Goal: Task Accomplishment & Management: Use online tool/utility

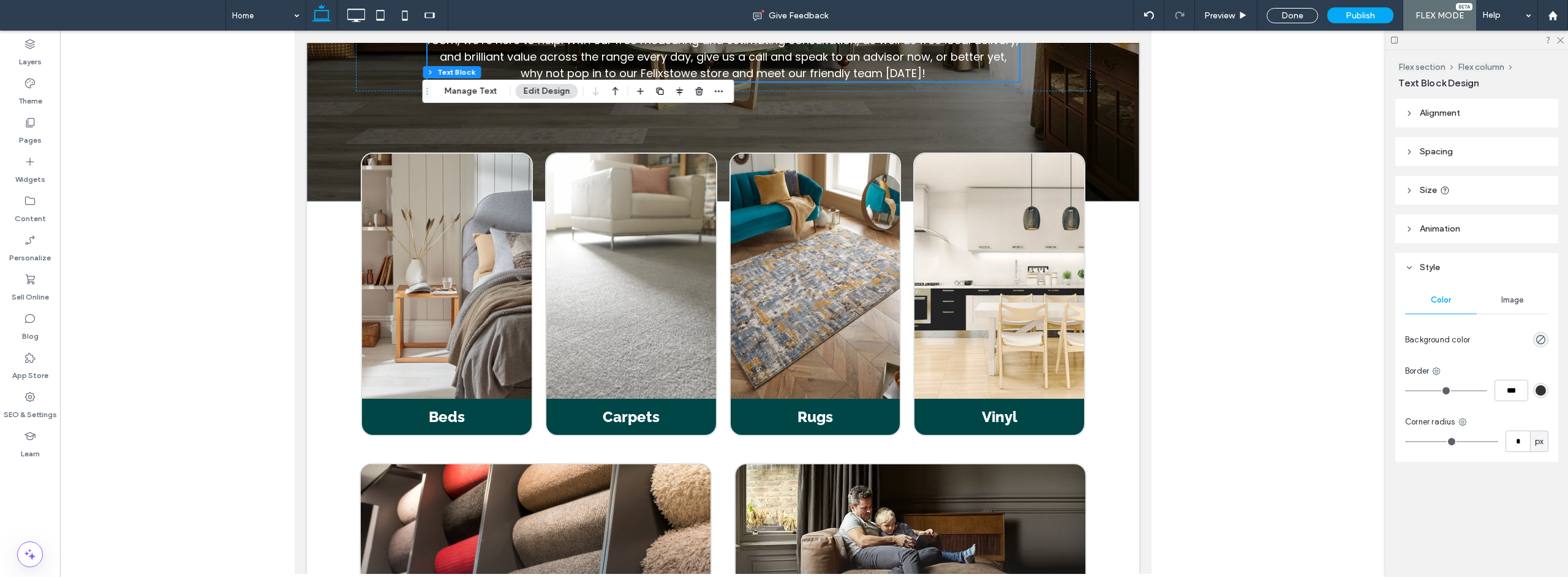
scroll to position [1207, 0]
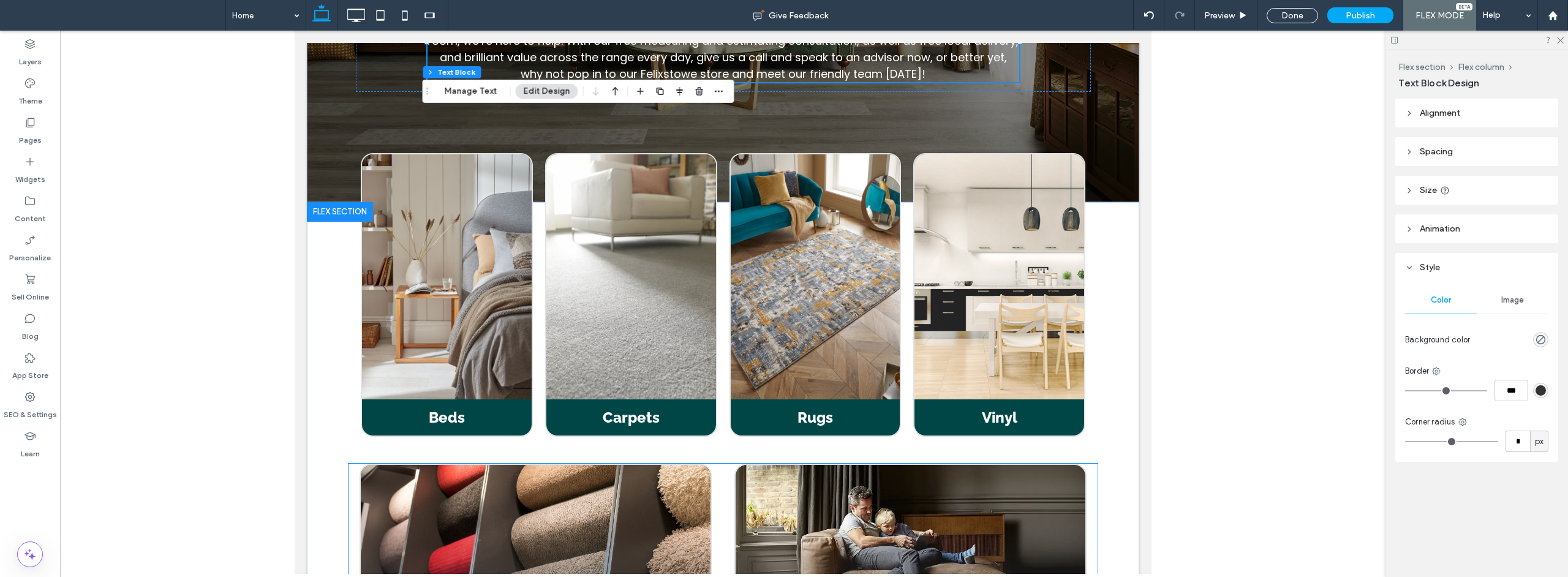
click at [531, 464] on div at bounding box center [535, 556] width 349 height 185
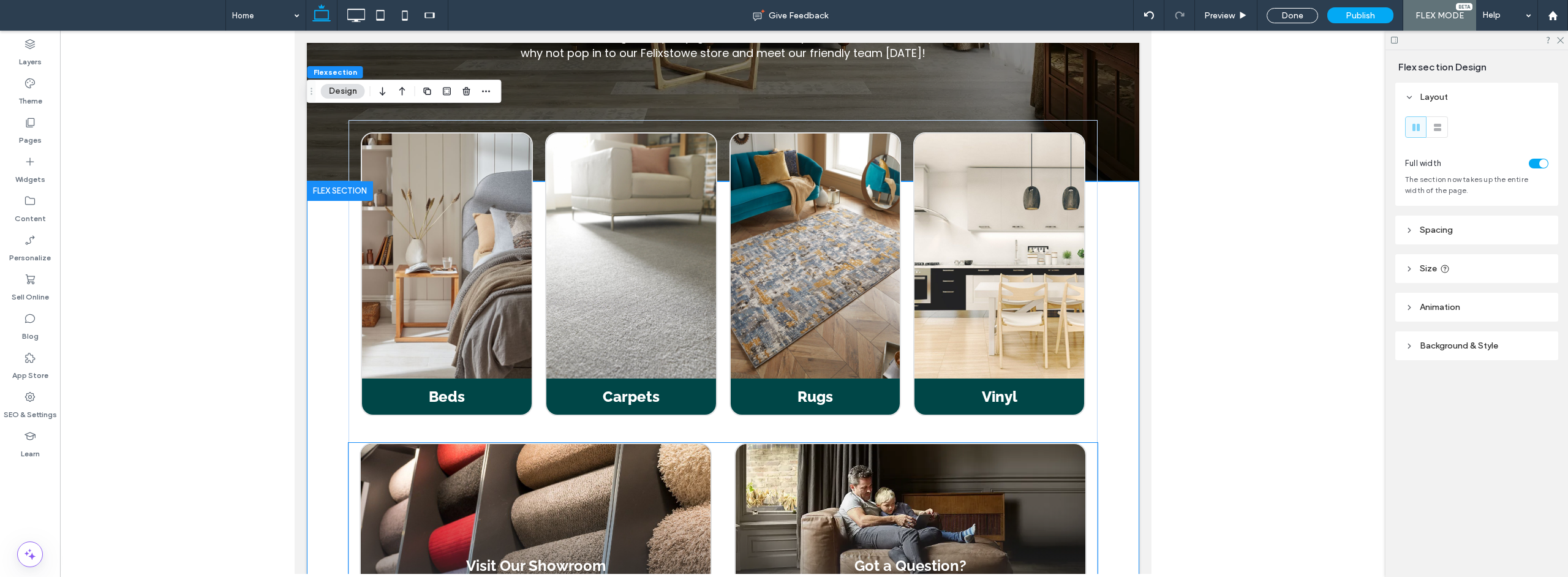
scroll to position [1229, 0]
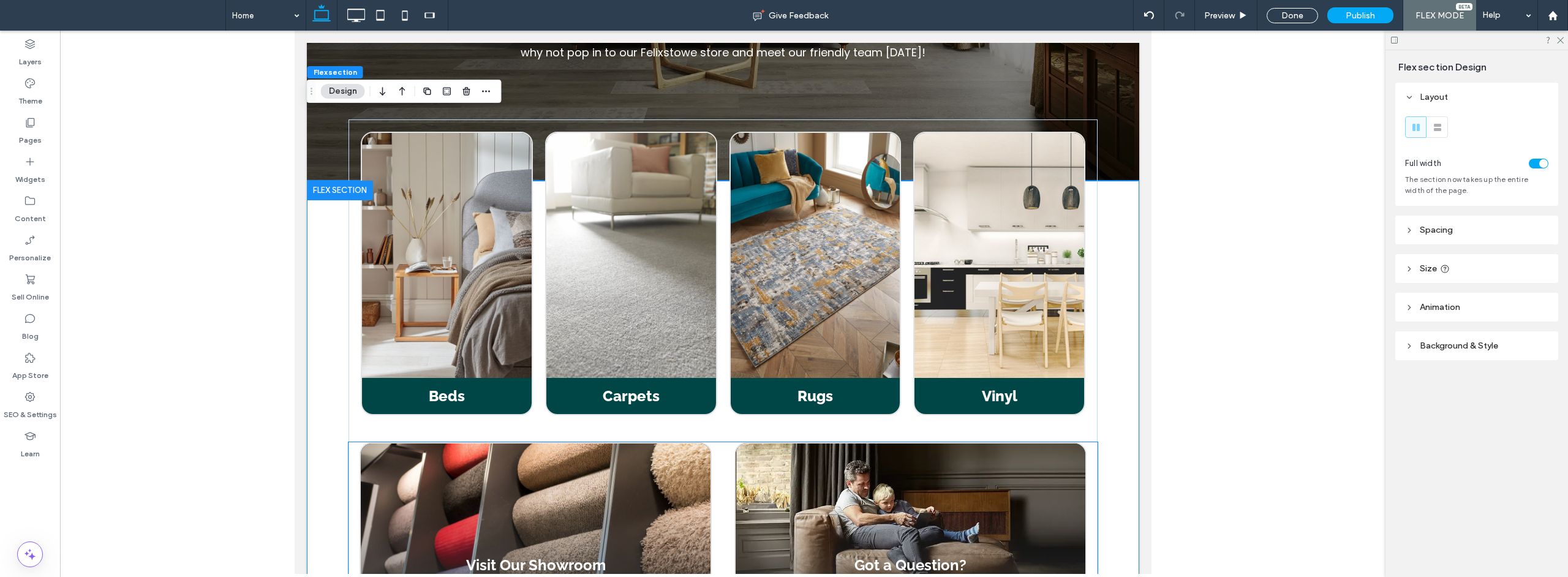
click at [727, 442] on div "Got a Question? Call Us & Book a Consultation" at bounding box center [910, 535] width 374 height 187
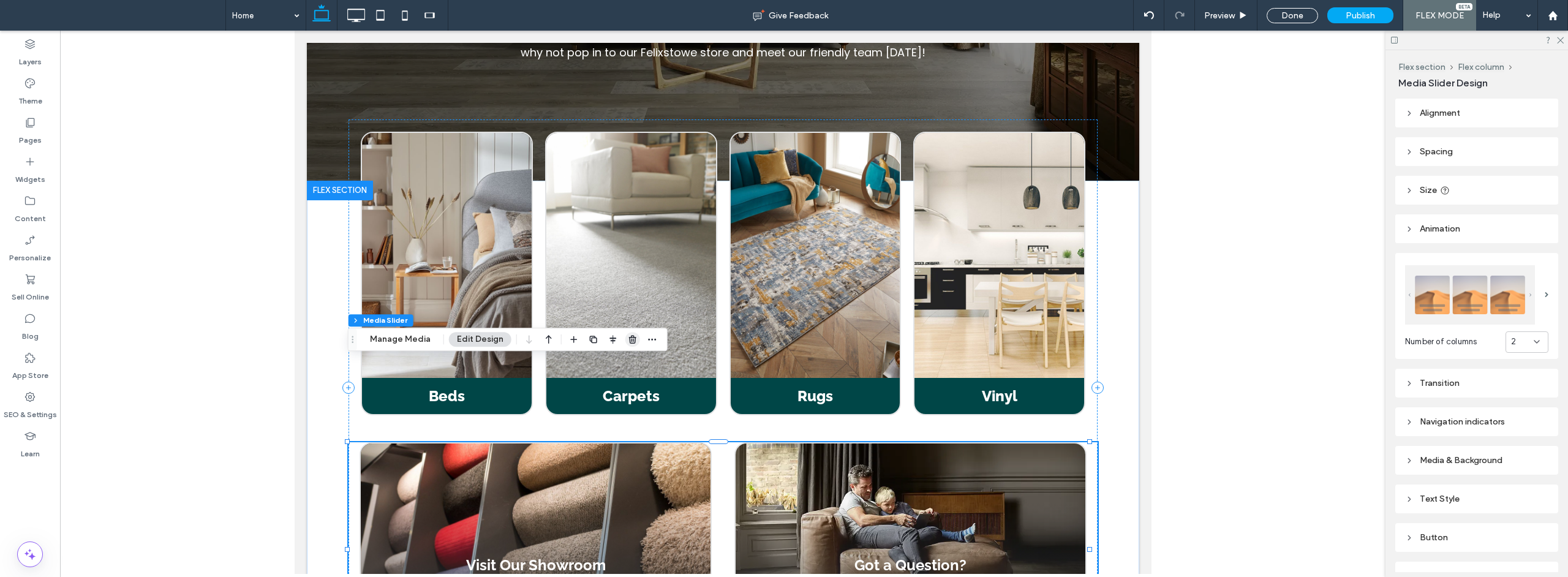
click at [629, 336] on use "button" at bounding box center [633, 339] width 7 height 8
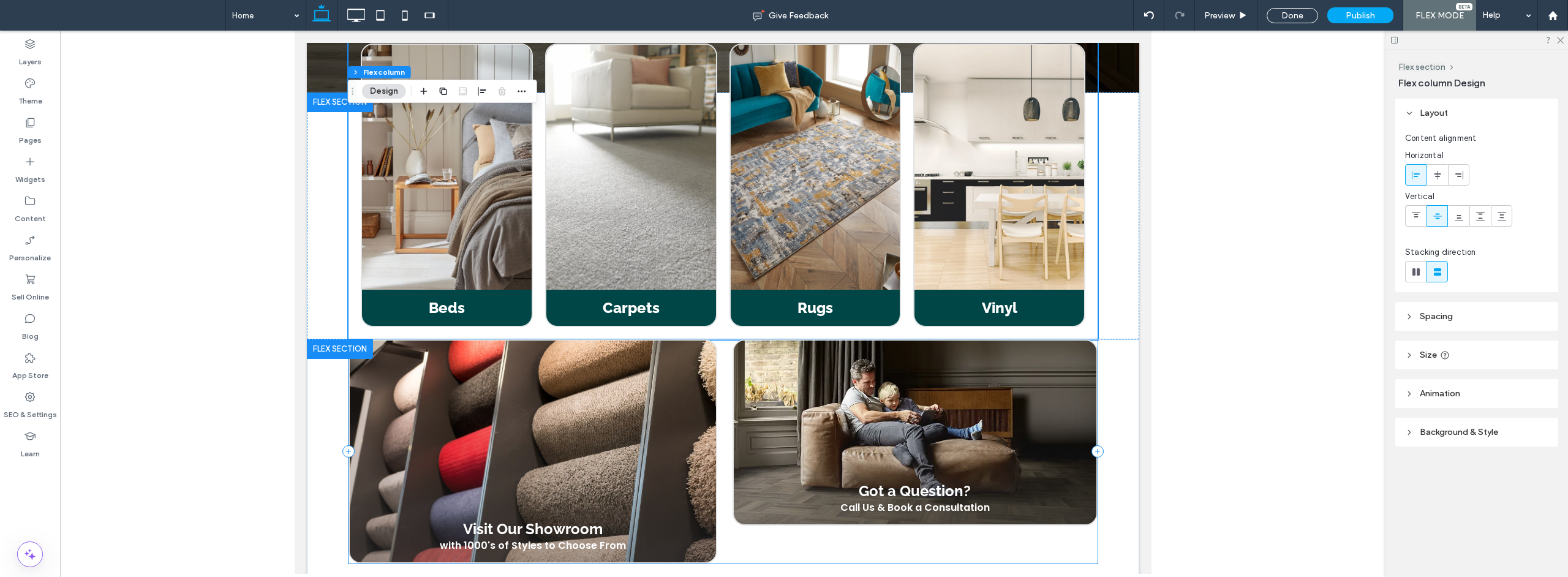
scroll to position [1303, 0]
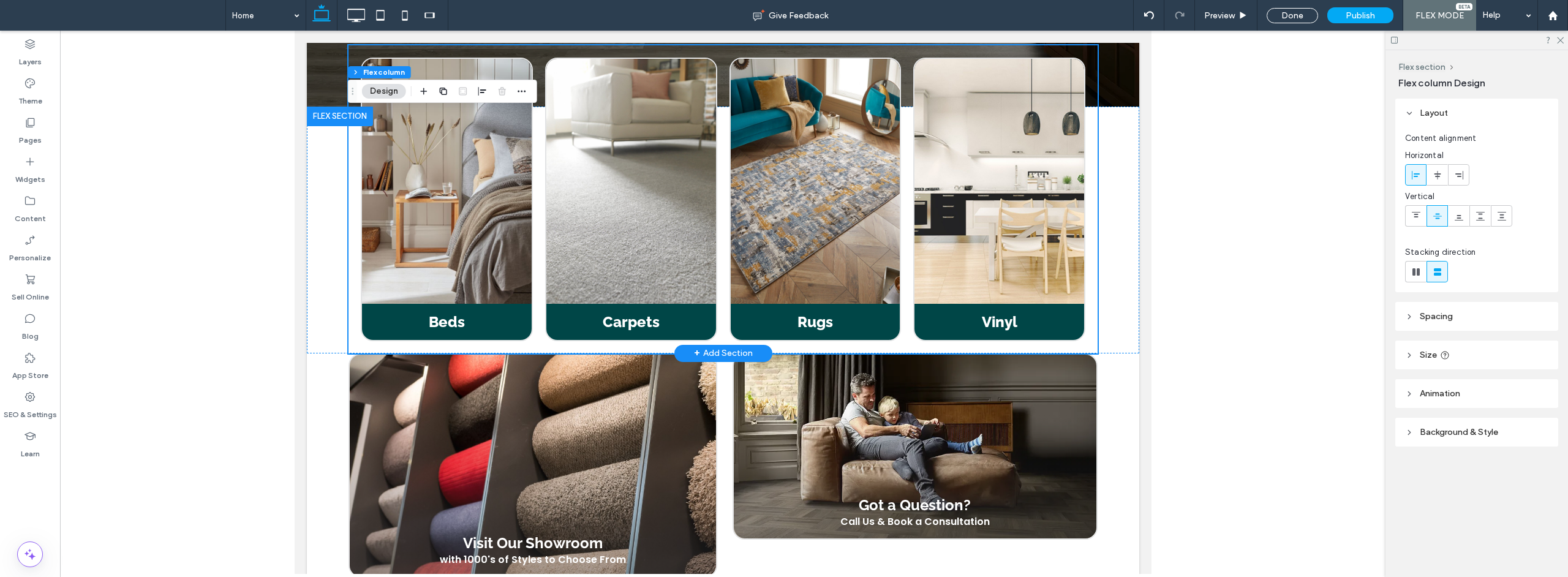
click at [719, 346] on div "+ Add Section" at bounding box center [723, 353] width 59 height 16
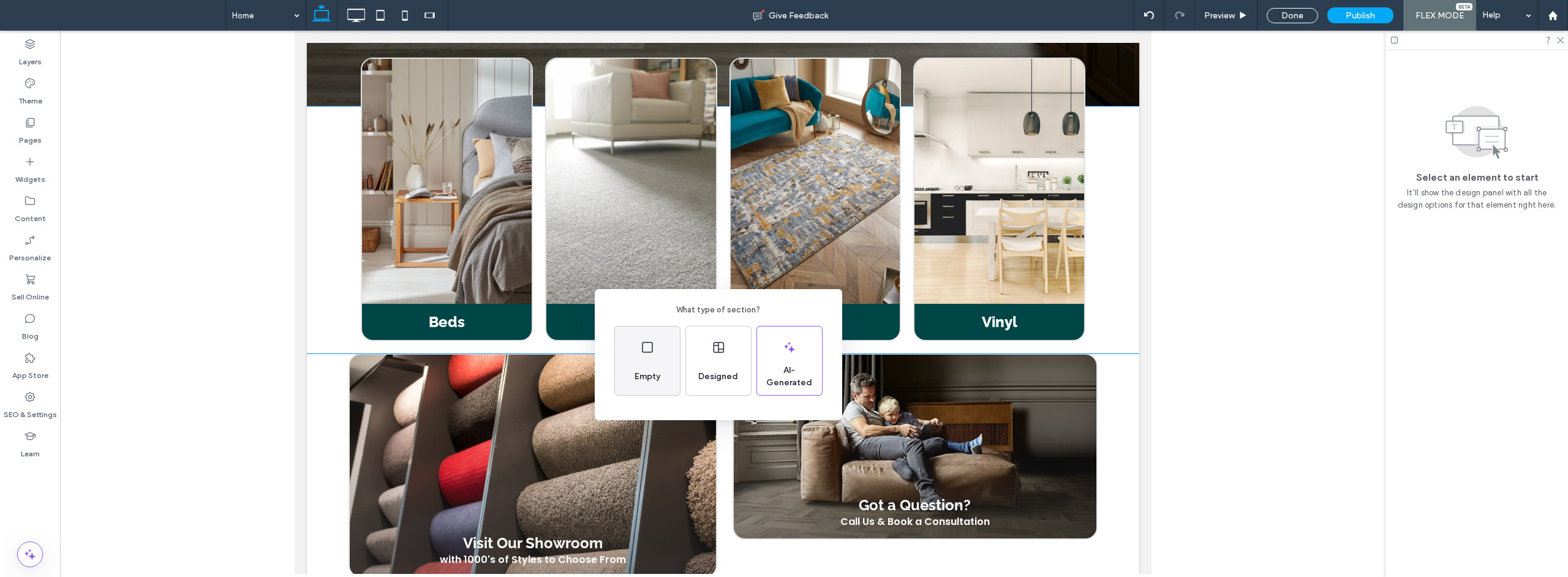
click at [650, 362] on div "Empty" at bounding box center [647, 360] width 65 height 68
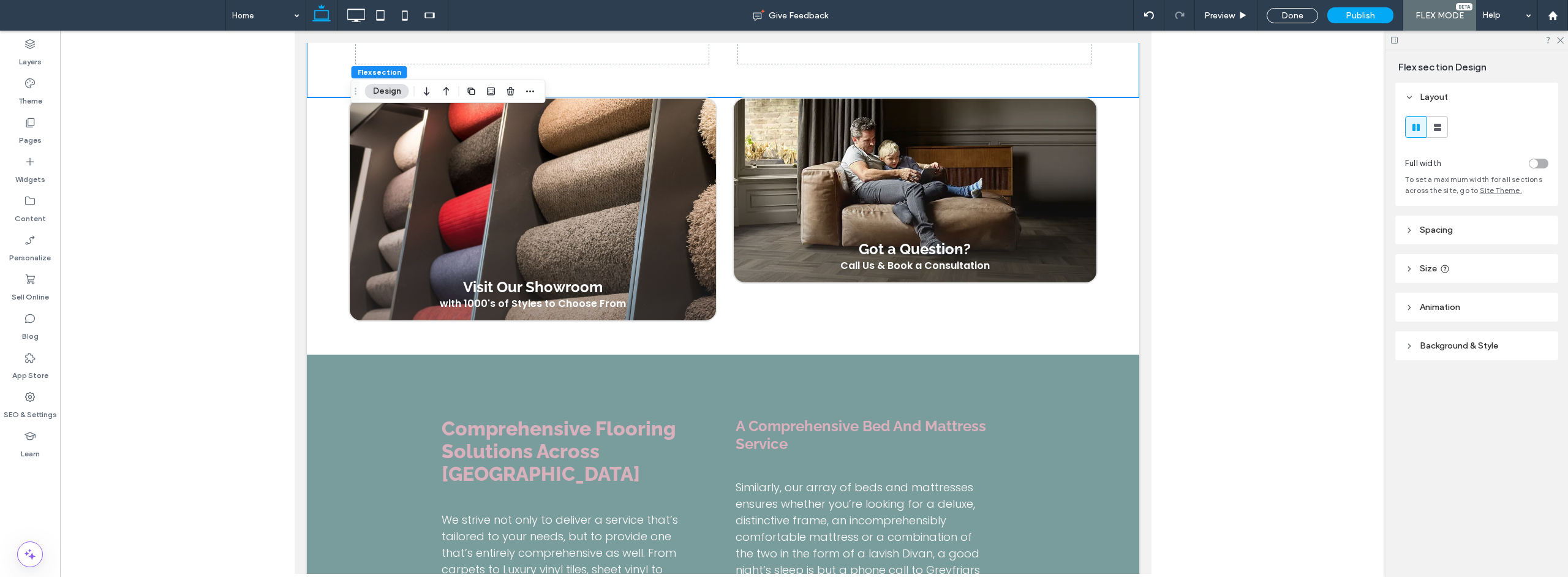
scroll to position [1727, 0]
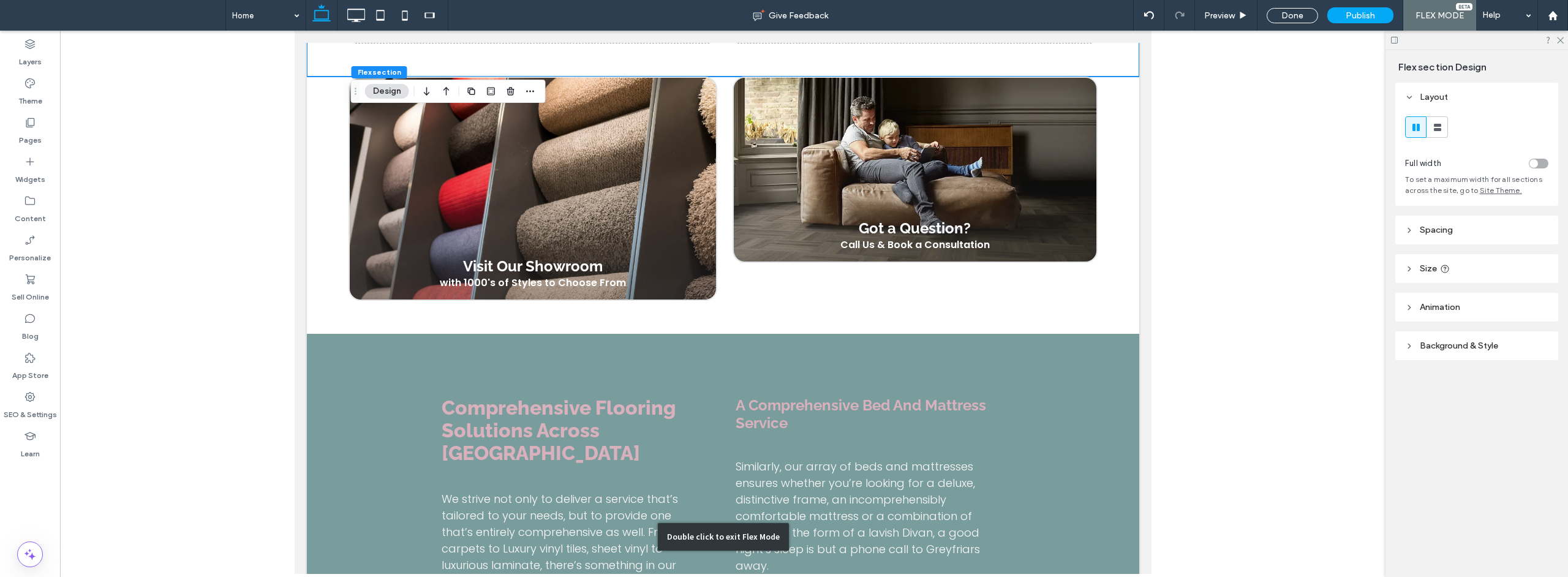
click at [650, 362] on div "Double click to exit Flex Mode" at bounding box center [722, 536] width 832 height 406
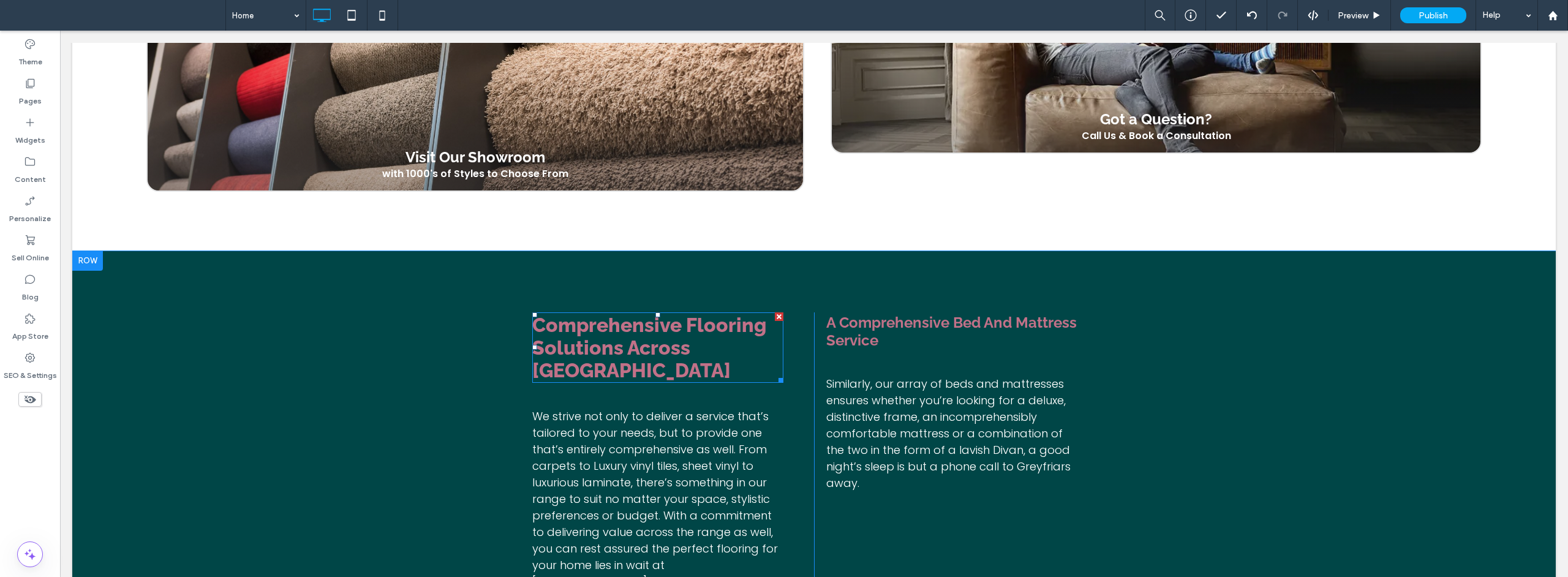
click at [640, 315] on span "Comprehensive Flooring Solutions Across [GEOGRAPHIC_DATA]" at bounding box center [649, 347] width 234 height 68
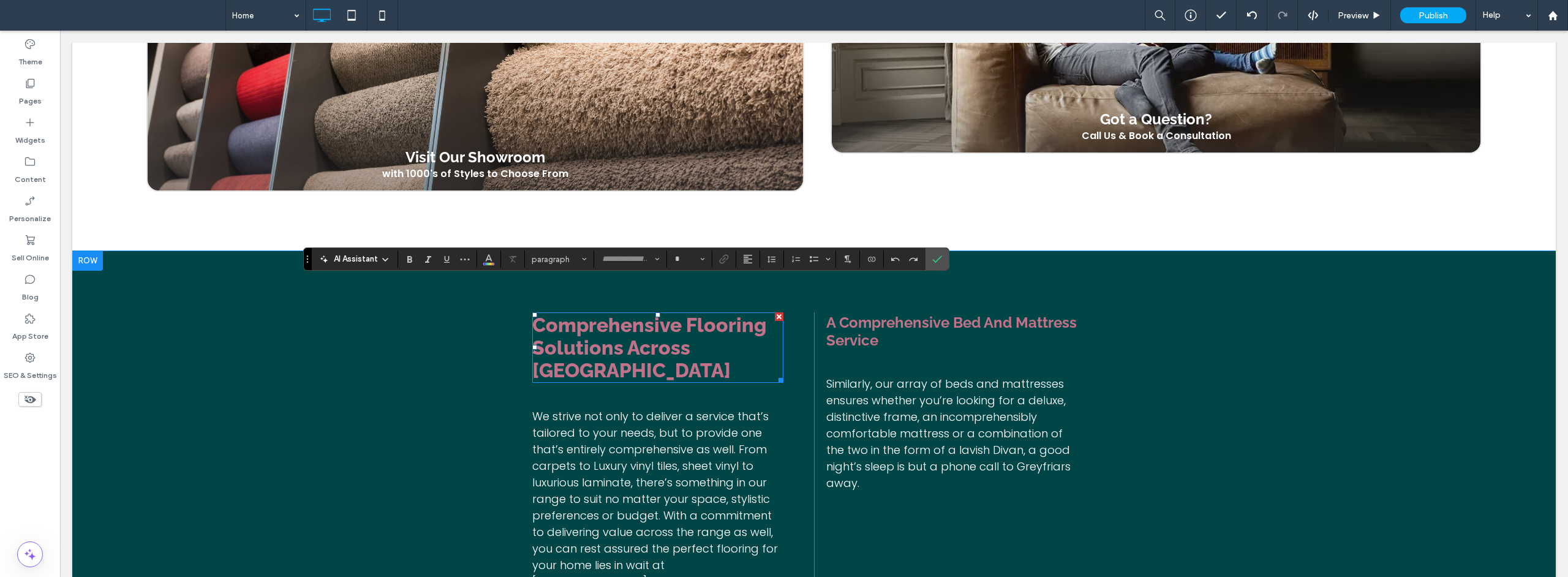
type input "*******"
type input "**"
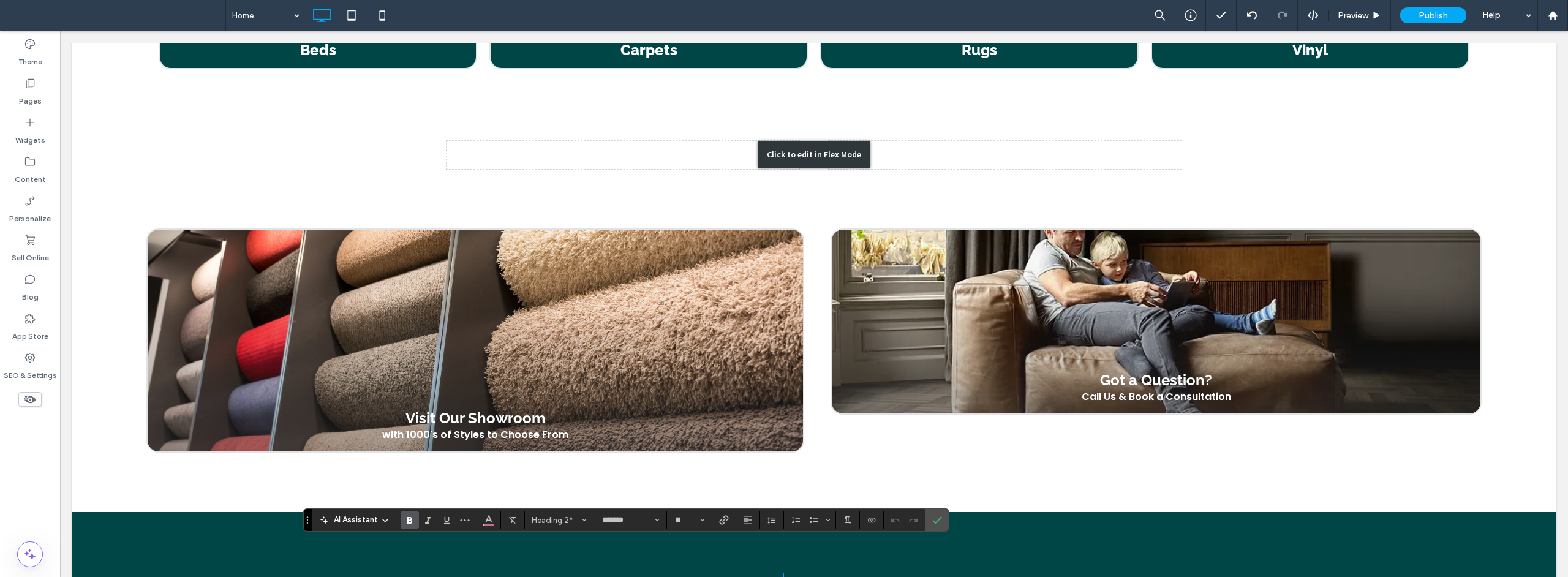
click at [645, 139] on div "Click to edit in Flex Mode" at bounding box center [813, 155] width 1483 height 147
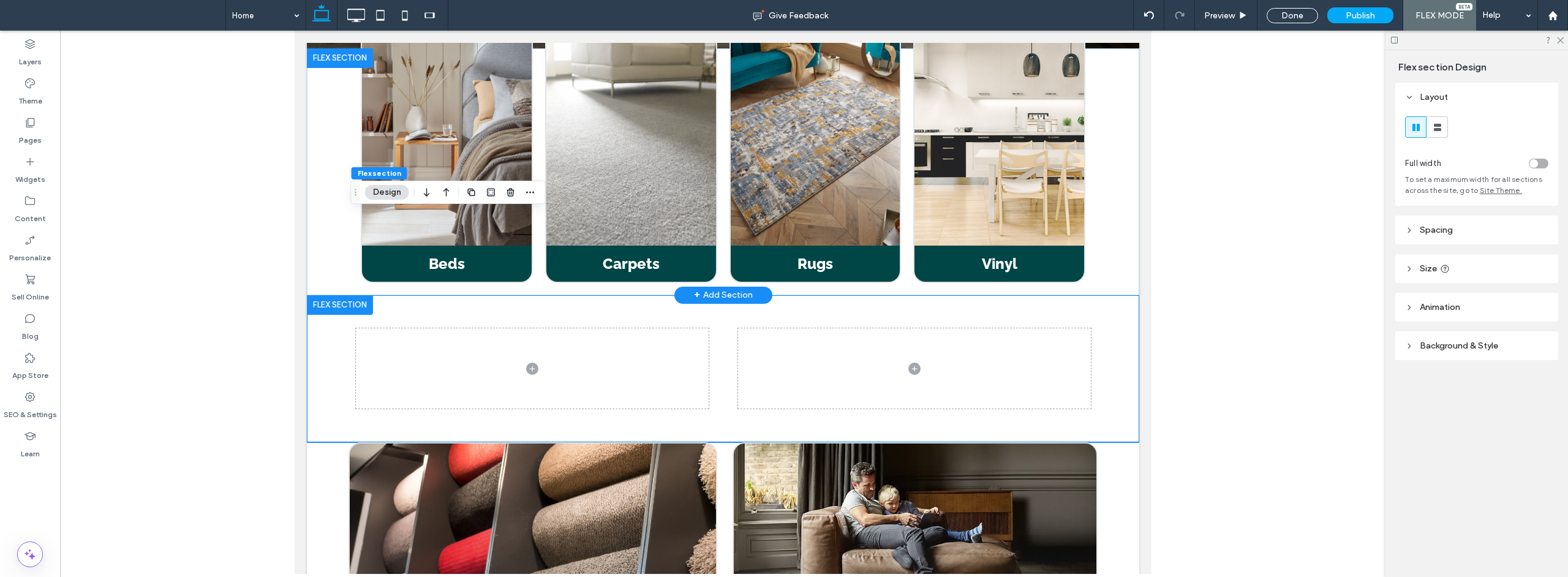
scroll to position [1353, 0]
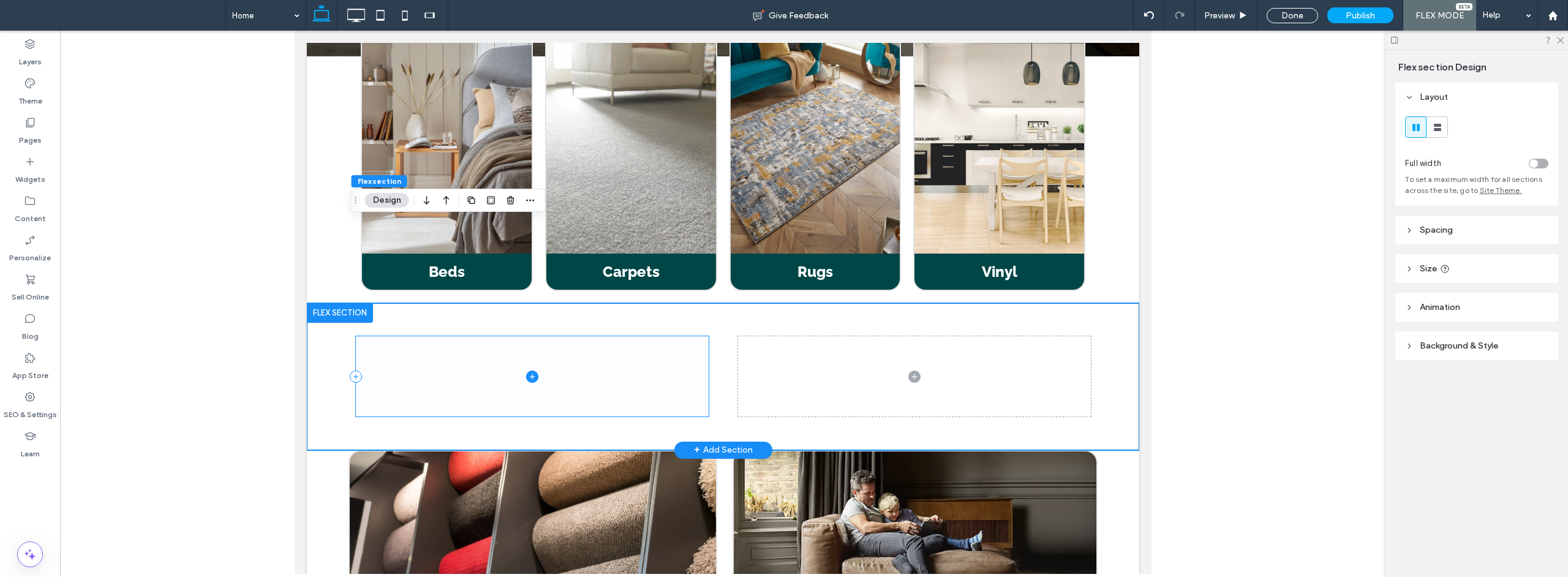
click at [602, 336] on span at bounding box center [531, 376] width 353 height 81
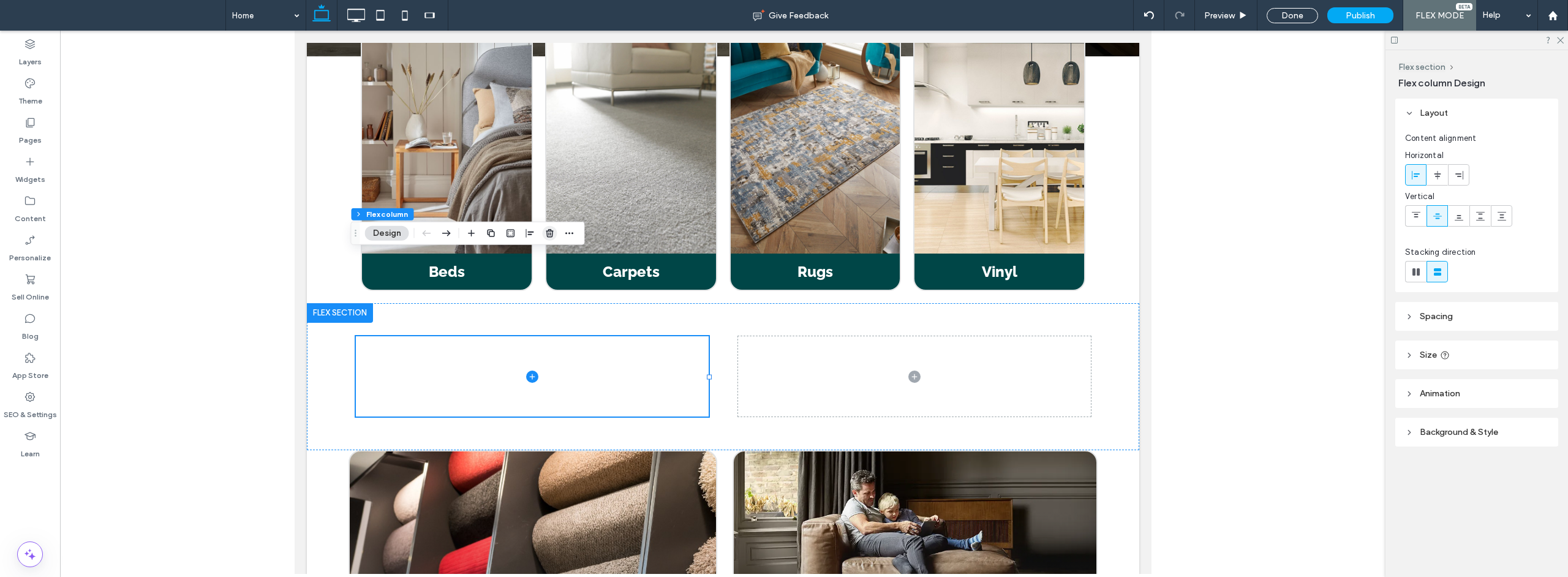
click at [549, 237] on use "button" at bounding box center [550, 232] width 7 height 8
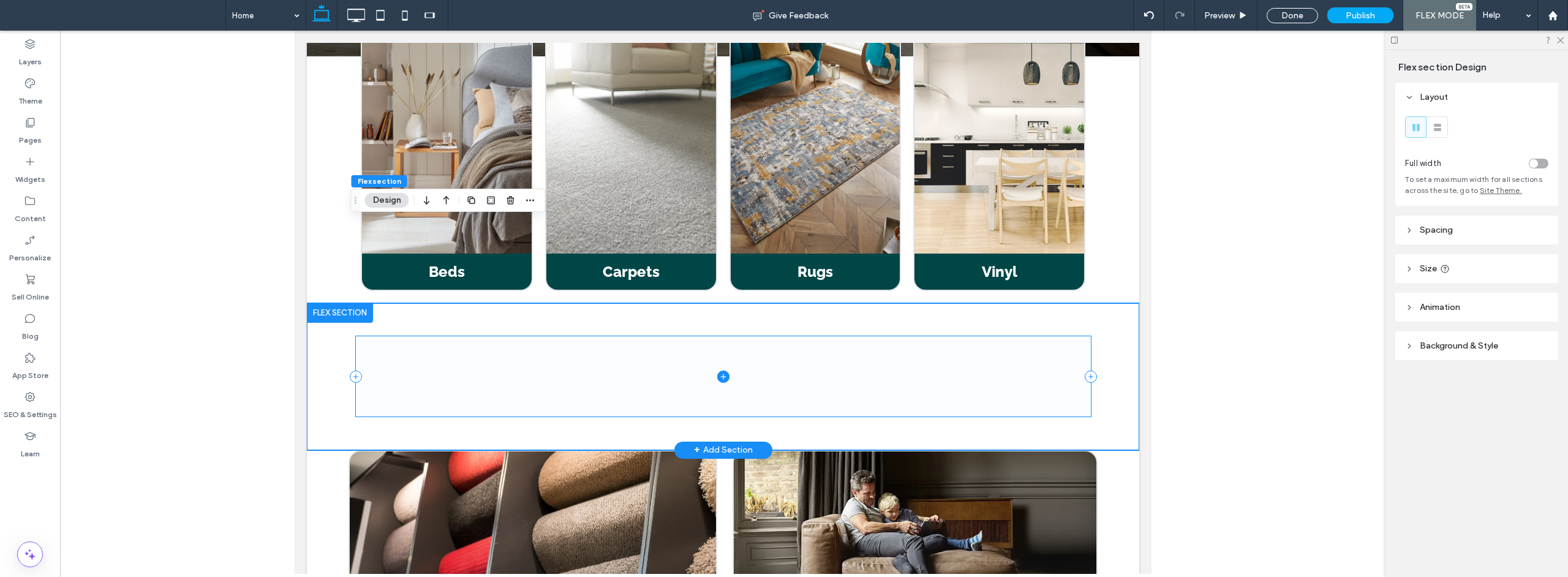
click at [582, 336] on span at bounding box center [723, 376] width 735 height 81
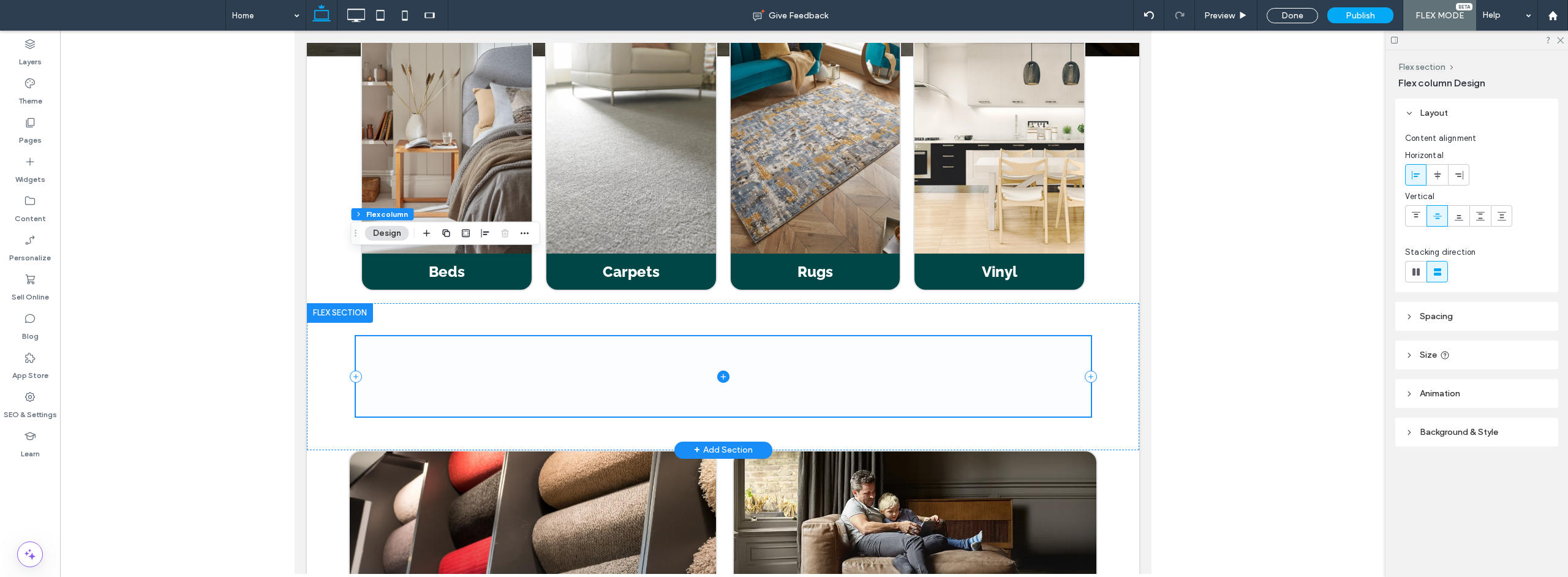
click at [719, 376] on icon at bounding box center [722, 376] width 5 height 1
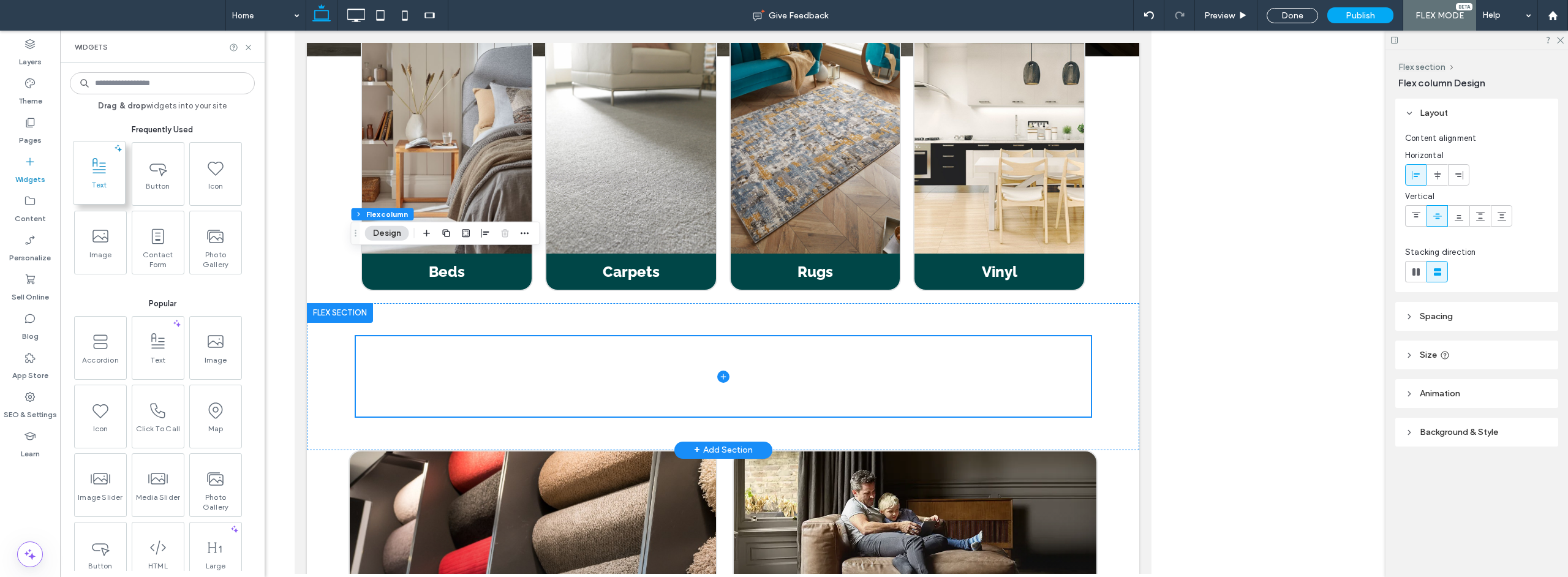
click at [106, 180] on span "Text" at bounding box center [99, 189] width 51 height 17
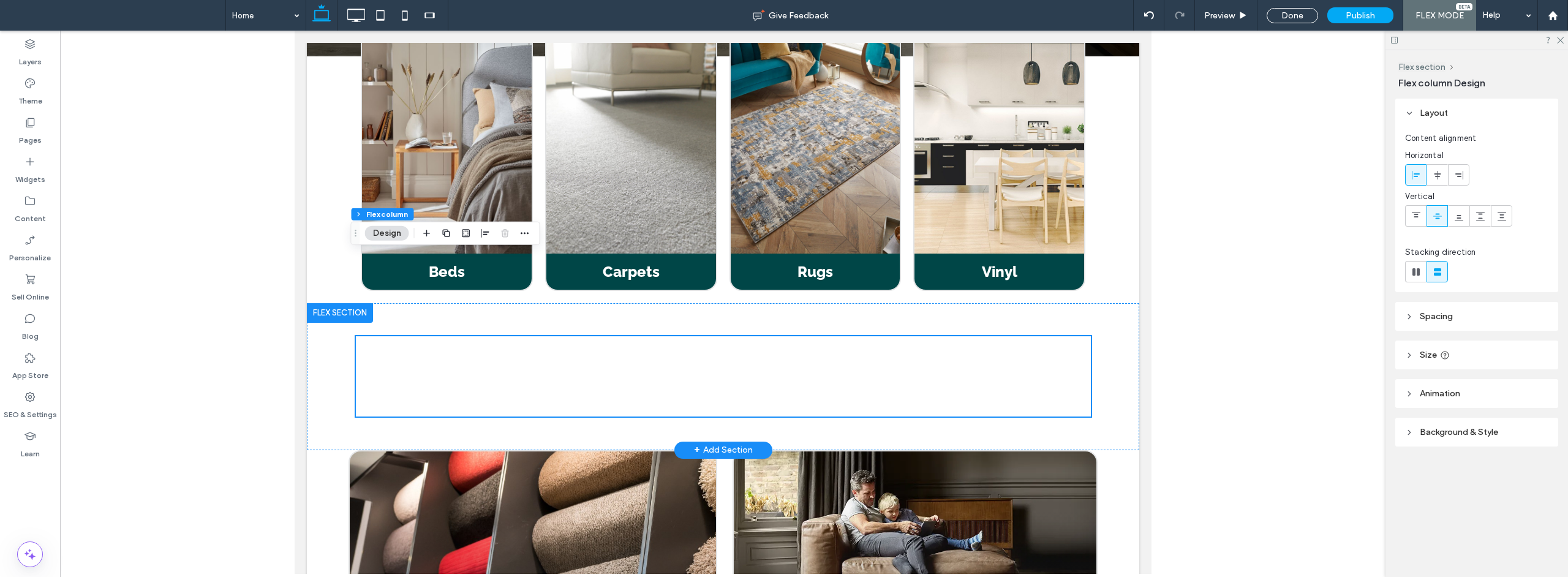
scroll to position [1353, 0]
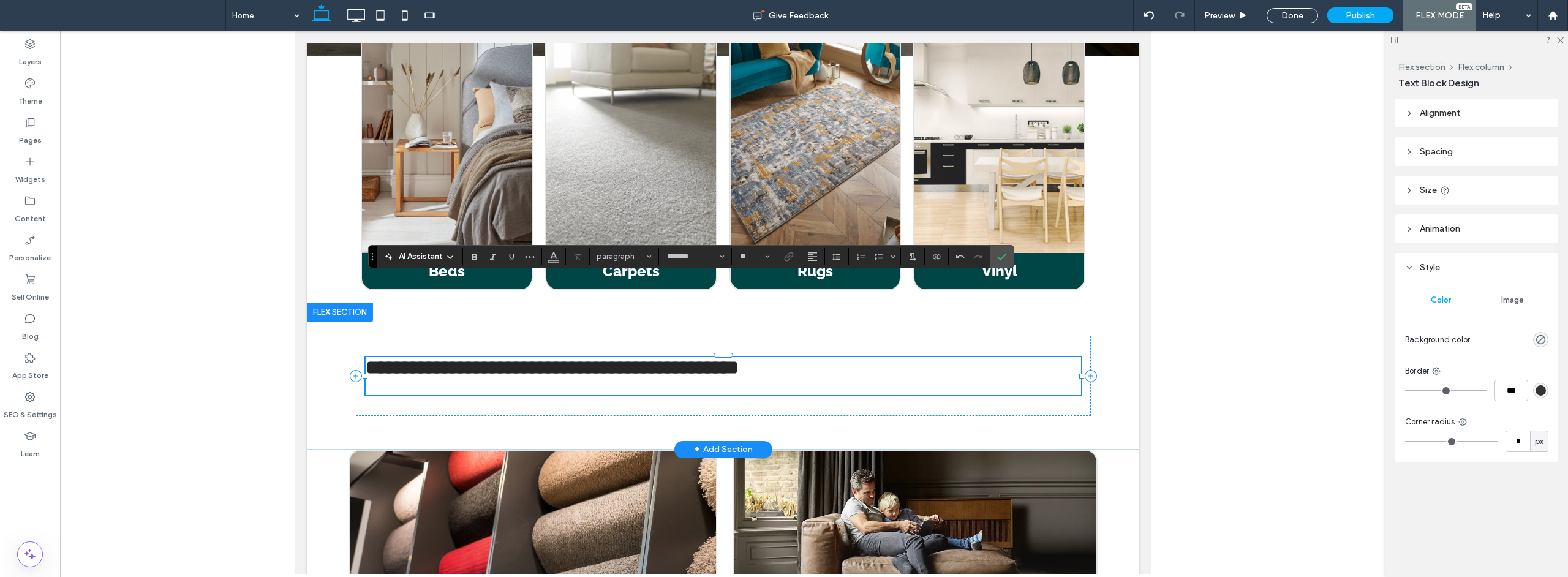
type input "*******"
type input "**"
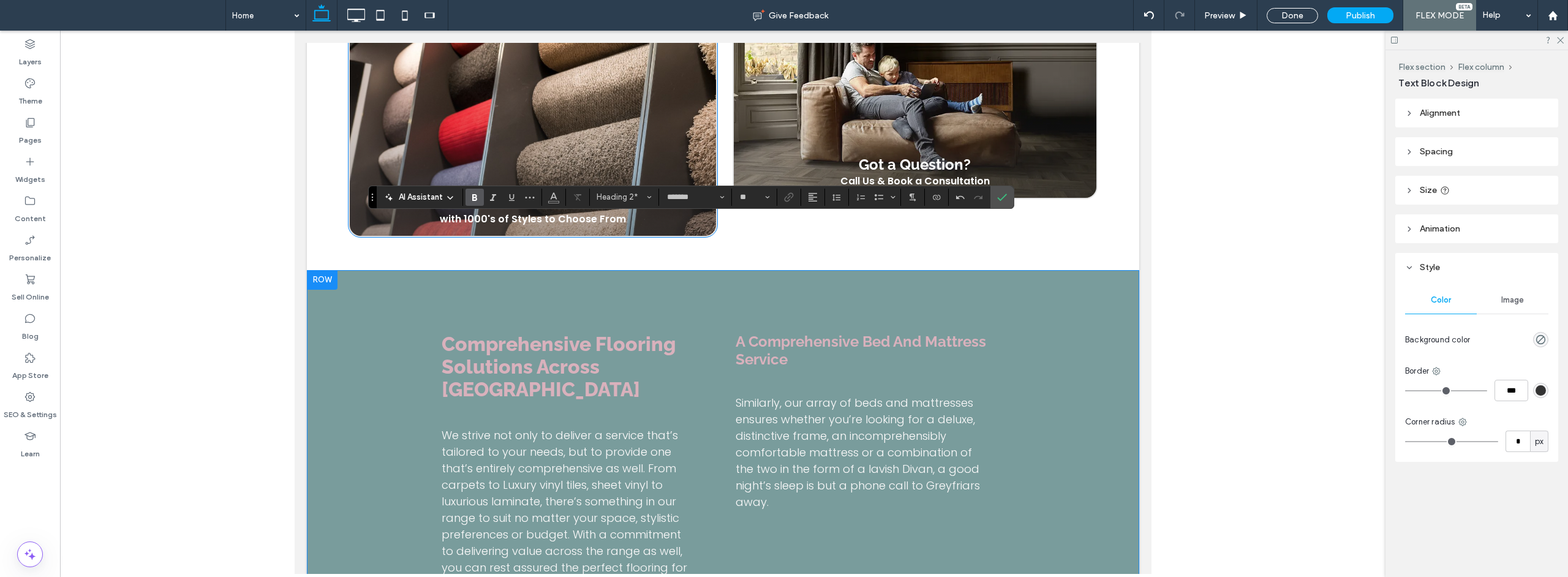
scroll to position [1853, 0]
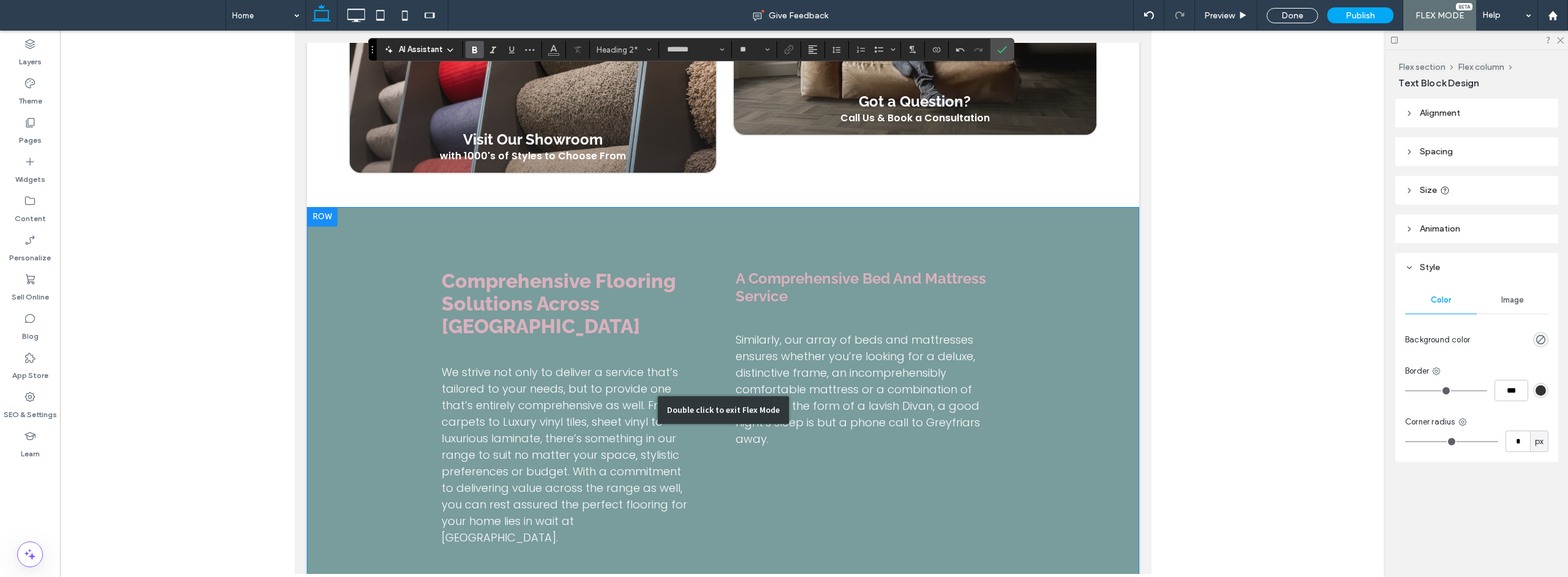
click at [586, 336] on div "Double click to exit Flex Mode" at bounding box center [722, 410] width 832 height 406
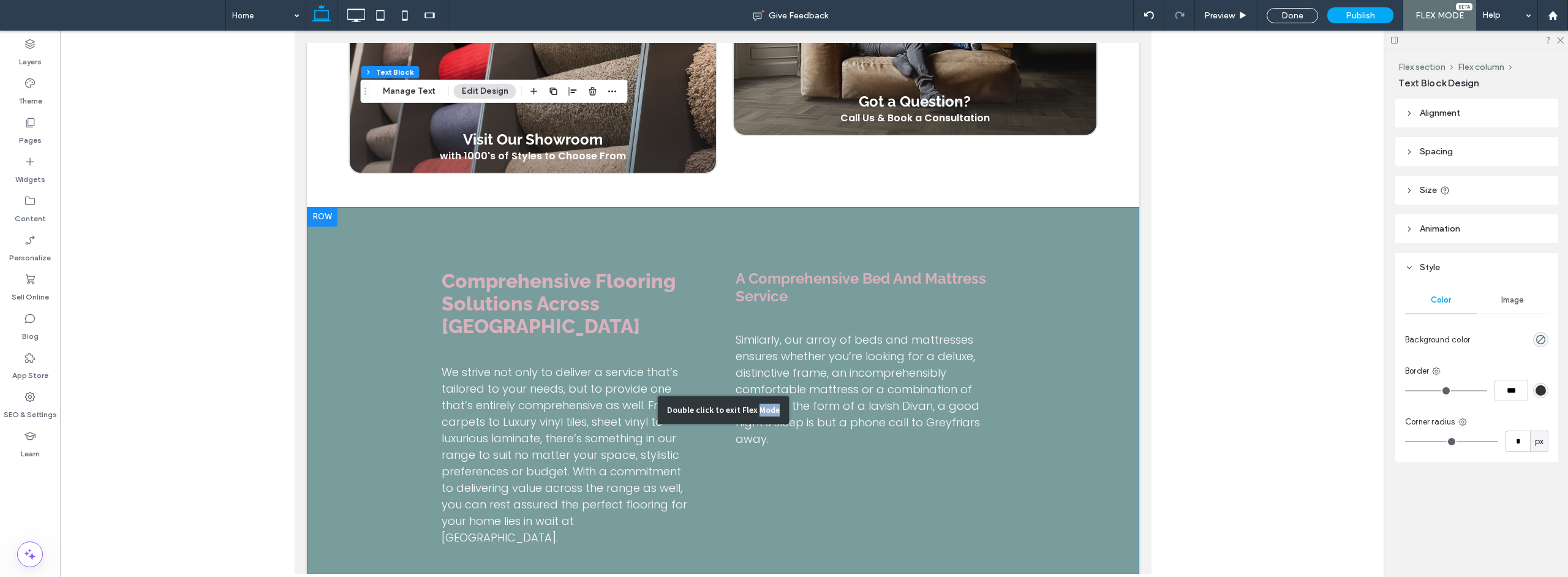
click at [585, 336] on div "Double click to exit Flex Mode" at bounding box center [722, 410] width 832 height 406
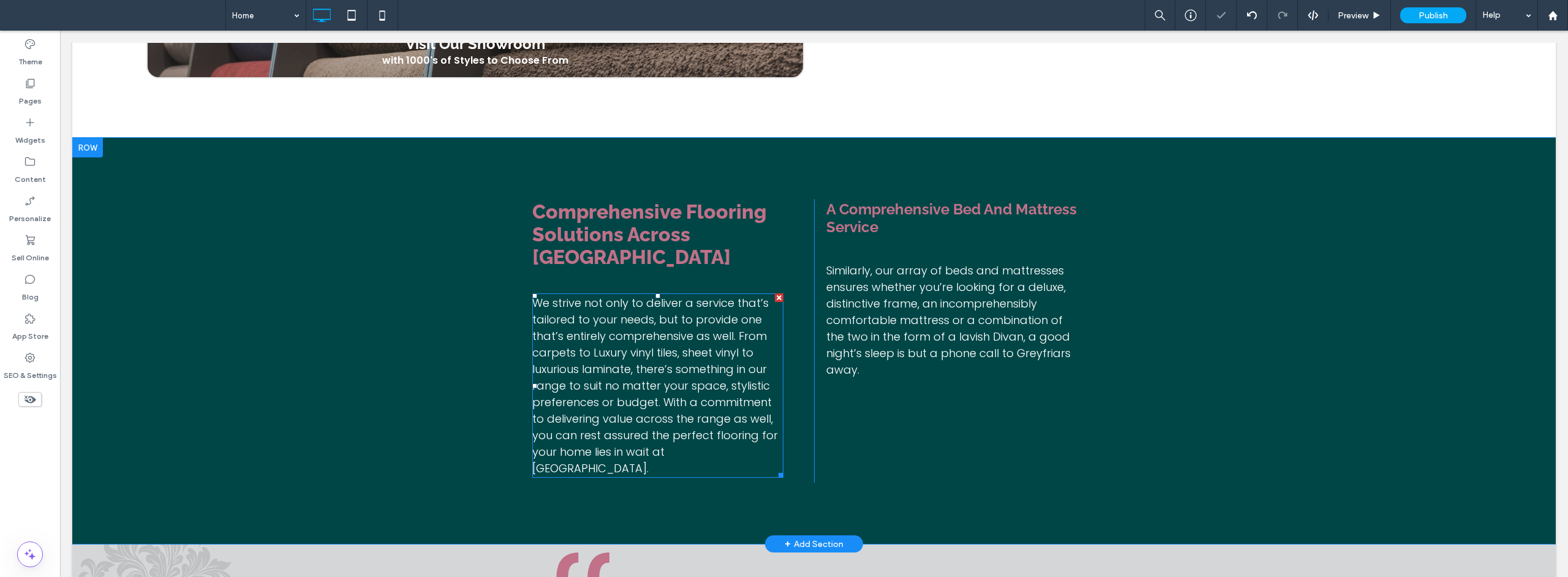
click at [647, 308] on span "We strive not only to deliver a service that’s tailored to your needs, but to p…" at bounding box center [654, 386] width 245 height 180
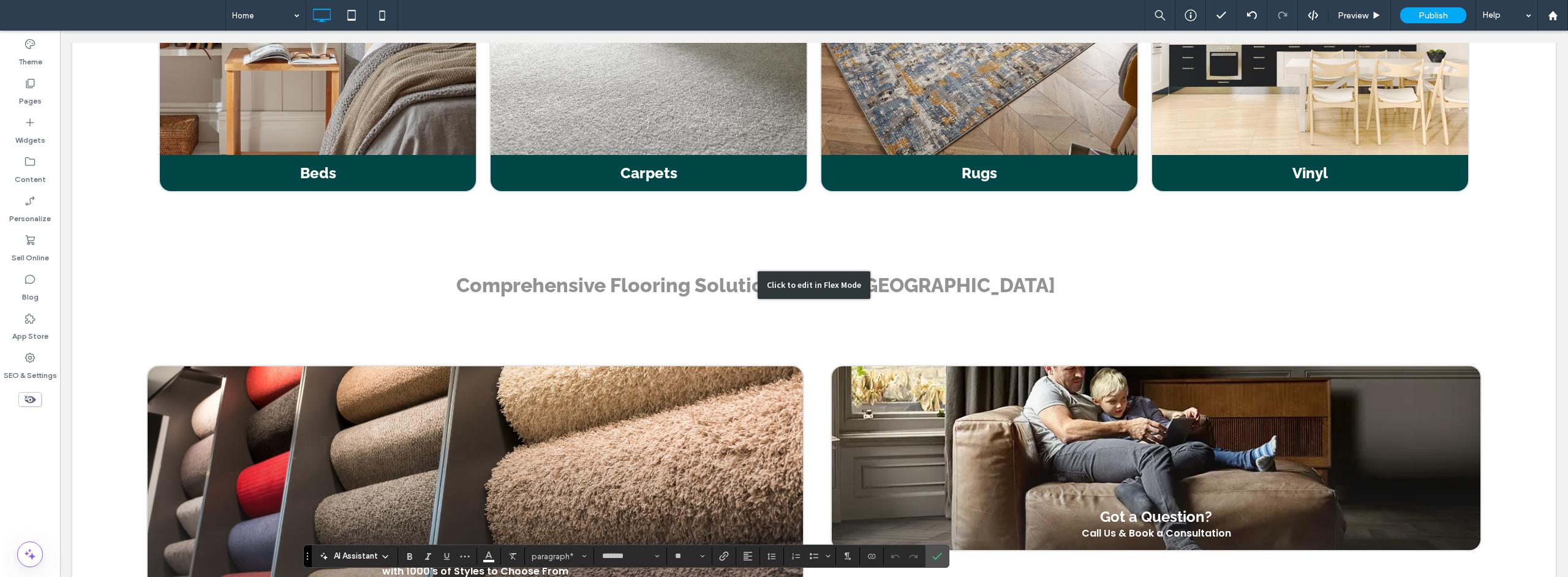
click at [647, 308] on div "Click to edit in Flex Mode" at bounding box center [813, 285] width 1483 height 161
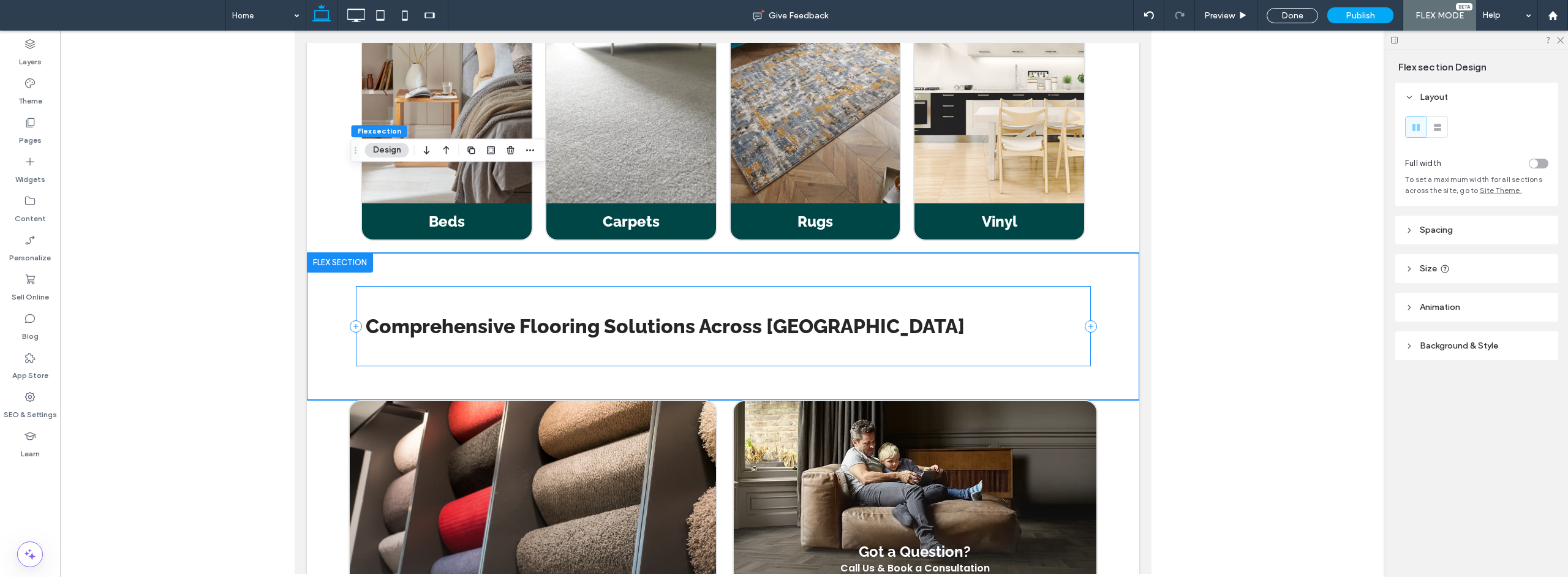
click at [617, 286] on div "Comprehensive Flooring Solutions Across [GEOGRAPHIC_DATA]" at bounding box center [723, 326] width 735 height 81
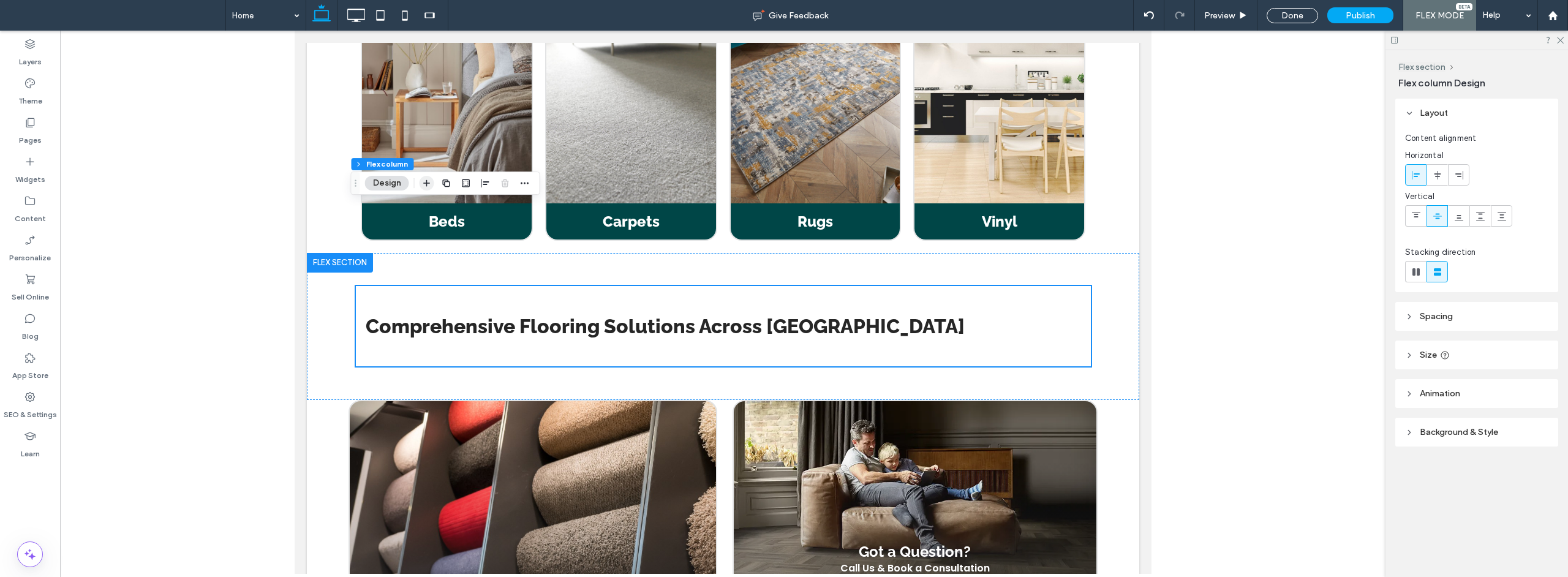
click at [431, 184] on icon "button" at bounding box center [426, 183] width 10 height 10
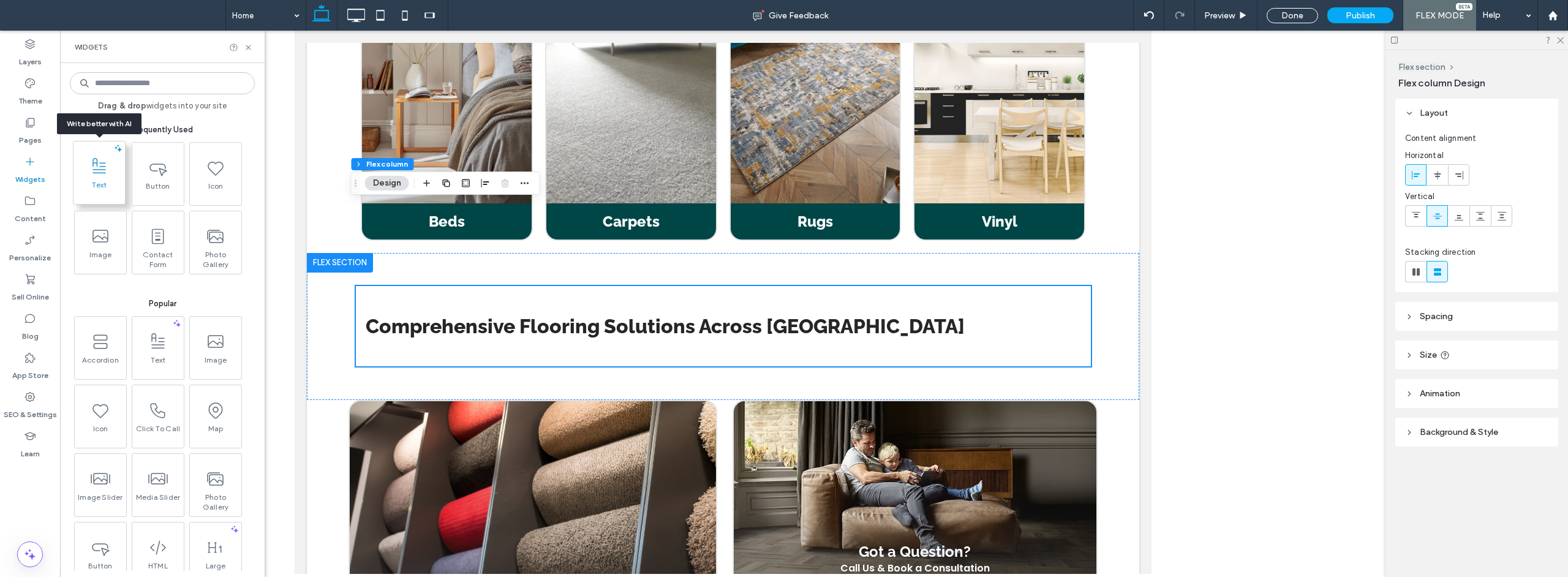
click at [94, 180] on span "Text" at bounding box center [99, 189] width 51 height 17
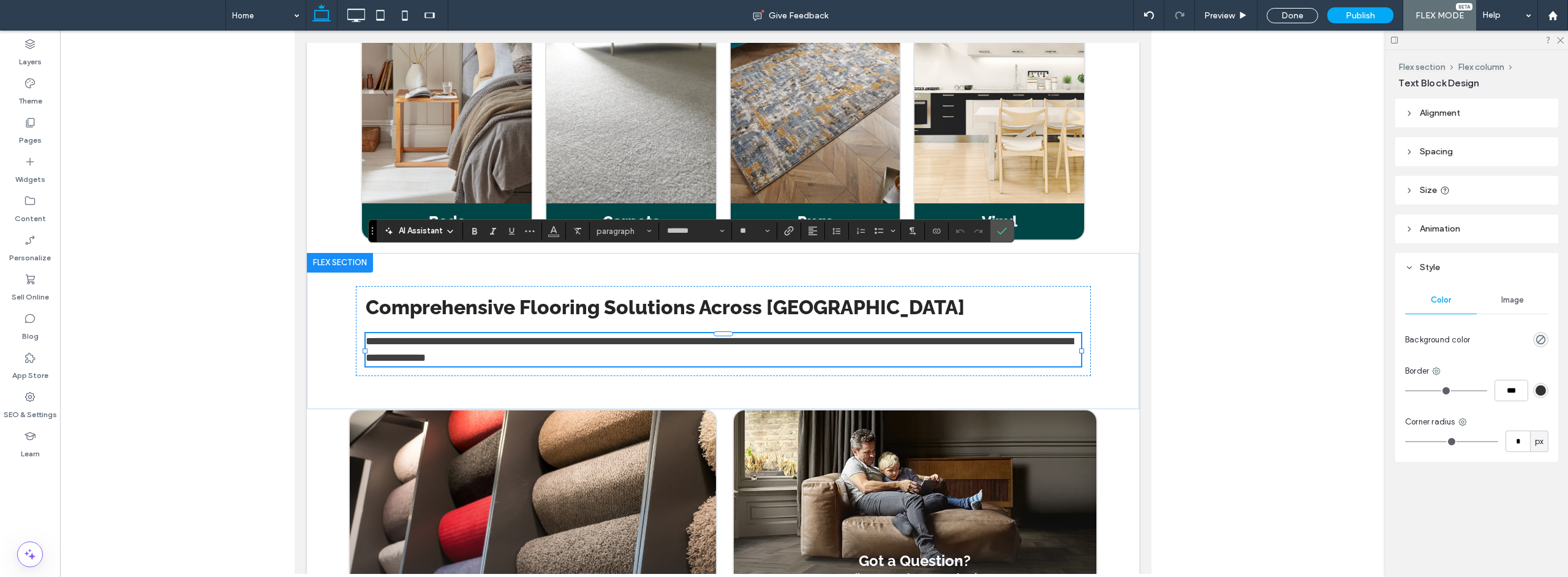
scroll to position [0, 0]
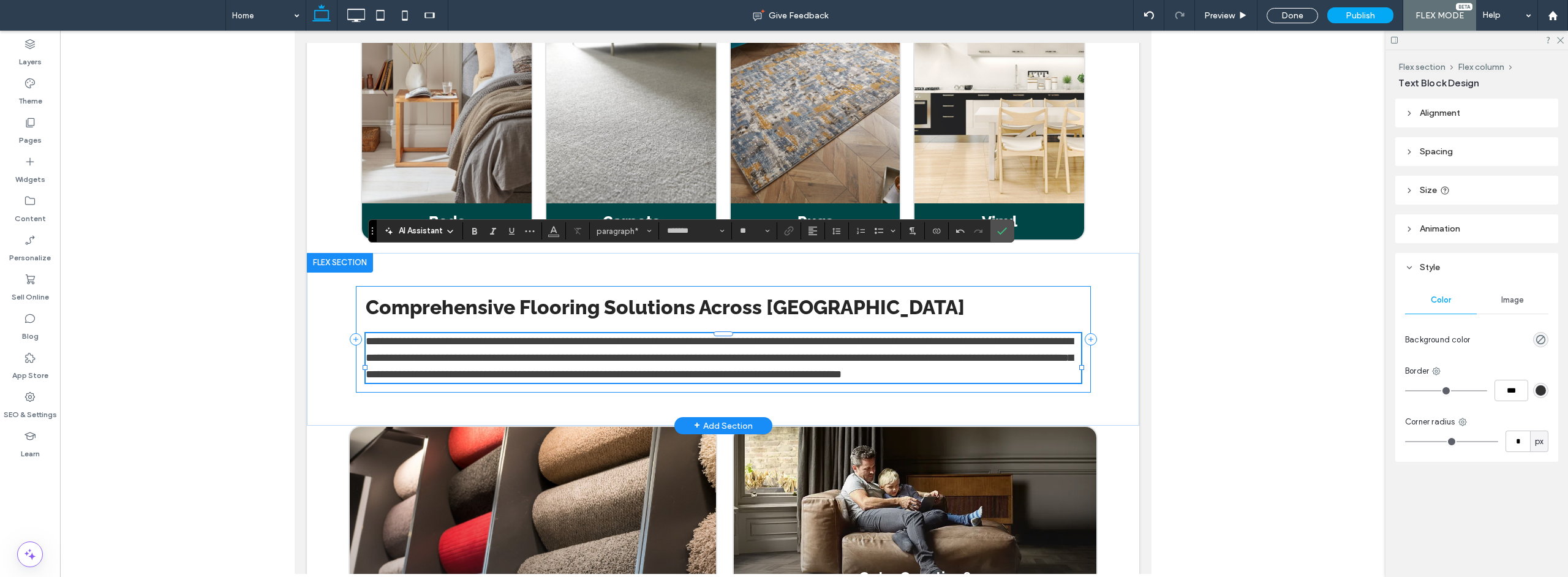
click at [1083, 286] on div "**********" at bounding box center [723, 339] width 735 height 107
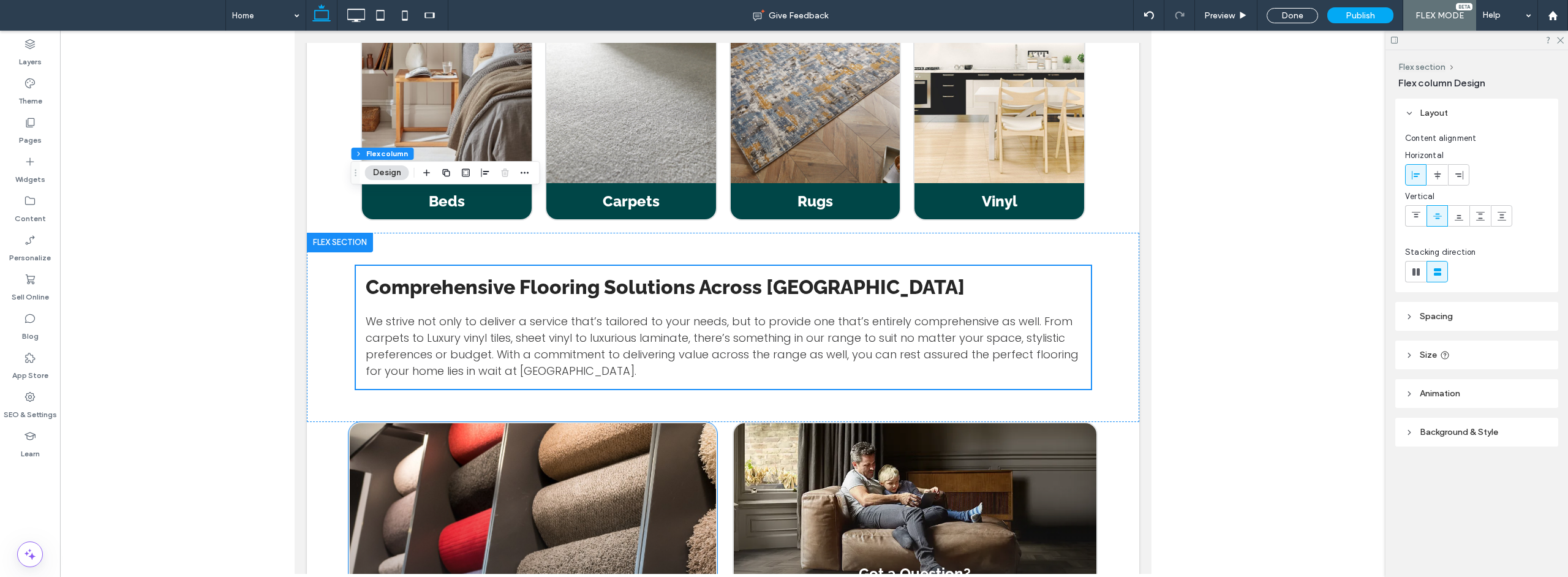
scroll to position [1414, 0]
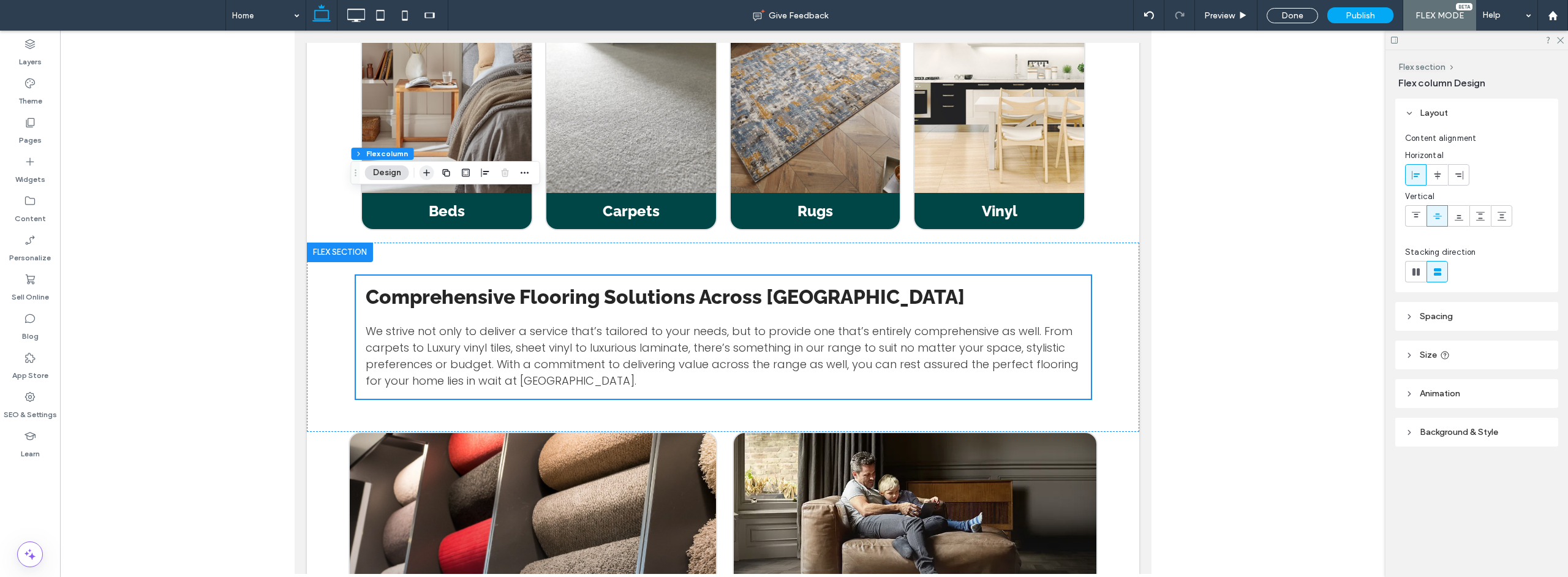
click at [425, 172] on icon "button" at bounding box center [426, 172] width 10 height 10
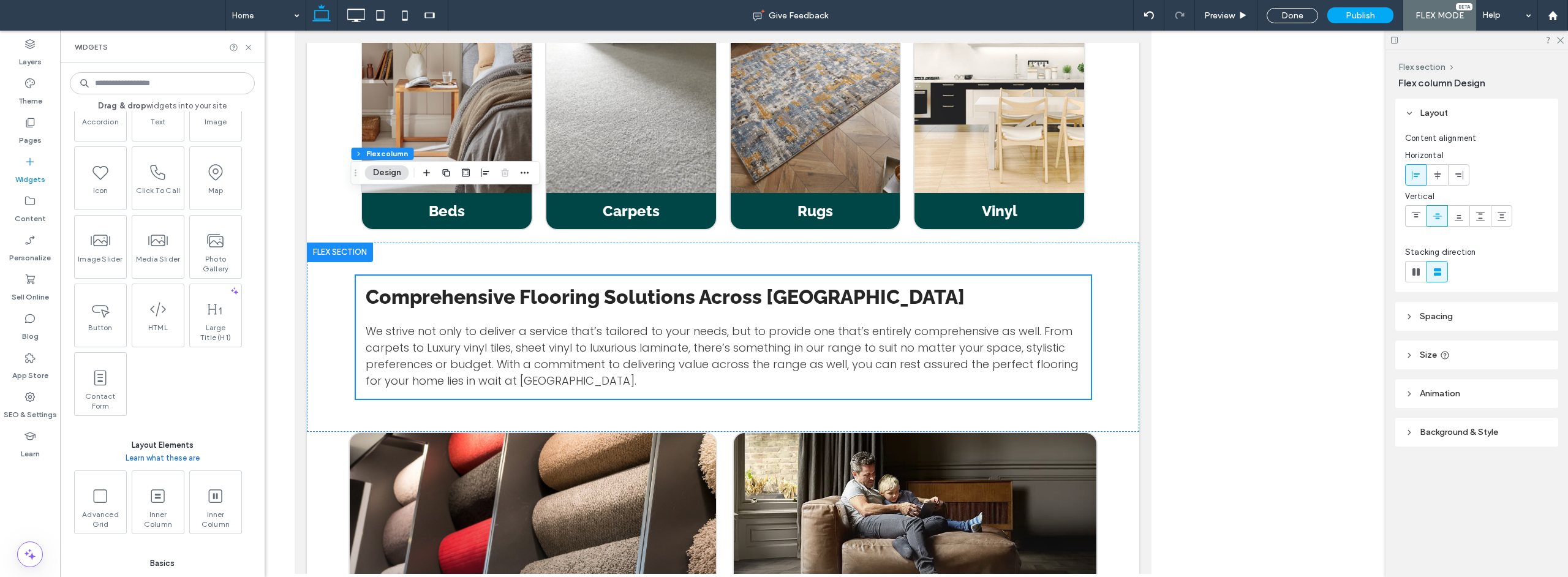
scroll to position [239, 0]
click at [159, 490] on icon at bounding box center [157, 494] width 20 height 20
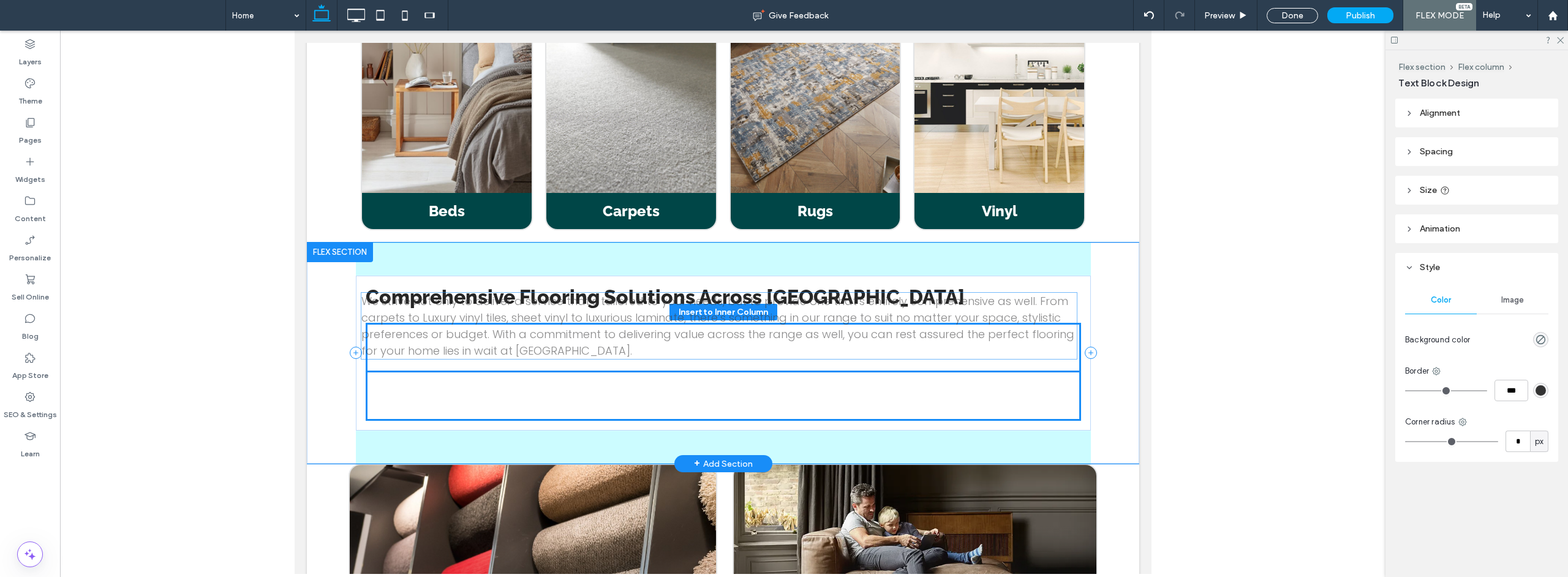
drag, startPoint x: 486, startPoint y: 256, endPoint x: 487, endPoint y: 307, distance: 51.0
click at [487, 307] on div "Comprehensive Flooring Solutions Across [GEOGRAPHIC_DATA] We strive not only to…" at bounding box center [723, 353] width 735 height 155
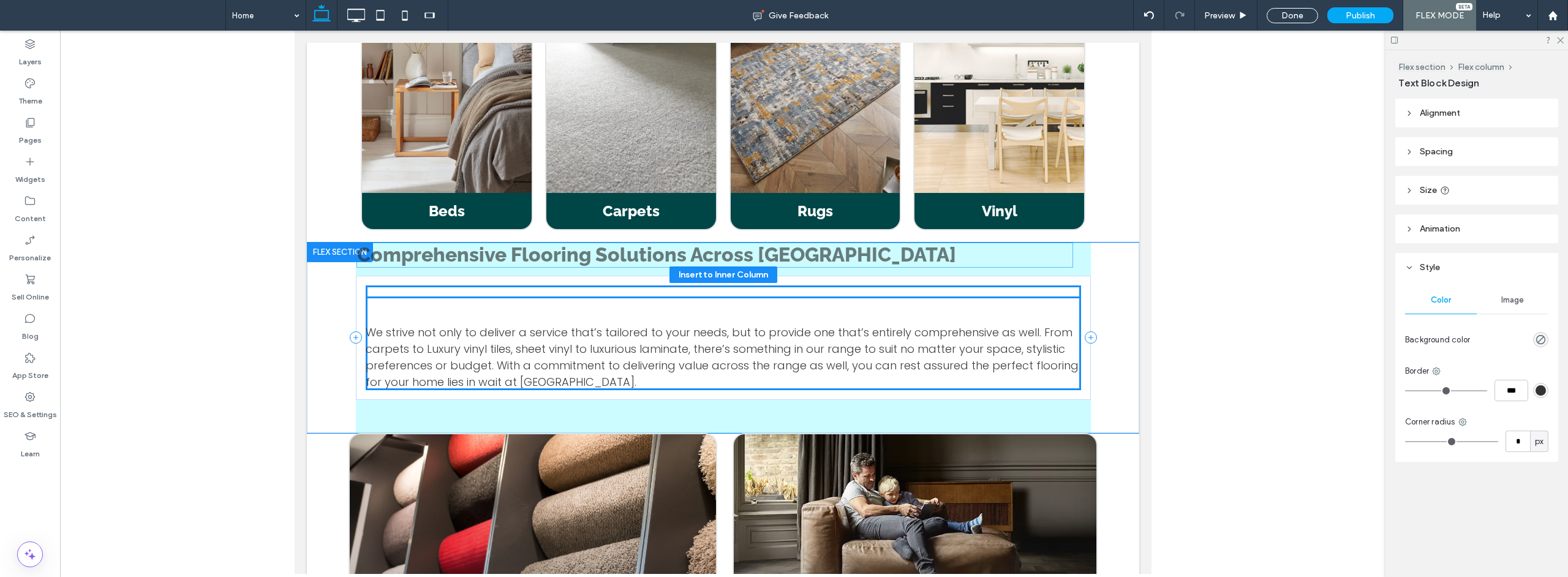
drag, startPoint x: 511, startPoint y: 210, endPoint x: 506, endPoint y: 250, distance: 40.3
click at [506, 276] on div "Comprehensive Flooring Solutions Across [GEOGRAPHIC_DATA] We strive not only to…" at bounding box center [723, 337] width 735 height 124
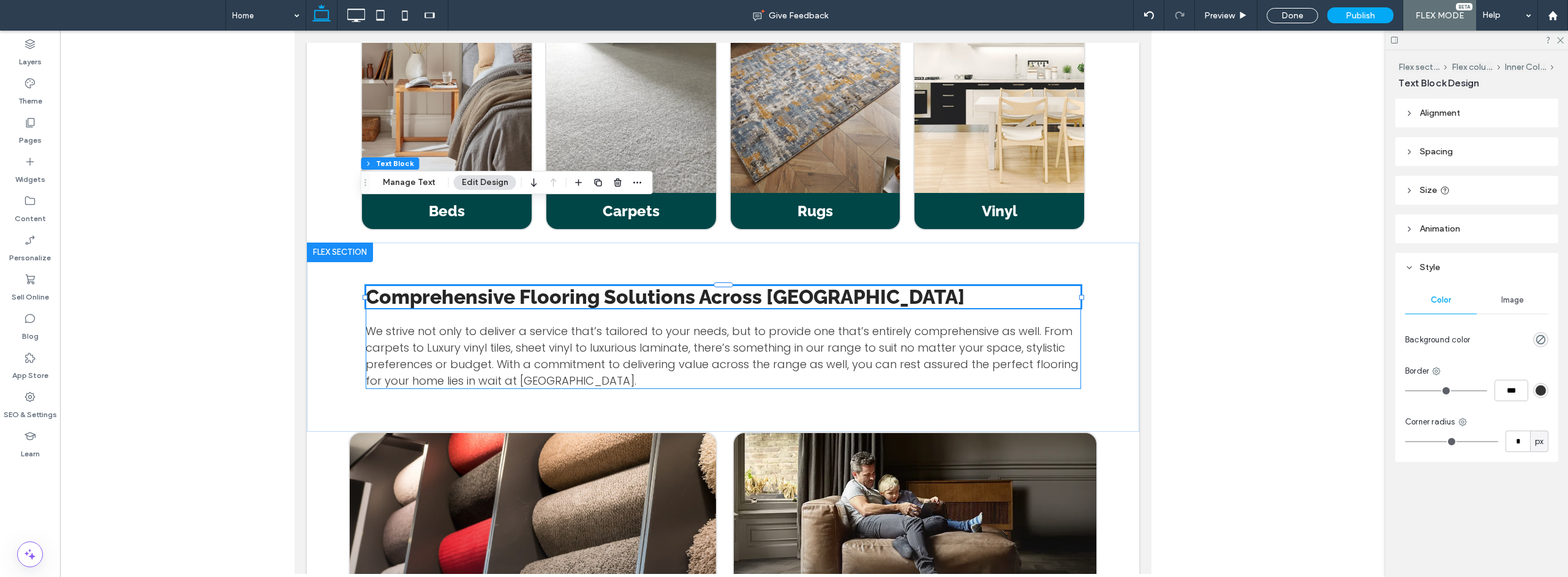
click at [595, 285] on div "Comprehensive Flooring Solutions Across [GEOGRAPHIC_DATA] We strive not only to…" at bounding box center [722, 336] width 715 height 103
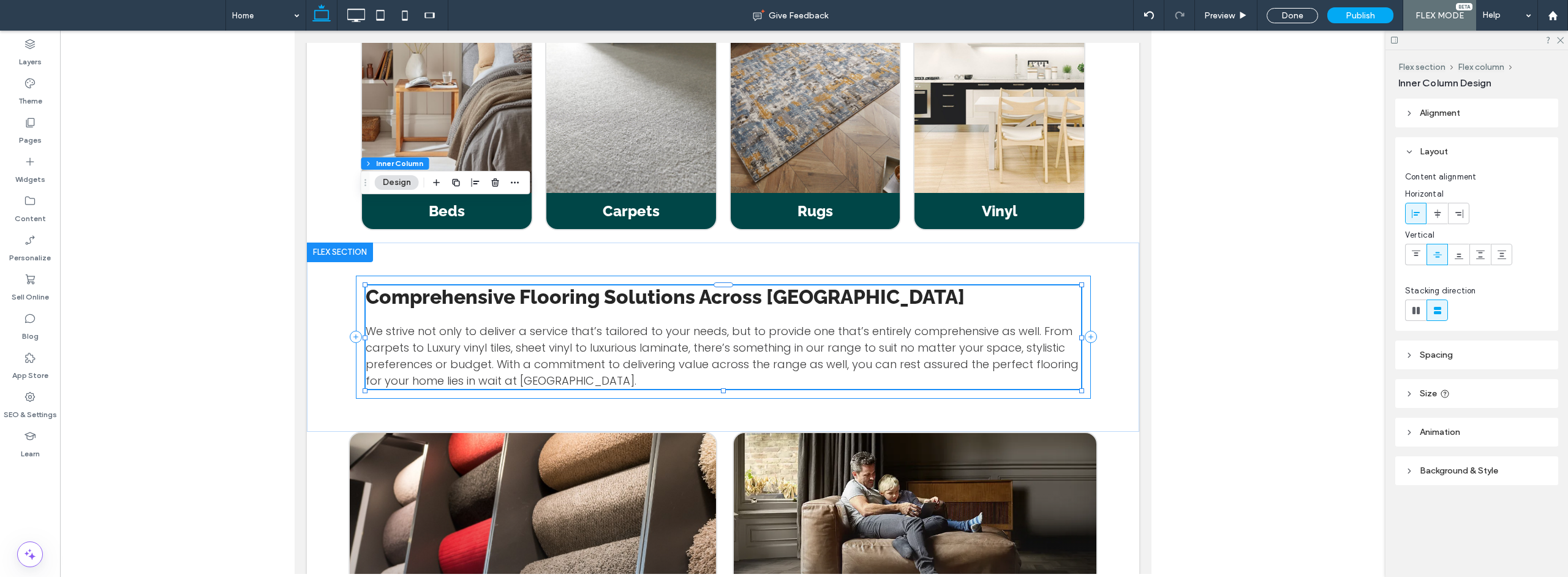
click at [588, 276] on div "Comprehensive Flooring Solutions Across [GEOGRAPHIC_DATA] We strive not only to…" at bounding box center [723, 337] width 735 height 123
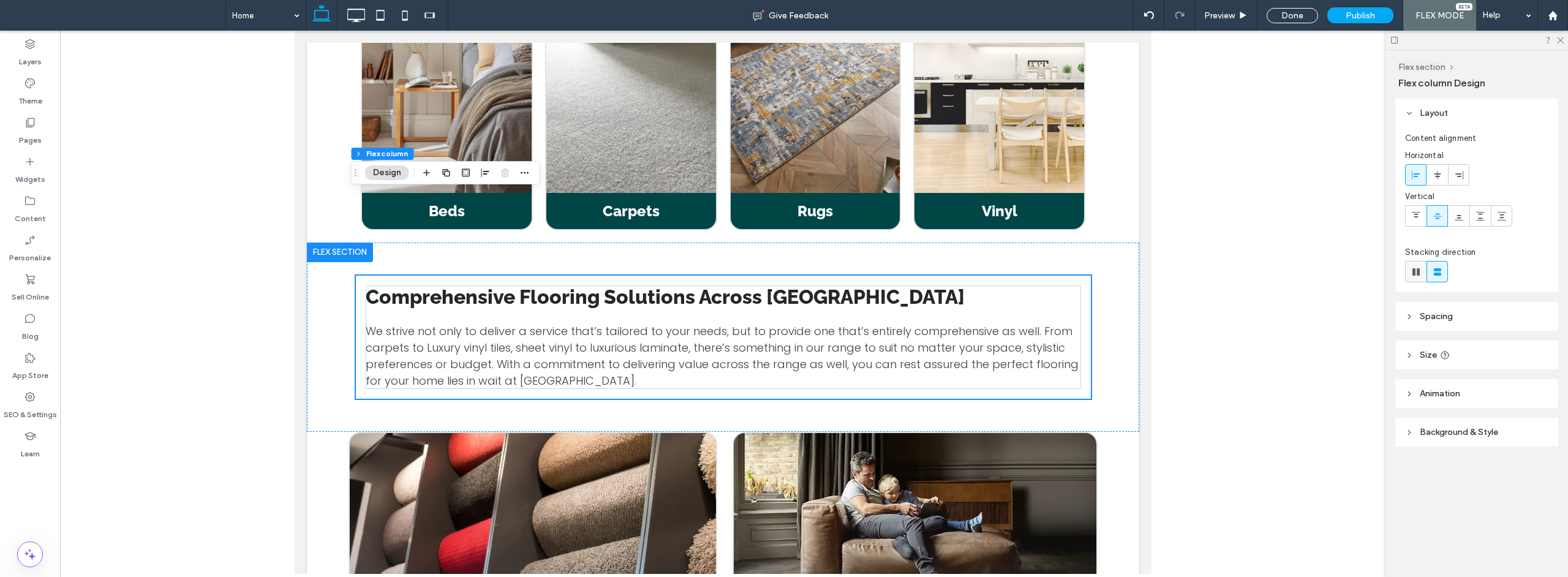
click at [1418, 272] on use at bounding box center [1416, 272] width 7 height 7
type input "*"
type input "**"
click at [428, 172] on use "button" at bounding box center [426, 173] width 7 height 7
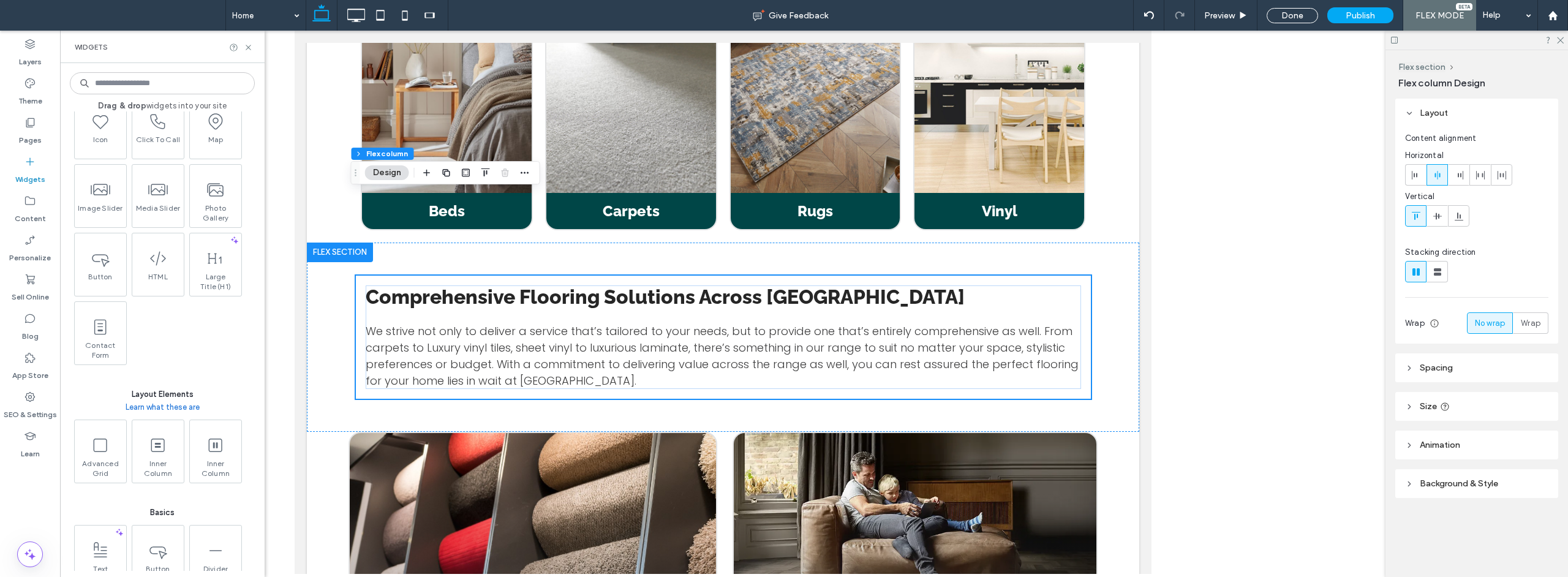
scroll to position [289, 0]
click at [158, 435] on icon at bounding box center [157, 443] width 20 height 20
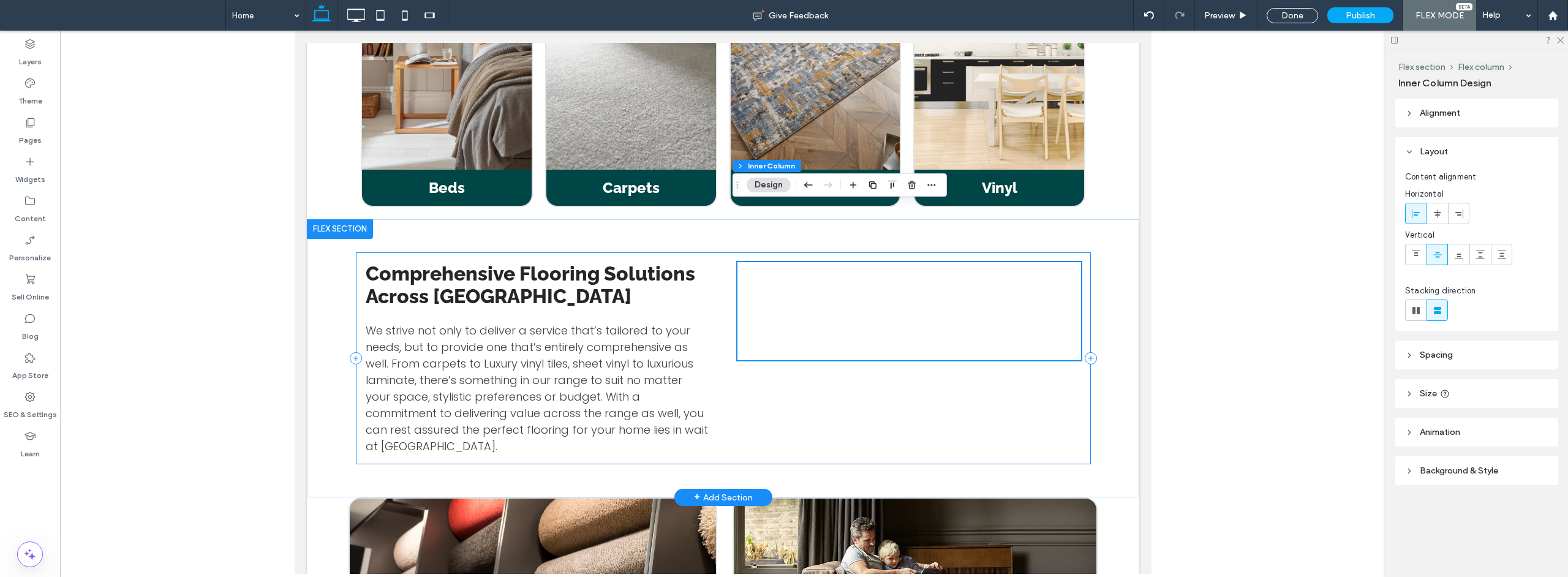
scroll to position [1442, 0]
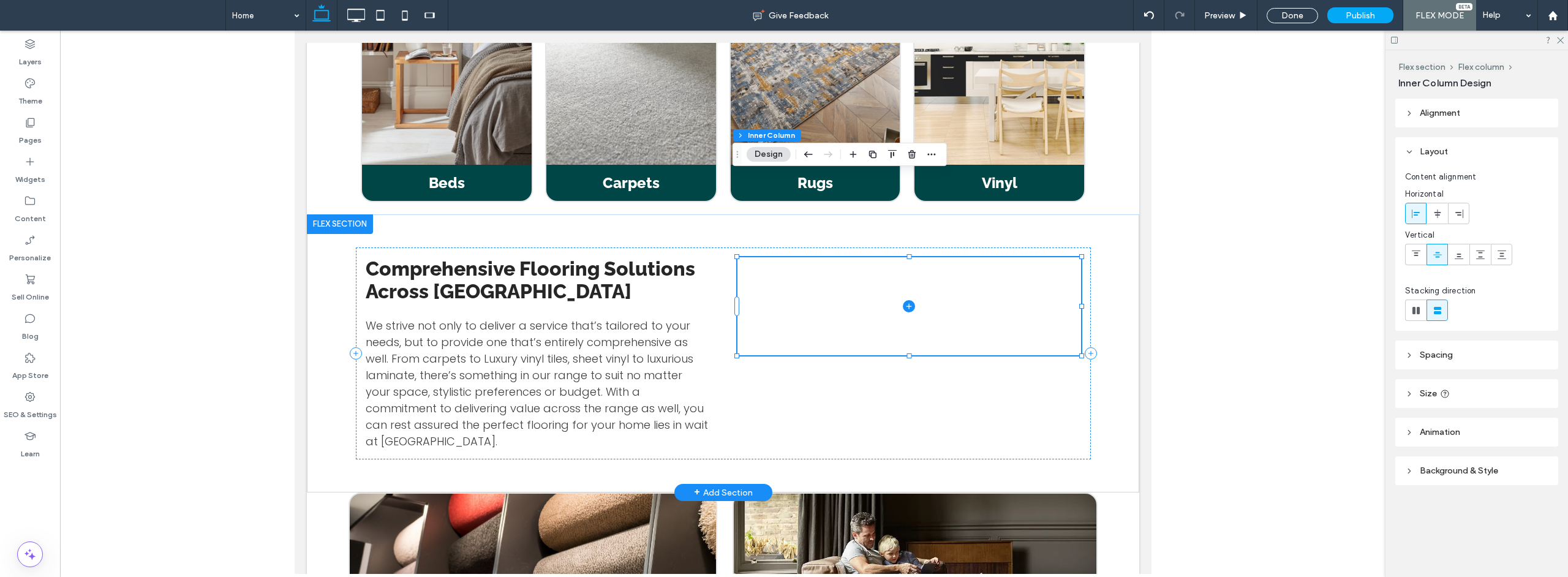
click at [985, 257] on span at bounding box center [908, 306] width 343 height 98
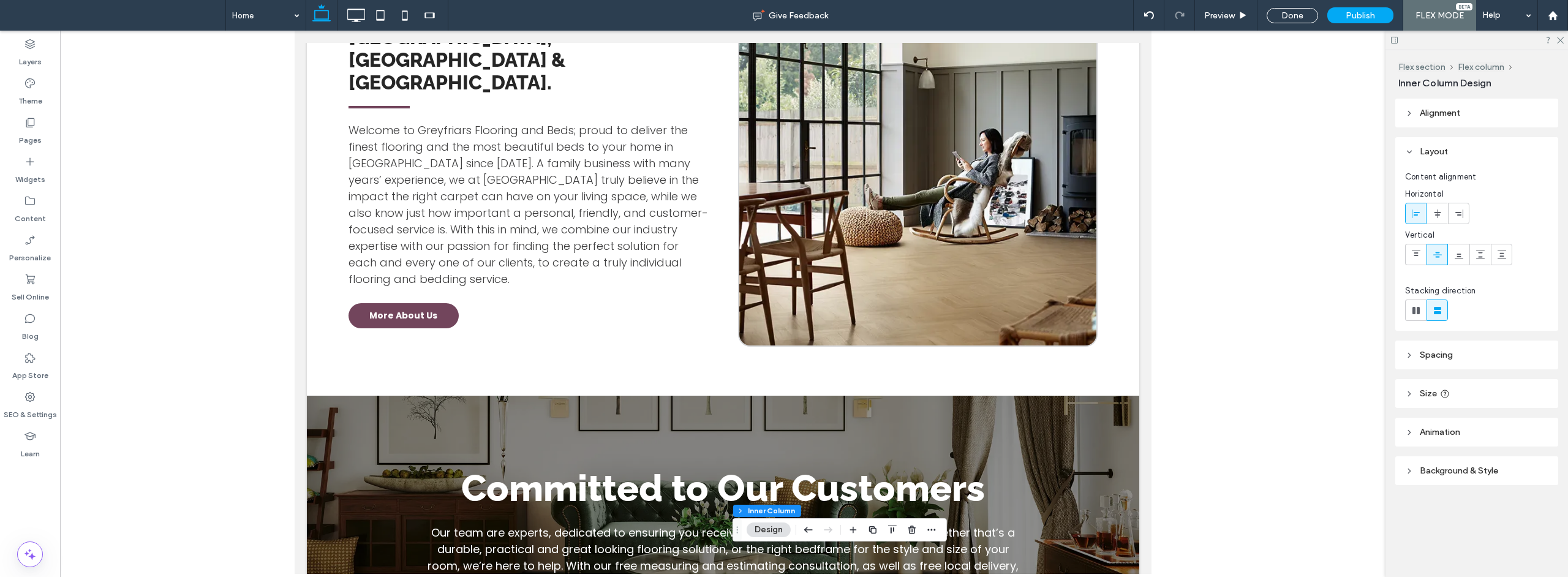
scroll to position [667, 0]
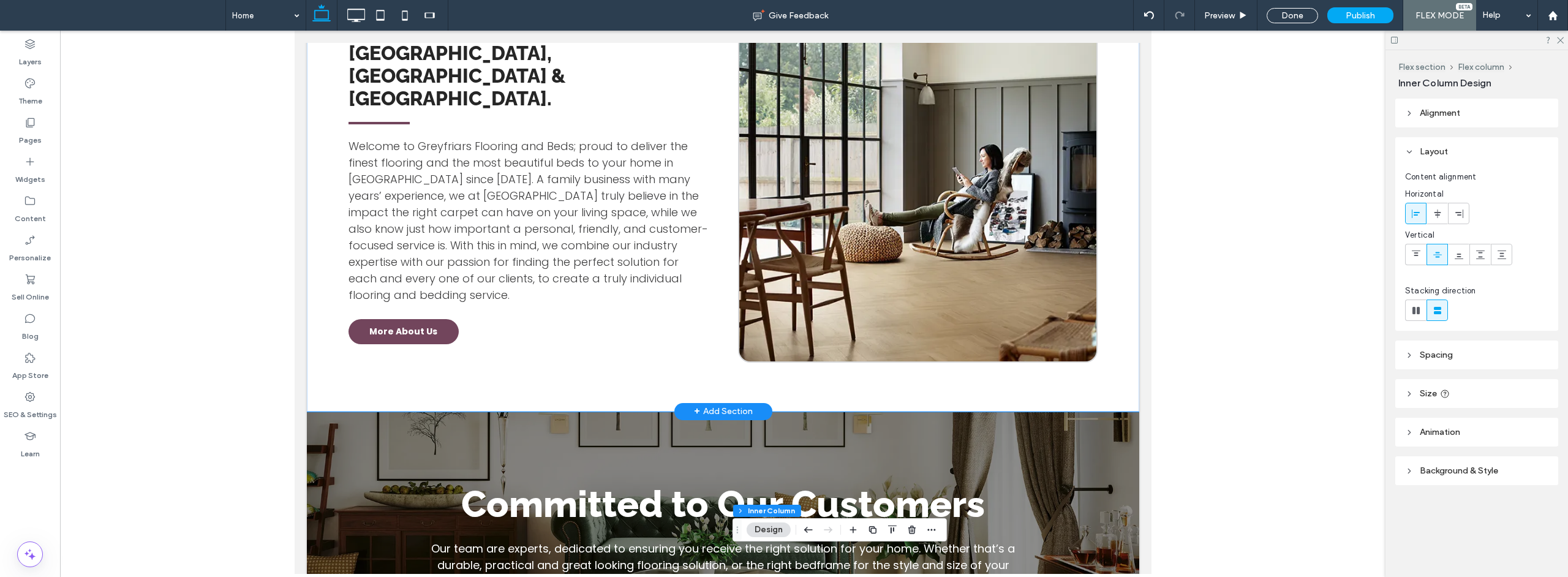
click at [684, 296] on div "Quality Flooring And Furniture in [GEOGRAPHIC_DATA], [GEOGRAPHIC_DATA] & [GEOGR…" at bounding box center [722, 181] width 832 height 460
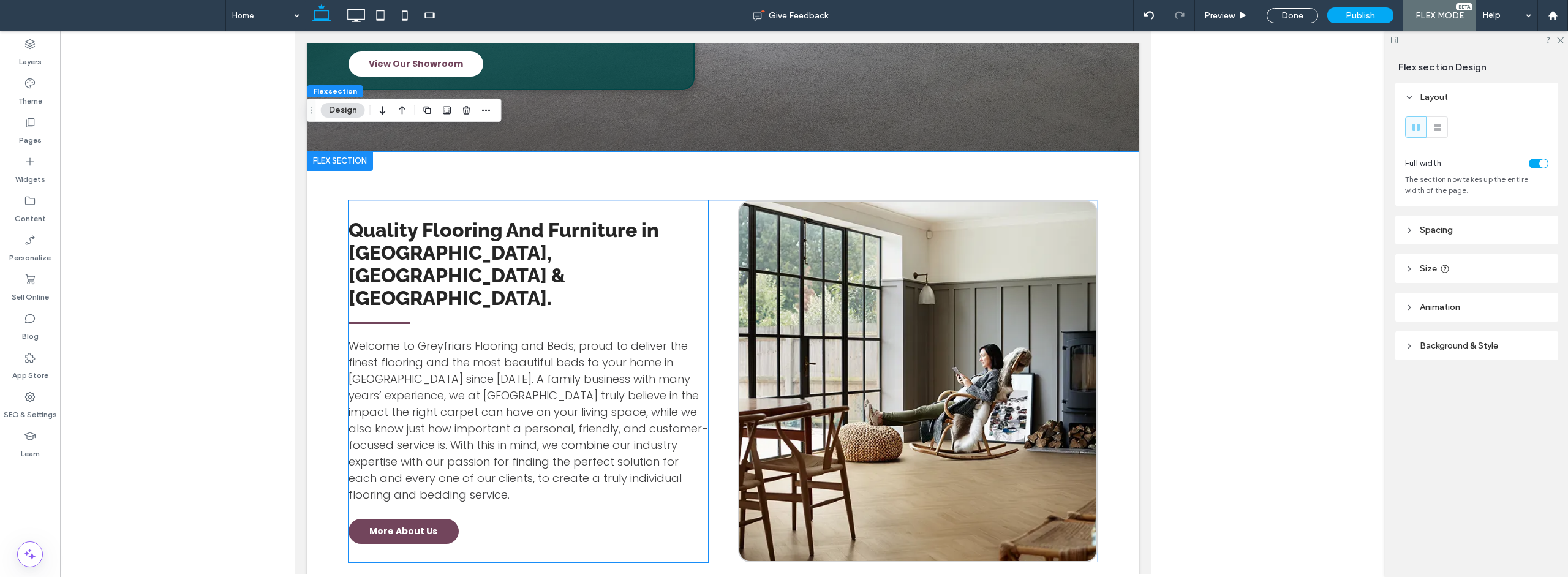
scroll to position [464, 0]
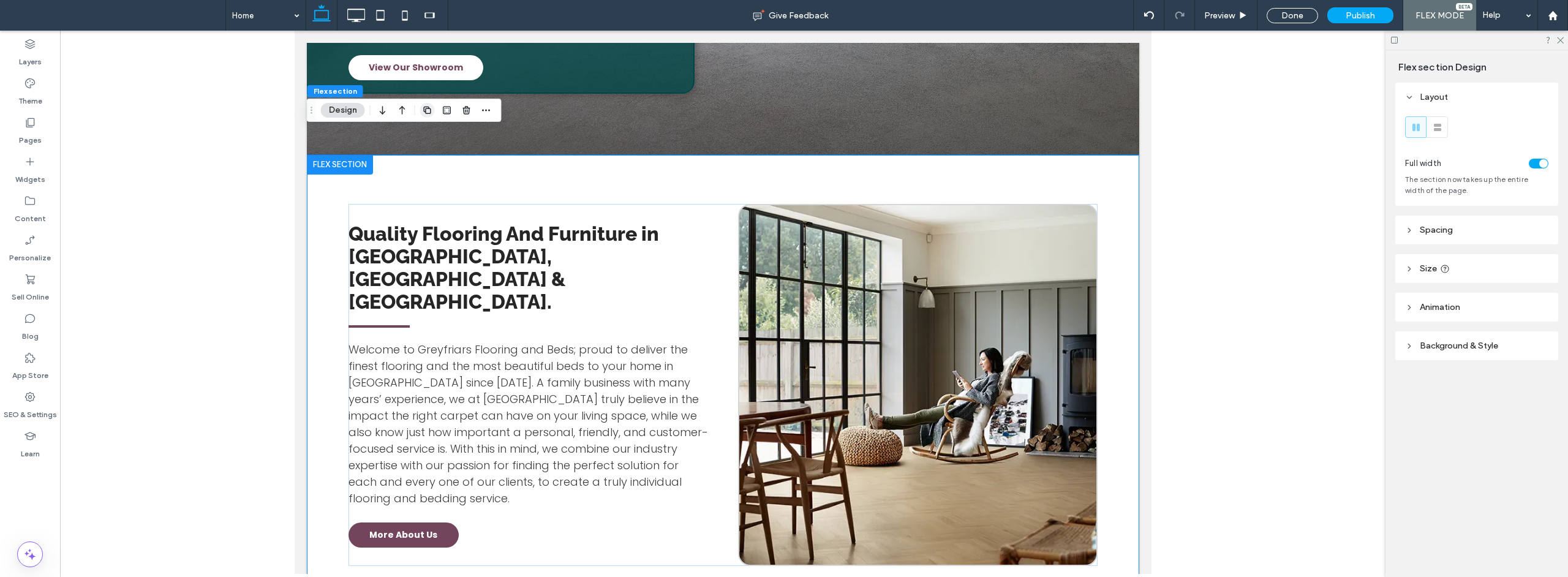
click at [426, 107] on use "button" at bounding box center [426, 110] width 7 height 7
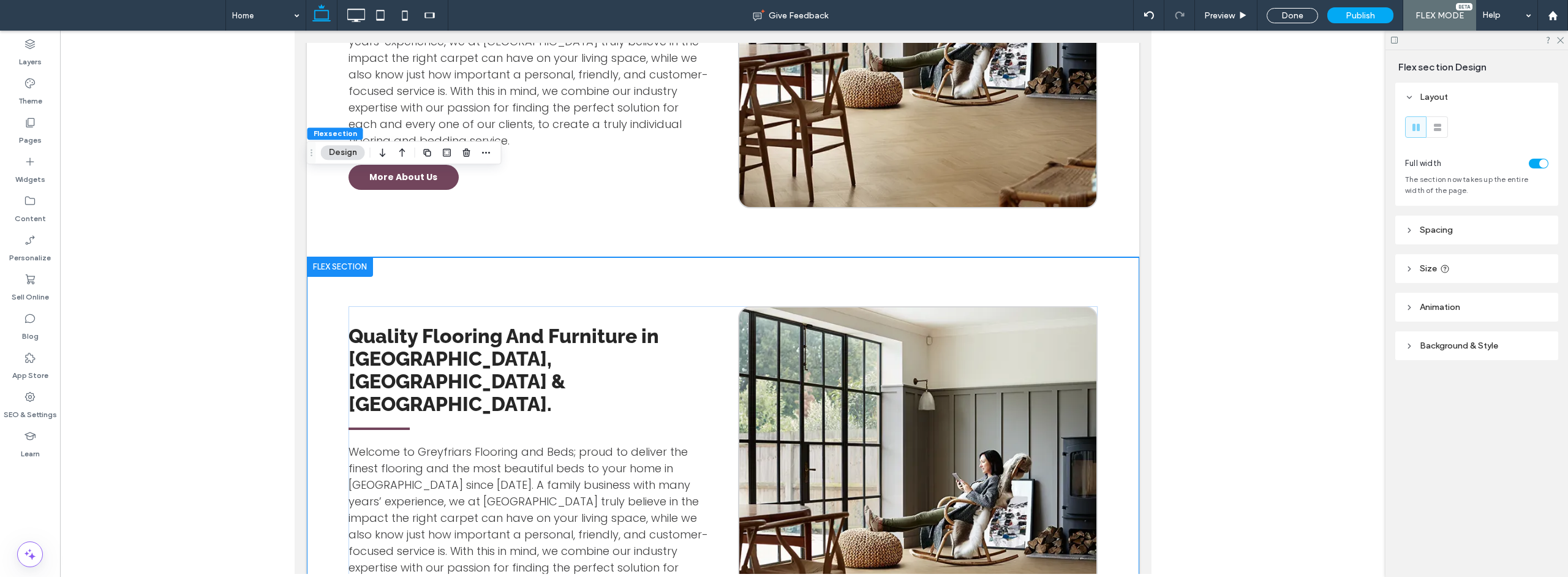
scroll to position [821, 0]
click at [384, 153] on icon "button" at bounding box center [382, 152] width 15 height 22
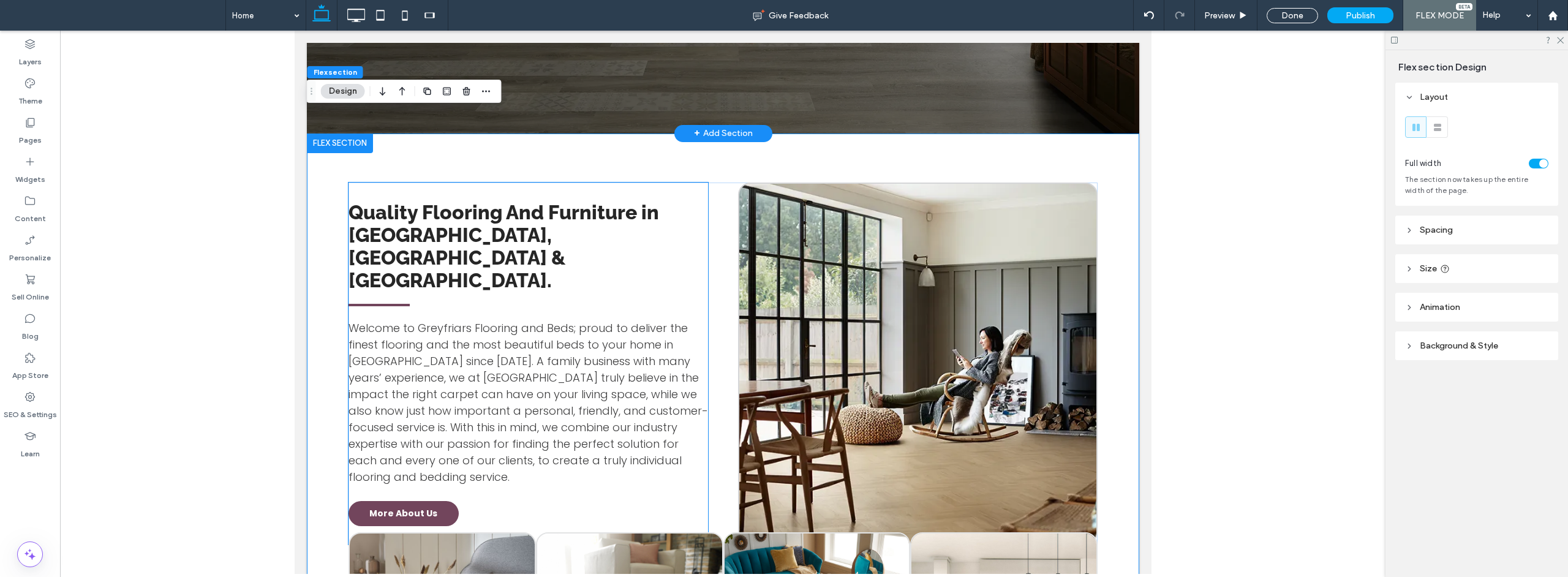
scroll to position [1270, 0]
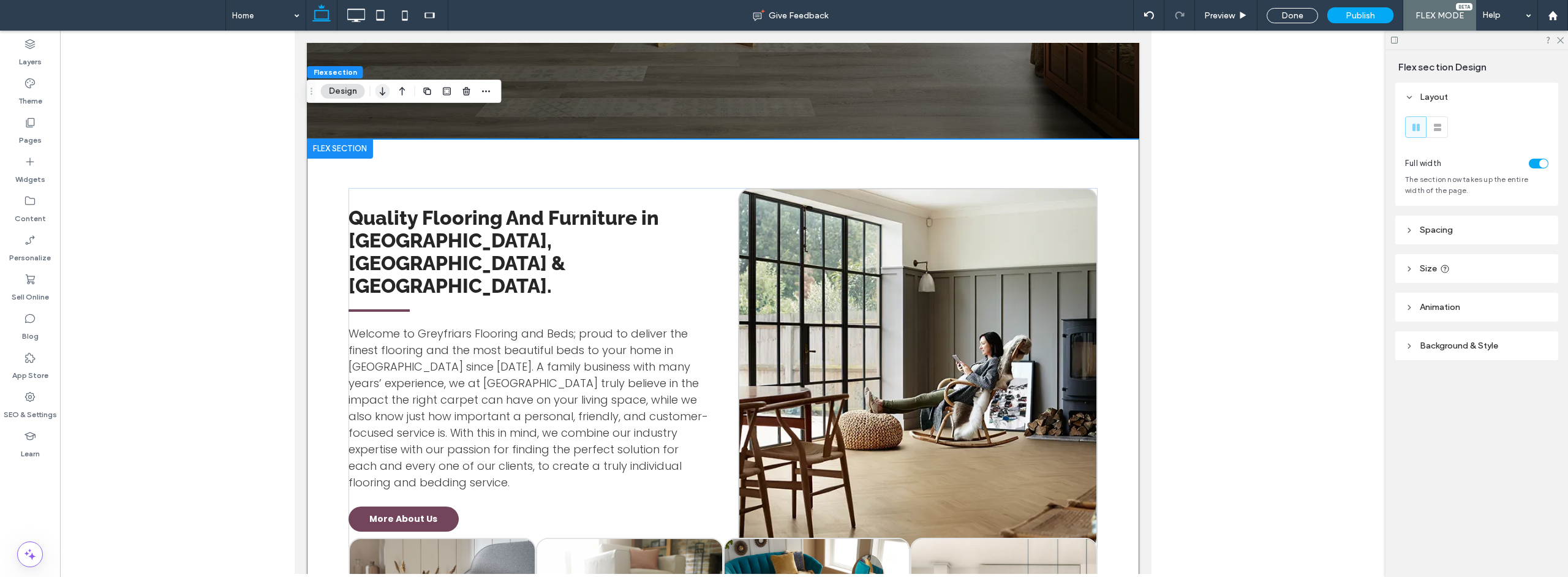
click at [382, 96] on icon "button" at bounding box center [382, 91] width 15 height 22
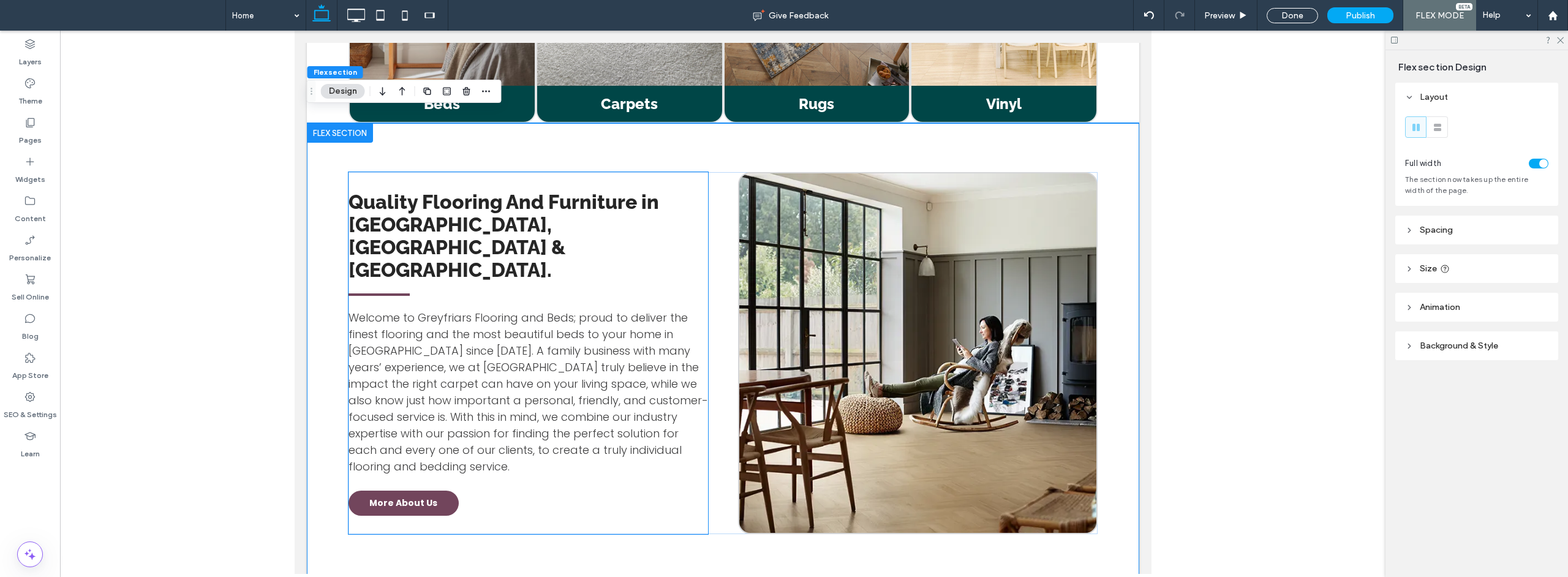
scroll to position [1449, 0]
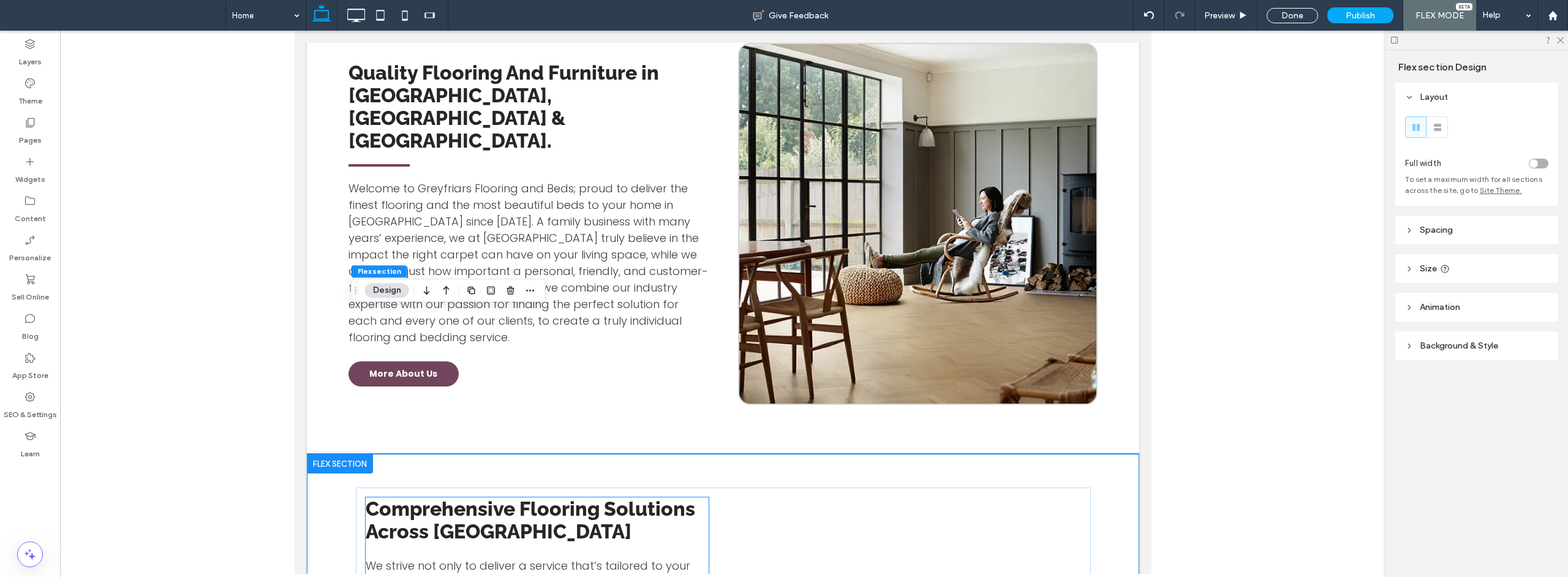
scroll to position [1578, 0]
click at [488, 496] on span "Comprehensive Flooring Solutions Across [GEOGRAPHIC_DATA]" at bounding box center [530, 519] width 329 height 45
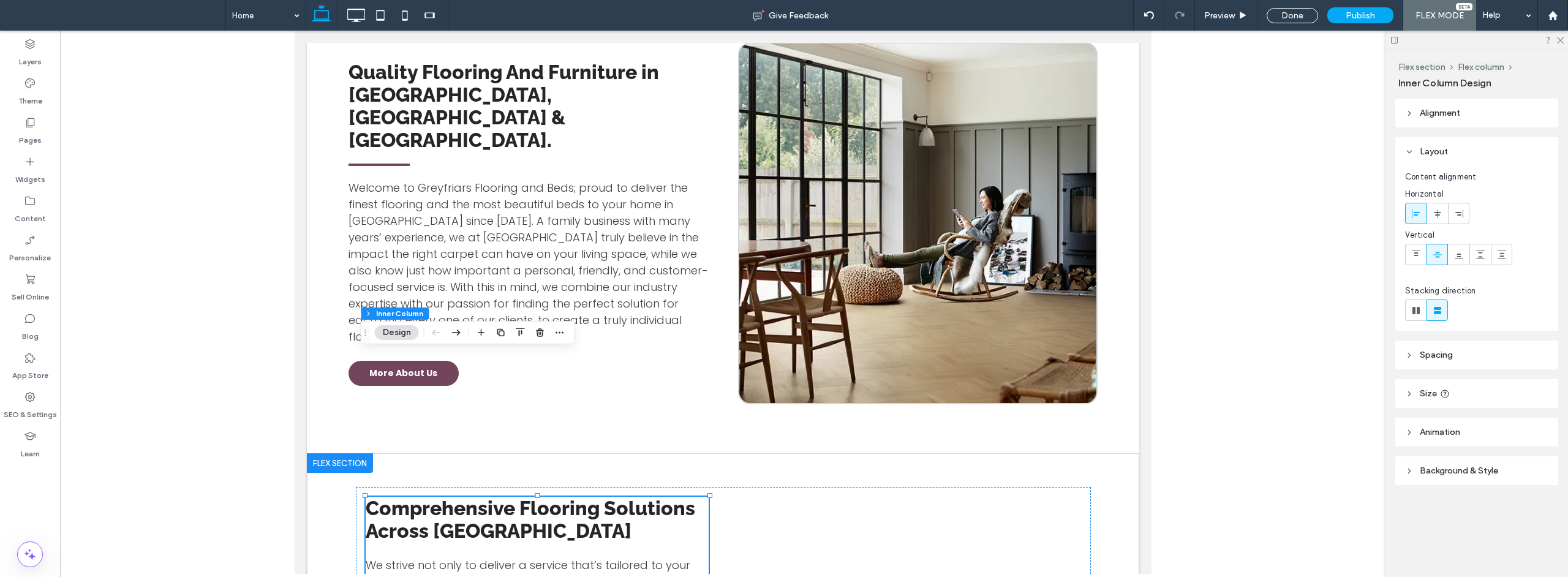
click at [488, 496] on span "Comprehensive Flooring Solutions Across [GEOGRAPHIC_DATA]" at bounding box center [530, 519] width 329 height 45
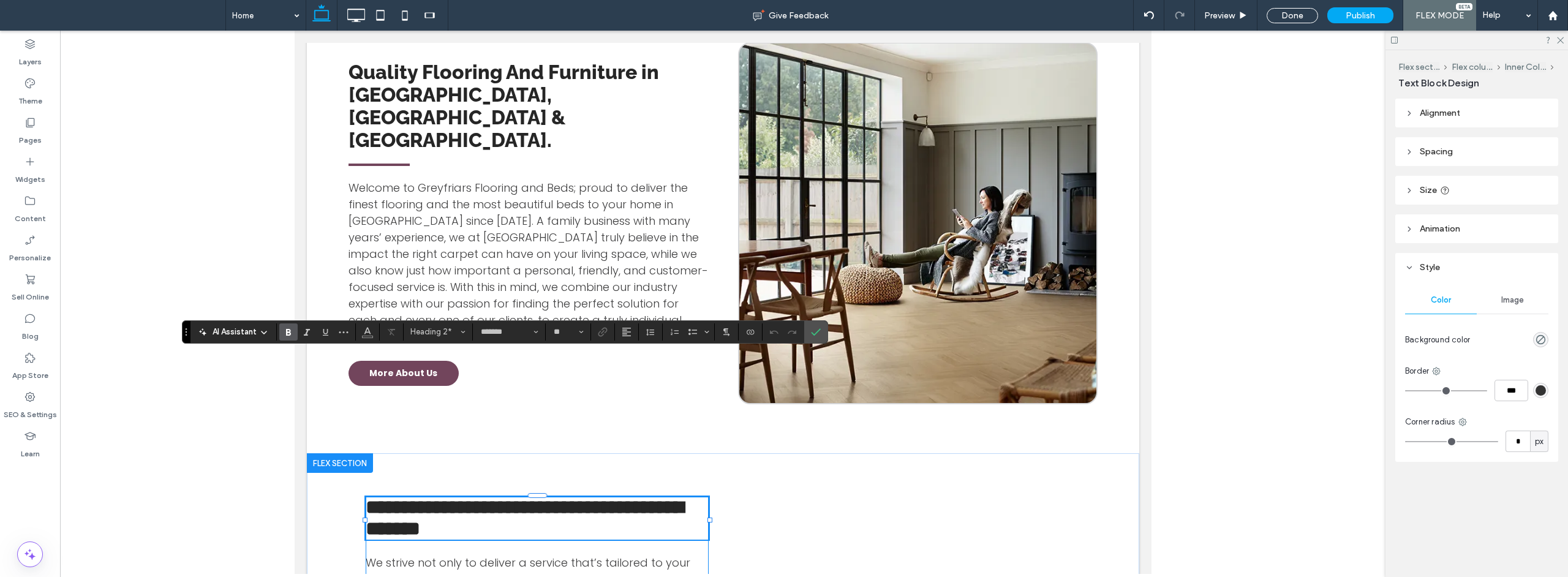
click at [488, 497] on span "**********" at bounding box center [524, 517] width 318 height 41
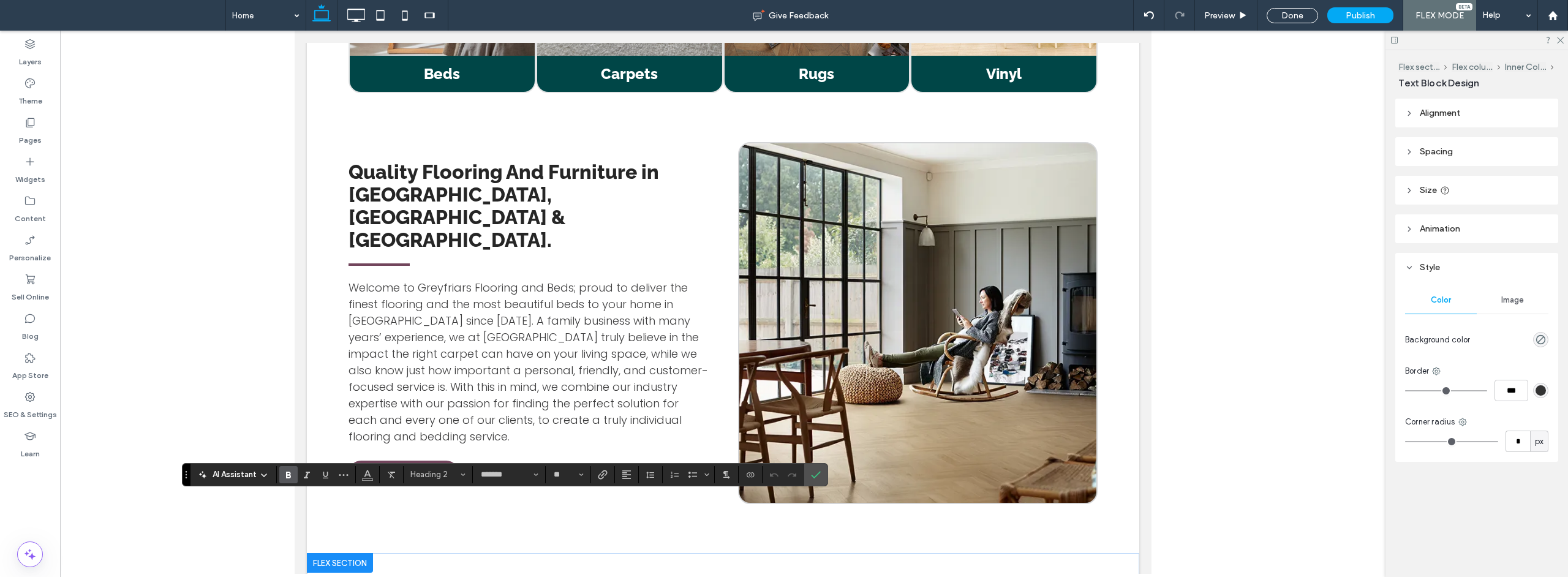
scroll to position [1358, 0]
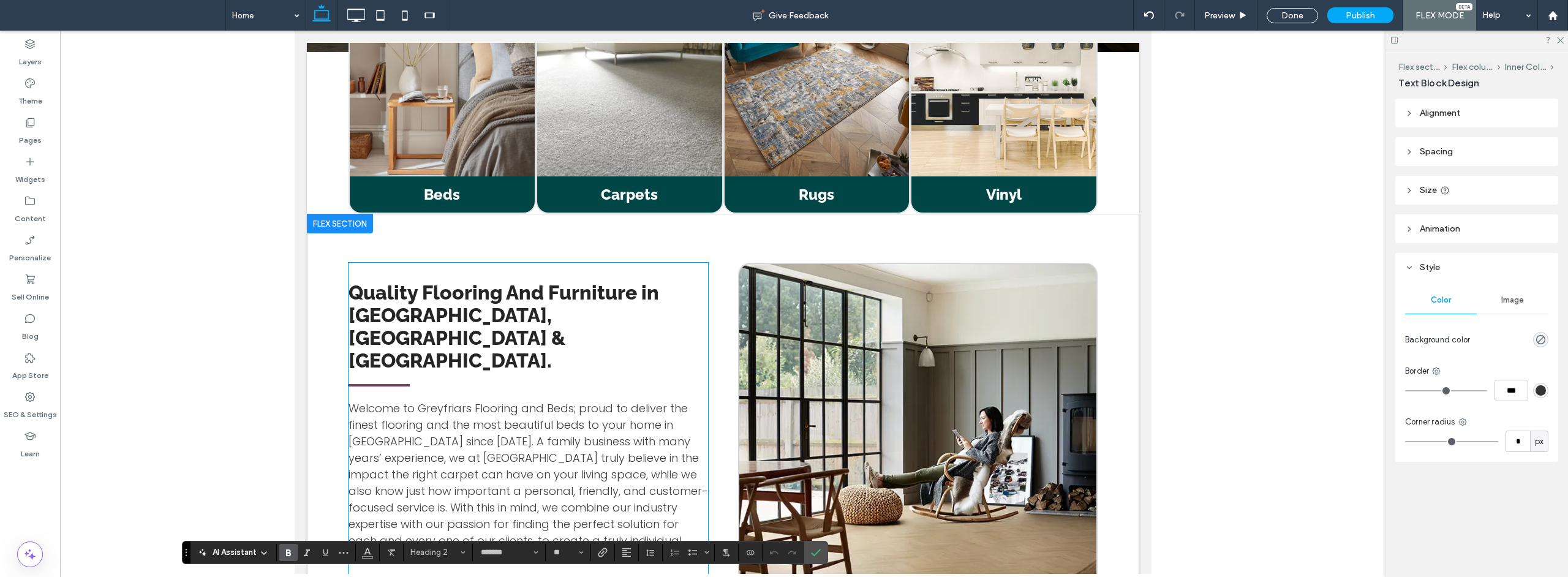
click at [492, 281] on span "Quality Flooring And Furniture in [GEOGRAPHIC_DATA], [GEOGRAPHIC_DATA] & [GEOGR…" at bounding box center [503, 326] width 310 height 91
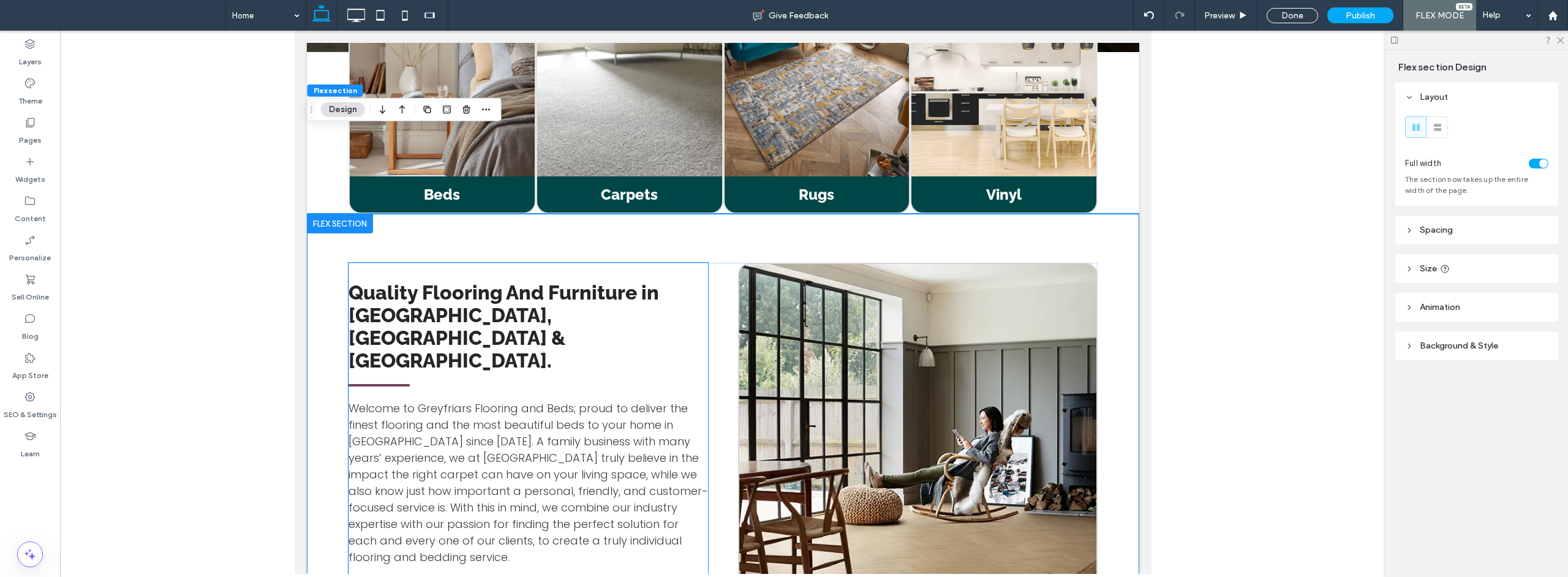
click at [499, 281] on span "Quality Flooring And Furniture in [GEOGRAPHIC_DATA], [GEOGRAPHIC_DATA] & [GEOGR…" at bounding box center [503, 326] width 310 height 91
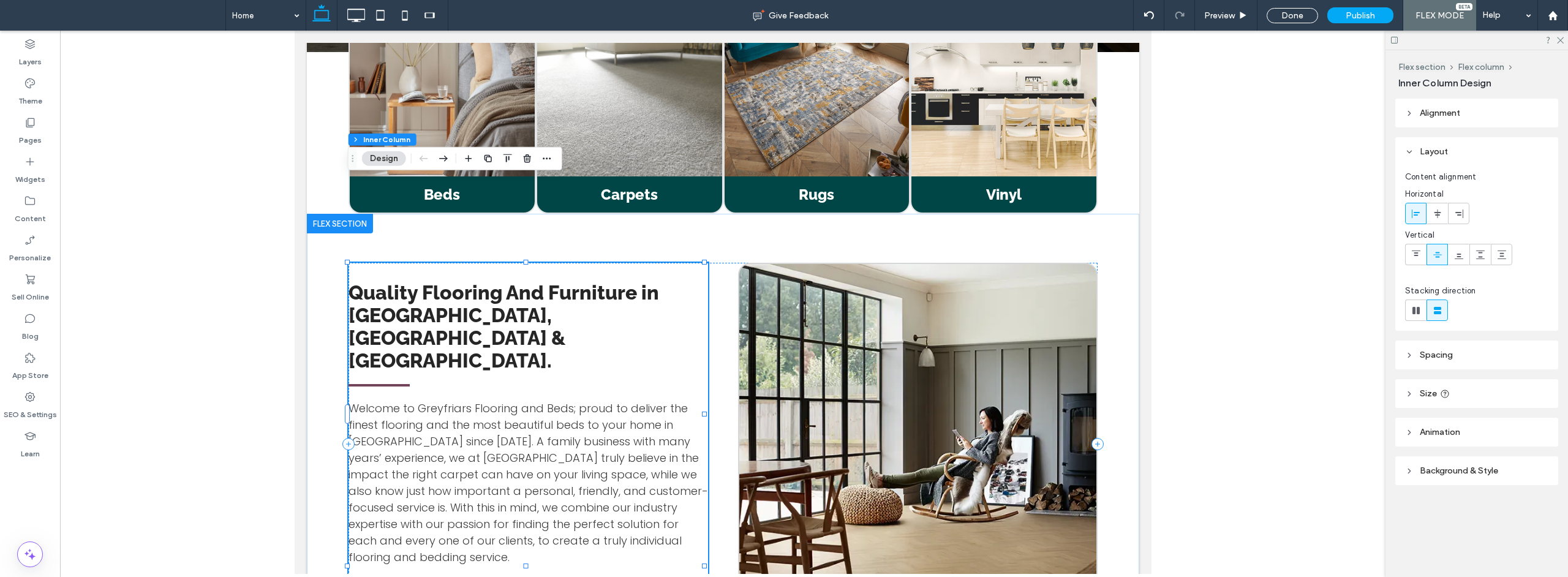
click at [492, 281] on span "Quality Flooring And Furniture in [GEOGRAPHIC_DATA], [GEOGRAPHIC_DATA] & [GEOGR…" at bounding box center [503, 326] width 310 height 91
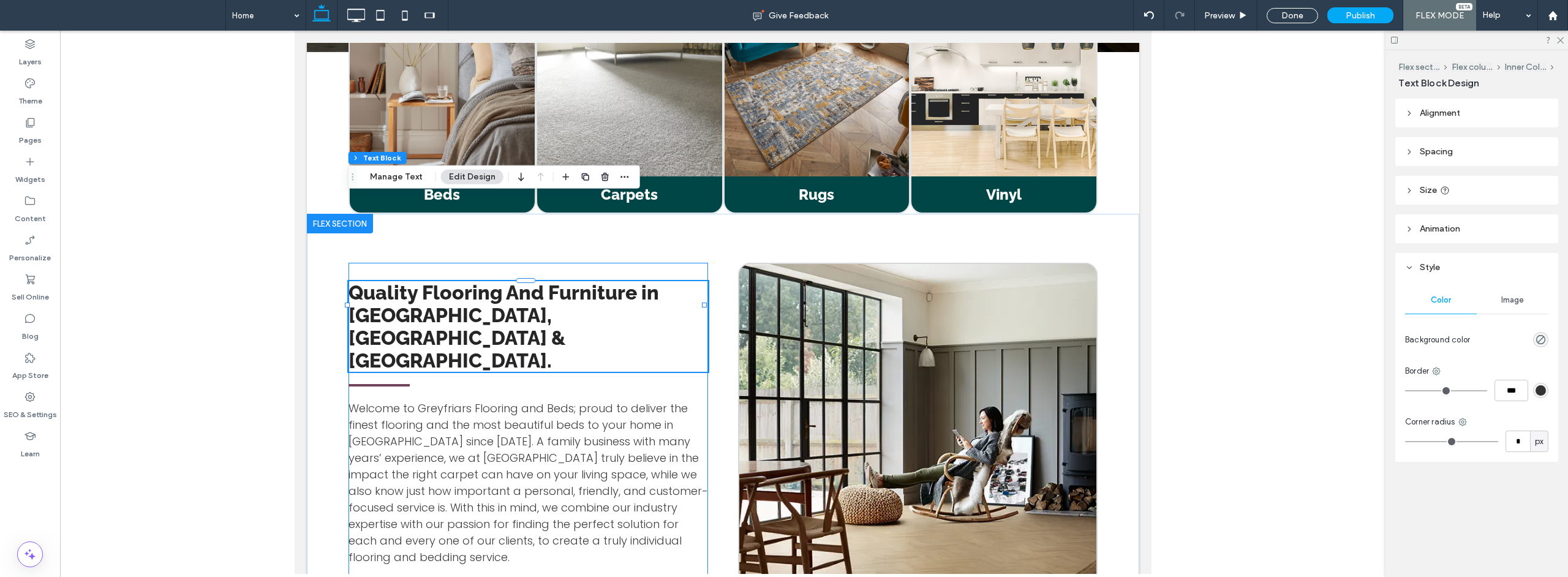
click at [495, 281] on span "Quality Flooring And Furniture in [GEOGRAPHIC_DATA], [GEOGRAPHIC_DATA] & [GEOGR…" at bounding box center [503, 326] width 310 height 91
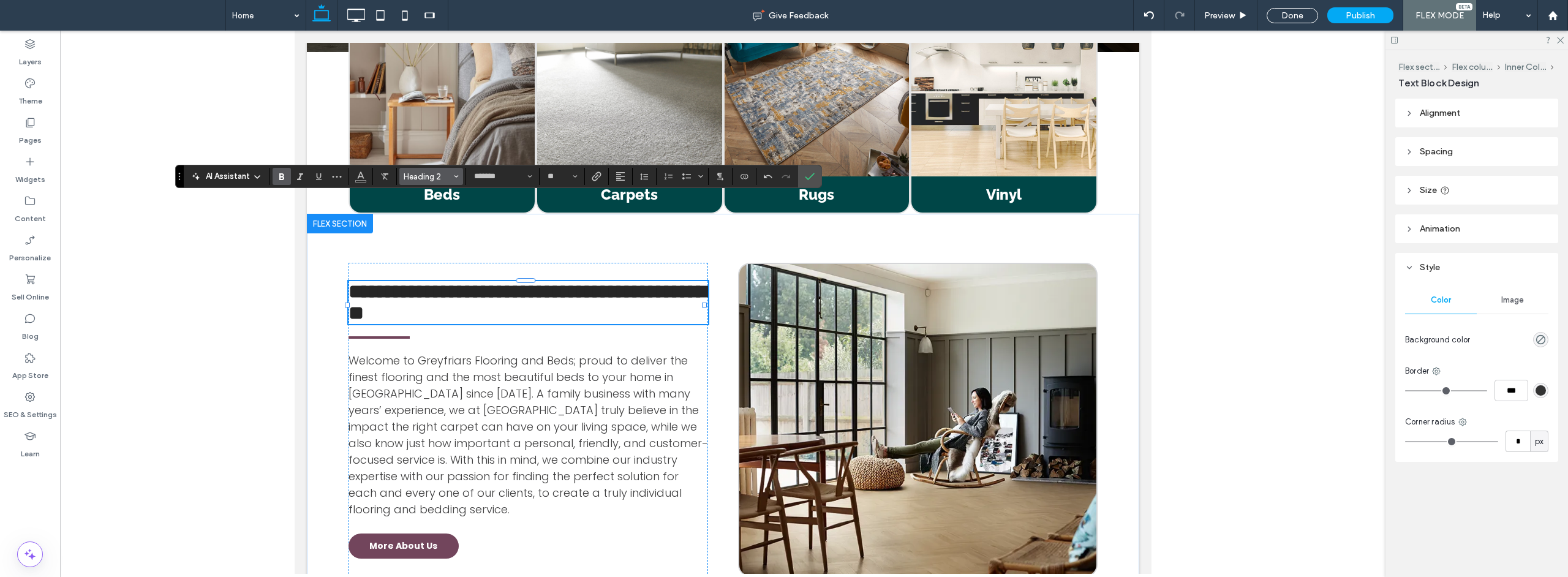
click at [455, 180] on span "Styles" at bounding box center [457, 176] width 5 height 16
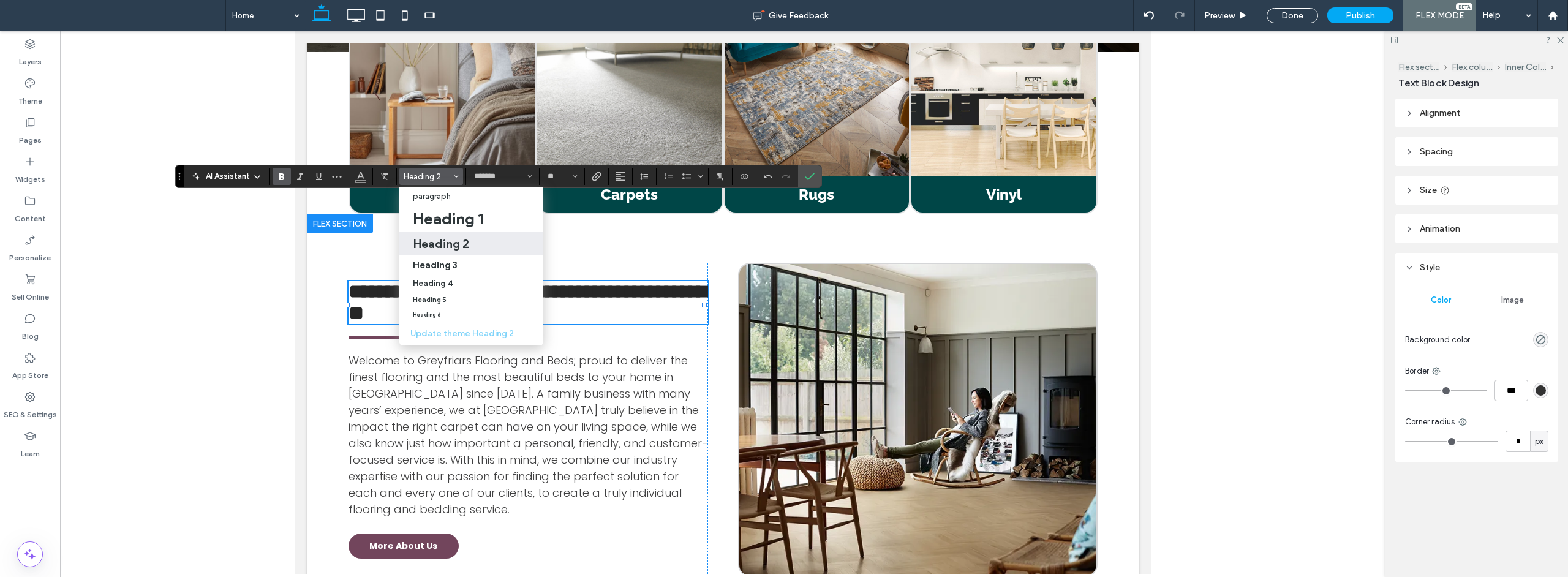
click at [441, 243] on h2 "Heading 2" at bounding box center [440, 243] width 56 height 15
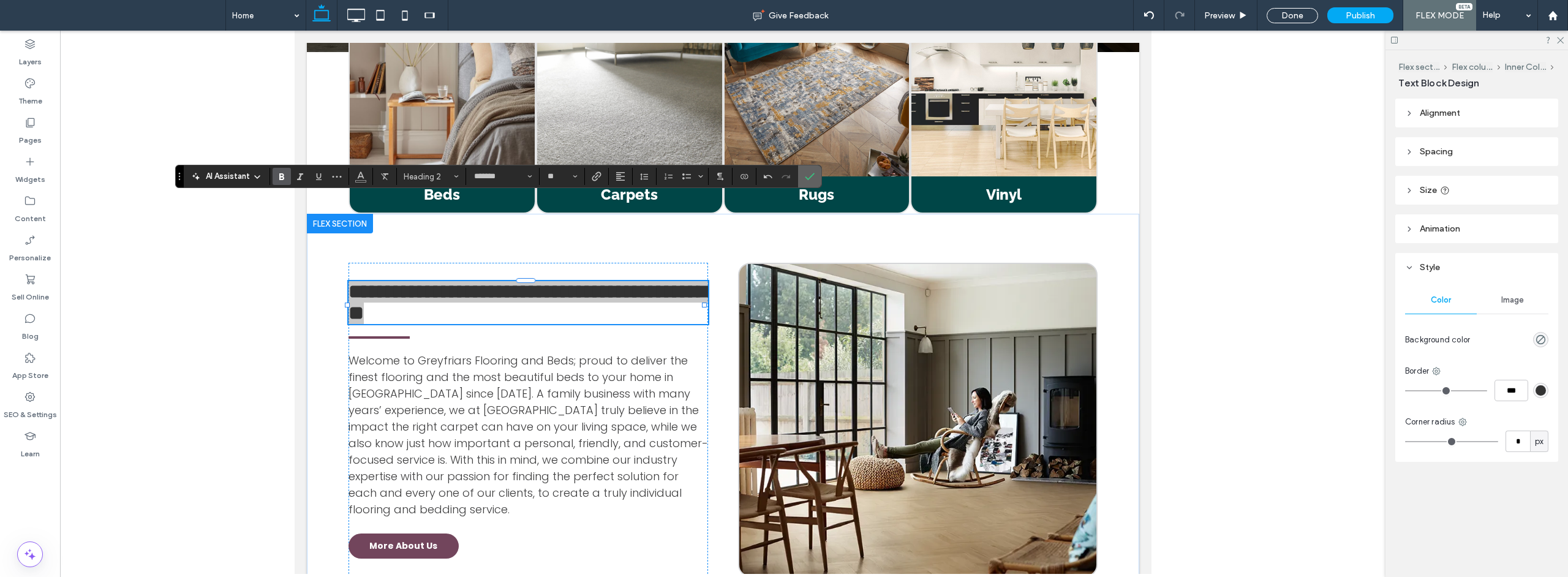
click at [803, 181] on label "Confirm" at bounding box center [810, 176] width 18 height 22
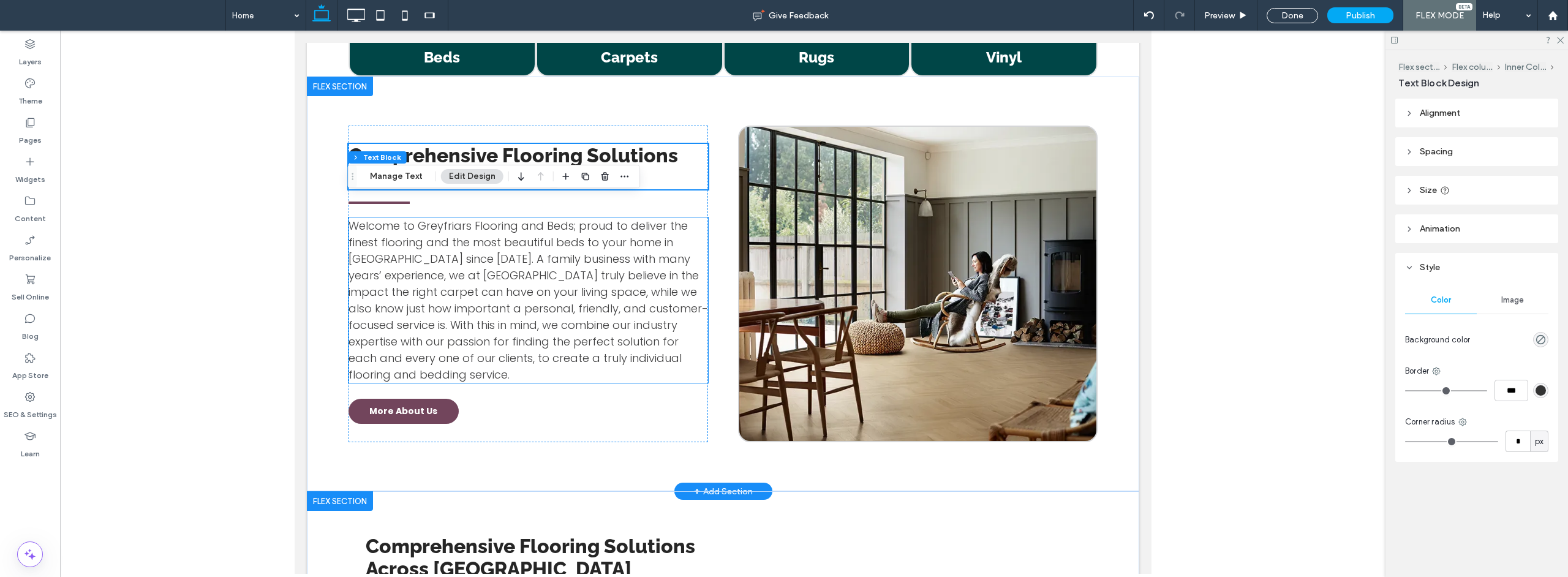
scroll to position [1658, 0]
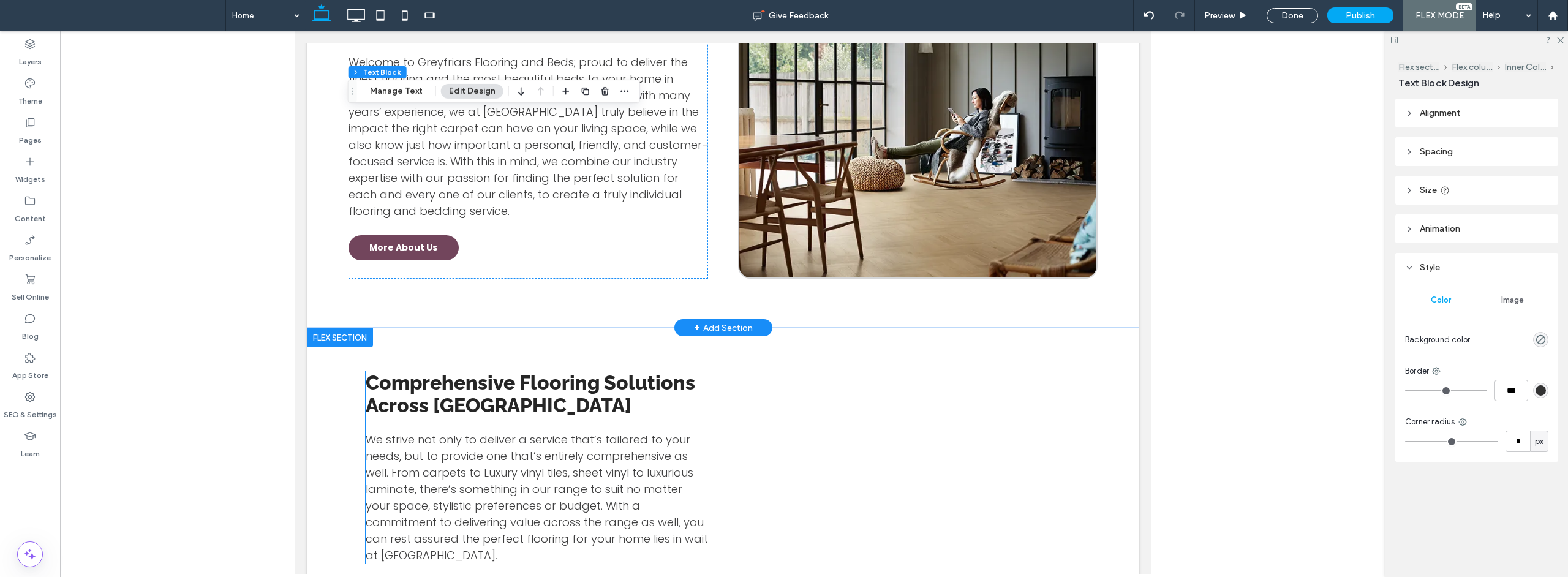
click at [593, 431] on span "We strive not only to deliver a service that’s tailored to your needs, but to p…" at bounding box center [536, 496] width 342 height 131
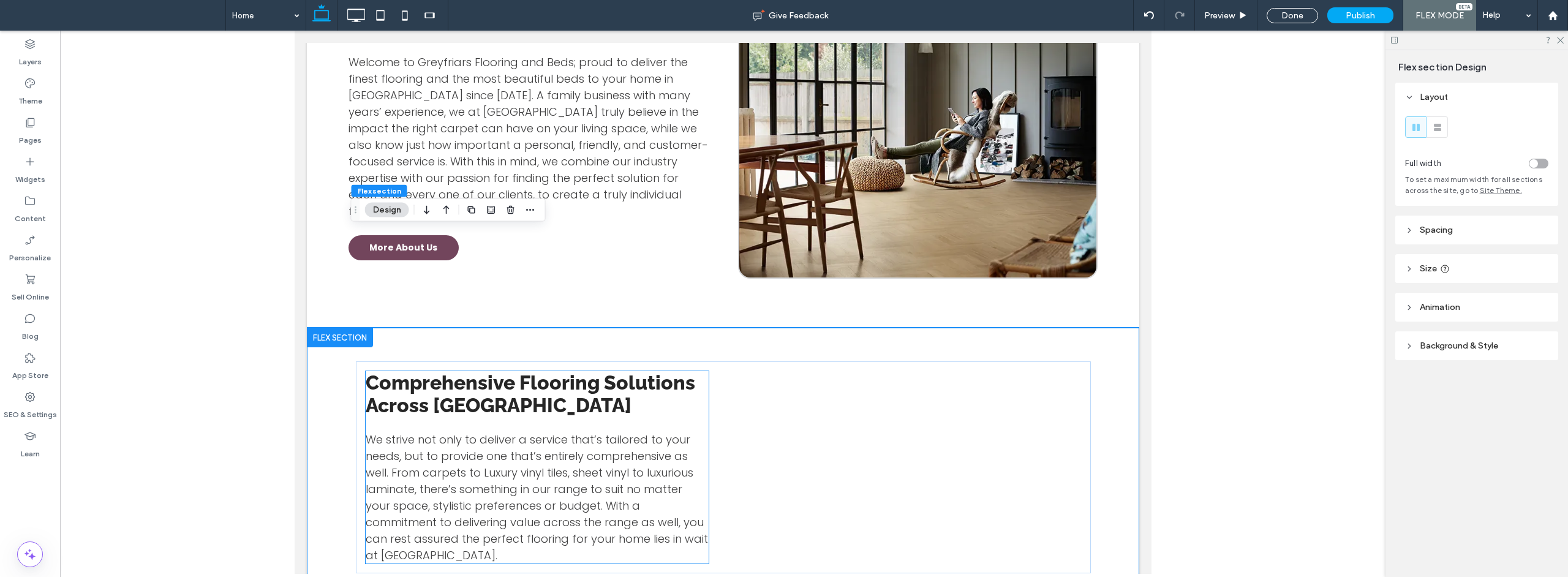
click at [571, 431] on span "We strive not only to deliver a service that’s tailored to your needs, but to p…" at bounding box center [536, 496] width 342 height 131
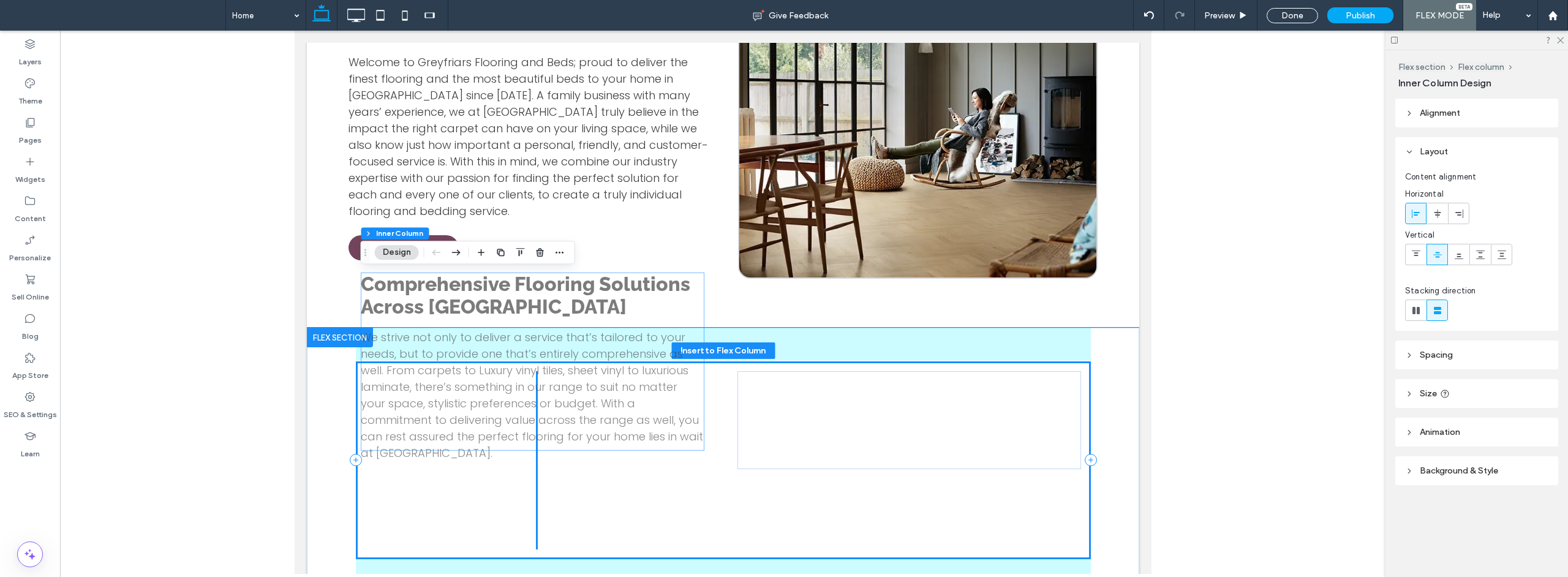
click at [579, 370] on div "Comprehensive Flooring Solutions Across [GEOGRAPHIC_DATA] We strive not only to…" at bounding box center [723, 460] width 735 height 198
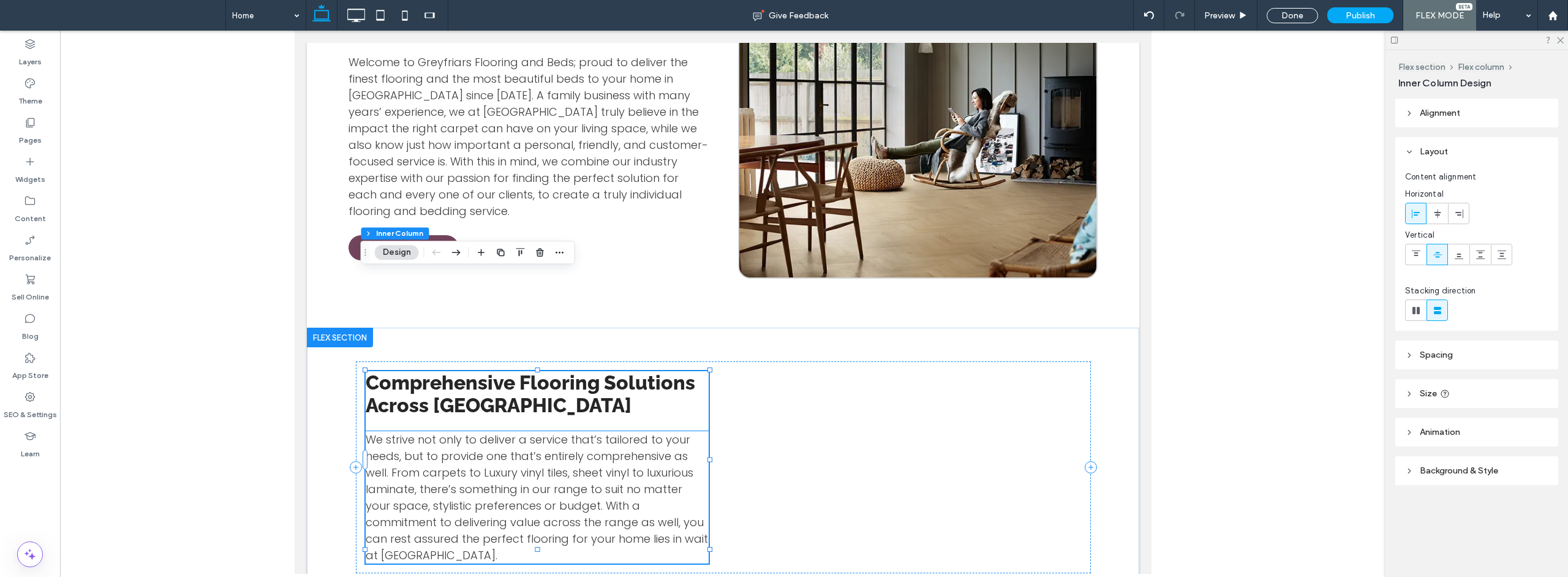
click at [579, 431] on span "We strive not only to deliver a service that’s tailored to your needs, but to p…" at bounding box center [536, 496] width 342 height 131
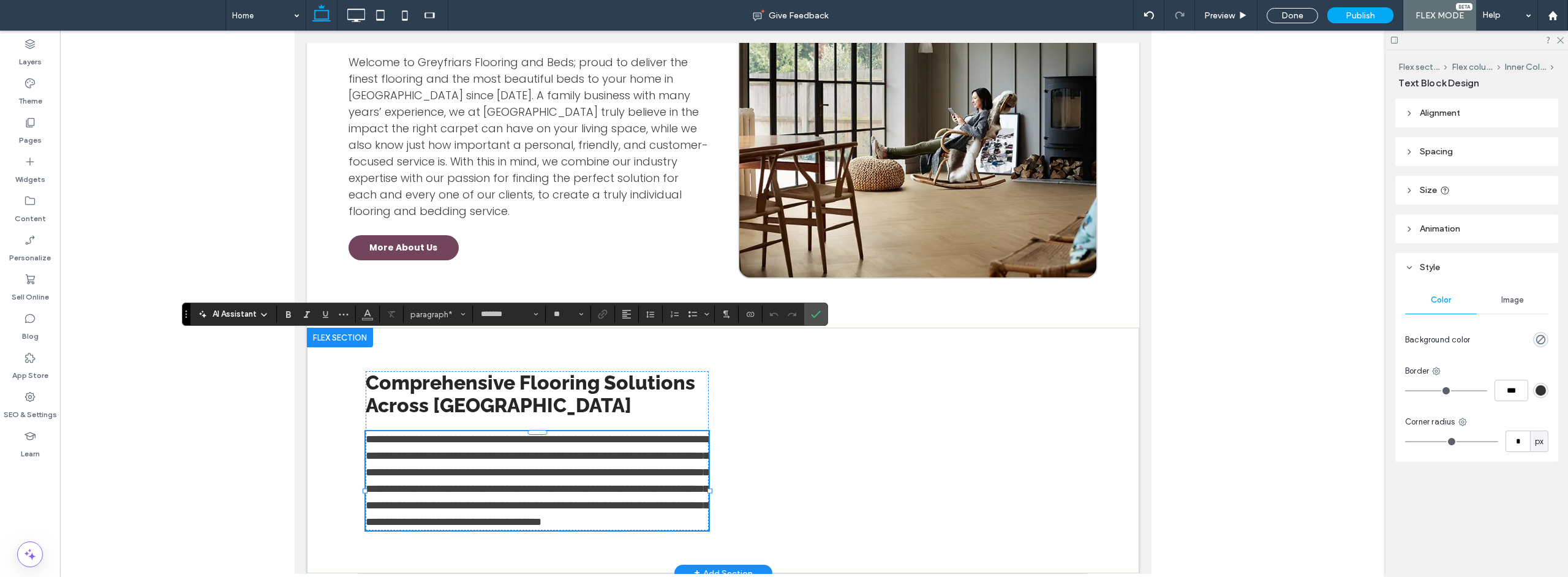
click at [546, 433] on span "**********" at bounding box center [537, 480] width 343 height 94
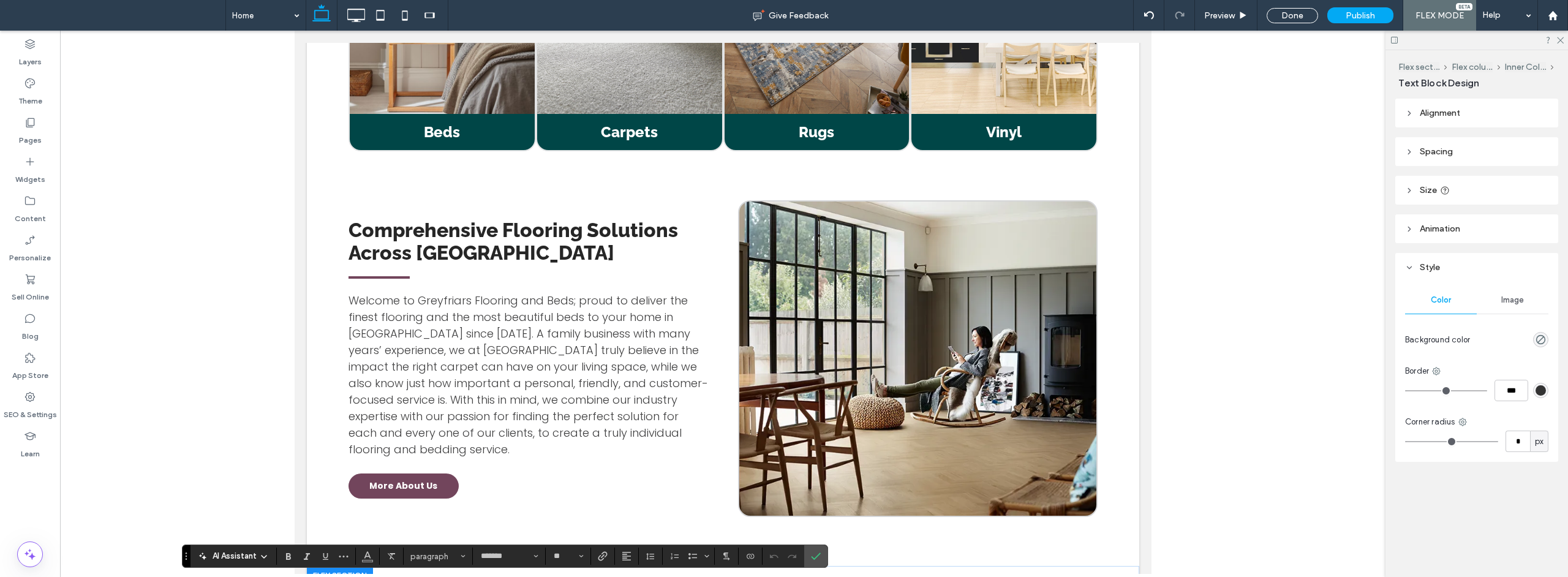
scroll to position [1410, 0]
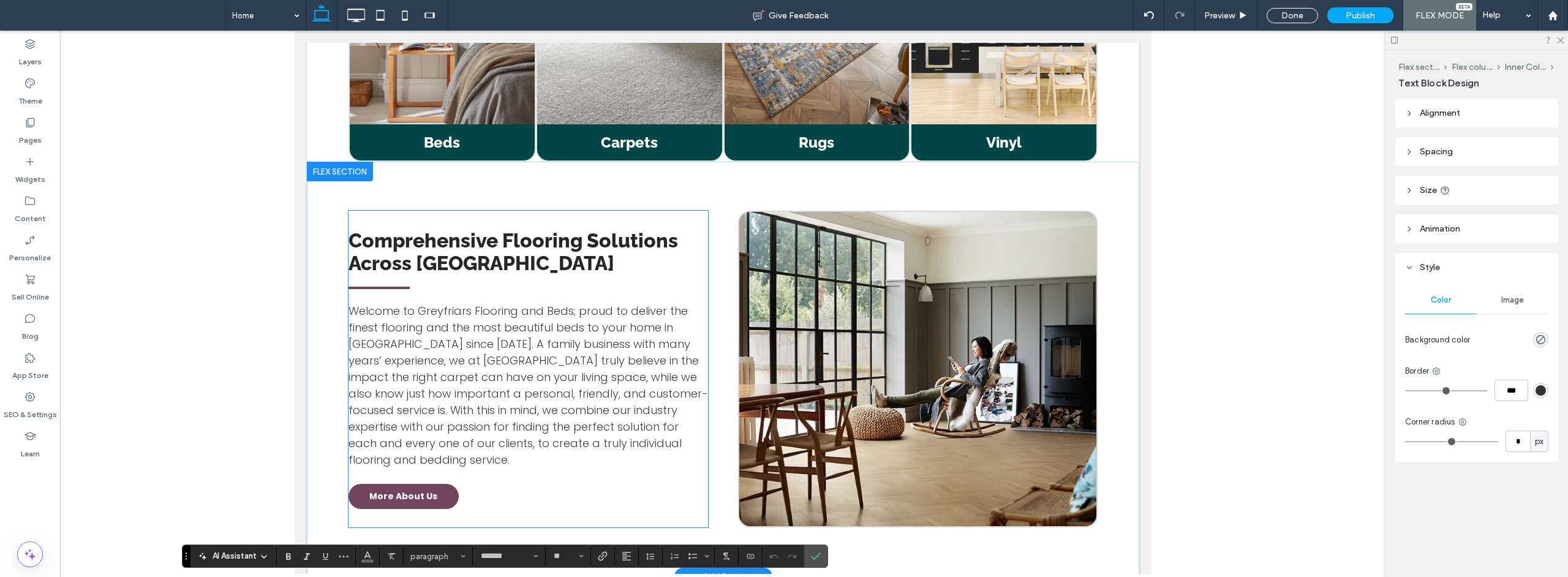
click at [541, 310] on span "Welcome to Greyfriars Flooring and Beds; proud to deliver the finest flooring a…" at bounding box center [527, 385] width 360 height 164
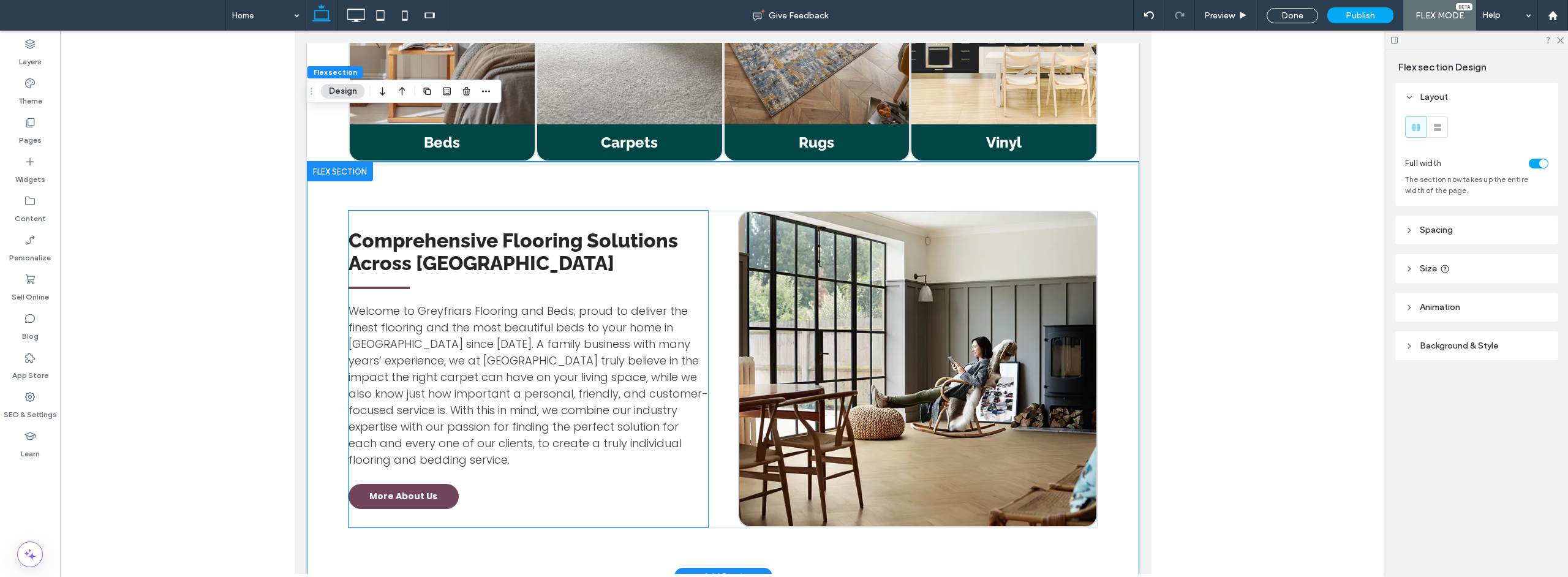
click at [550, 303] on span "Welcome to Greyfriars Flooring and Beds; proud to deliver the finest flooring a…" at bounding box center [527, 385] width 360 height 164
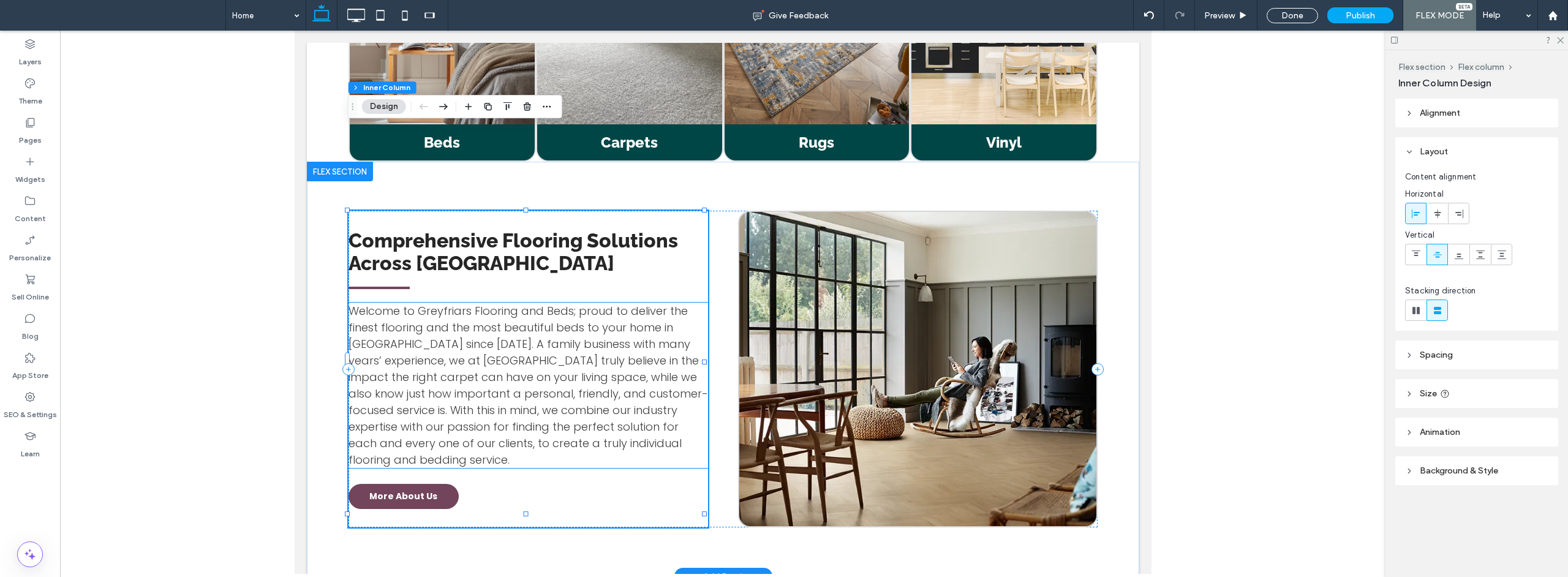
click at [521, 303] on span "Welcome to Greyfriars Flooring and Beds; proud to deliver the finest flooring a…" at bounding box center [527, 385] width 360 height 164
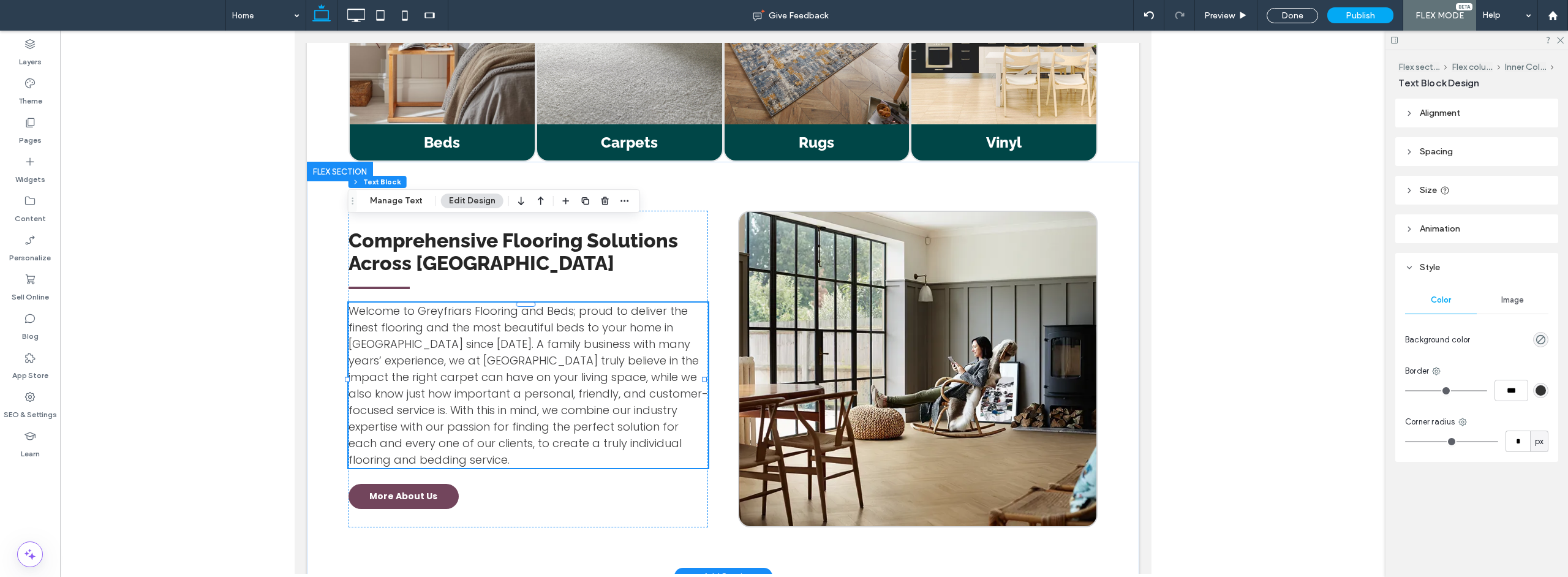
click at [521, 303] on span "Welcome to Greyfriars Flooring and Beds; proud to deliver the finest flooring a…" at bounding box center [527, 385] width 360 height 164
type input "*******"
type input "**"
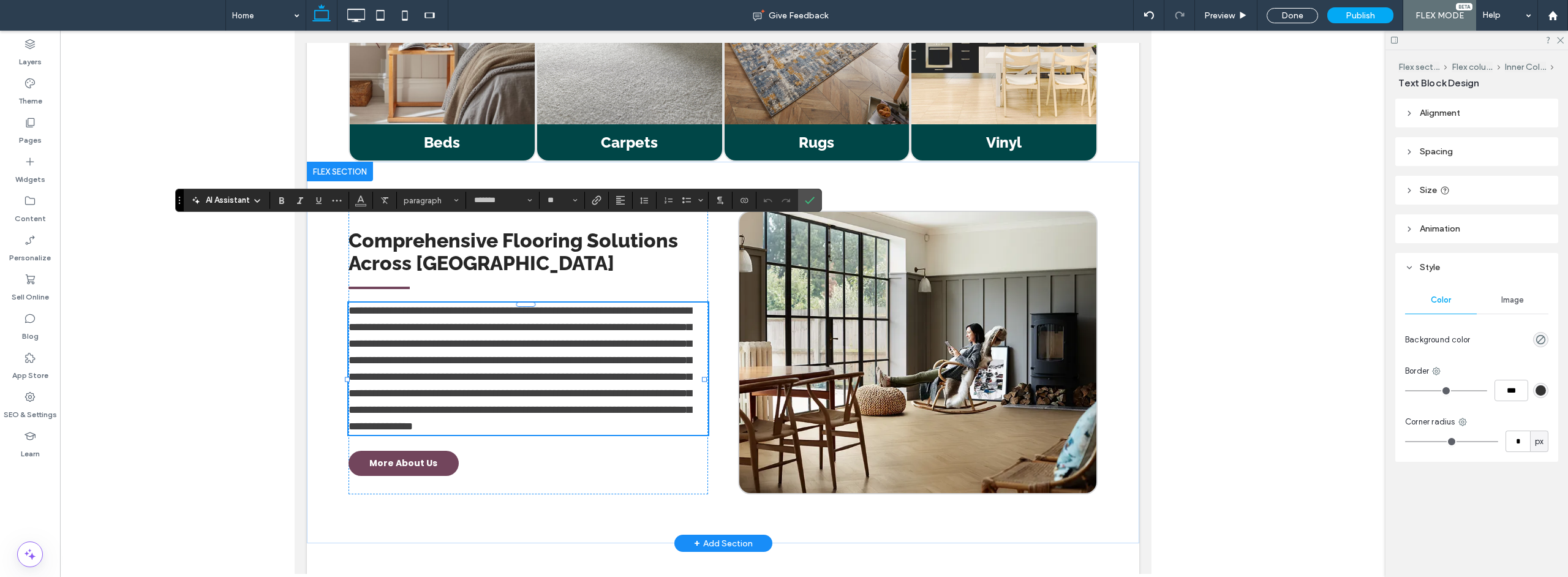
scroll to position [0, 0]
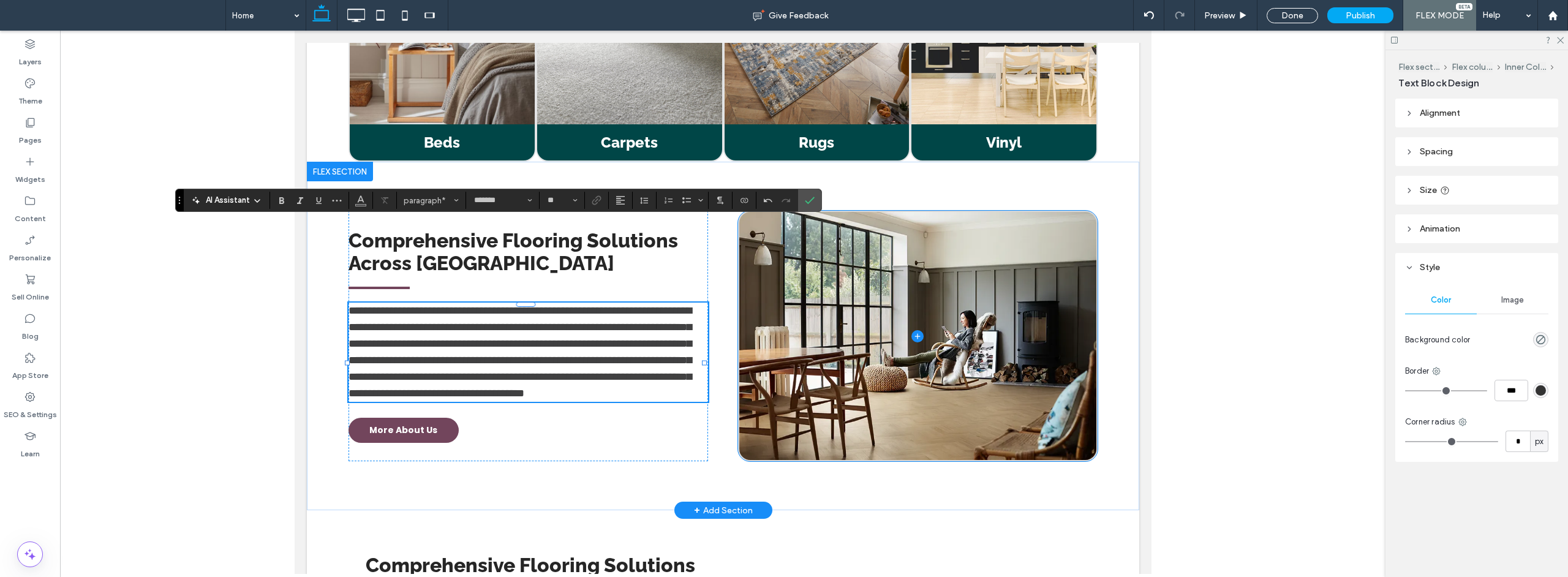
click at [868, 211] on span at bounding box center [917, 335] width 357 height 248
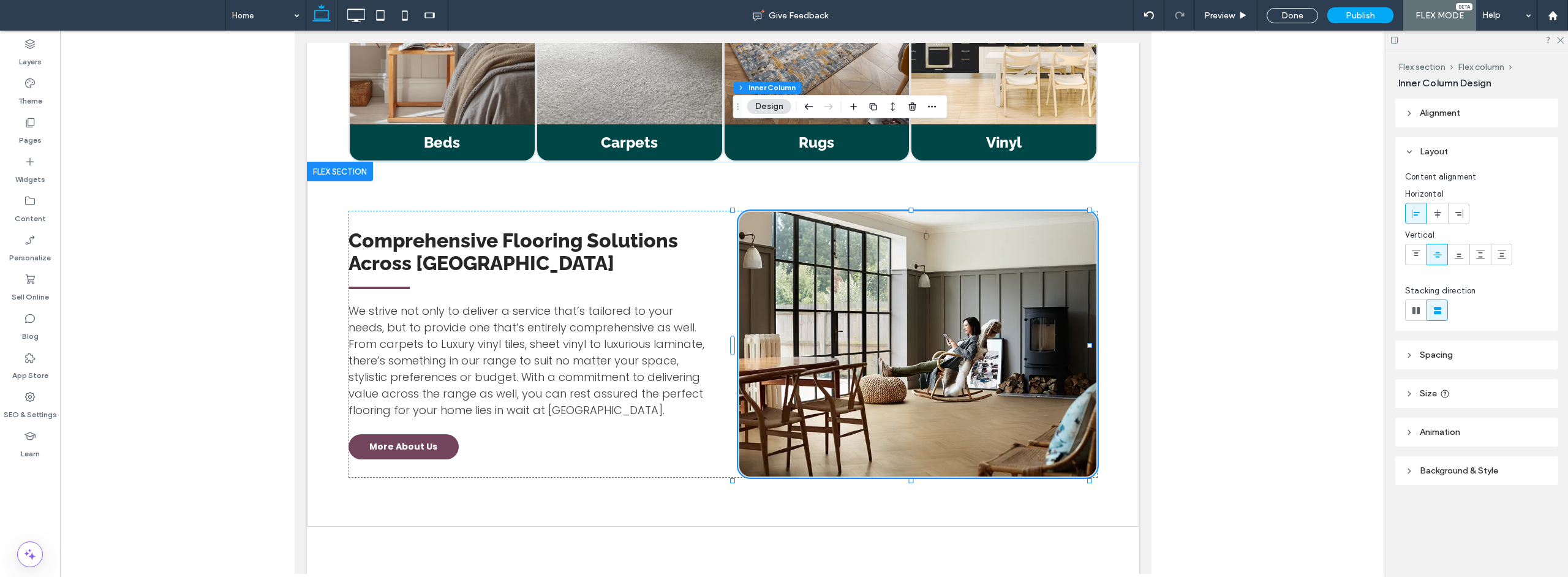
click at [1441, 471] on span "Background & Style" at bounding box center [1459, 470] width 78 height 10
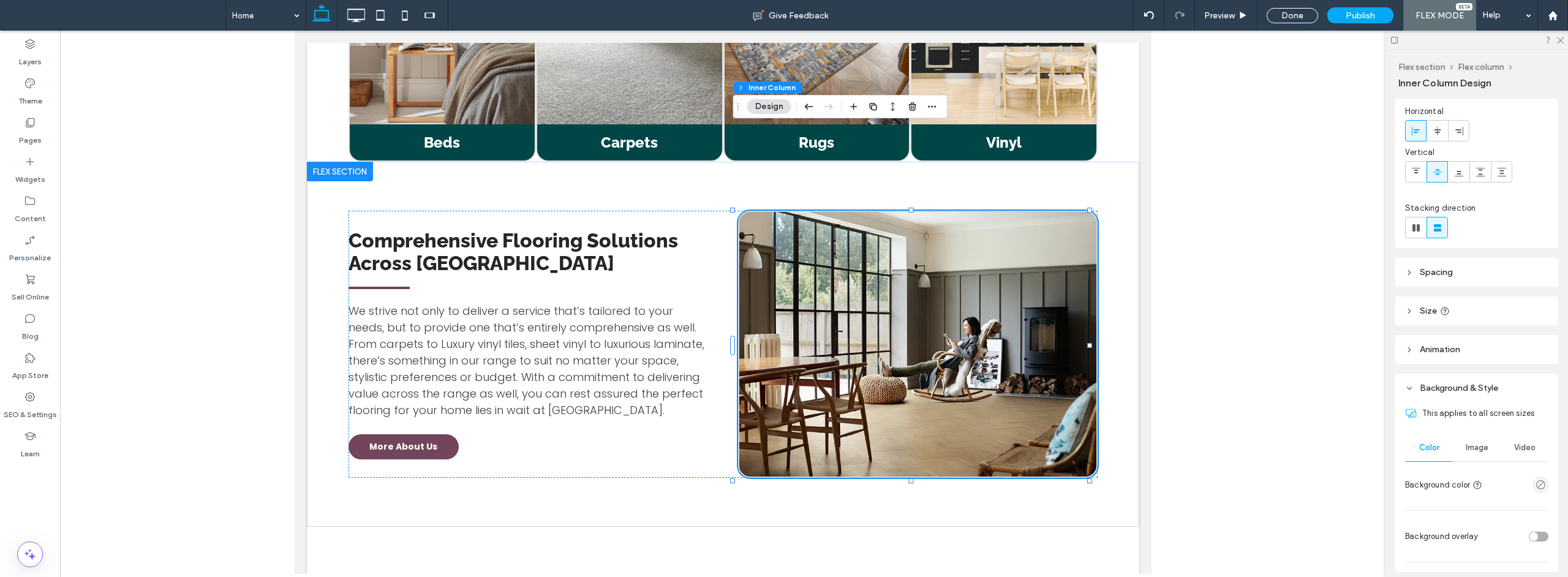
scroll to position [95, 0]
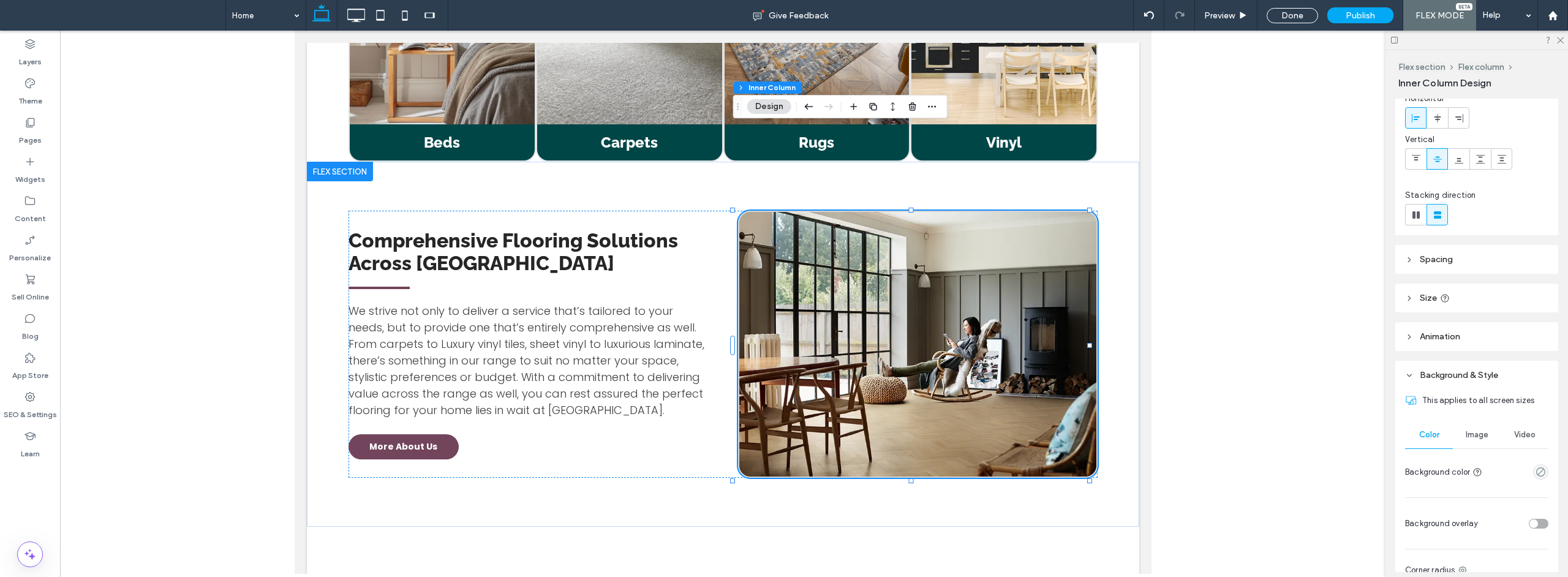
click at [1474, 435] on span "Image" at bounding box center [1477, 434] width 23 height 10
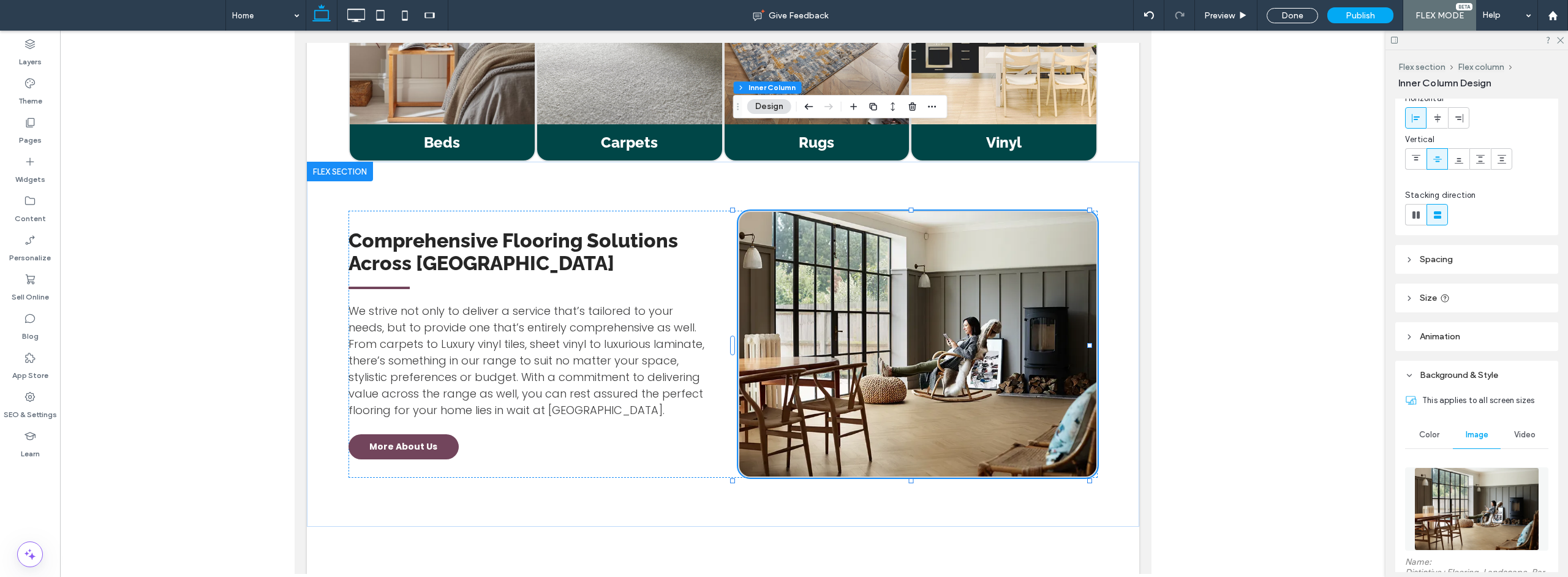
click at [1482, 521] on img at bounding box center [1476, 509] width 124 height 83
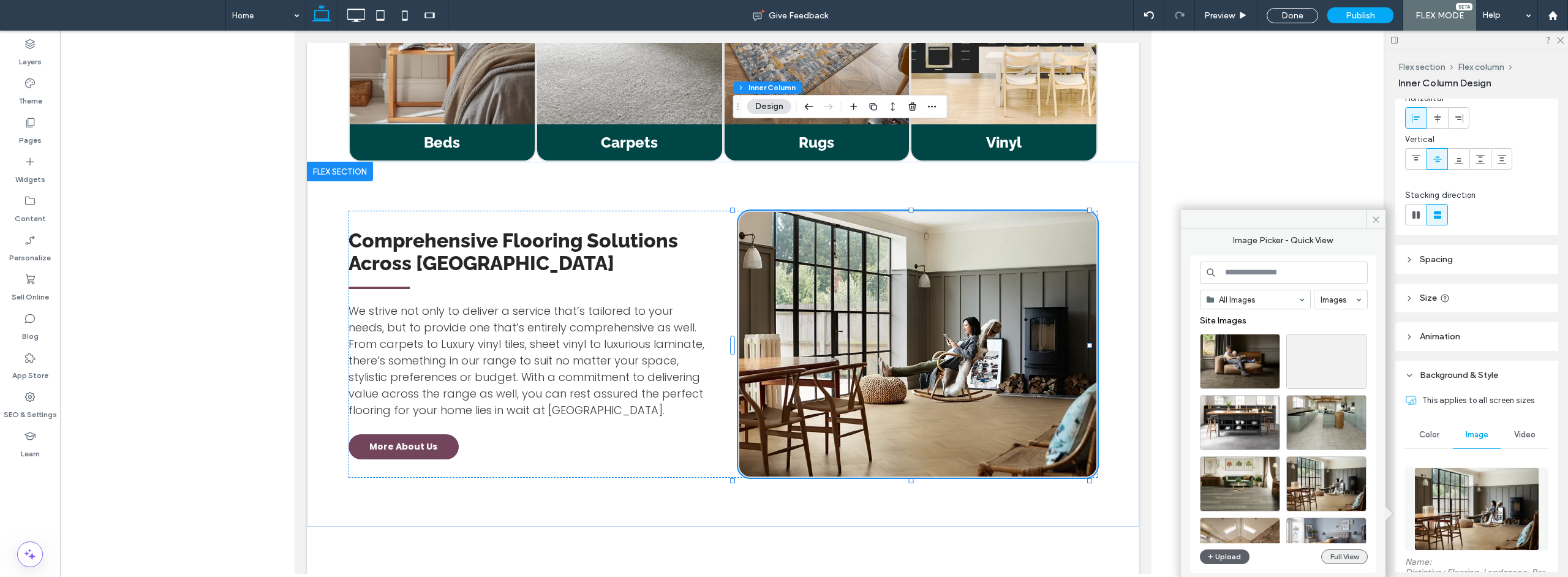
click at [1344, 556] on button "Full View" at bounding box center [1344, 556] width 47 height 15
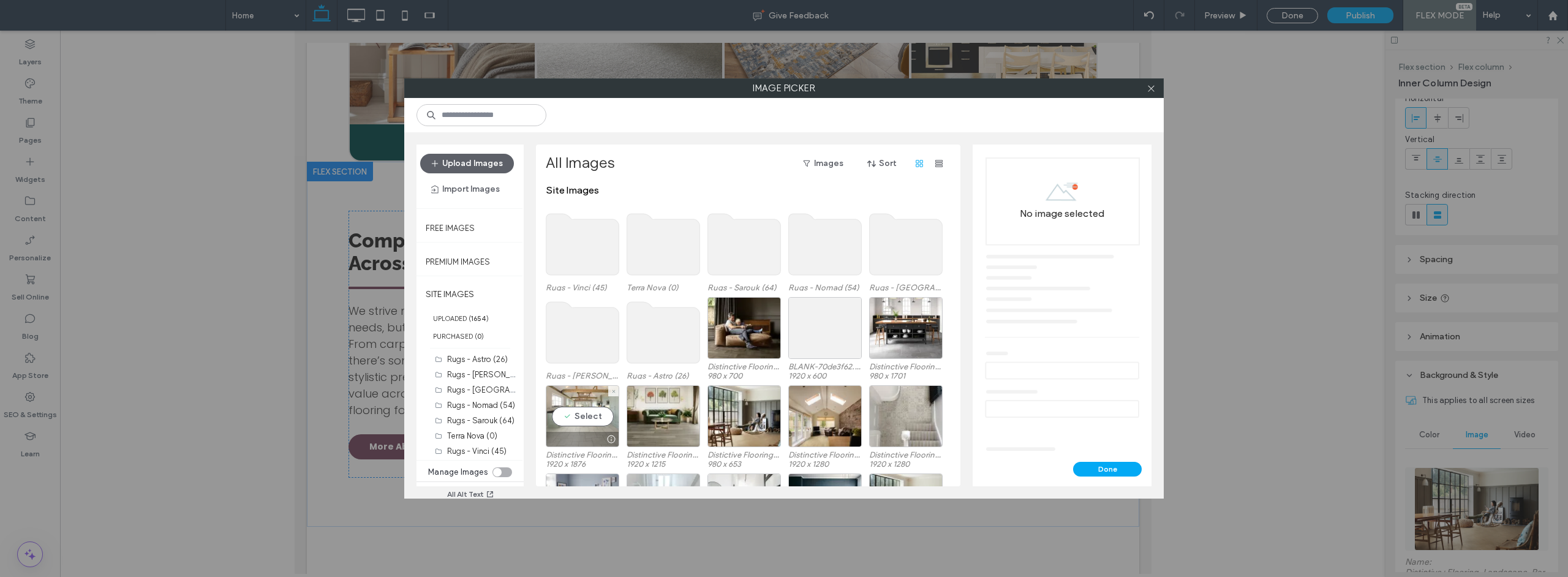
click at [589, 412] on div "Select" at bounding box center [582, 415] width 74 height 62
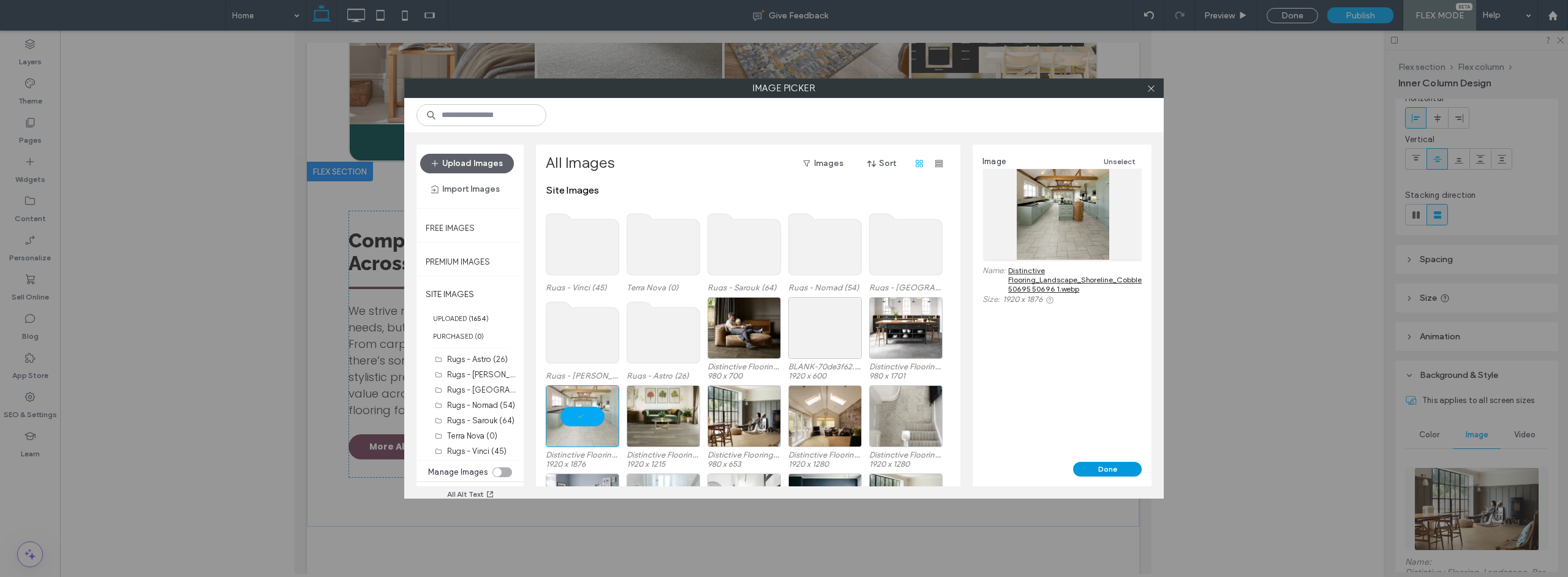
click at [1097, 476] on button "Done" at bounding box center [1107, 469] width 68 height 15
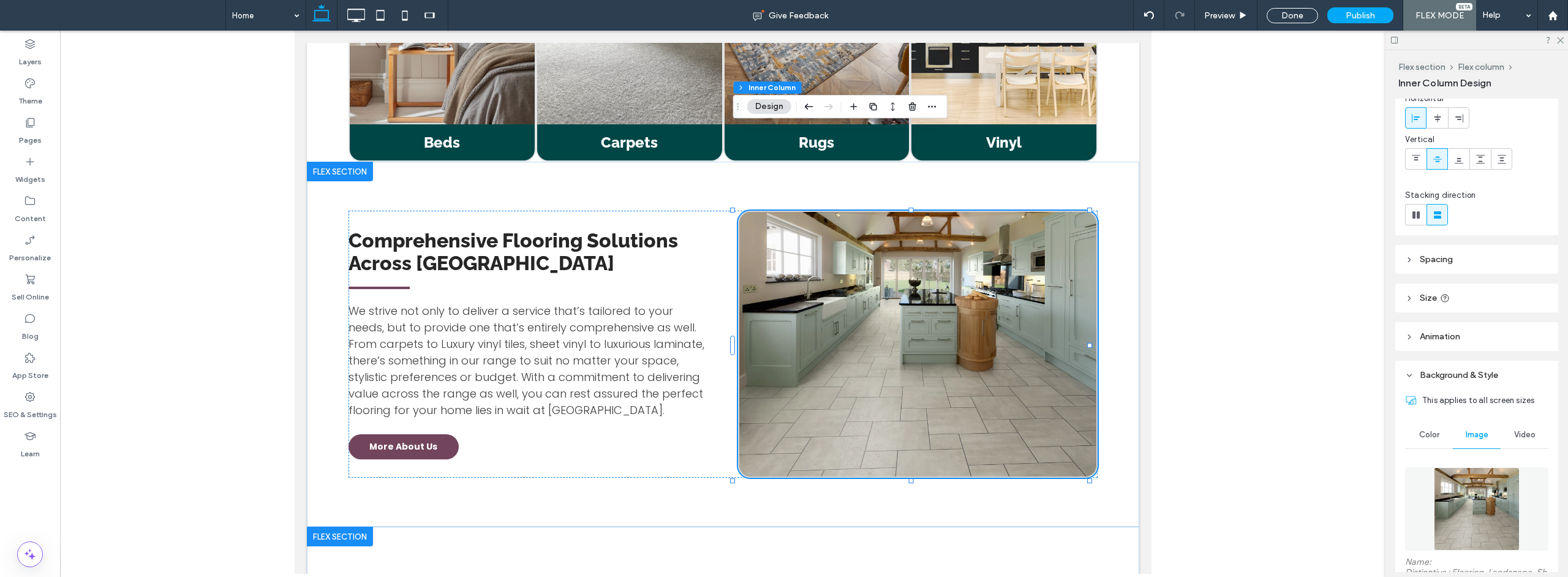
click at [364, 527] on div at bounding box center [339, 536] width 66 height 20
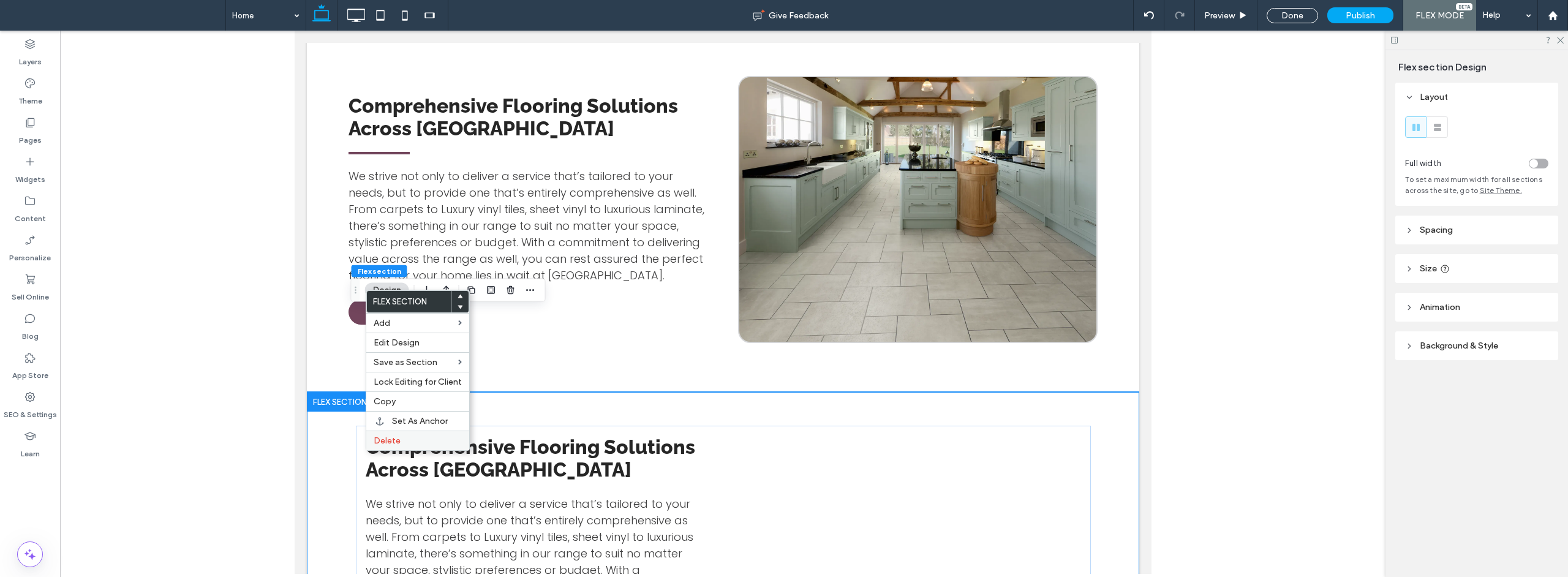
scroll to position [1545, 0]
click at [385, 445] on span "Delete" at bounding box center [387, 440] width 27 height 10
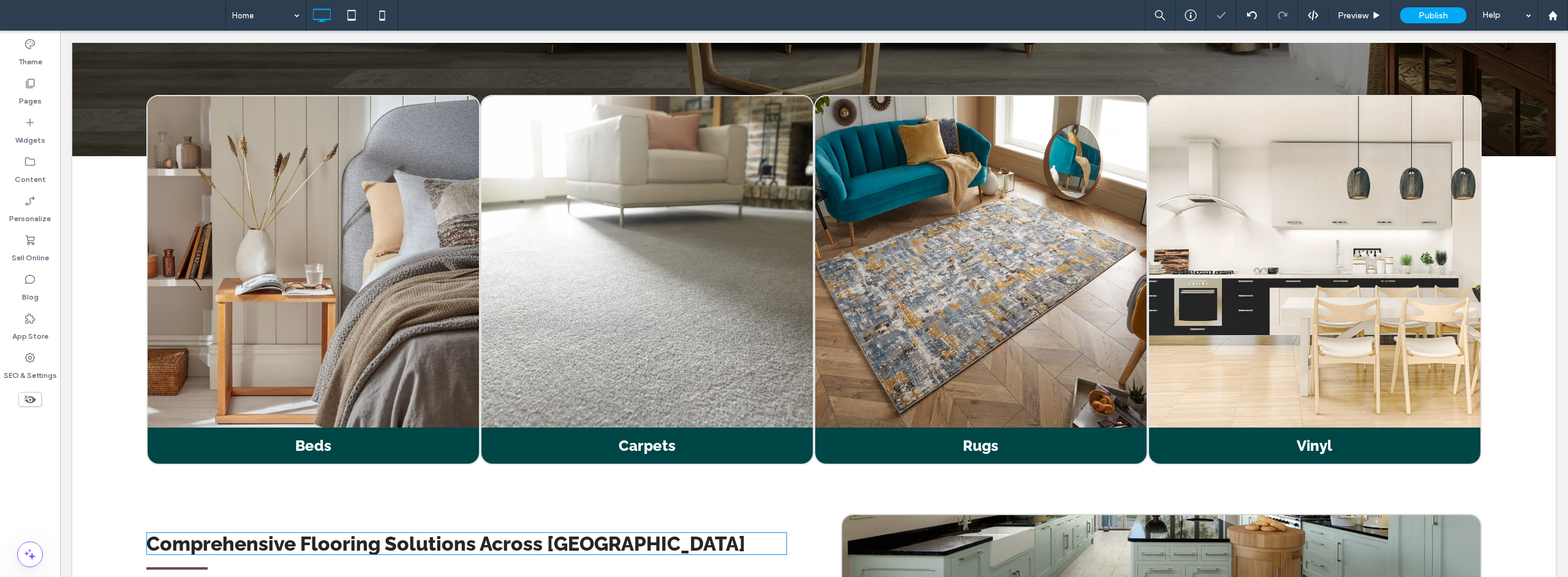
click at [797, 420] on div "Click to edit in Flex Mode" at bounding box center [813, 310] width 1483 height 308
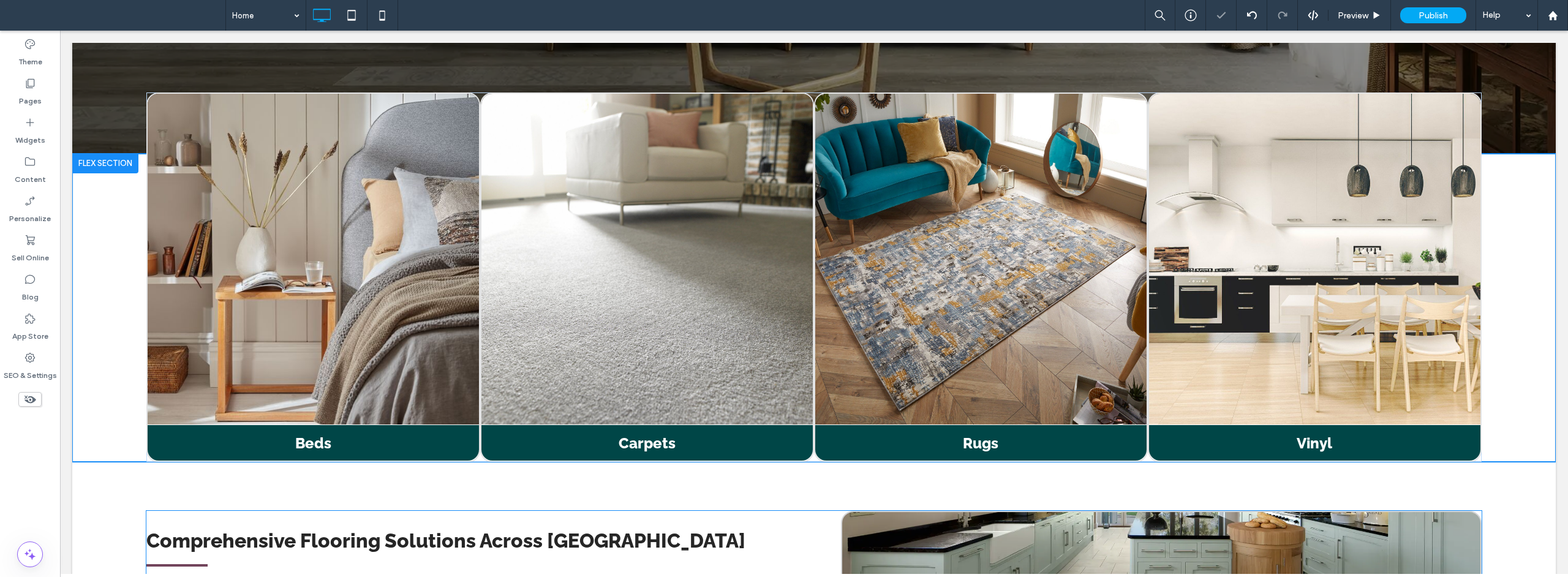
scroll to position [1205, 0]
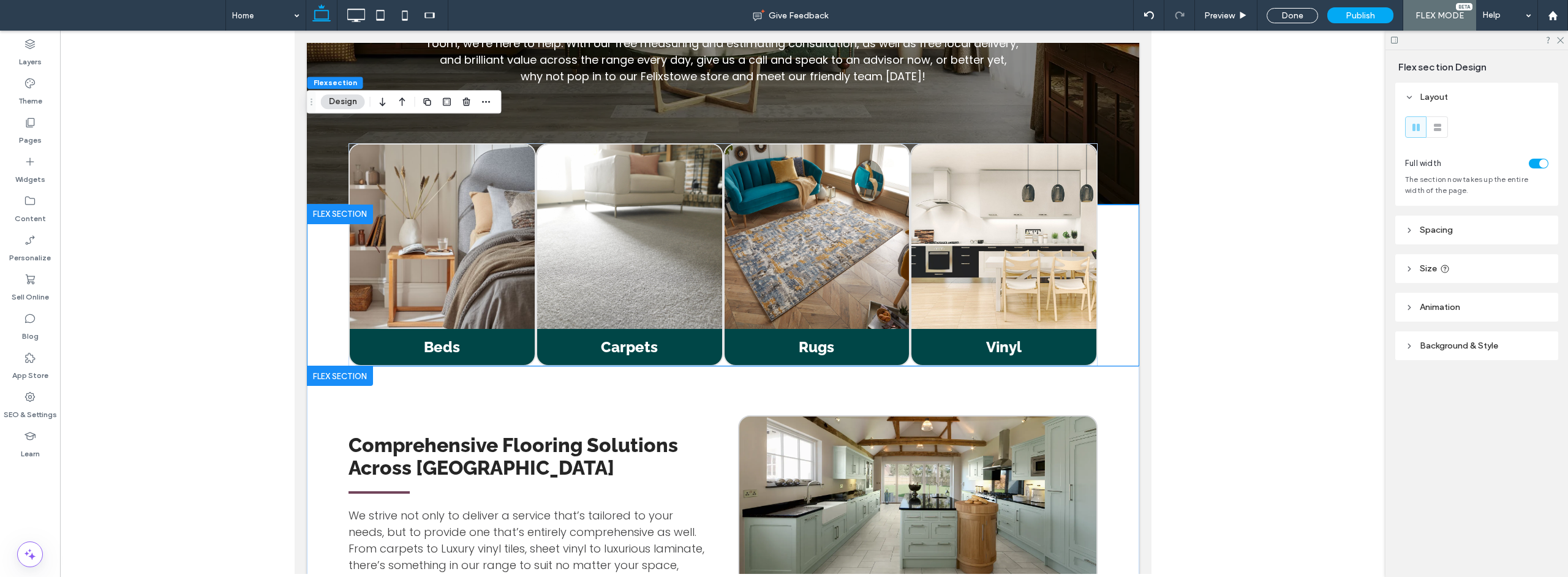
click at [402, 366] on div "Comprehensive Flooring Solutions Across [GEOGRAPHIC_DATA] We strive not only to…" at bounding box center [722, 548] width 832 height 365
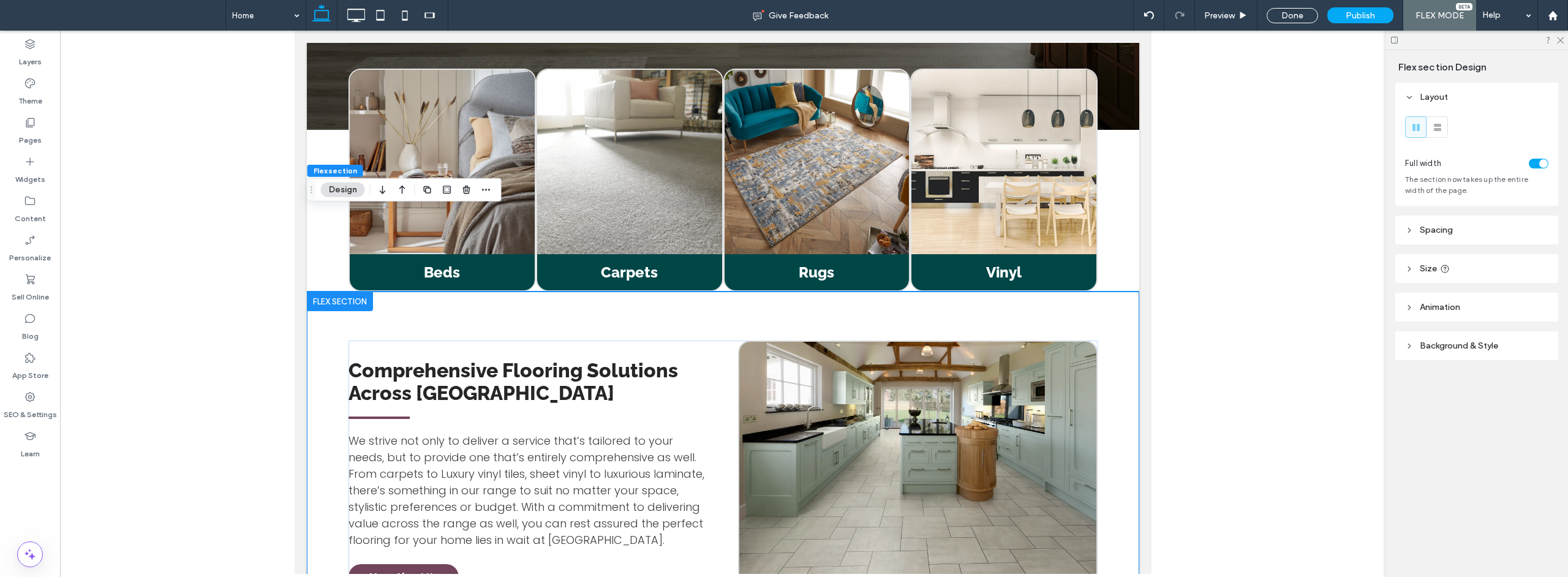
scroll to position [1280, 0]
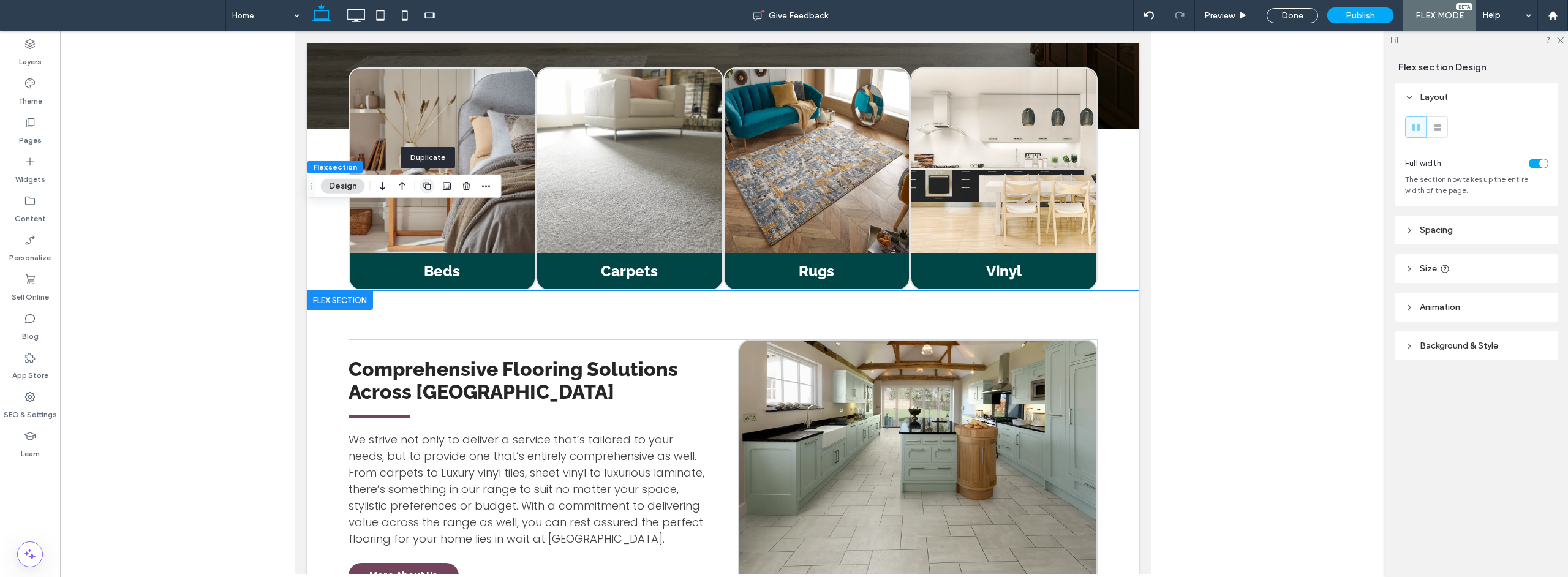
click at [427, 187] on icon "button" at bounding box center [427, 185] width 10 height 10
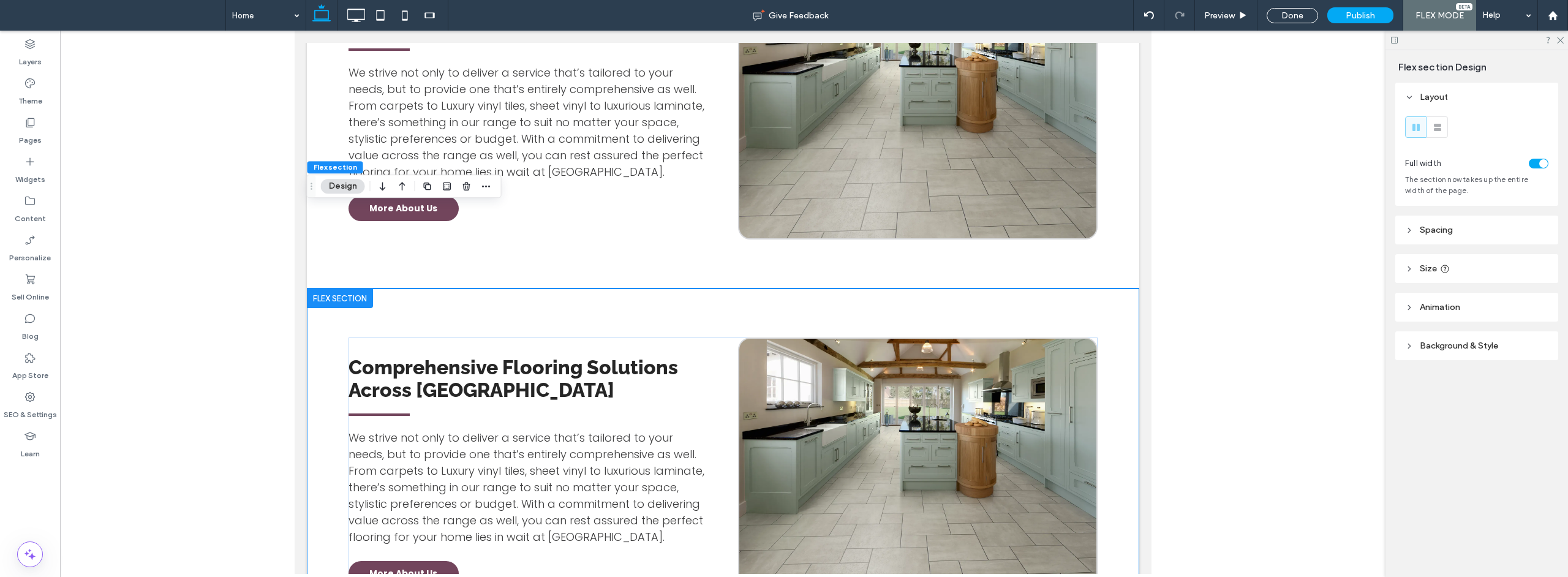
scroll to position [1649, 0]
click at [417, 336] on div "Comprehensive Flooring Solutions Across [GEOGRAPHIC_DATA] We strive not only to…" at bounding box center [527, 470] width 360 height 267
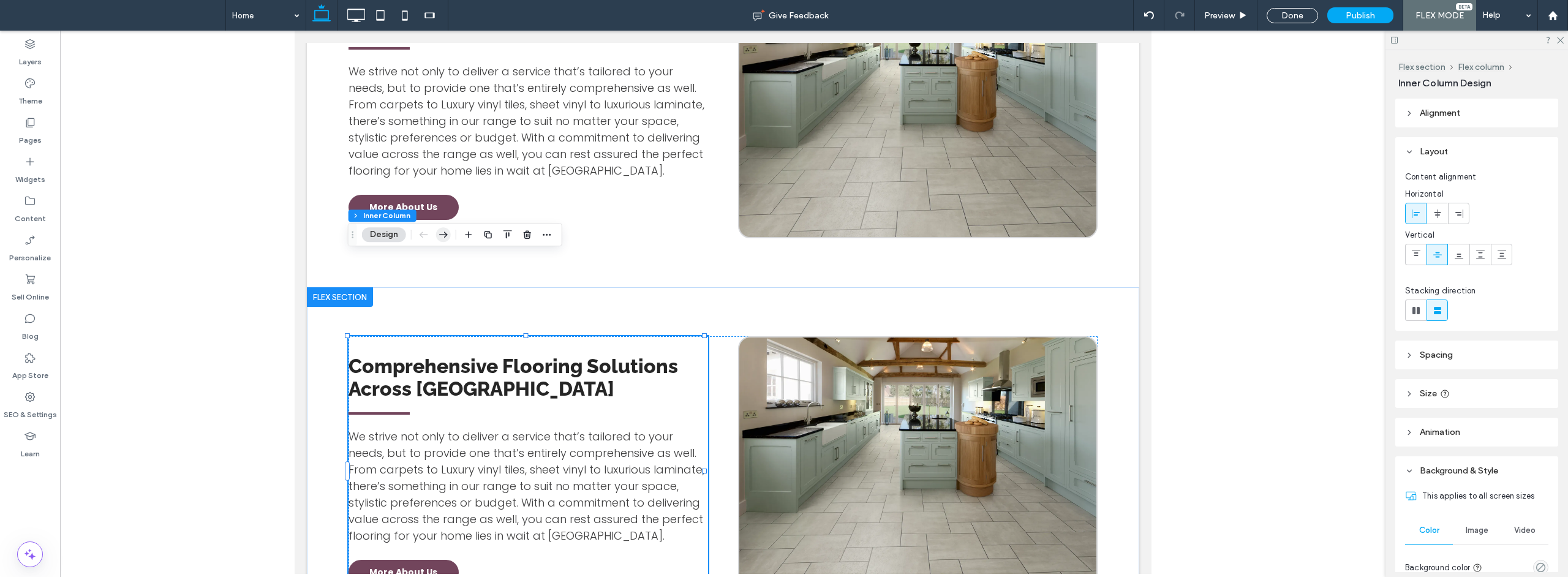
click at [442, 235] on use "button" at bounding box center [444, 234] width 9 height 6
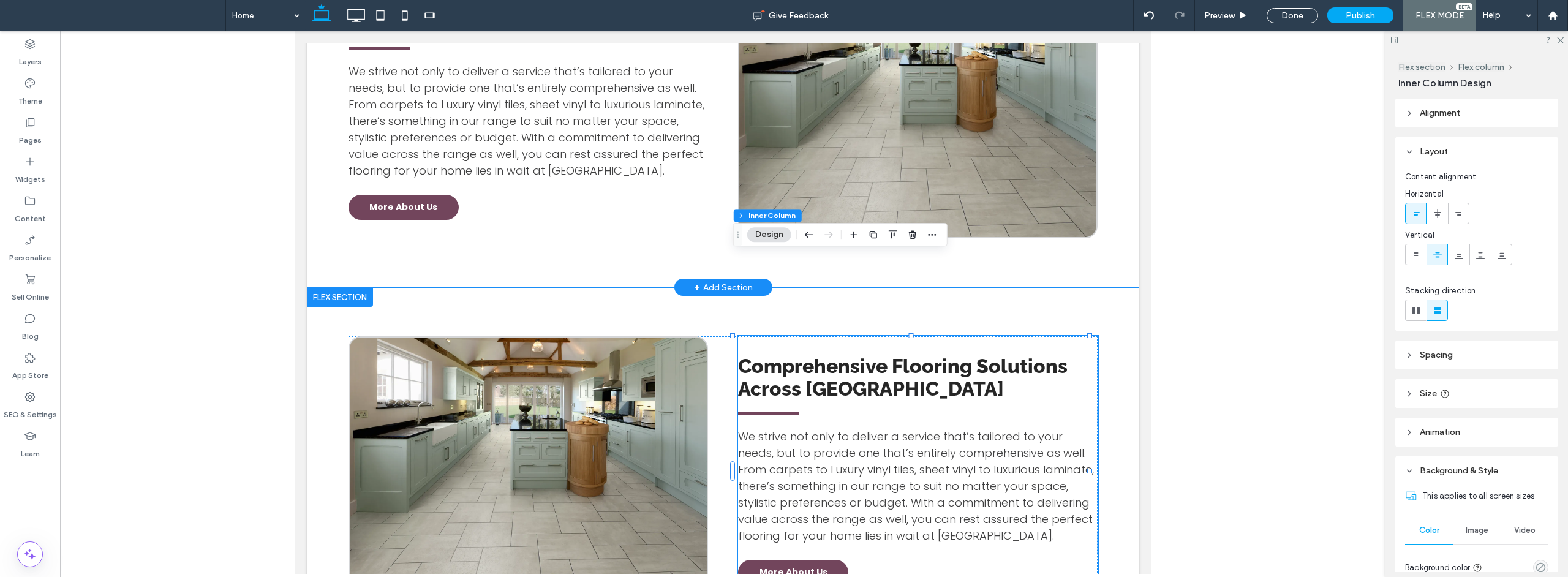
click at [548, 183] on div "Comprehensive Flooring Solutions Across [GEOGRAPHIC_DATA] We strive not only to…" at bounding box center [722, 104] width 832 height 365
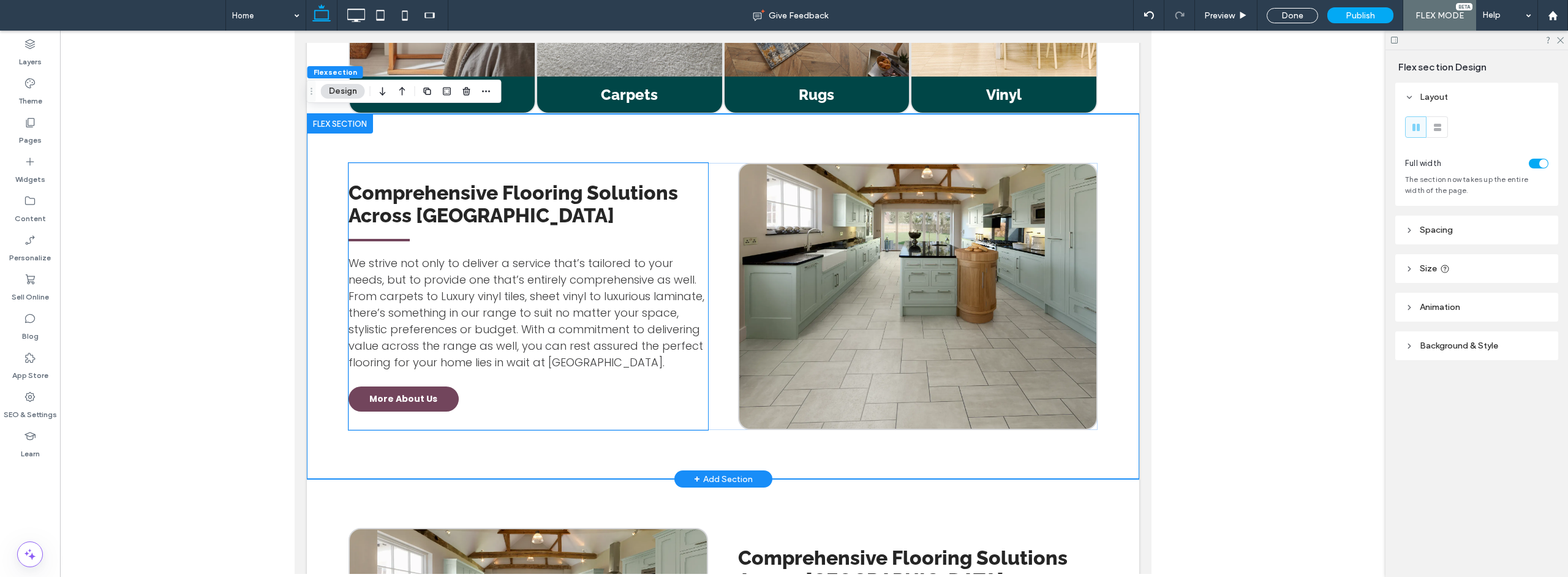
scroll to position [1456, 0]
click at [777, 366] on div "Comprehensive Flooring Solutions Across [GEOGRAPHIC_DATA] We strive not only to…" at bounding box center [722, 296] width 832 height 365
click at [1441, 230] on span "Spacing" at bounding box center [1436, 230] width 33 height 10
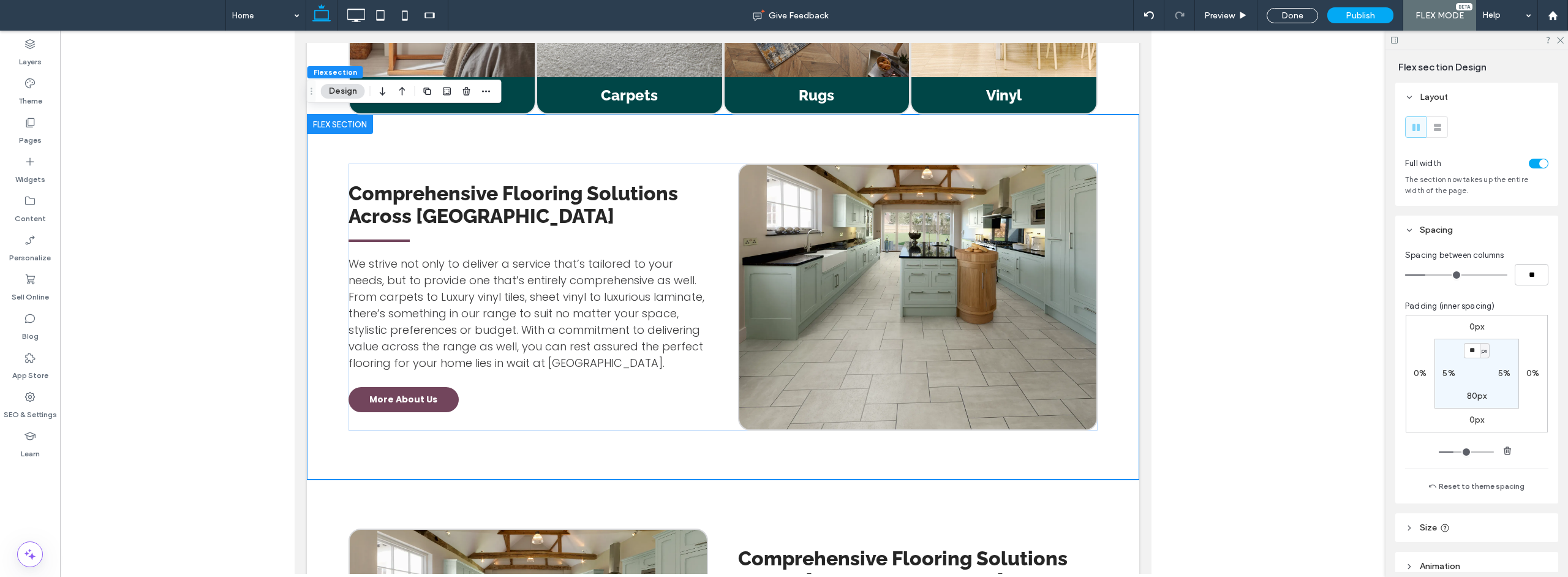
click at [1471, 398] on label "80px" at bounding box center [1476, 396] width 20 height 10
type input "*"
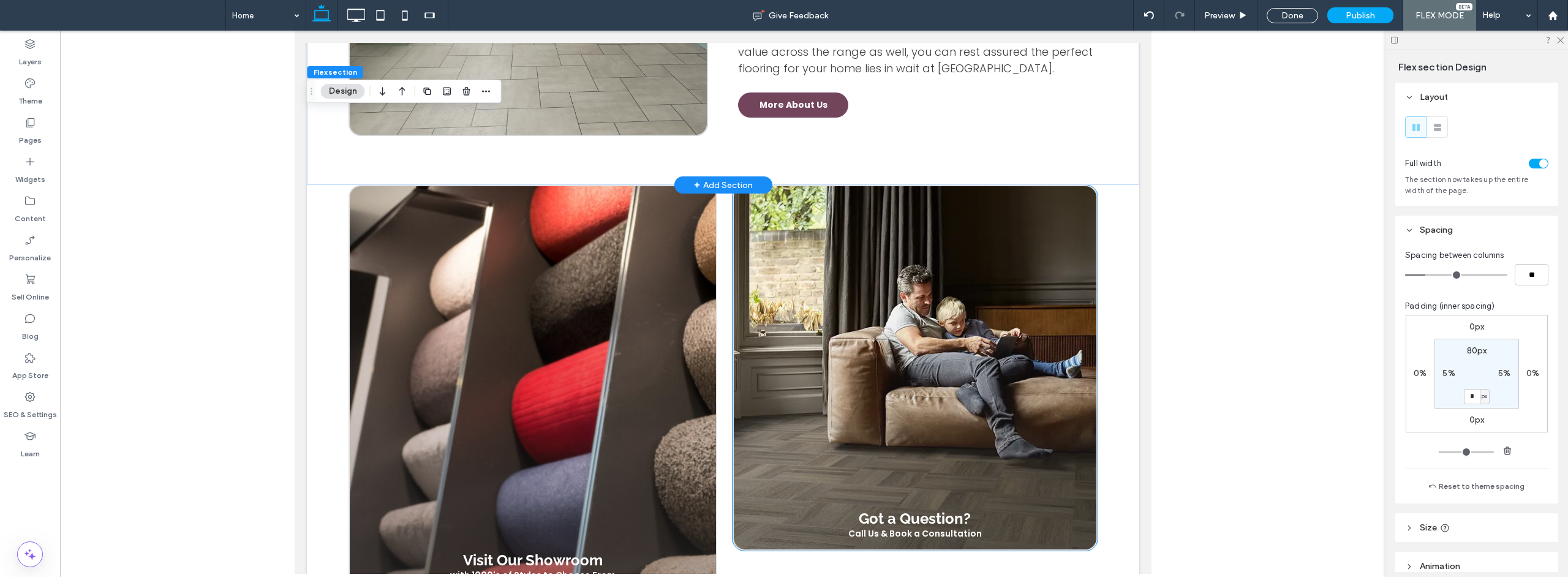
scroll to position [2253, 0]
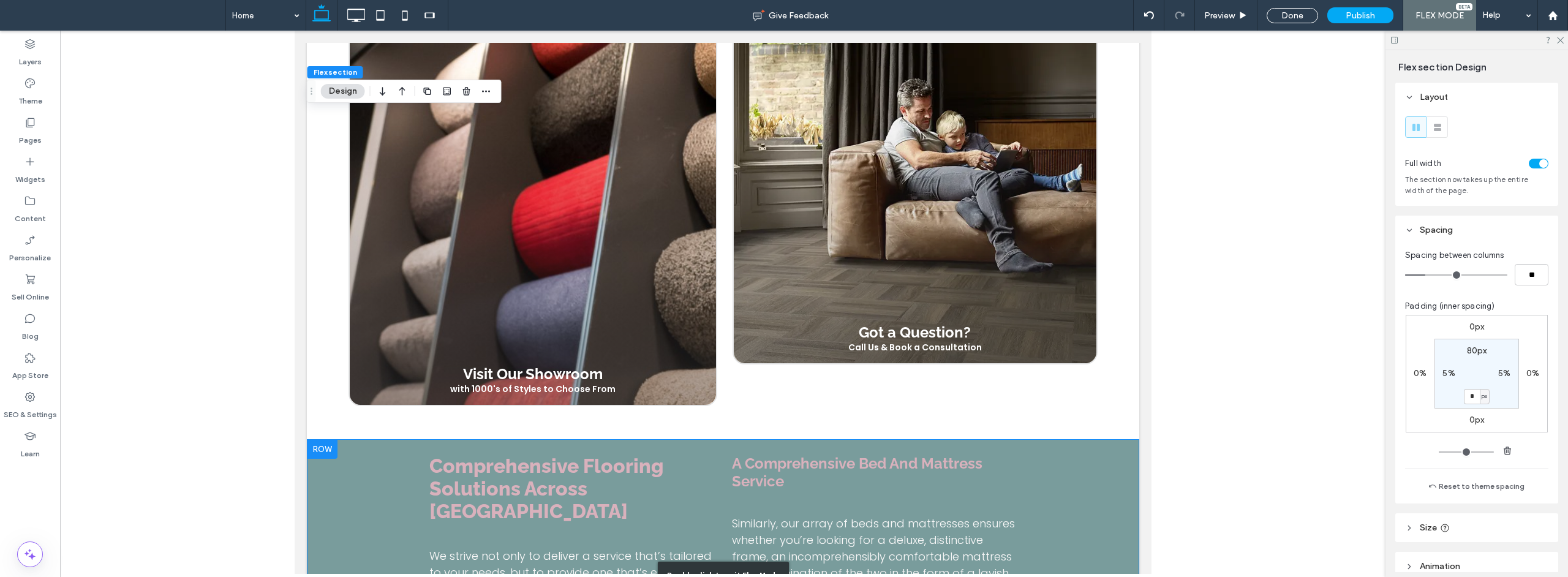
click at [777, 439] on div "Double click to exit Flex Mode" at bounding box center [722, 575] width 832 height 272
click at [851, 445] on div "Double click to exit Flex Mode" at bounding box center [722, 575] width 832 height 272
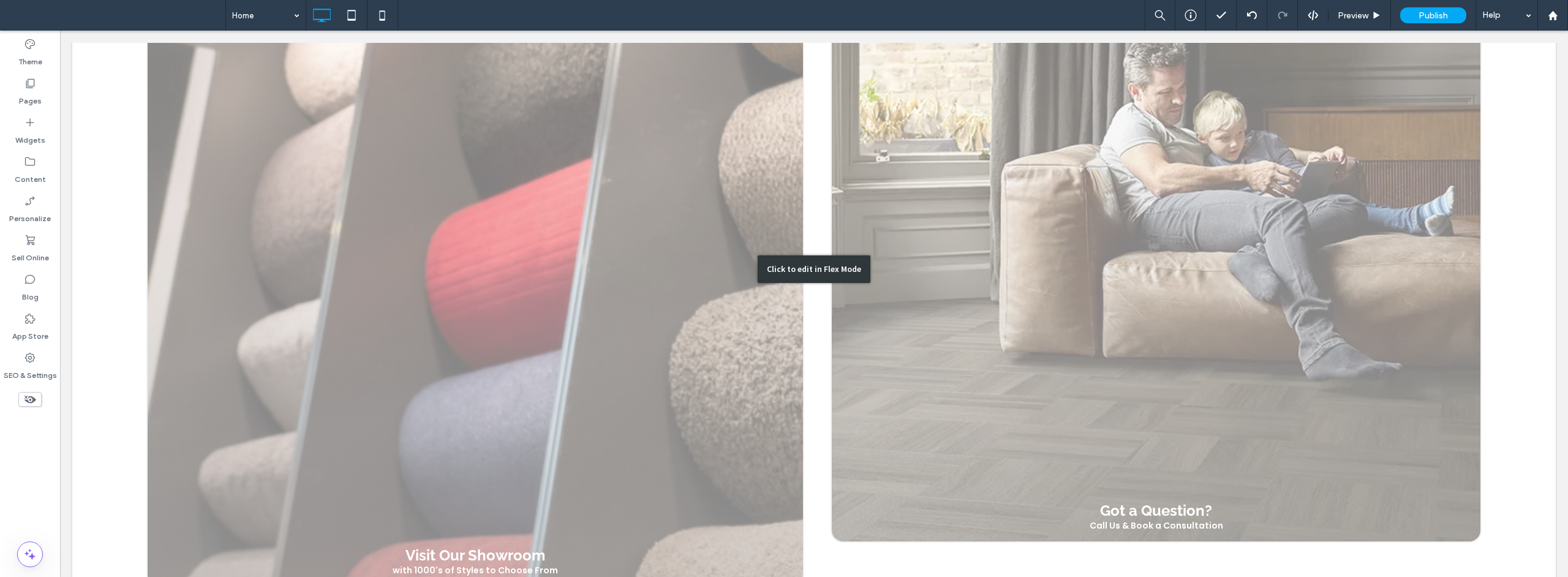
scroll to position [2716, 0]
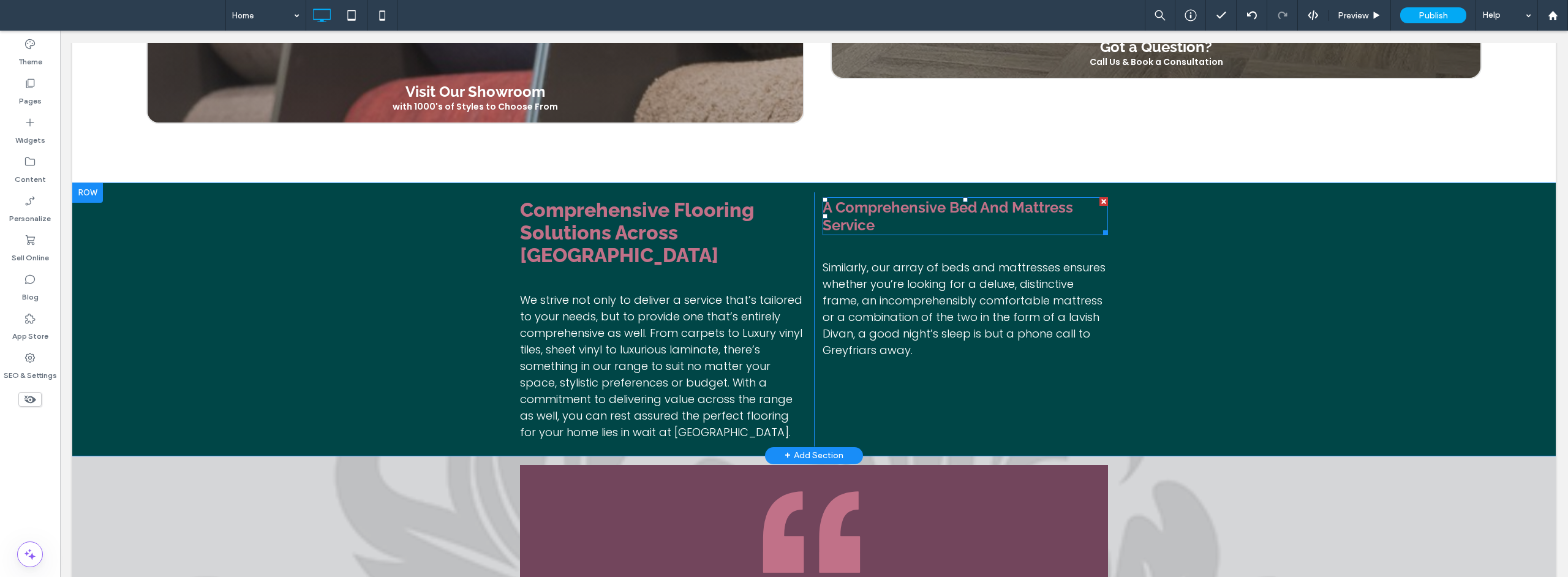
click at [898, 198] on strong "A Comprehensive Bed And Mattress Service" at bounding box center [947, 216] width 250 height 36
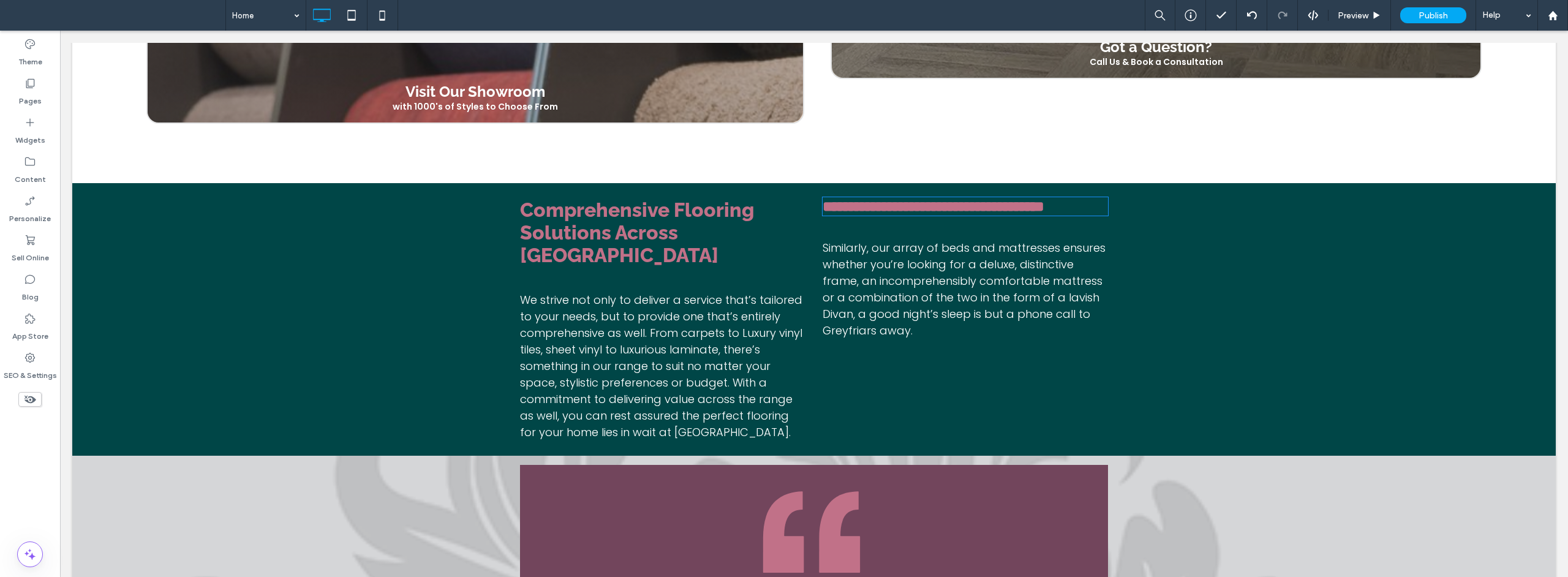
type input "*******"
type input "**"
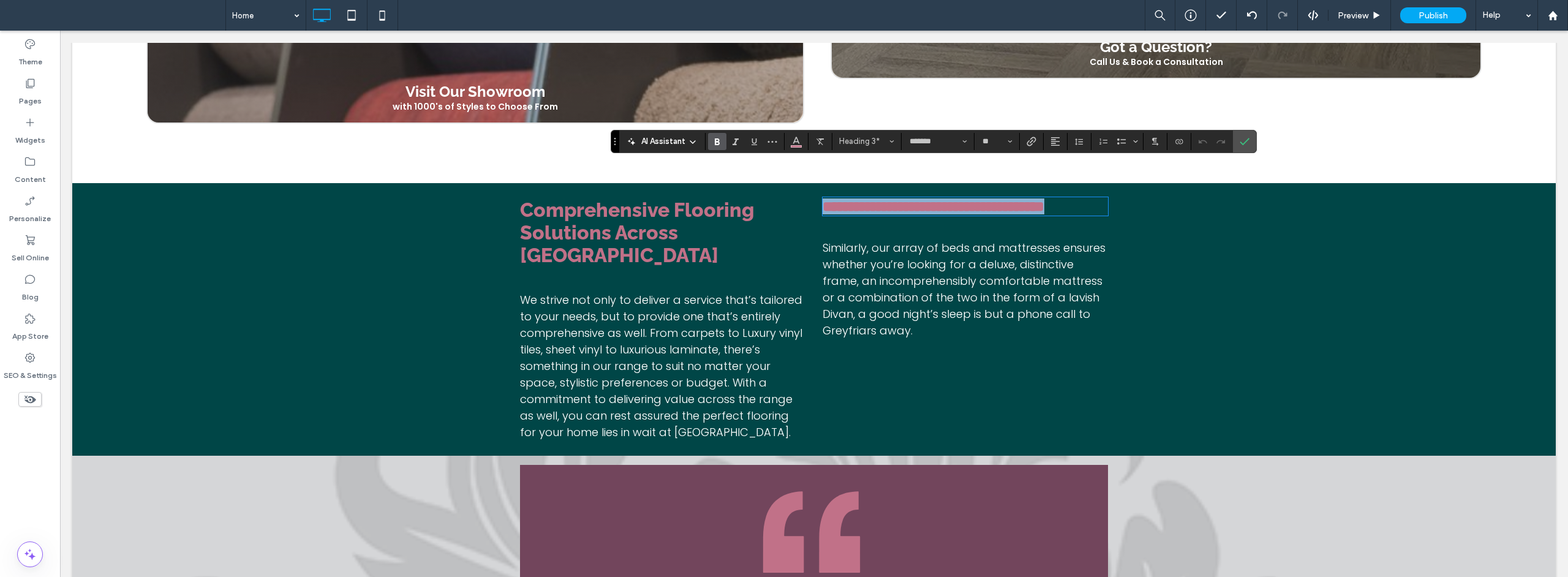
copy strong "**********"
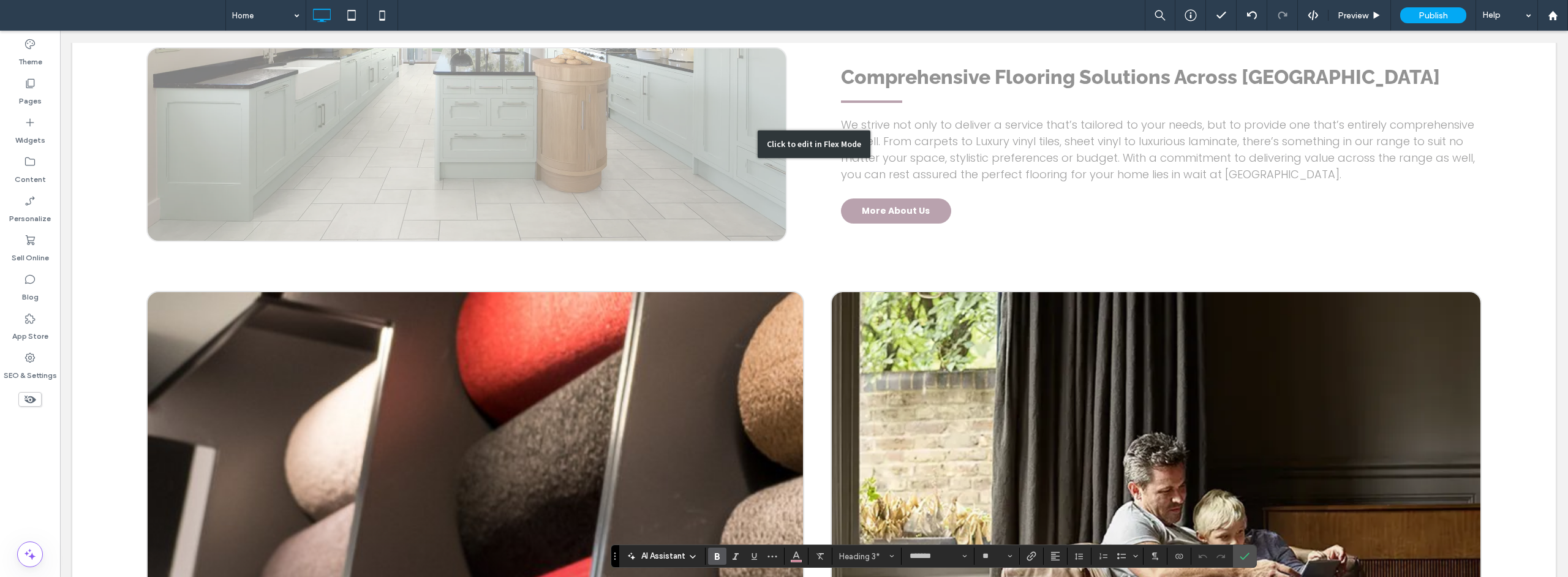
scroll to position [1670, 0]
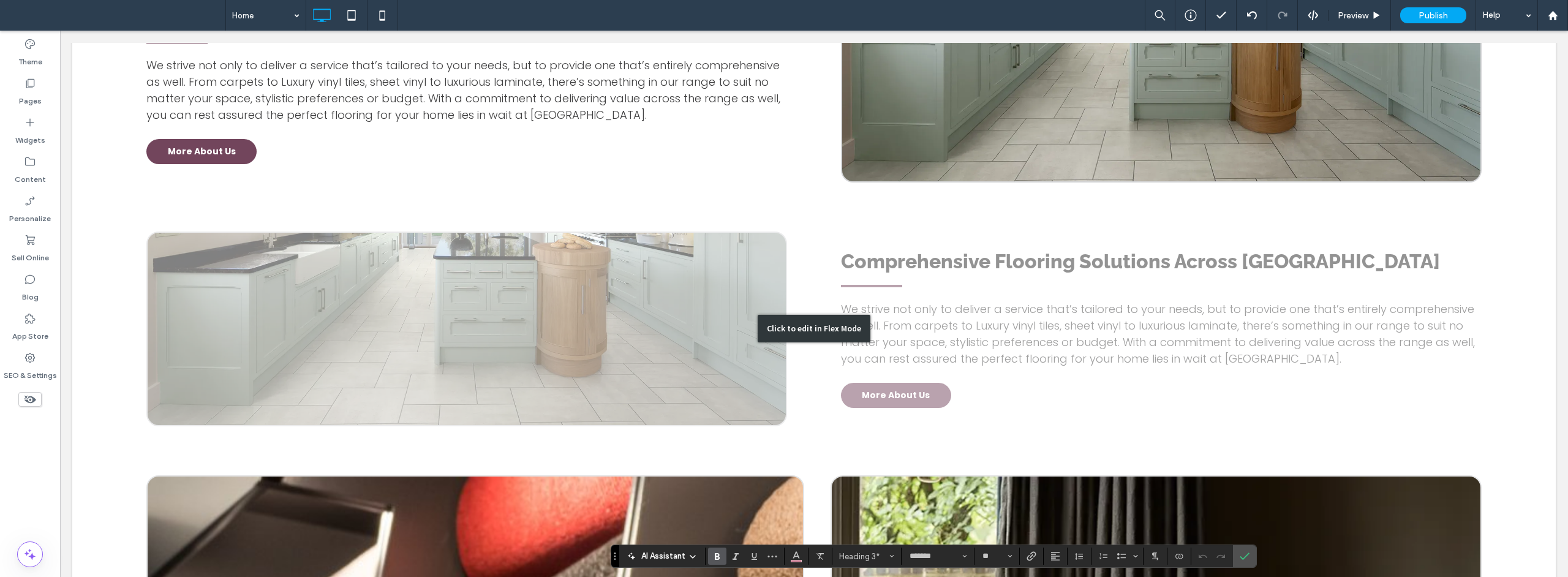
click at [939, 267] on div "Click to edit in Flex Mode" at bounding box center [813, 329] width 1483 height 293
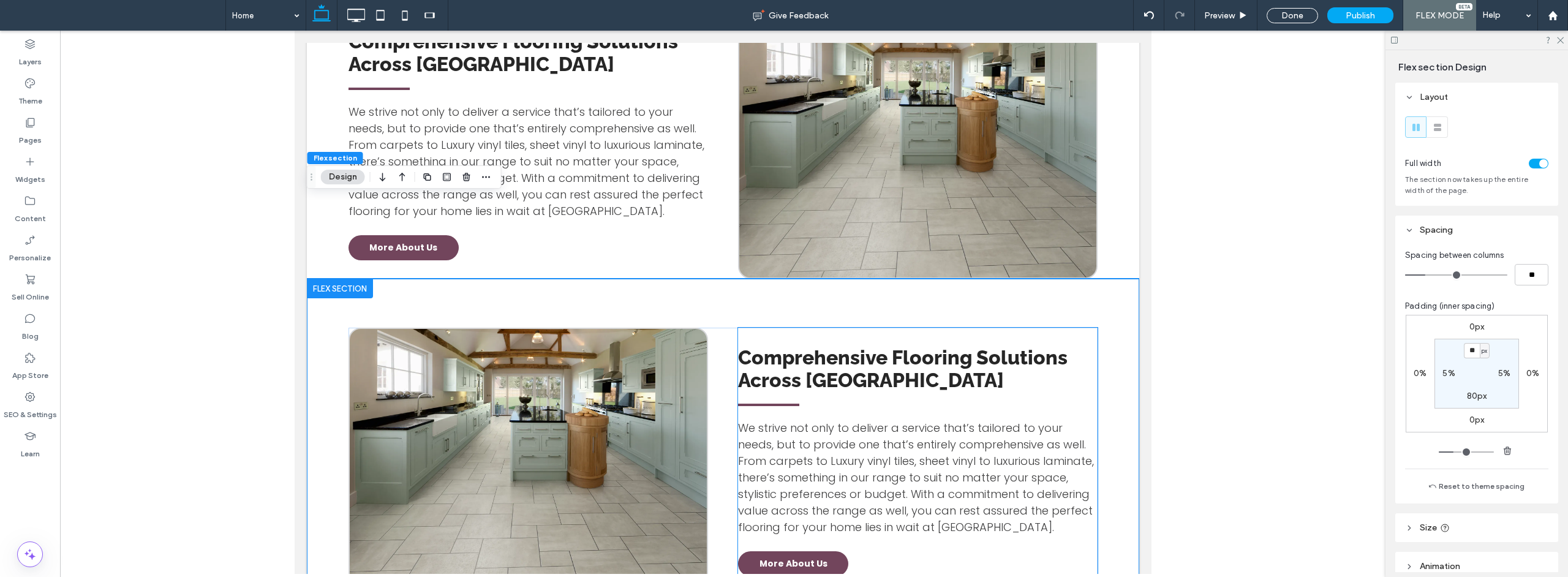
click at [908, 346] on span "Comprehensive Flooring Solutions Across [GEOGRAPHIC_DATA]" at bounding box center [902, 368] width 329 height 45
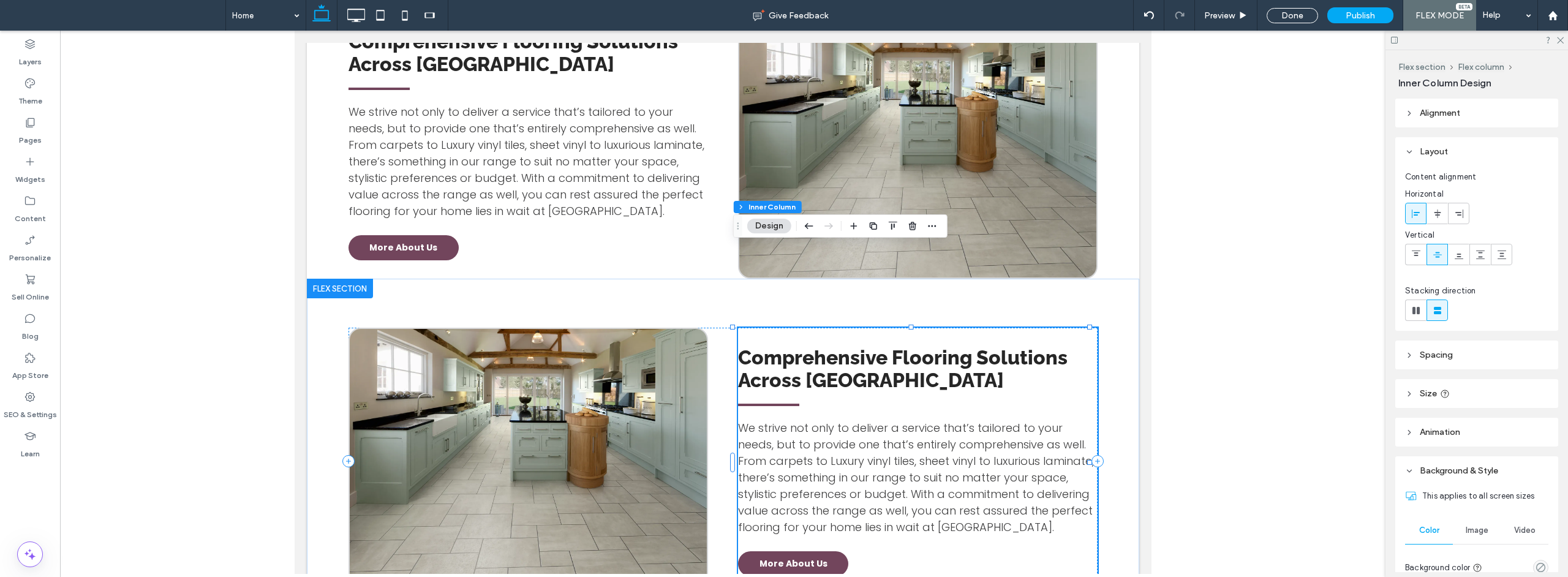
click at [901, 346] on span "Comprehensive Flooring Solutions Across [GEOGRAPHIC_DATA]" at bounding box center [902, 368] width 329 height 45
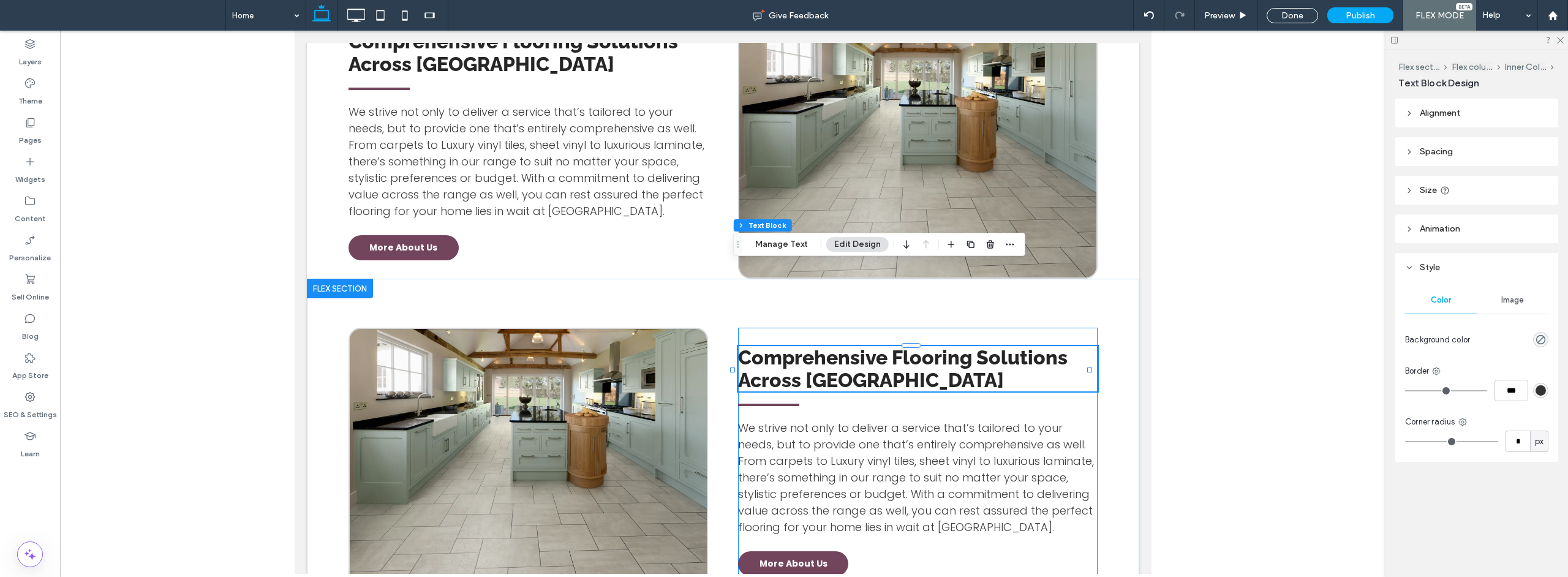
click at [896, 346] on span "Comprehensive Flooring Solutions Across [GEOGRAPHIC_DATA]" at bounding box center [902, 368] width 329 height 45
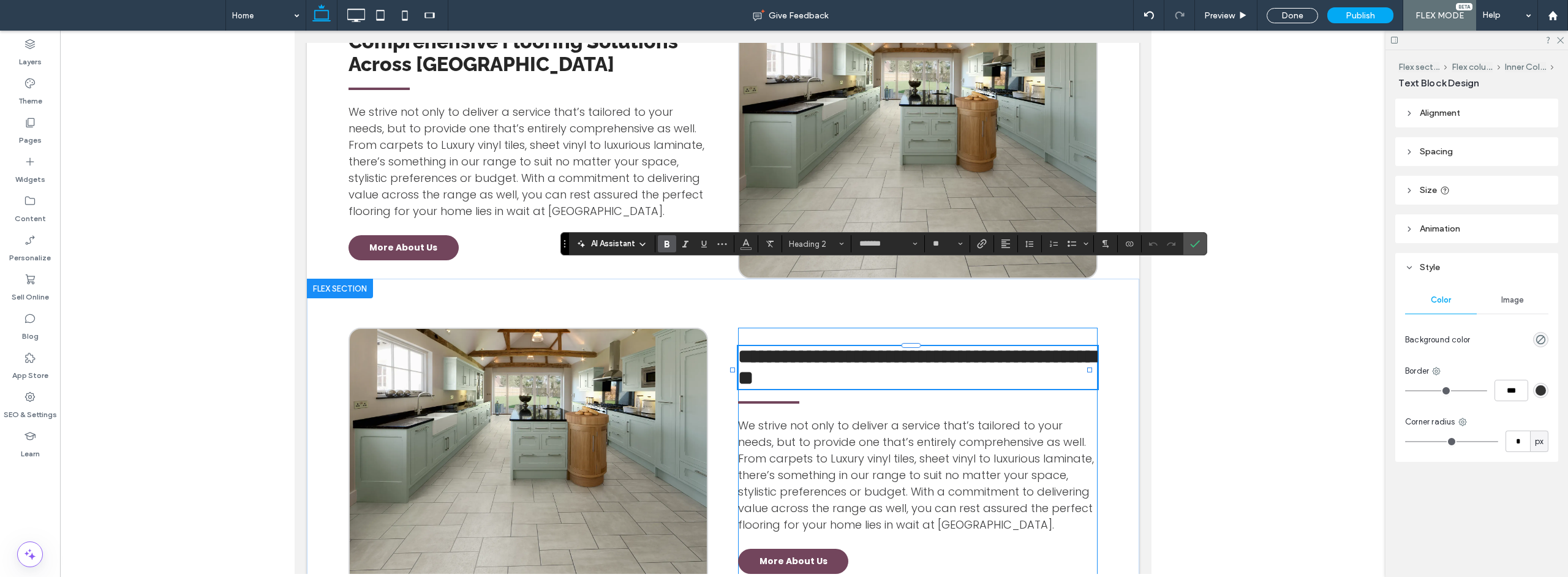
type input "*******"
type input "**"
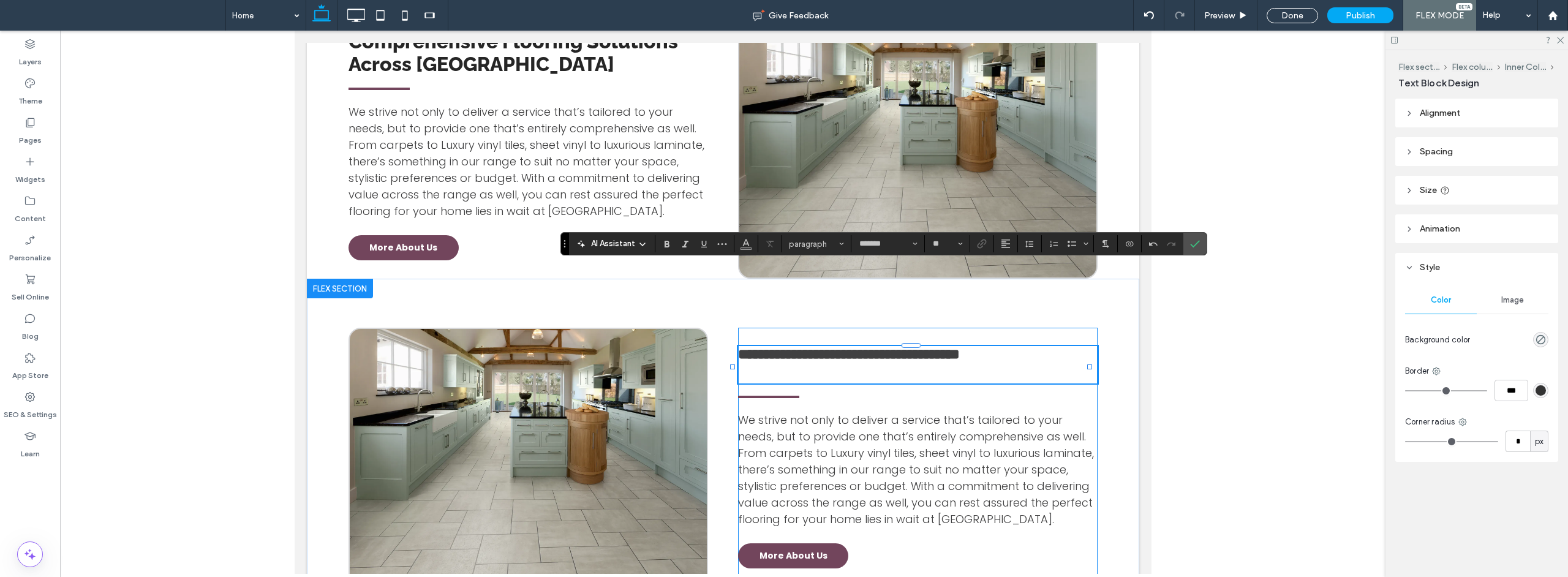
type input "*******"
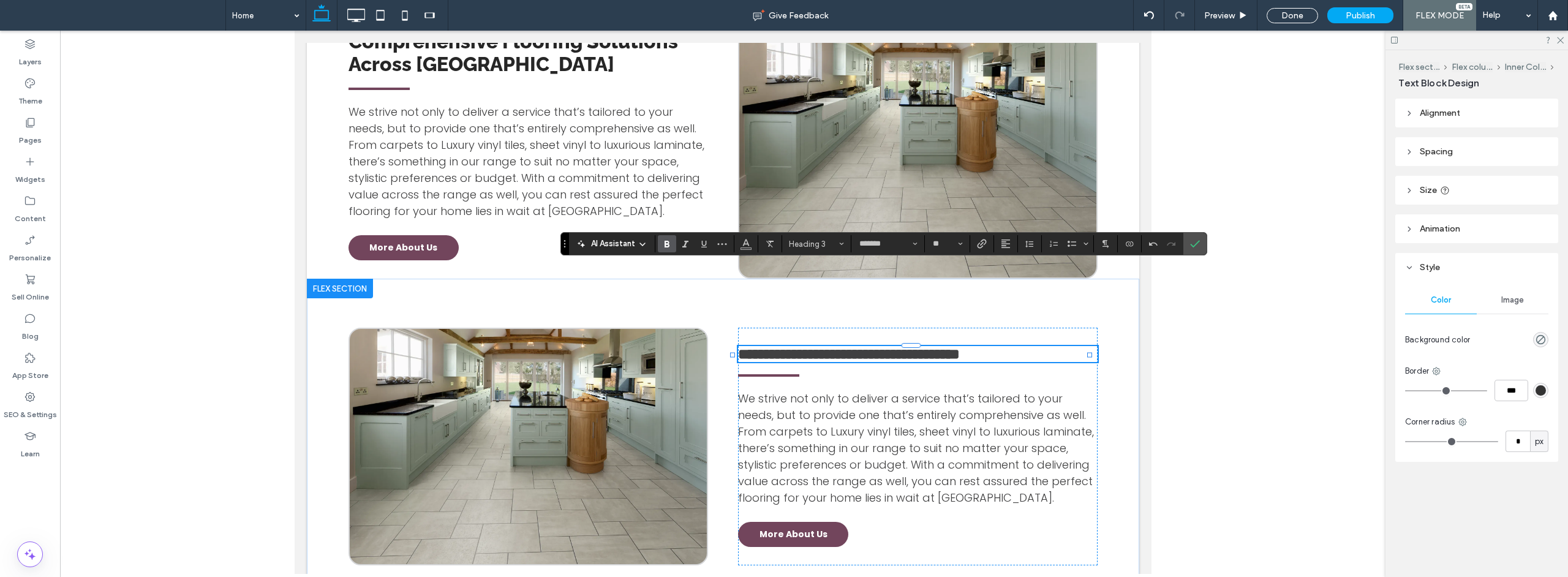
click at [841, 254] on div "AI Assistant Heading 3 ******* **" at bounding box center [884, 243] width 647 height 23
click at [835, 244] on span "Heading 3" at bounding box center [812, 243] width 48 height 10
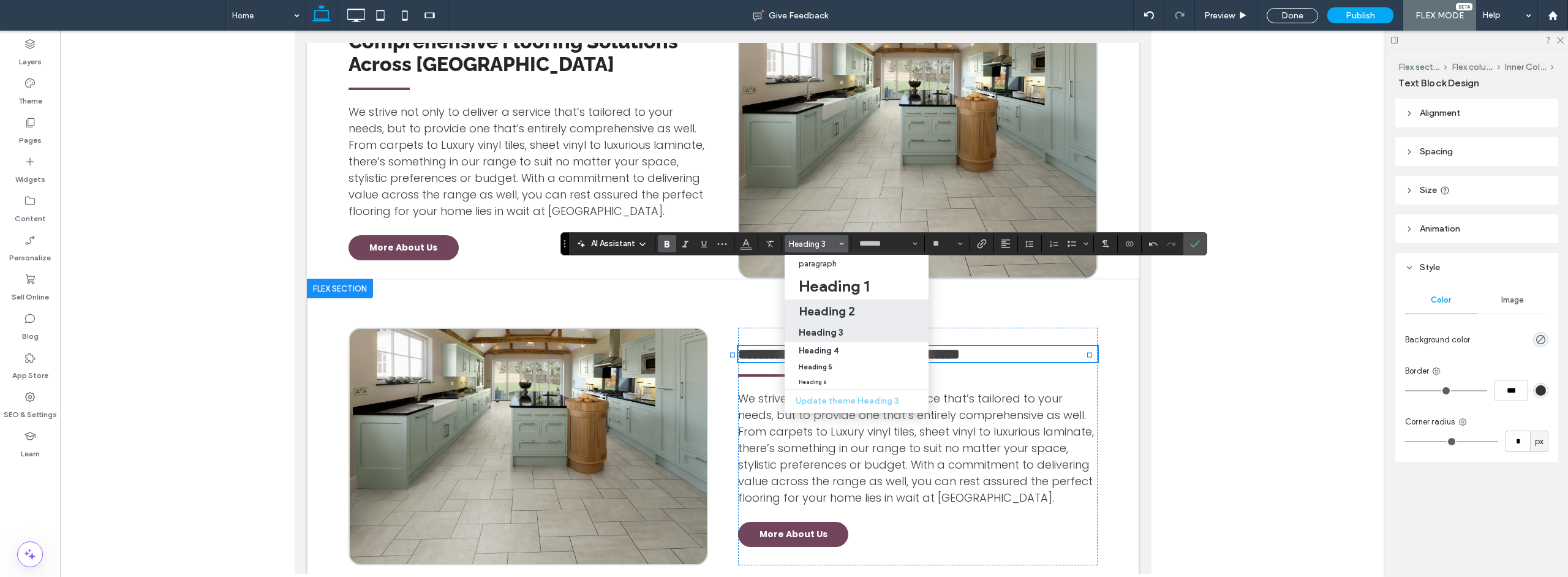
click at [836, 314] on h2 "Heading 2" at bounding box center [826, 310] width 56 height 15
type input "**"
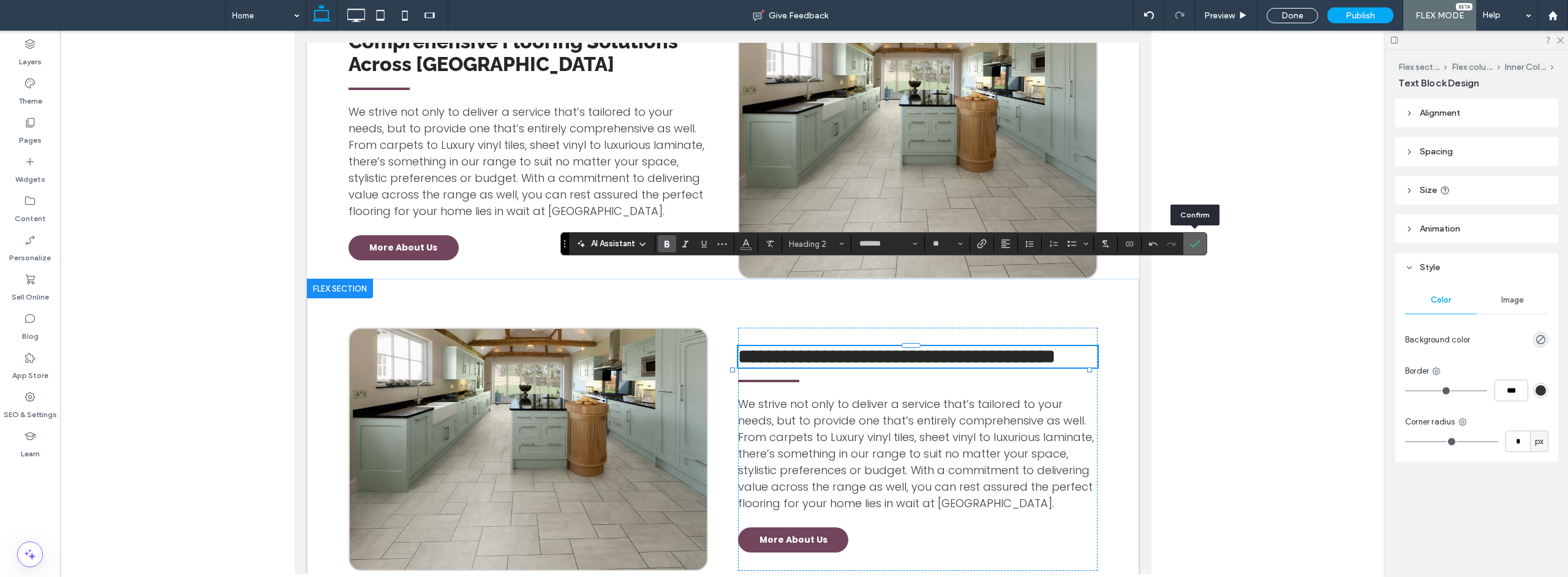
click at [1198, 243] on icon "Confirm" at bounding box center [1194, 243] width 10 height 10
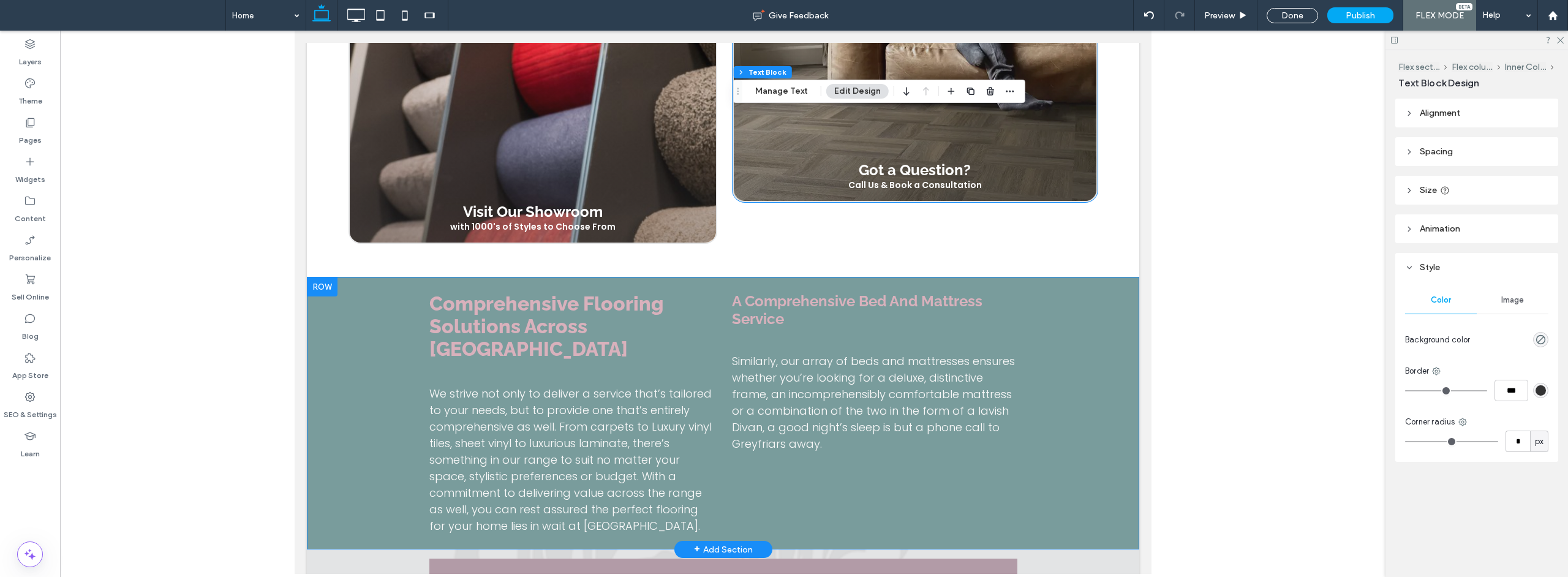
scroll to position [2478, 0]
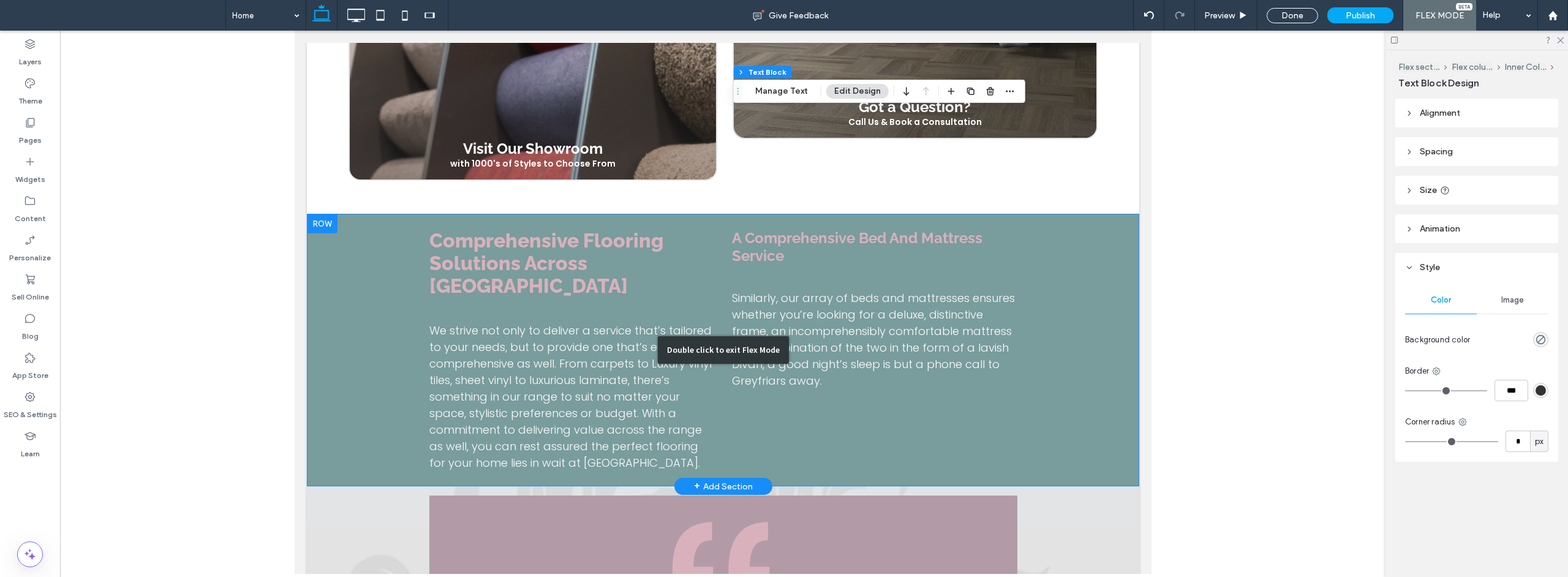
click at [979, 358] on div "Double click to exit Flex Mode" at bounding box center [722, 350] width 832 height 272
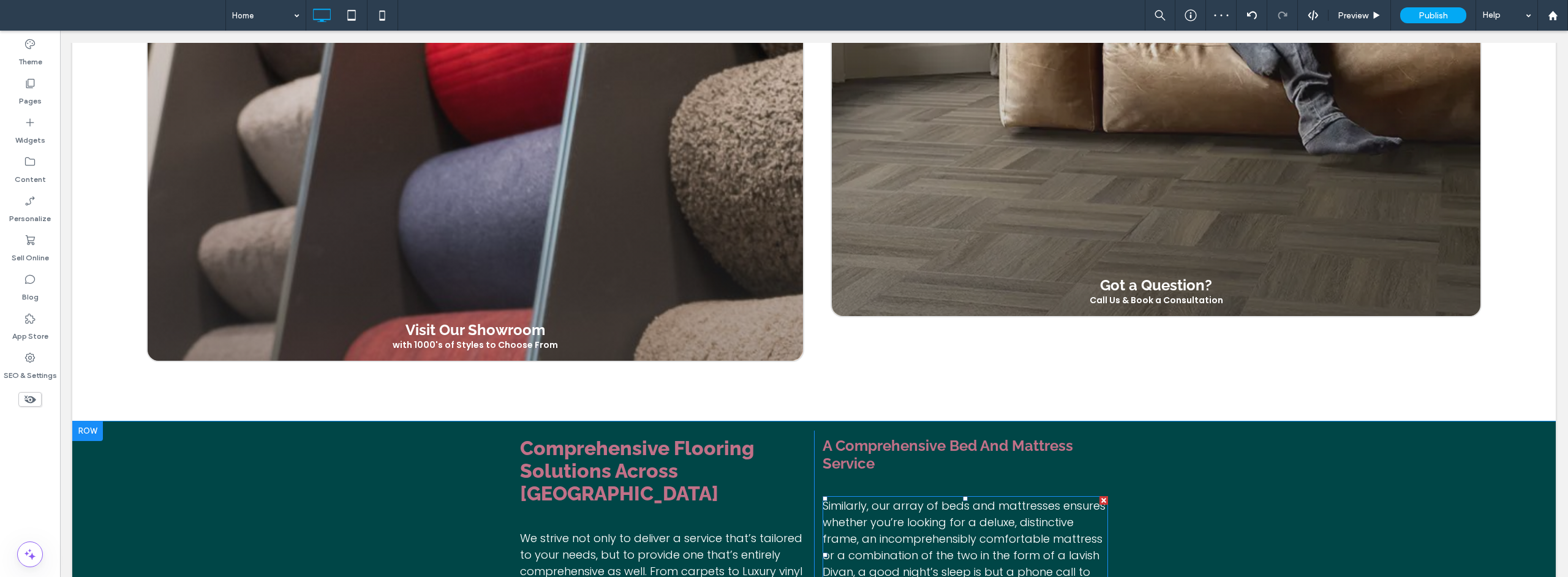
click at [947, 497] on span "Similarly, our array of beds and mattresses ensures whether you’re looking for …" at bounding box center [964, 546] width 283 height 98
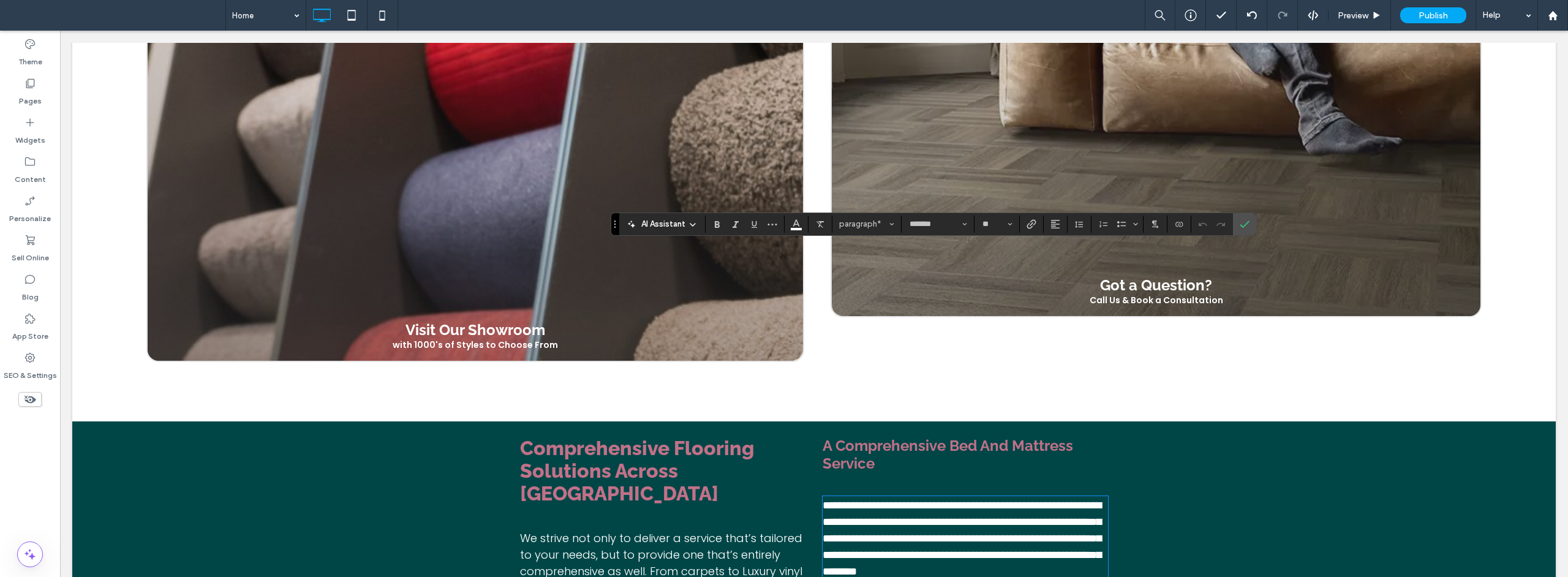
scroll to position [2694, 0]
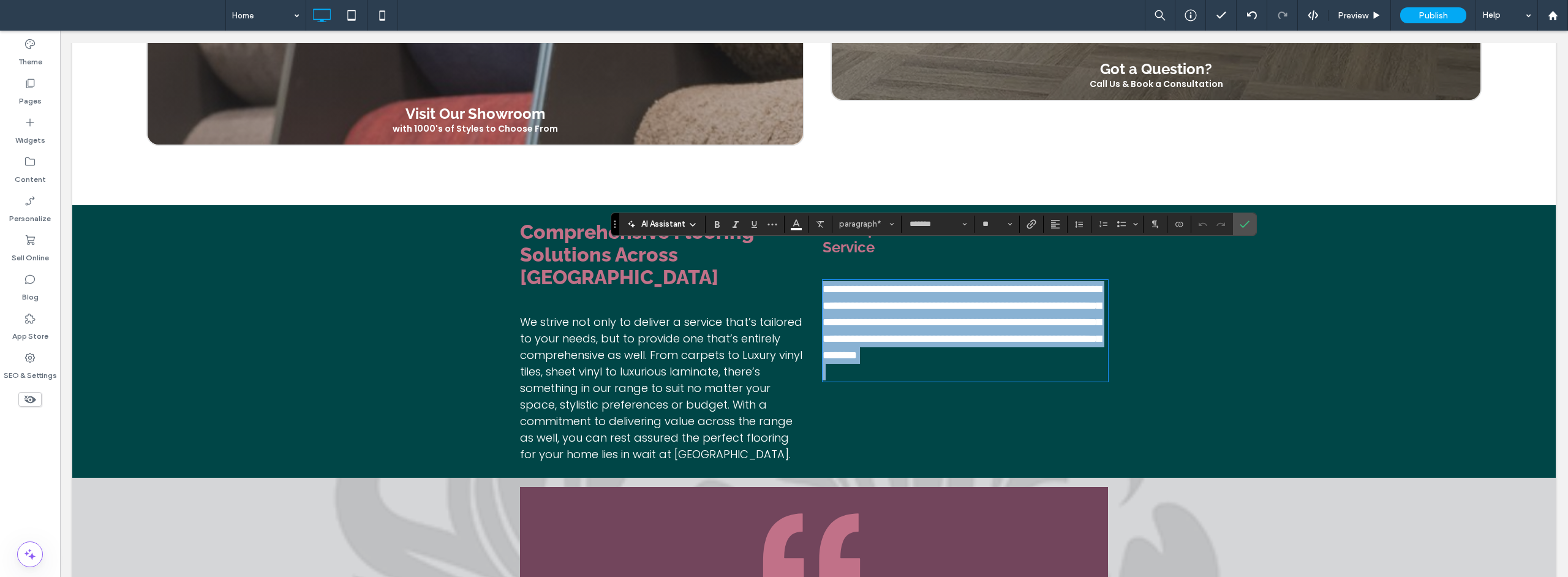
copy span "**********"
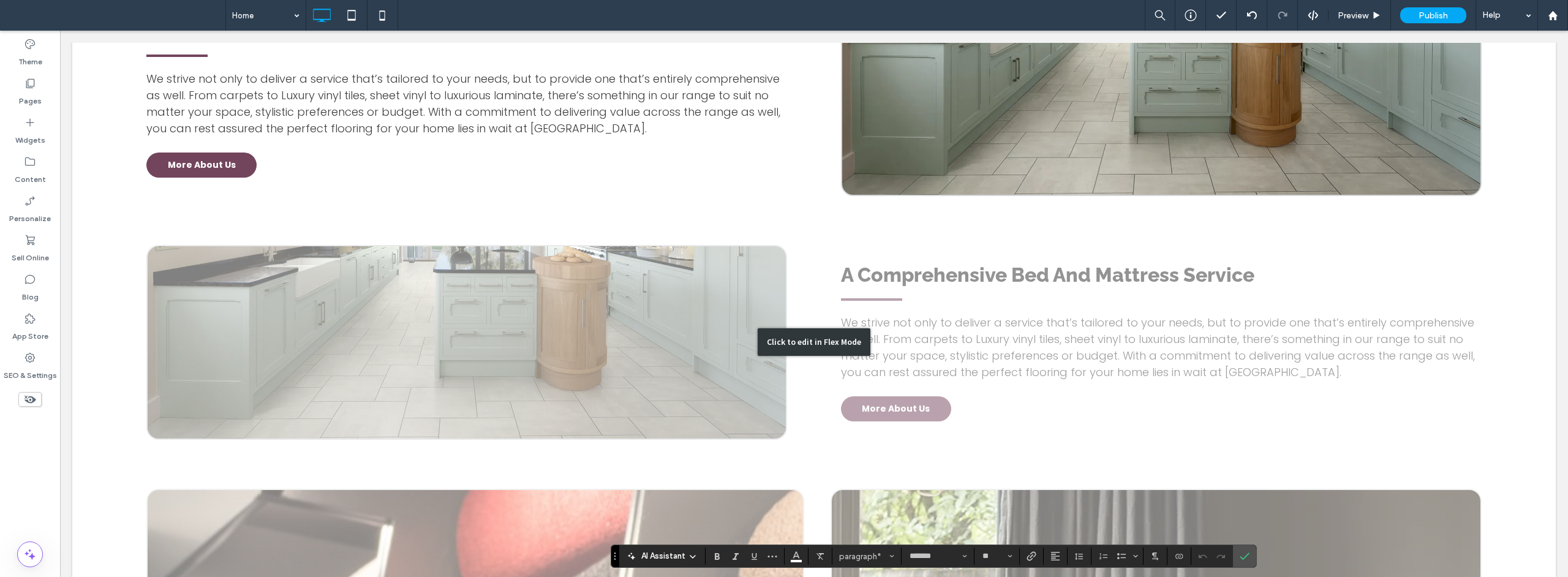
click at [941, 315] on div "Click to edit in Flex Mode" at bounding box center [813, 342] width 1483 height 293
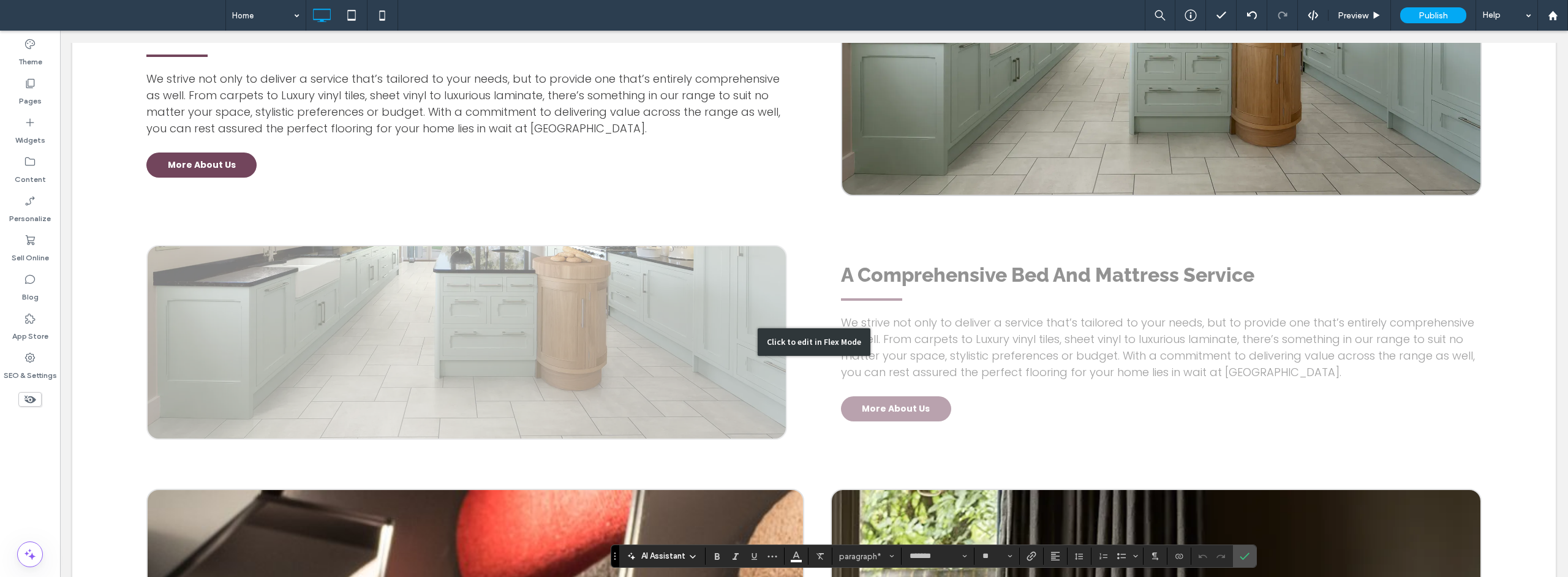
scroll to position [1595, 0]
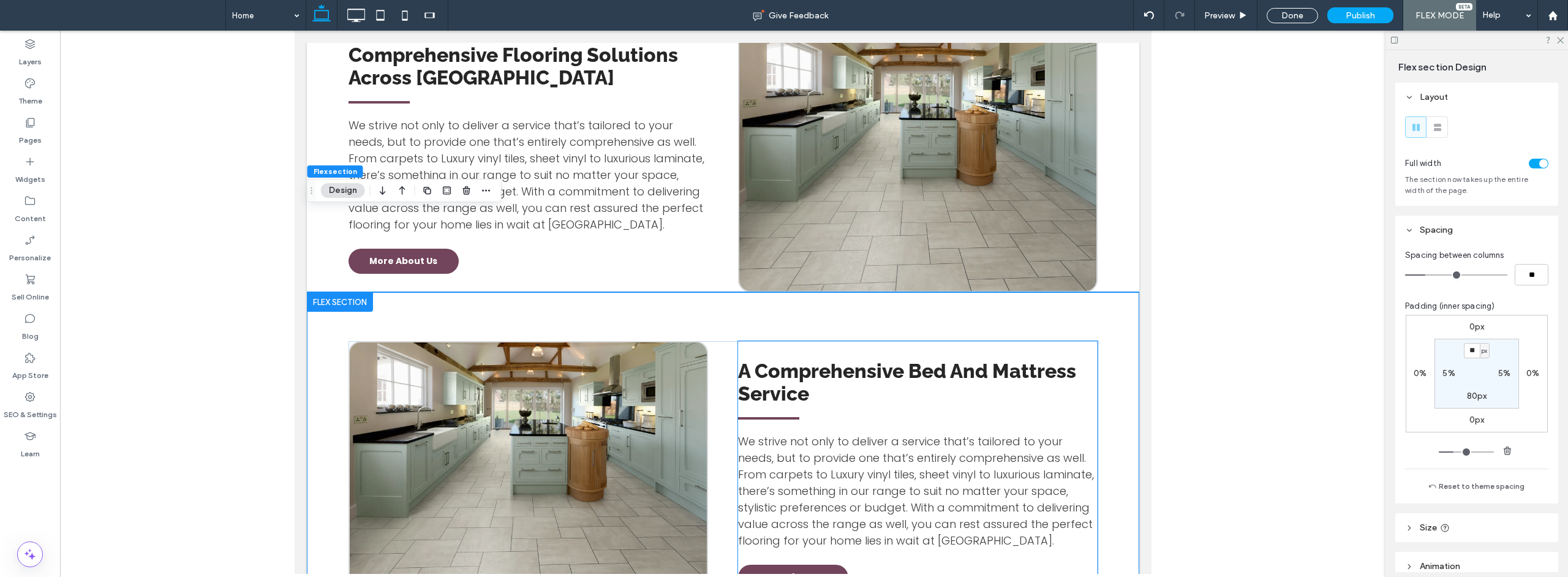
click at [929, 433] on span "We strive not only to deliver a service that’s tailored to your needs, but to p…" at bounding box center [915, 490] width 356 height 114
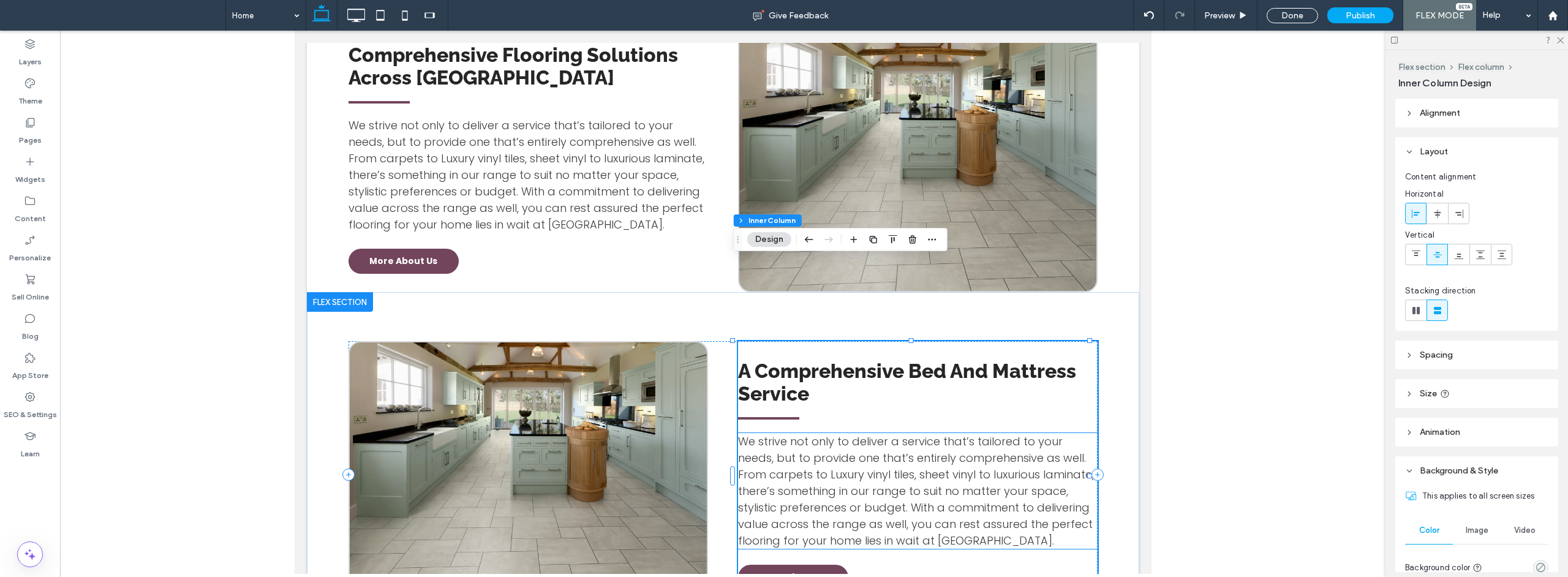
click at [903, 395] on div "A Comprehensive Bed And Mattress Service We strive not only to deliver a servic…" at bounding box center [917, 475] width 360 height 267
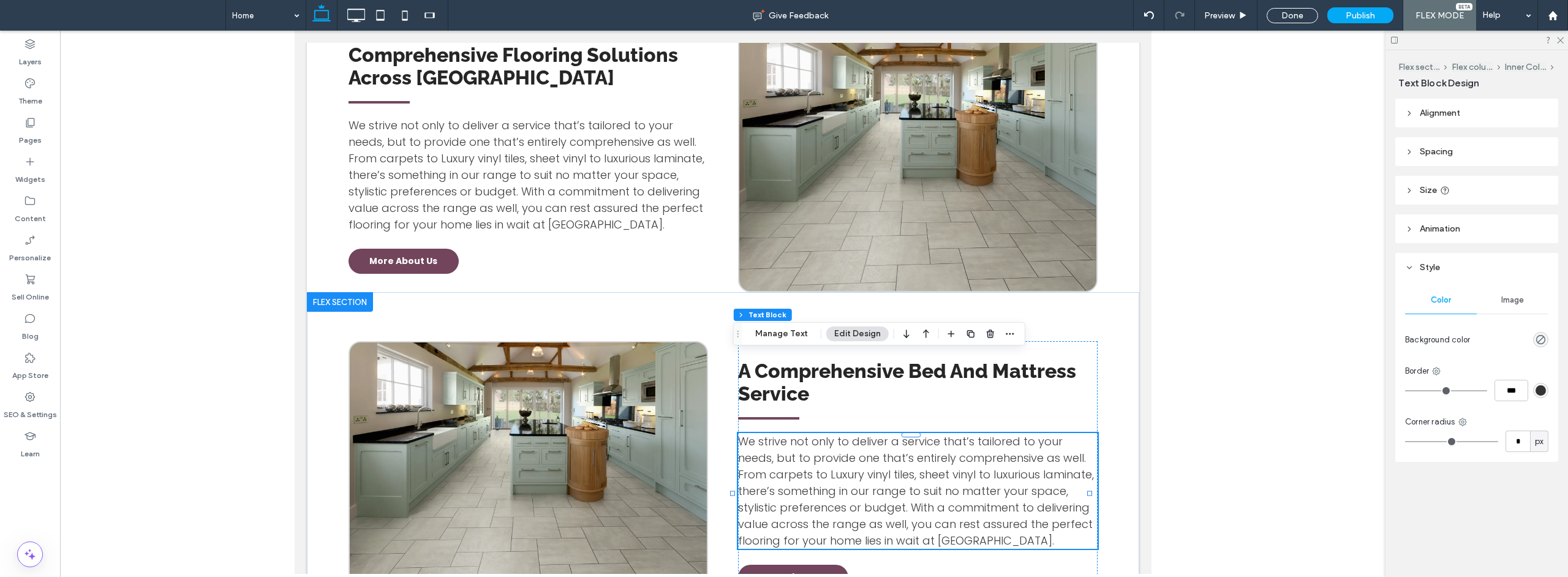
click at [880, 433] on span "We strive not only to deliver a service that’s tailored to your needs, but to p…" at bounding box center [915, 490] width 356 height 114
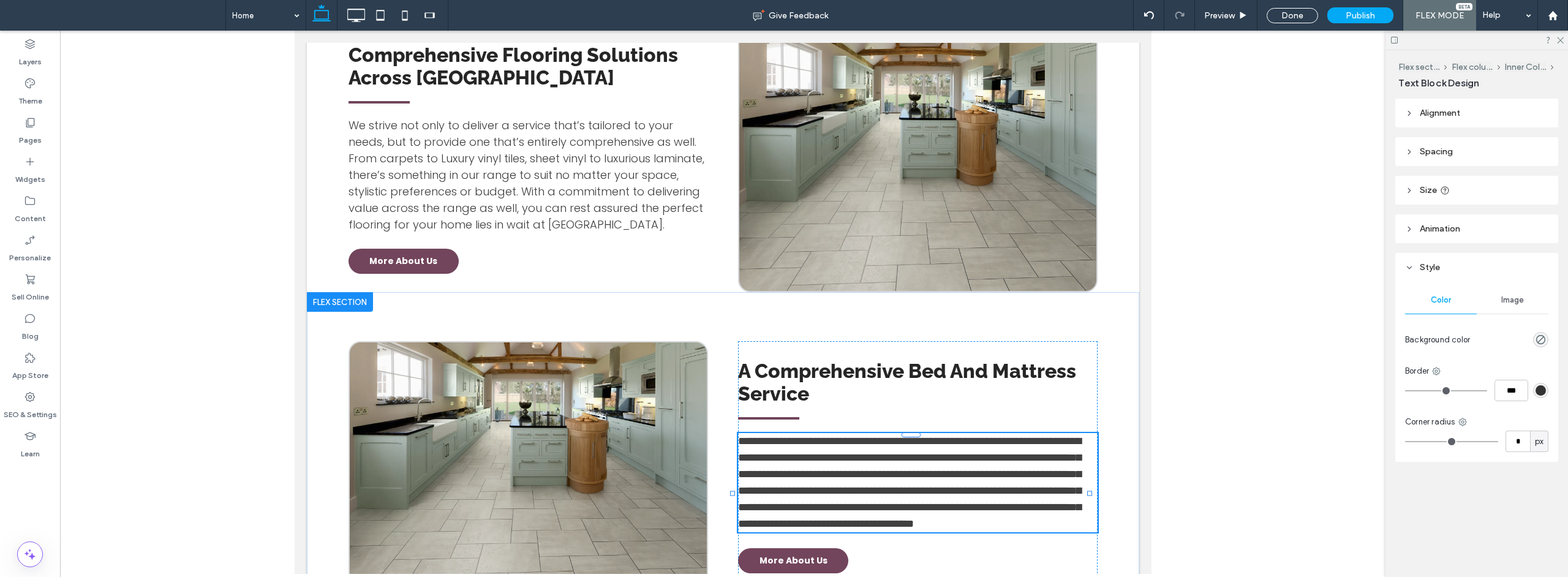
type input "*******"
type input "**"
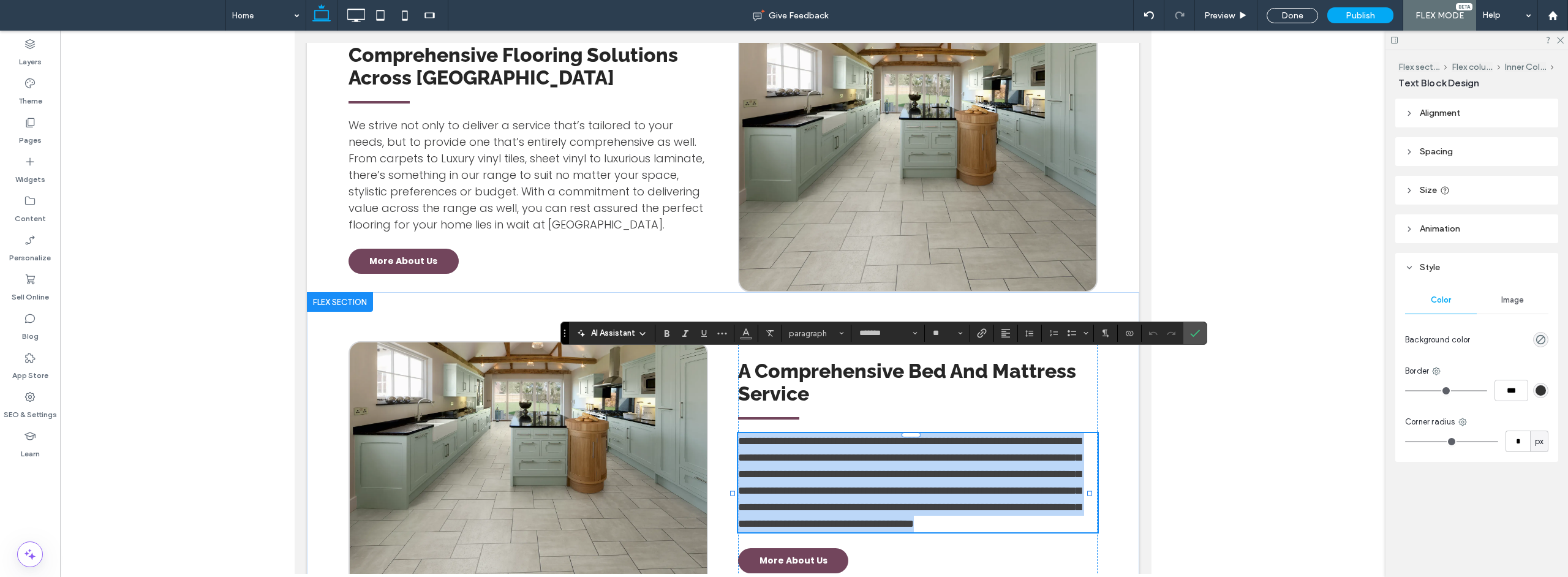
scroll to position [0, 0]
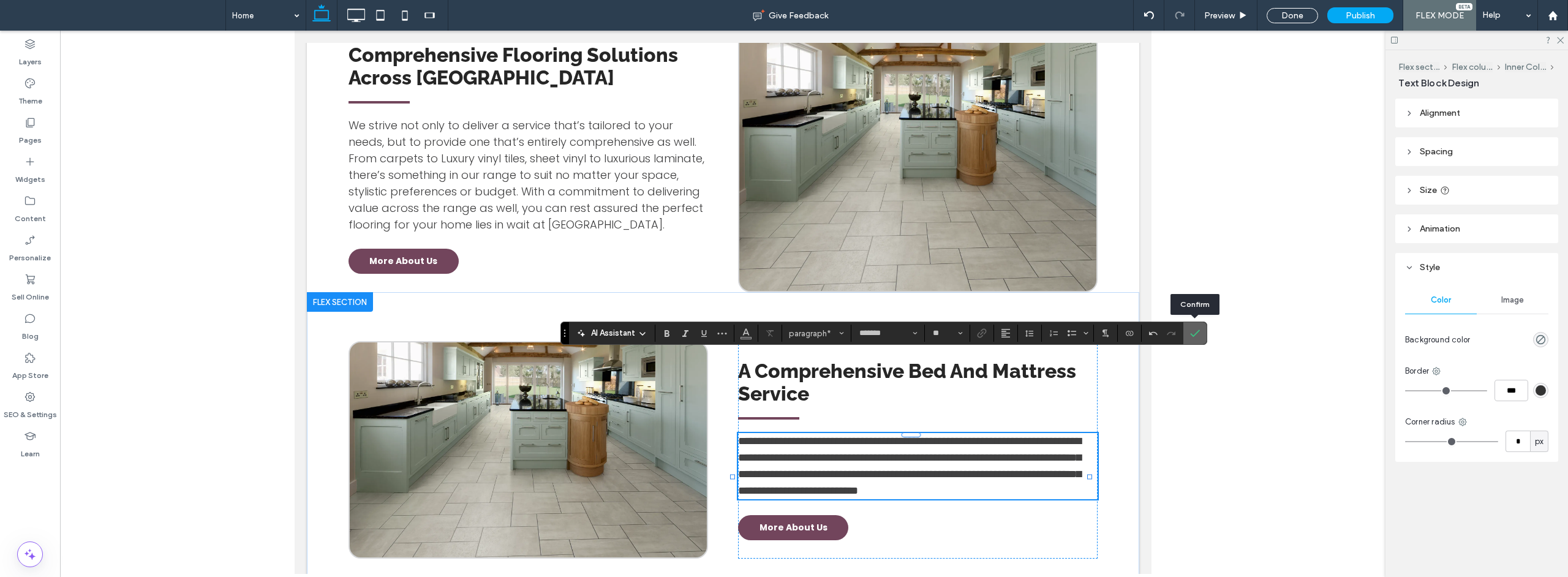
click at [1194, 333] on icon "Confirm" at bounding box center [1194, 333] width 10 height 10
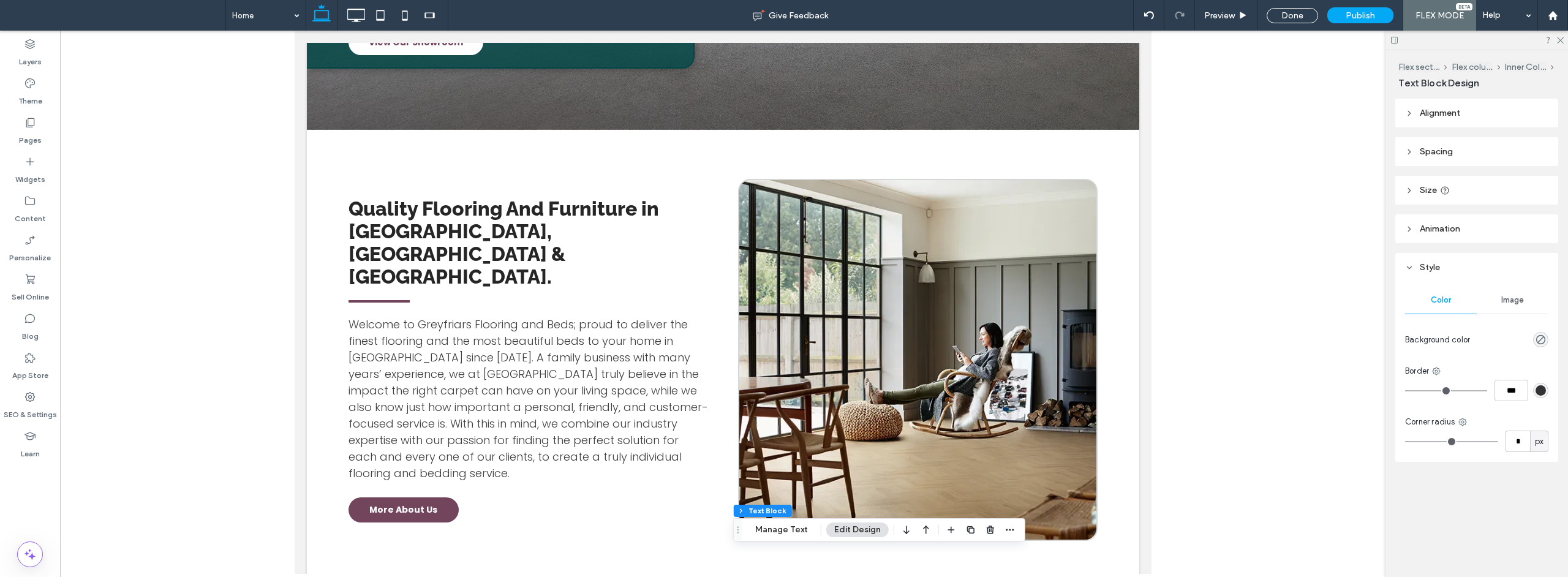
scroll to position [470, 0]
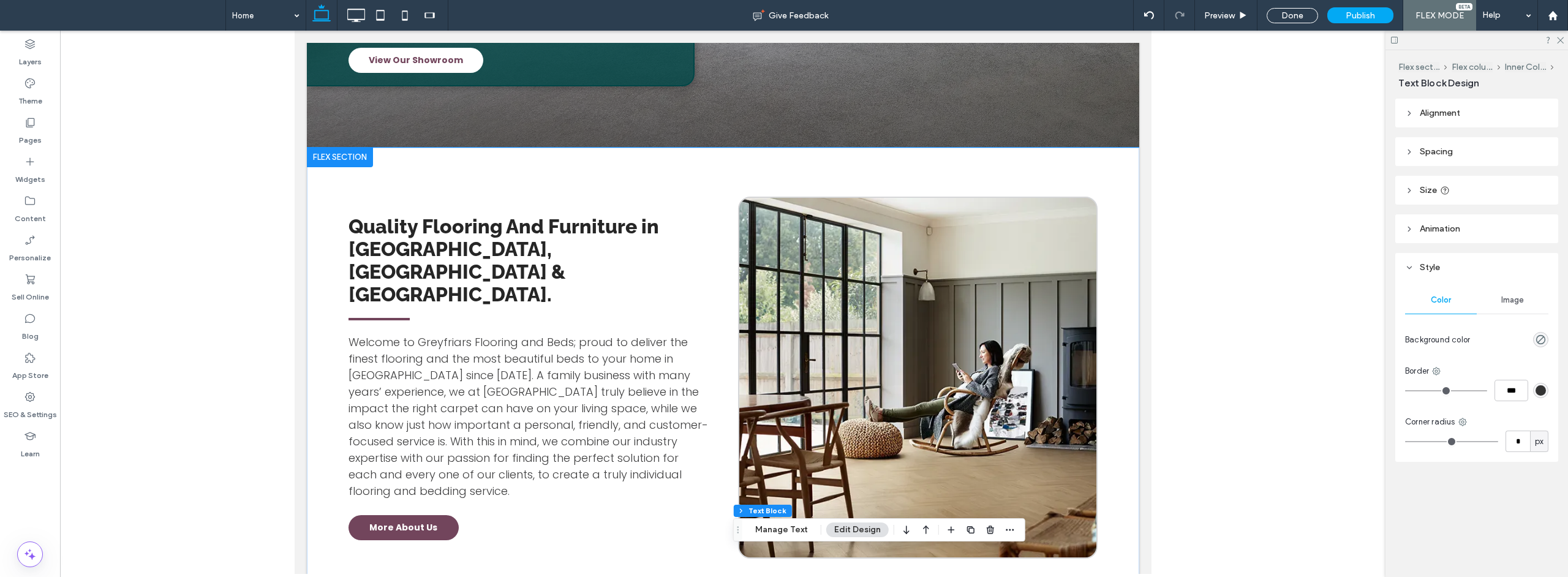
click at [1023, 147] on div "Quality Flooring And Furniture in [GEOGRAPHIC_DATA], [GEOGRAPHIC_DATA] & [GEOGR…" at bounding box center [722, 377] width 832 height 460
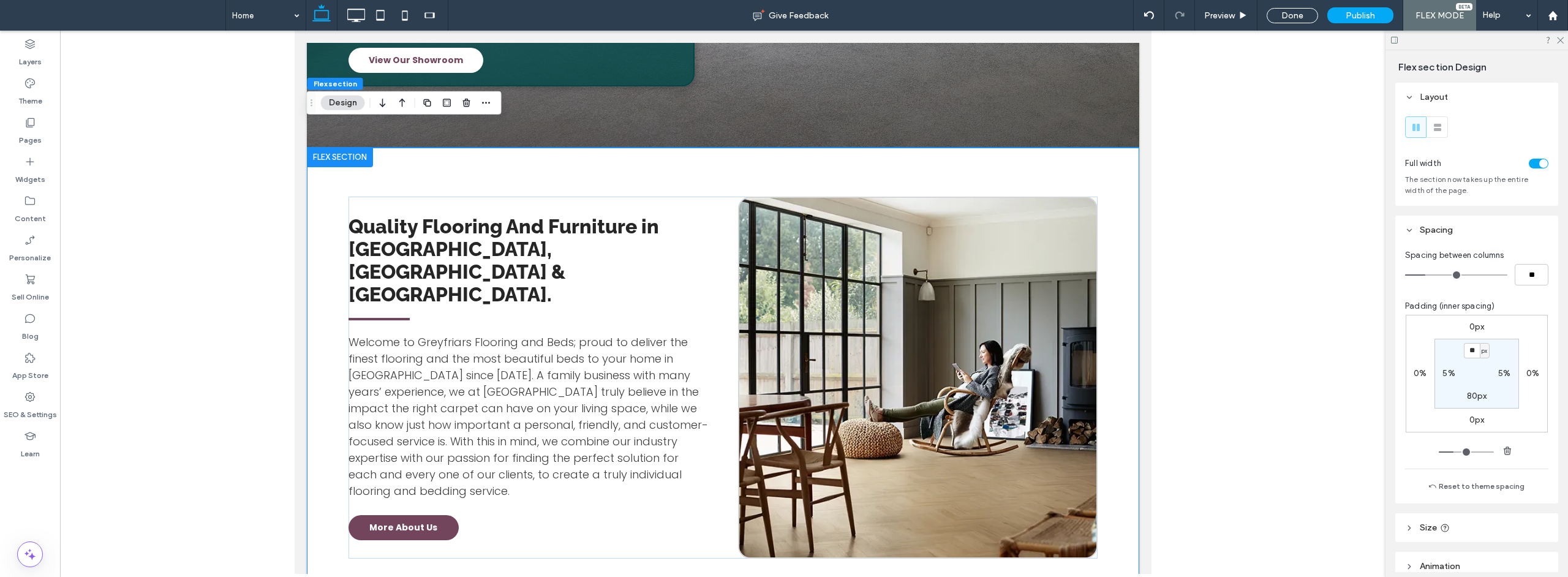
click at [1122, 174] on div "Quality Flooring And Furniture in [GEOGRAPHIC_DATA], [GEOGRAPHIC_DATA] & [GEOGR…" at bounding box center [722, 377] width 832 height 460
click at [1502, 376] on label "5%" at bounding box center [1504, 373] width 12 height 10
type input "*"
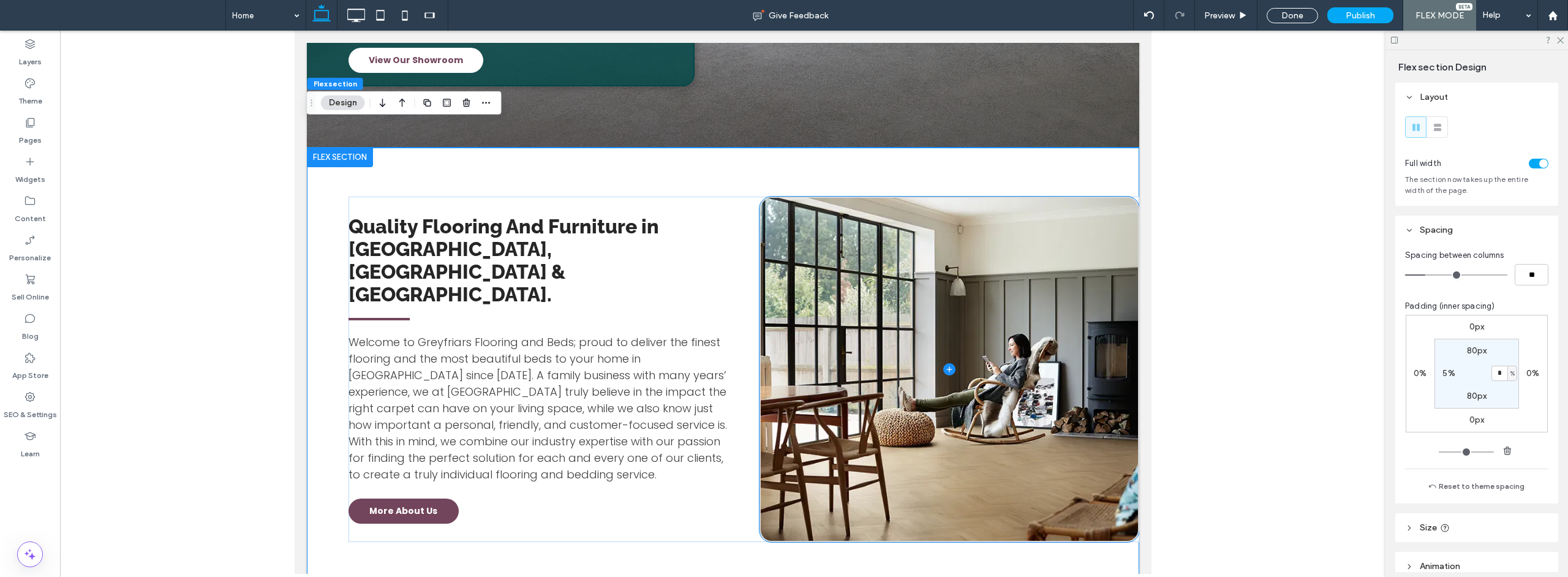
click at [1074, 302] on span at bounding box center [948, 369] width 377 height 343
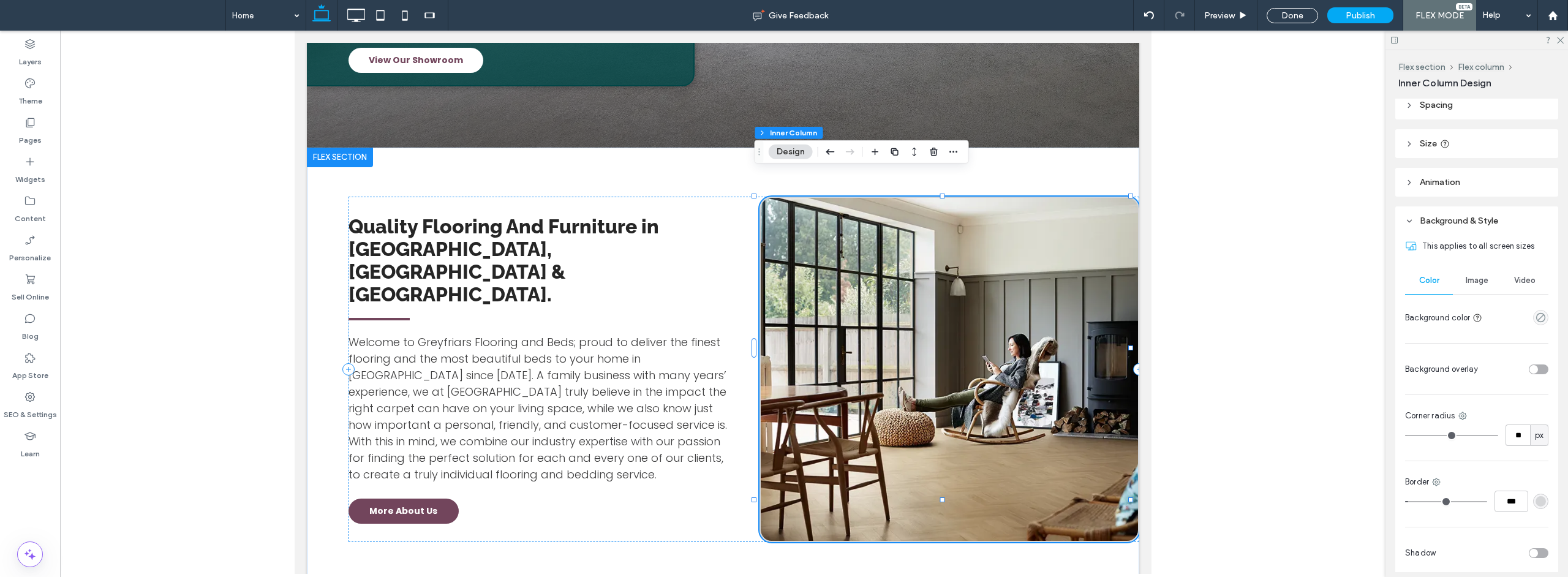
scroll to position [254, 0]
click at [1438, 480] on use at bounding box center [1436, 477] width 8 height 8
click at [1479, 431] on span "Right border" at bounding box center [1480, 432] width 47 height 12
type input "*"
type input "***"
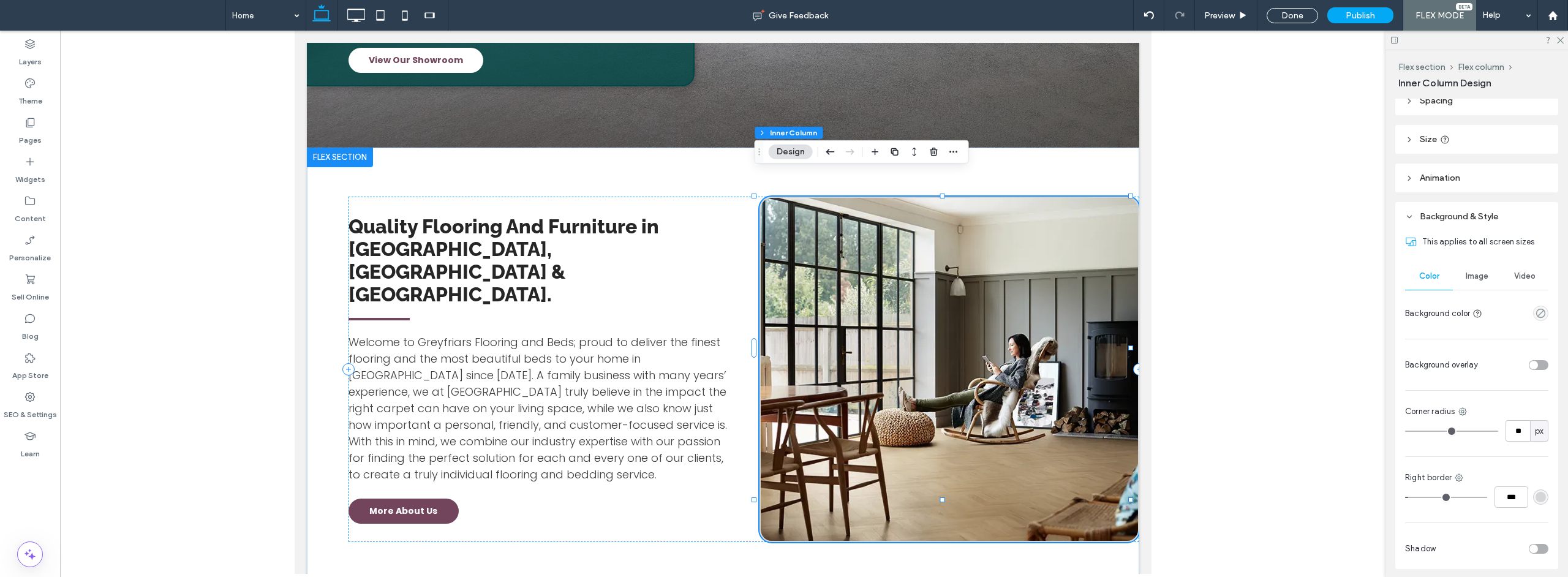
type input "*"
type input "***"
drag, startPoint x: 1414, startPoint y: 501, endPoint x: 1400, endPoint y: 502, distance: 14.0
type input "*"
click at [1405, 497] on input "range" at bounding box center [1446, 496] width 82 height 1
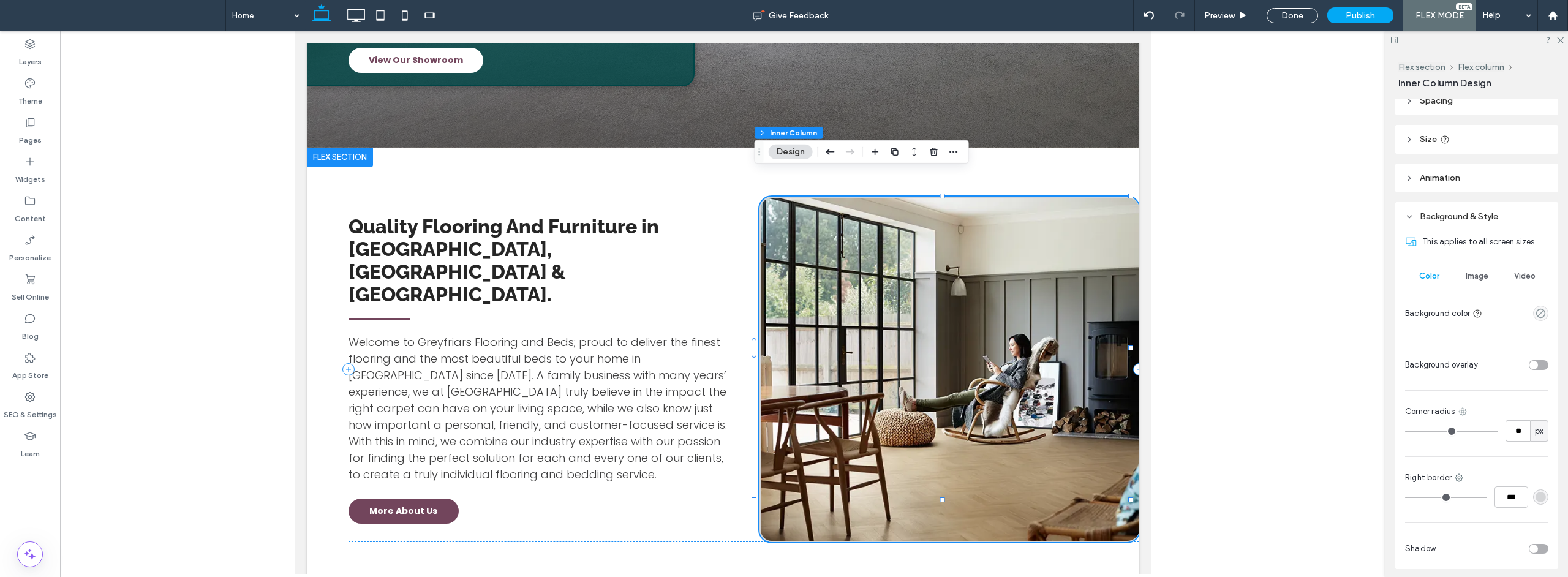
click at [1465, 412] on icon at bounding box center [1462, 411] width 10 height 10
click at [1422, 485] on div "Top right" at bounding box center [1413, 489] width 109 height 23
type input "**"
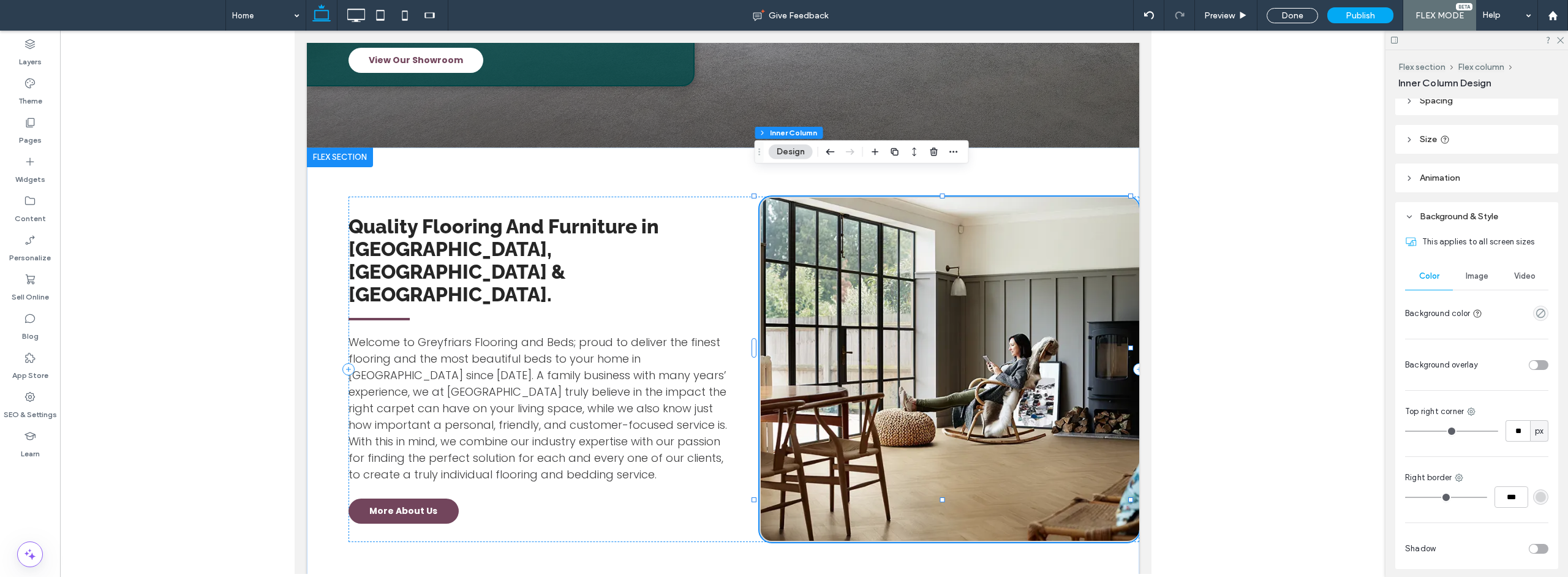
type input "**"
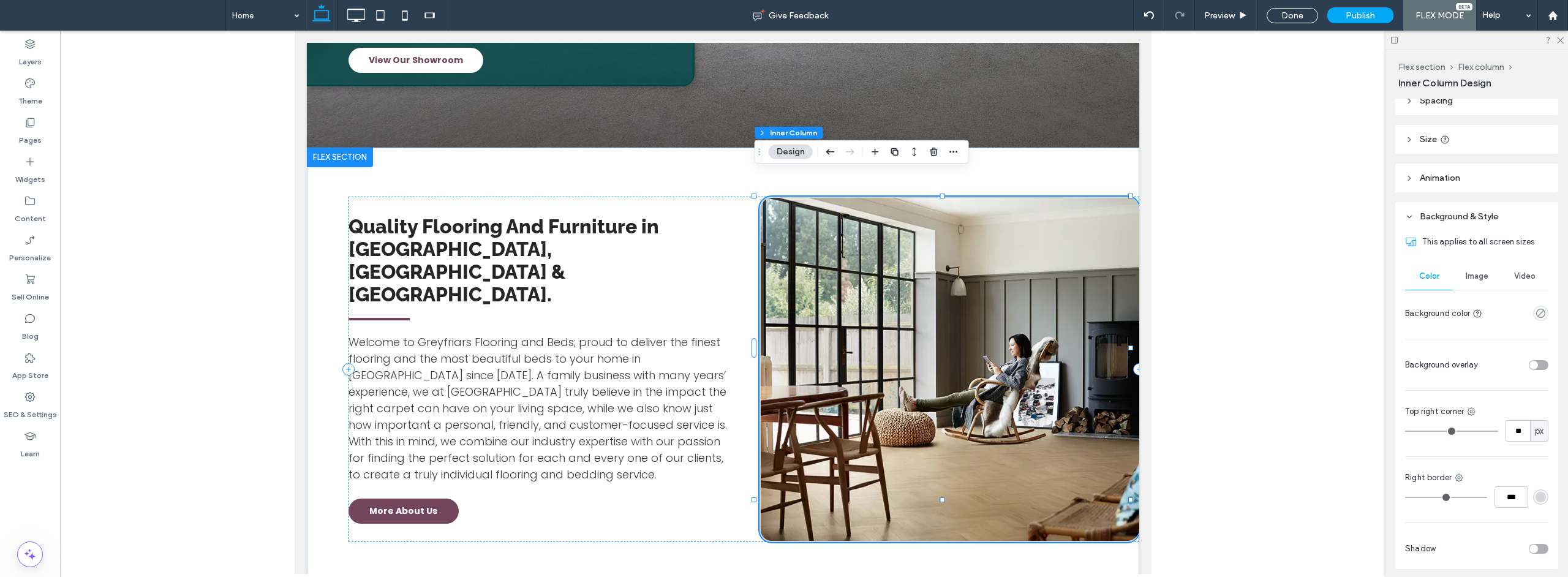
type input "**"
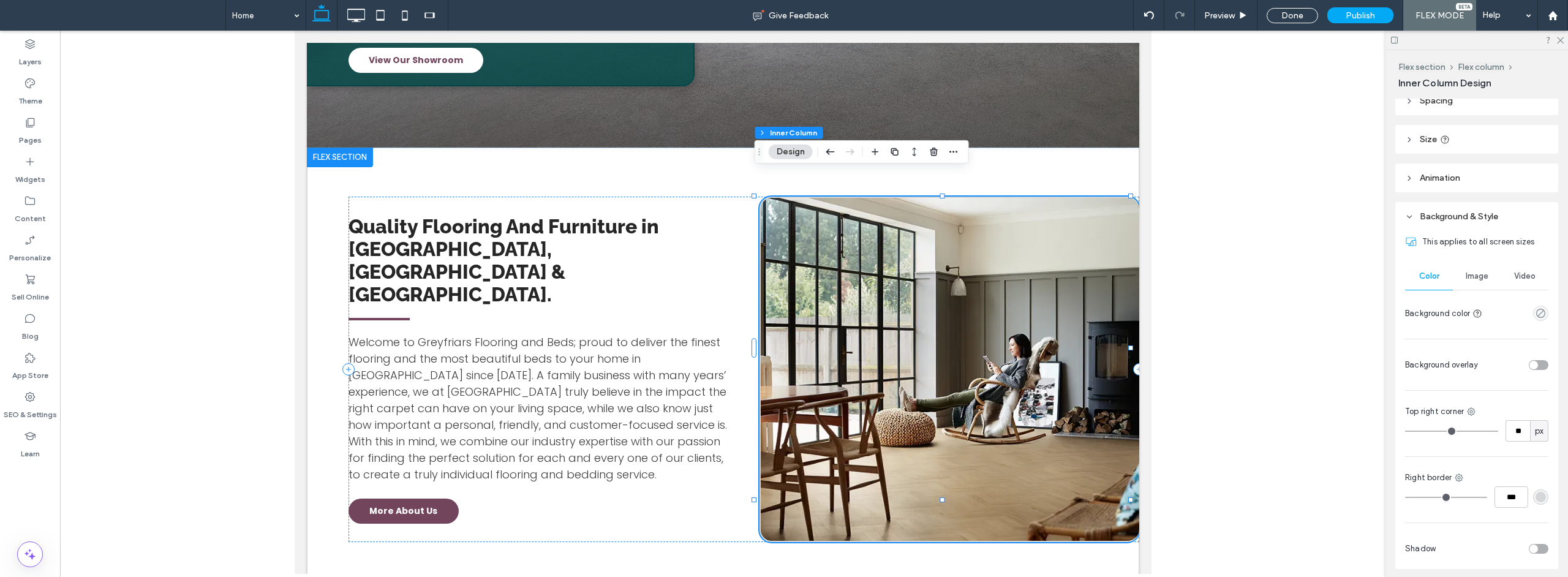
type input "**"
type input "*"
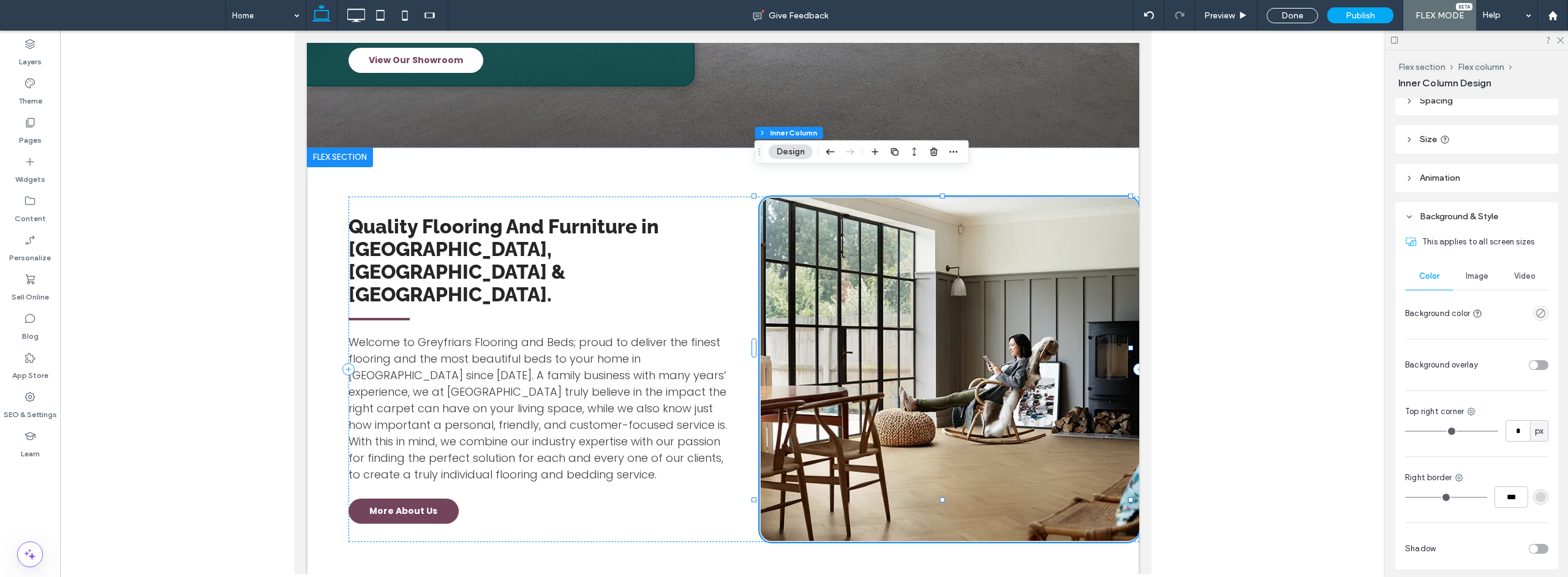
type input "*"
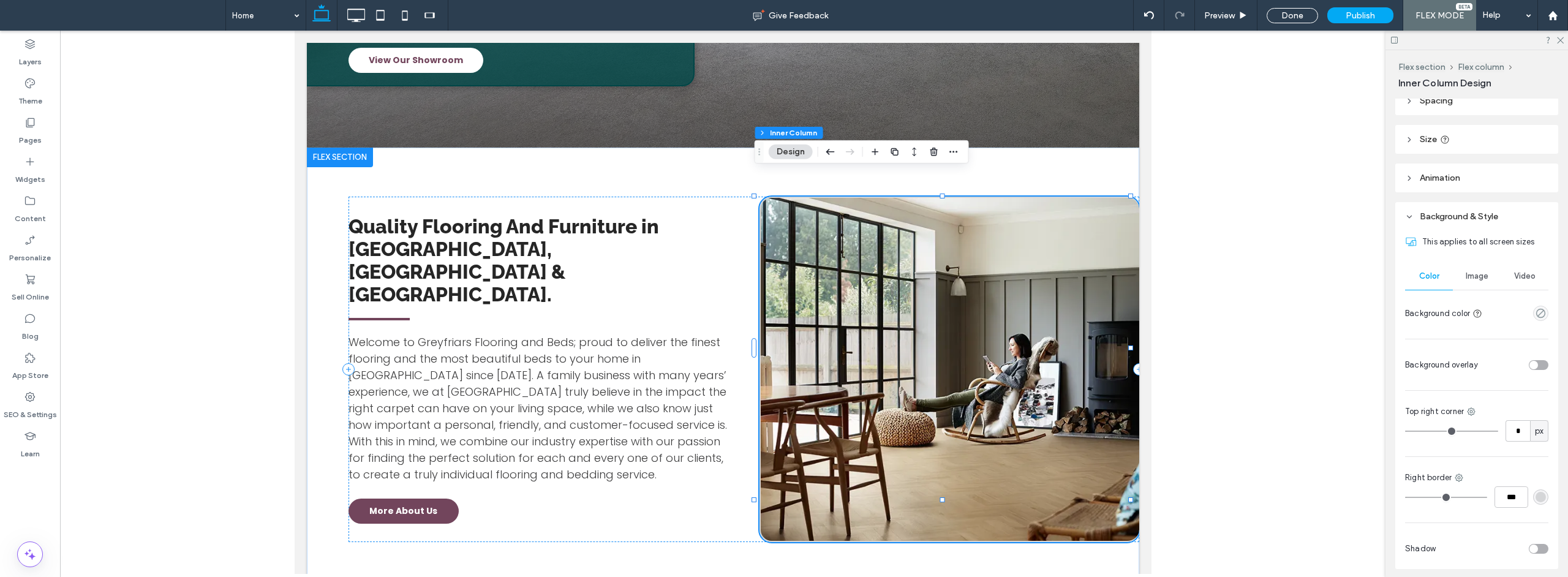
type input "*"
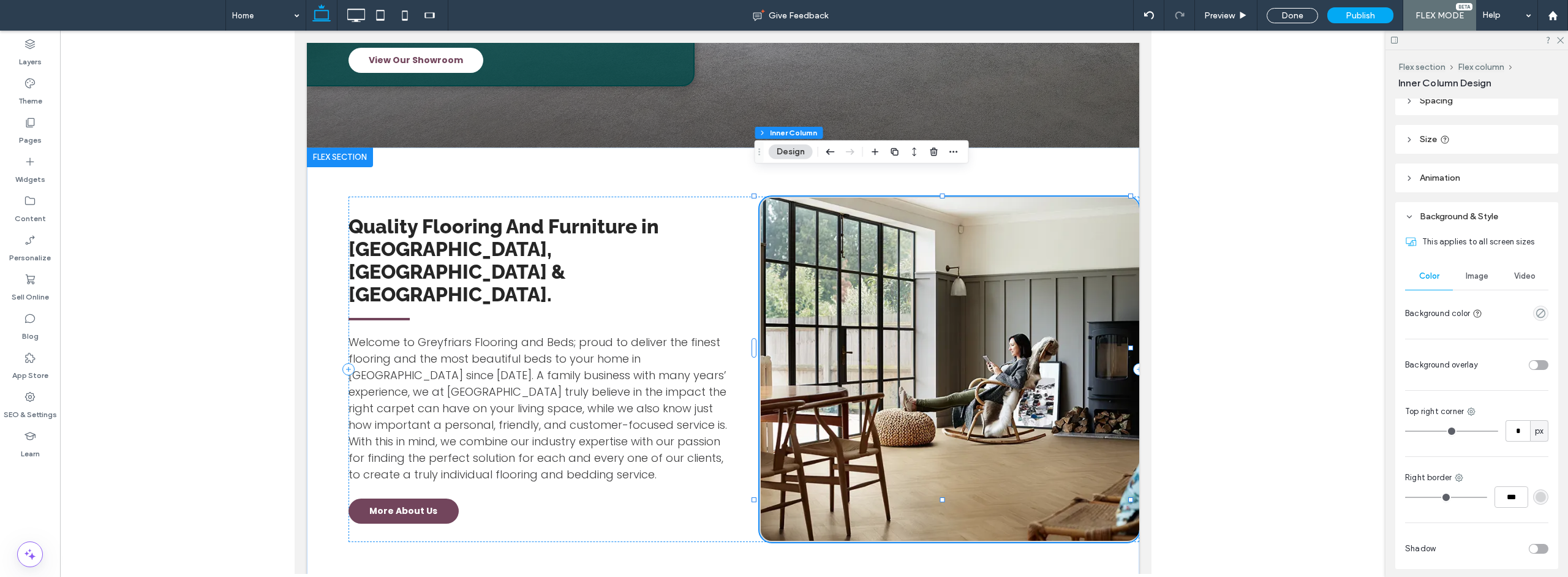
type input "*"
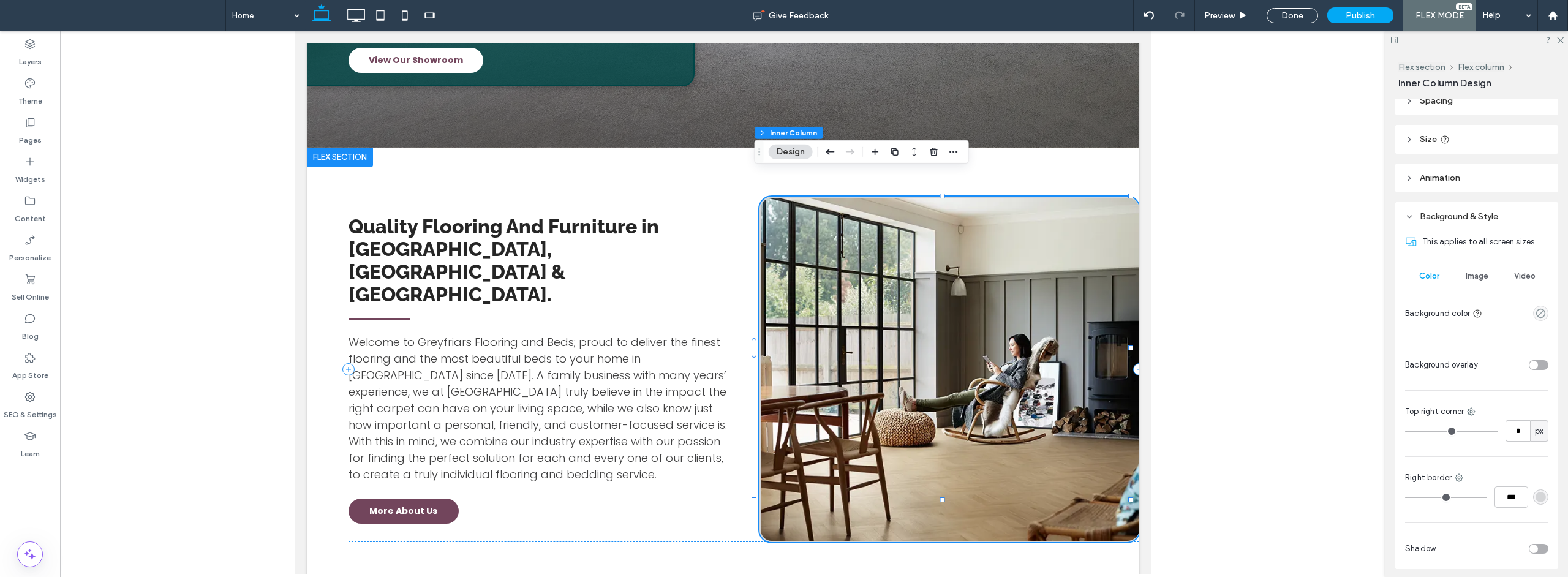
type input "*"
drag, startPoint x: 1425, startPoint y: 433, endPoint x: 1415, endPoint y: 431, distance: 10.2
click at [1405, 431] on input "range" at bounding box center [1451, 431] width 93 height 1
click at [1473, 414] on use at bounding box center [1471, 412] width 8 height 8
click at [1432, 507] on span "Bottom right" at bounding box center [1415, 513] width 47 height 12
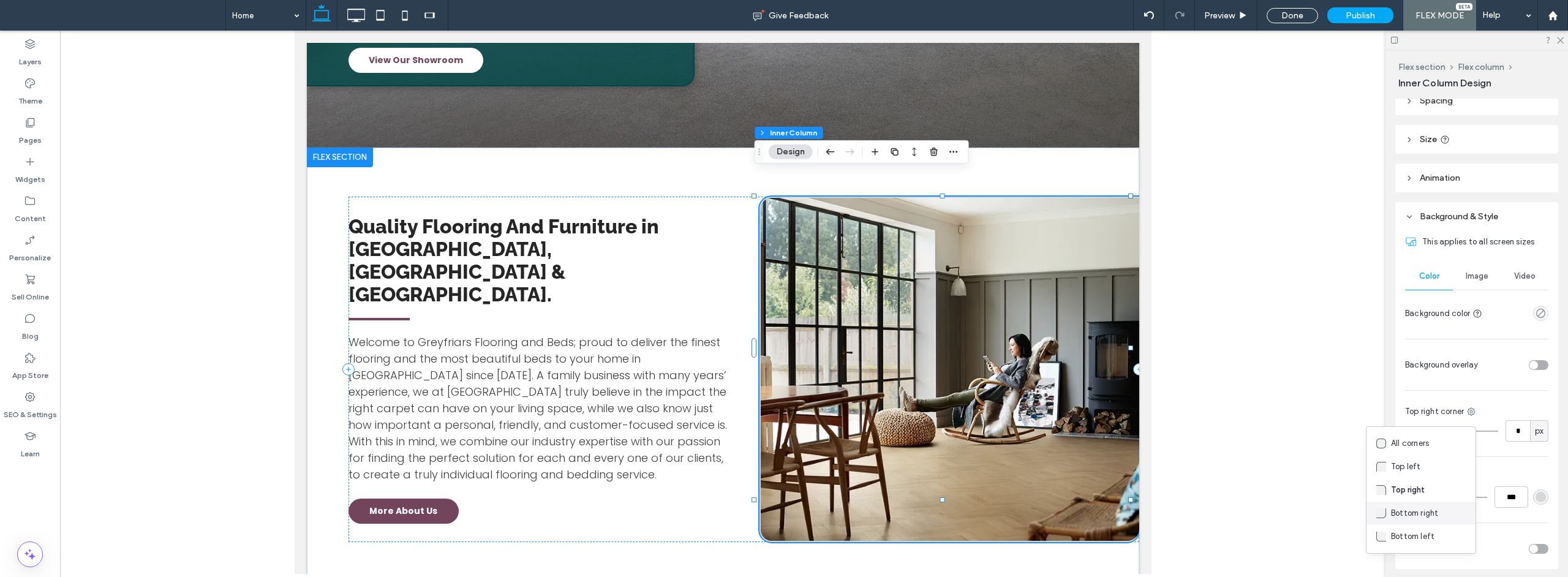
type input "**"
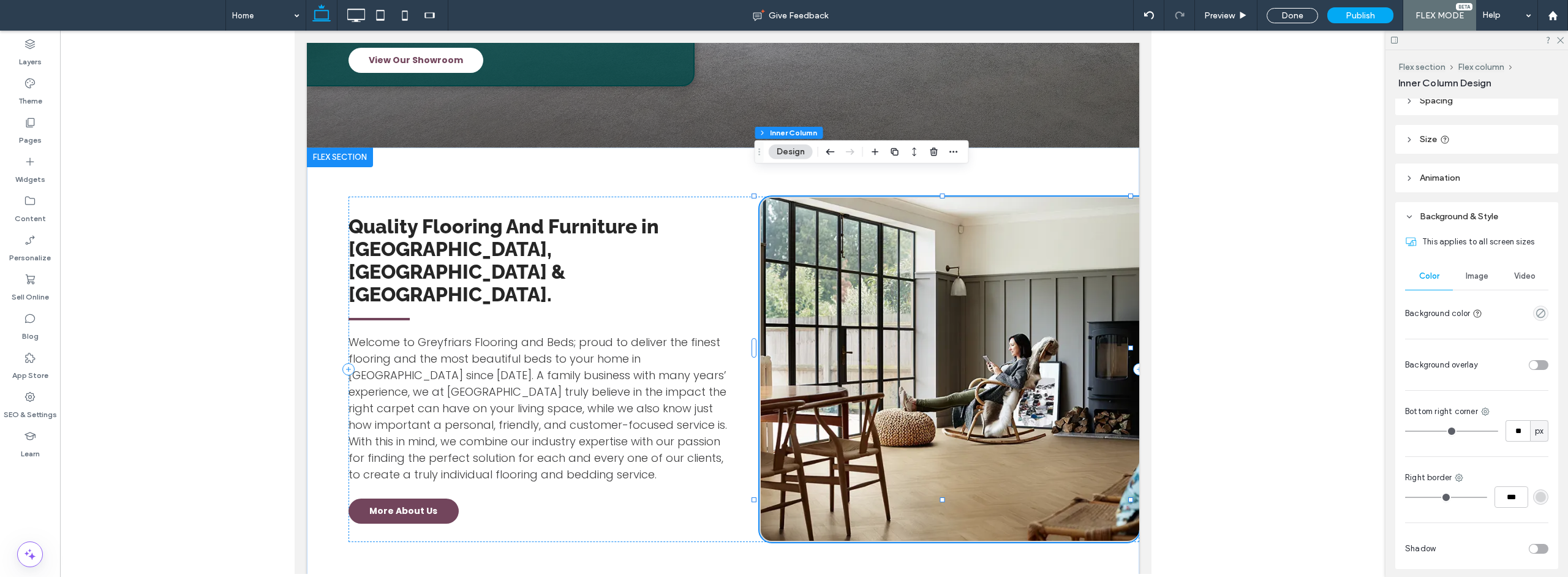
type input "**"
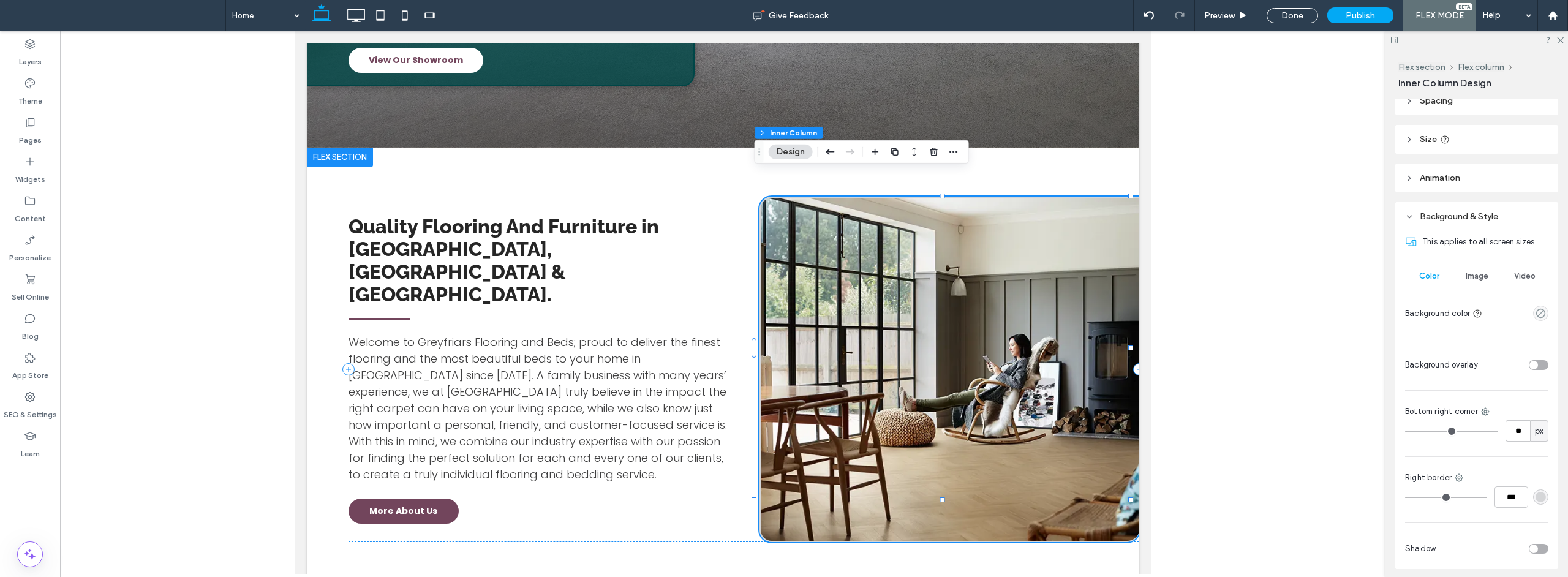
type input "**"
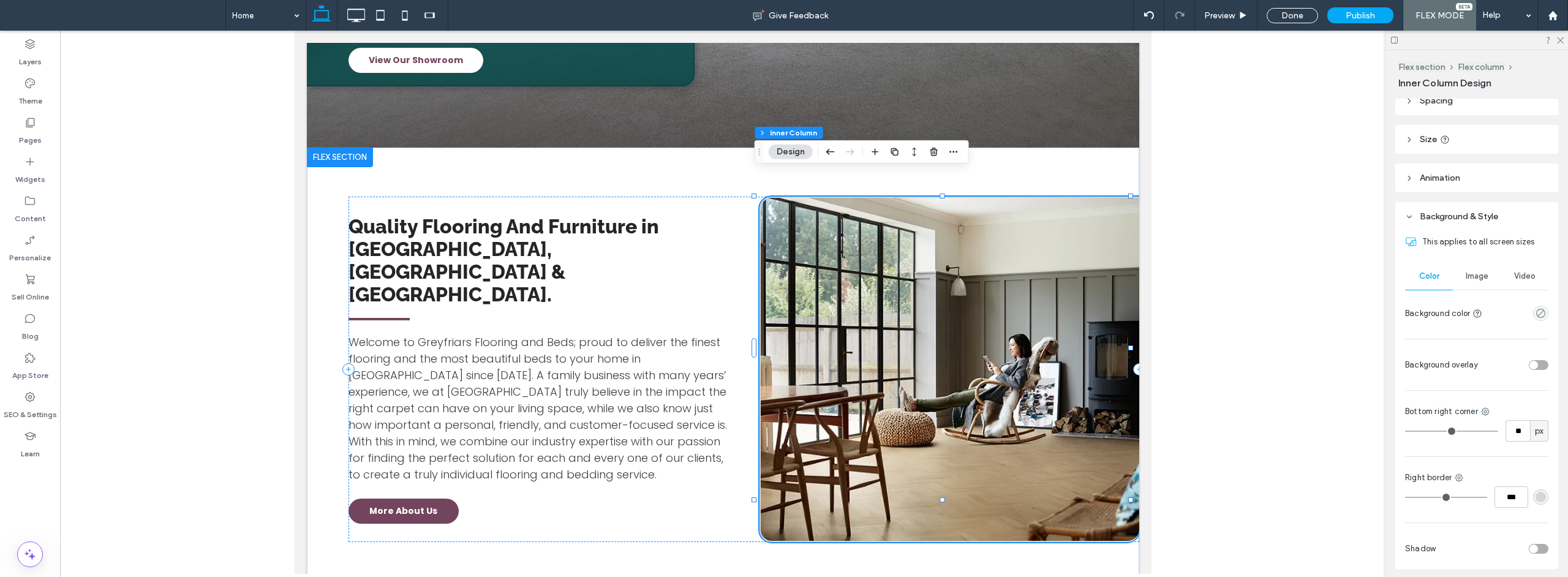
type input "**"
type input "*"
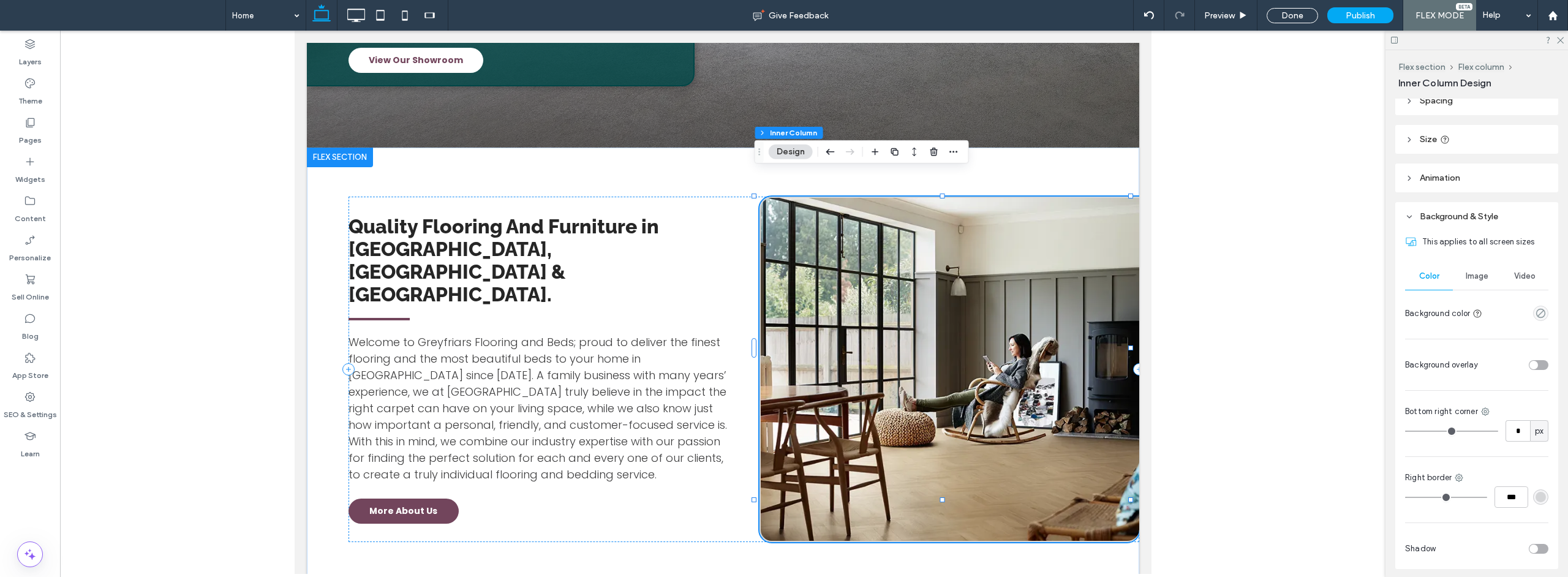
drag, startPoint x: 1428, startPoint y: 435, endPoint x: 1358, endPoint y: 439, distance: 70.1
type input "*"
click at [1405, 431] on input "range" at bounding box center [1451, 431] width 93 height 1
click at [658, 500] on div "Quality Flooring And Furniture in [GEOGRAPHIC_DATA], [GEOGRAPHIC_DATA] & [GEOGR…" at bounding box center [722, 369] width 832 height 444
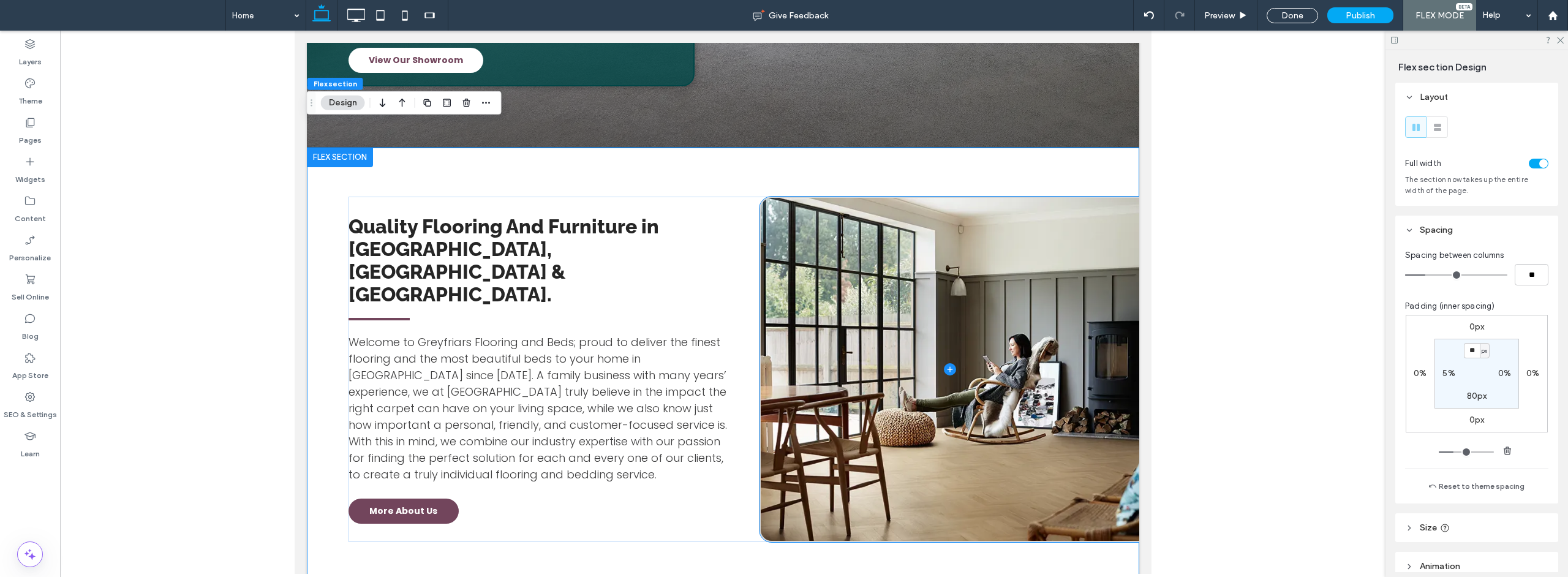
click at [785, 271] on span at bounding box center [949, 369] width 379 height 343
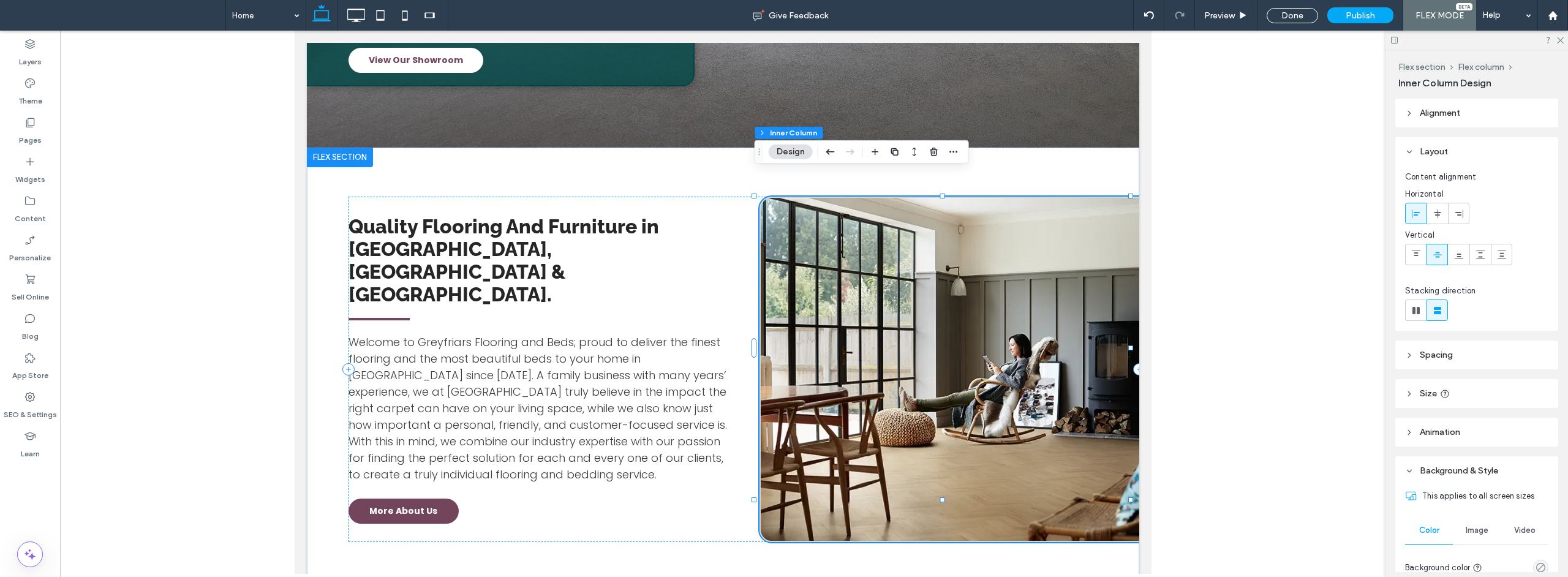
click at [1489, 393] on header "Size" at bounding box center [1477, 392] width 163 height 29
click at [1536, 460] on span "%" at bounding box center [1539, 460] width 7 height 12
click at [1527, 355] on div "px" at bounding box center [1532, 356] width 17 height 22
type input "***"
click at [1513, 464] on input "*****" at bounding box center [1518, 459] width 24 height 22
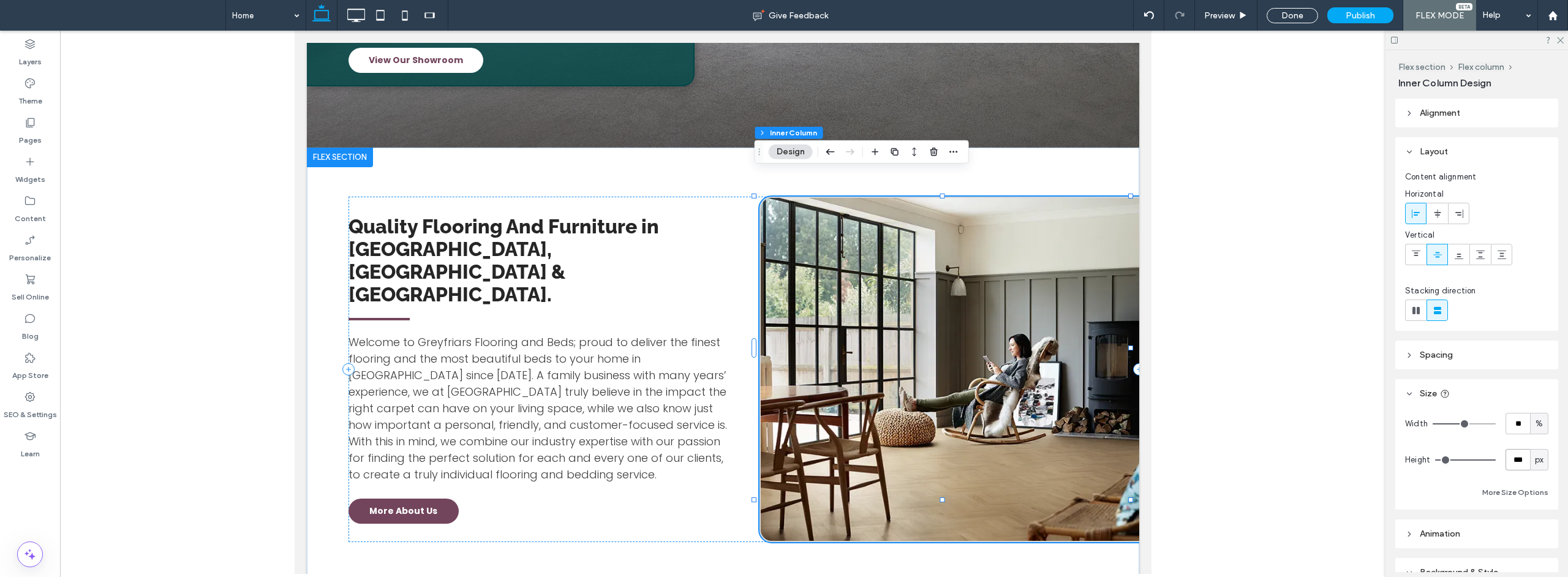
type input "***"
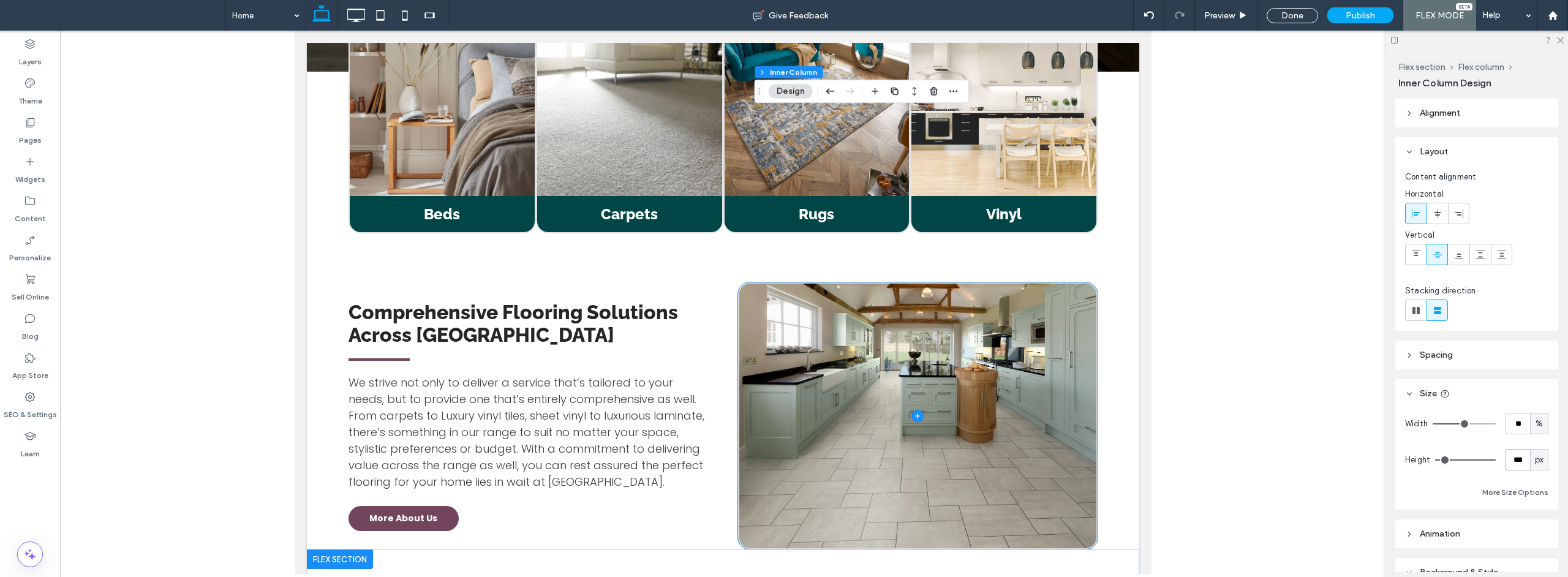
scroll to position [1384, 0]
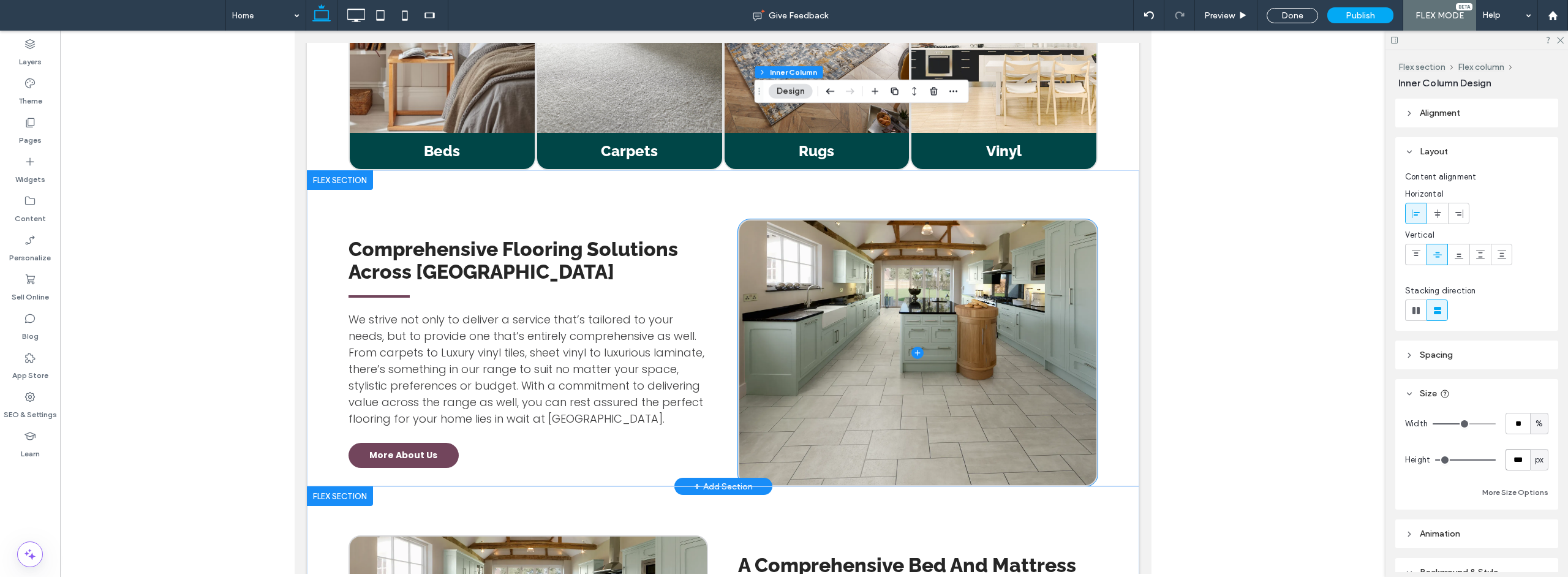
click at [863, 339] on span at bounding box center [917, 352] width 357 height 264
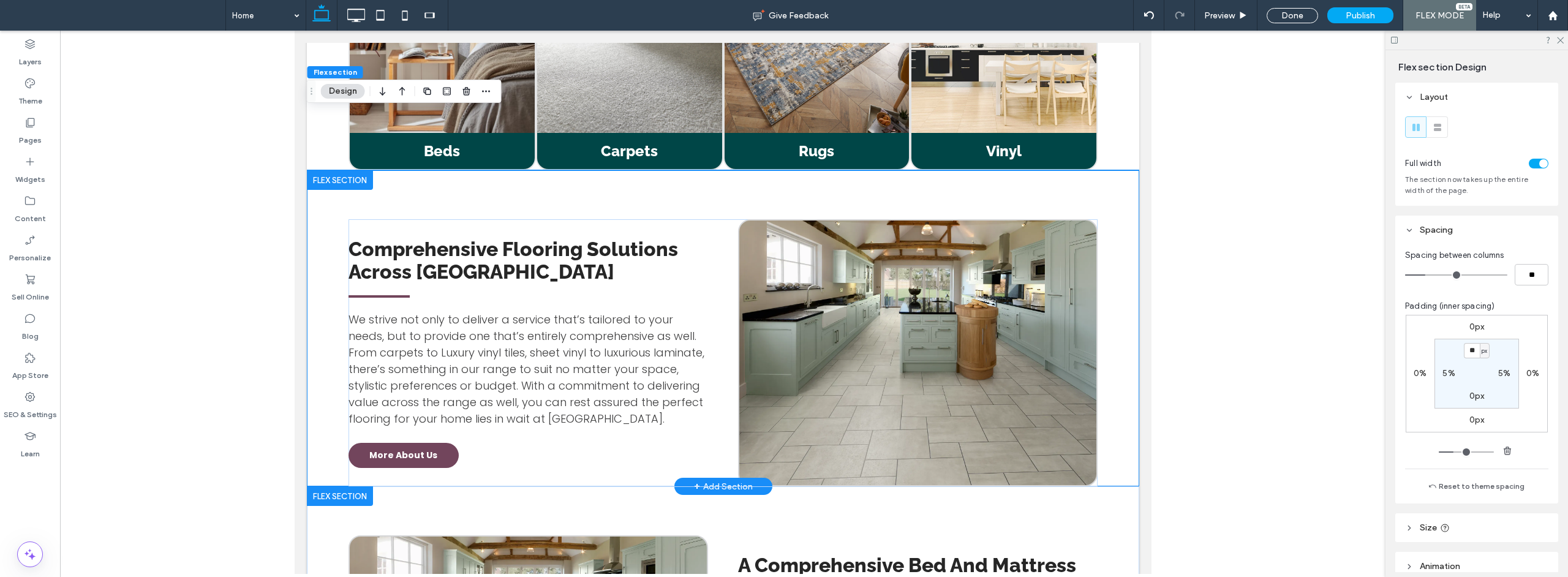
click at [1120, 214] on div "Comprehensive Flooring Solutions Across [GEOGRAPHIC_DATA] We strive not only to…" at bounding box center [722, 327] width 832 height 316
click at [1498, 378] on label "5%" at bounding box center [1504, 373] width 12 height 10
type input "*"
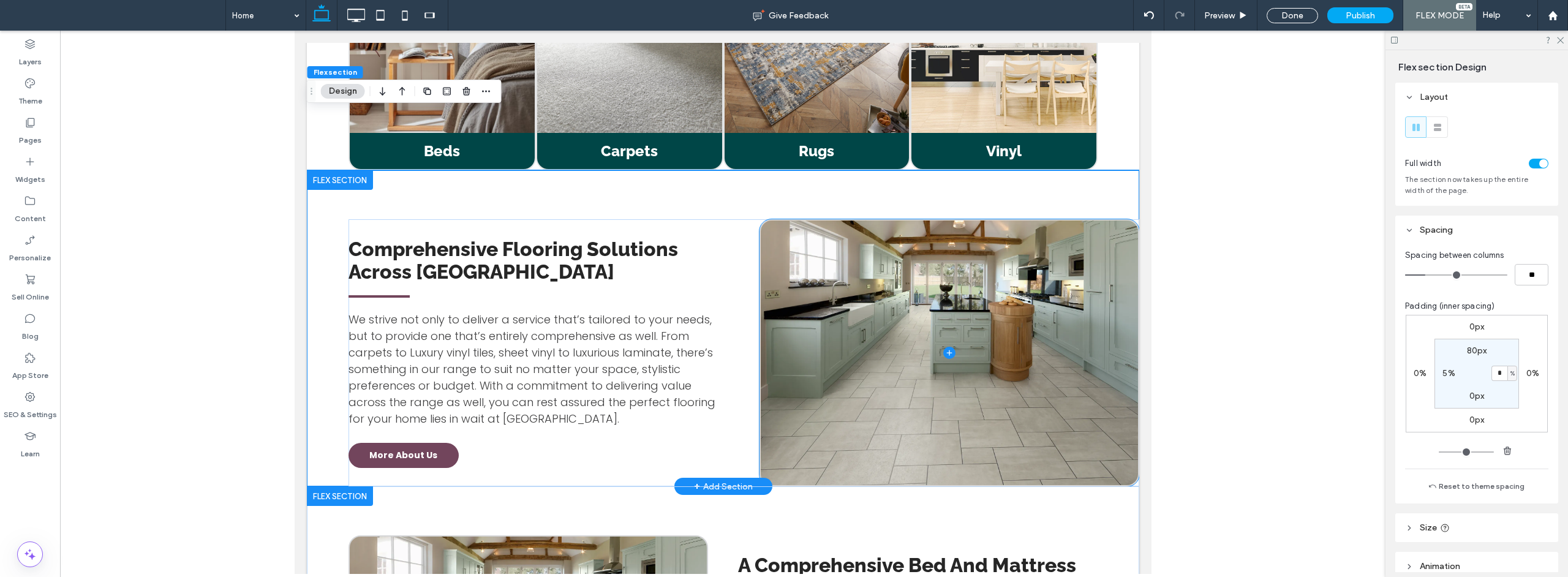
click at [1013, 377] on span at bounding box center [948, 352] width 377 height 264
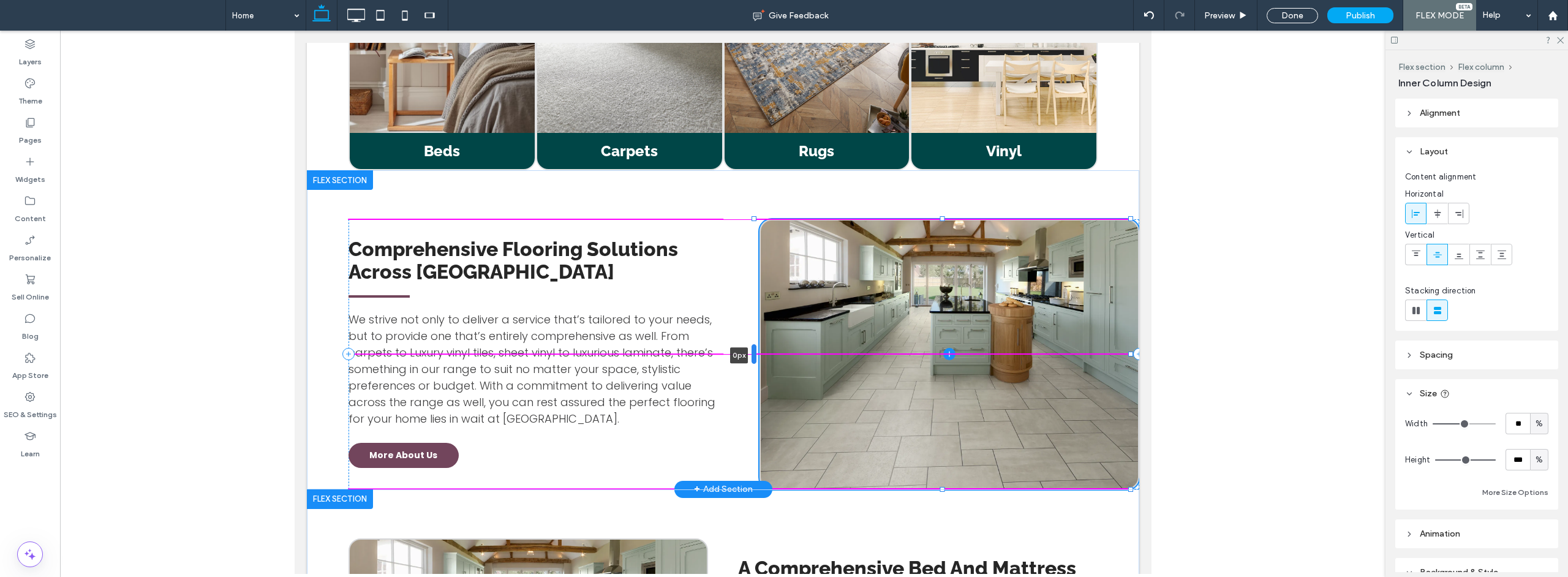
click at [755, 344] on div at bounding box center [753, 353] width 5 height 20
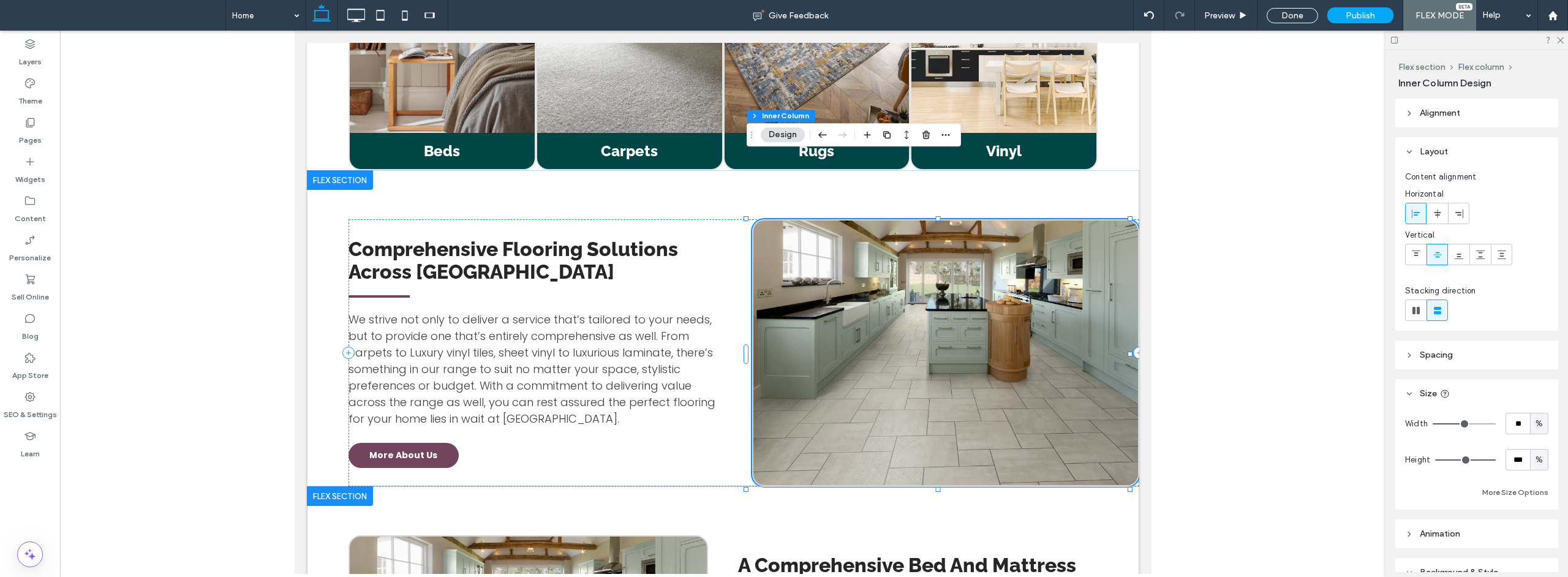
click at [1452, 358] on span "Spacing" at bounding box center [1436, 354] width 33 height 10
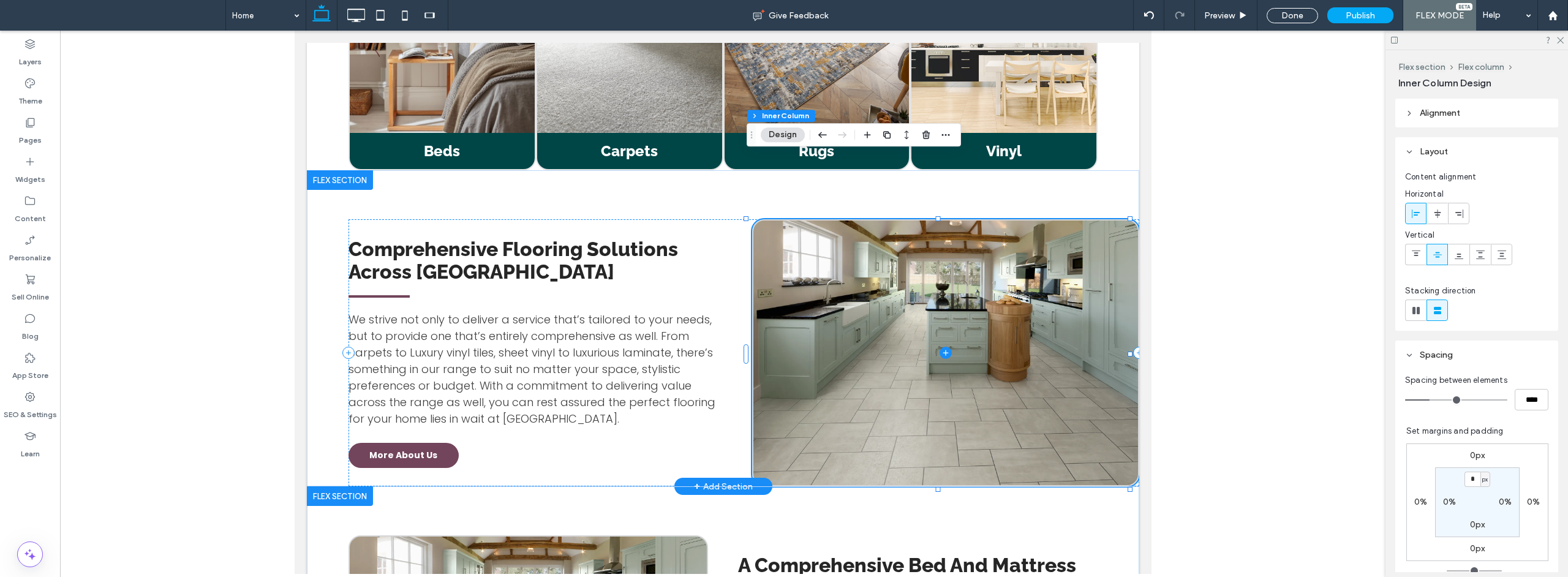
click at [989, 280] on span at bounding box center [945, 352] width 385 height 264
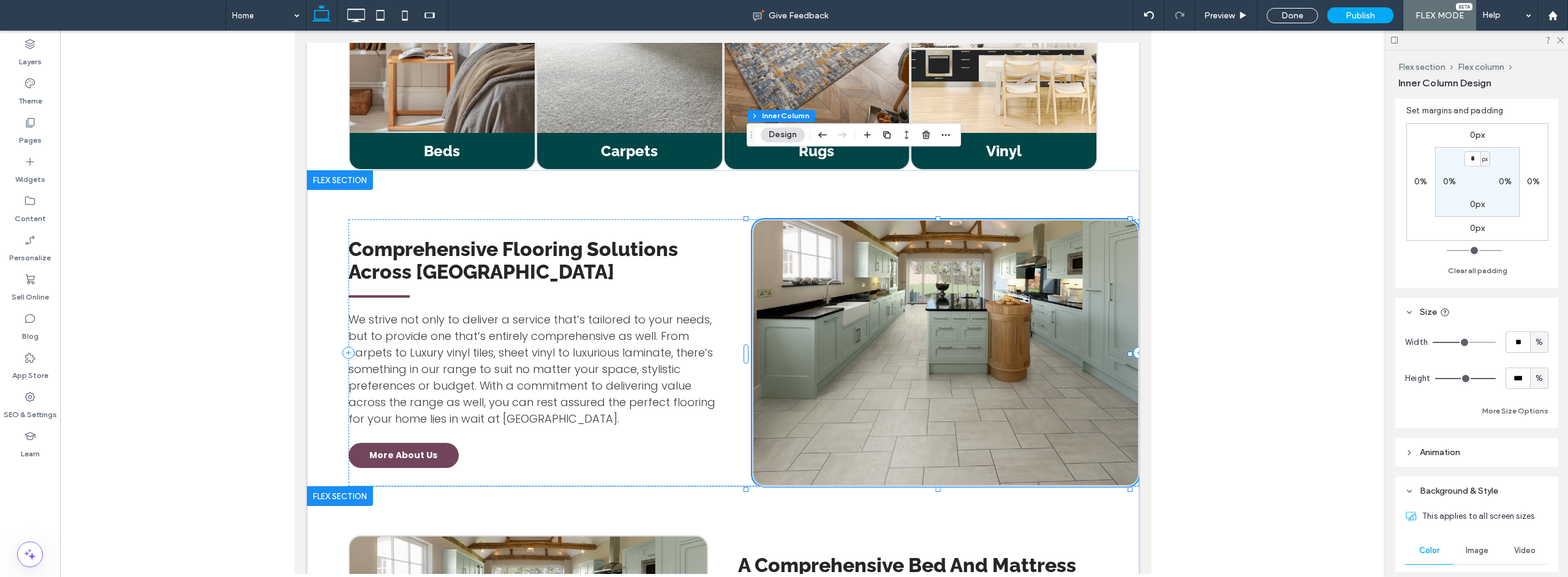
scroll to position [383, 0]
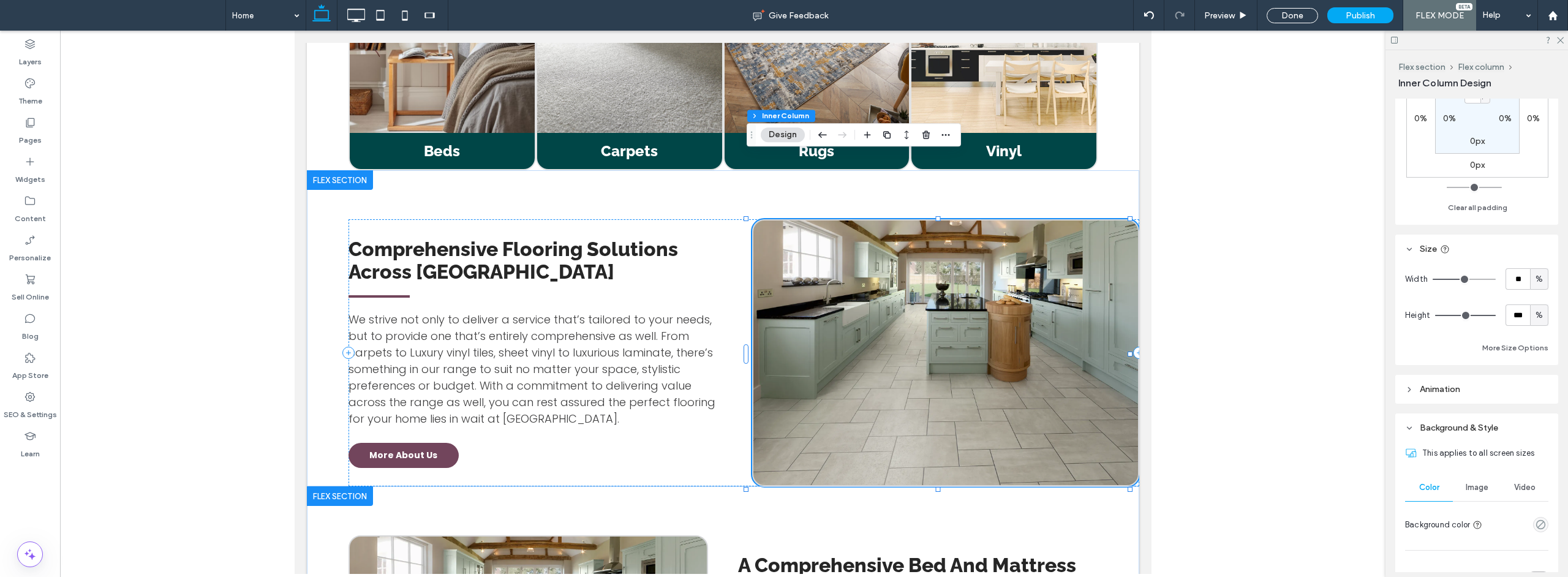
click at [1536, 318] on span "%" at bounding box center [1539, 315] width 7 height 12
click at [1527, 341] on div "px" at bounding box center [1532, 340] width 17 height 22
type input "***"
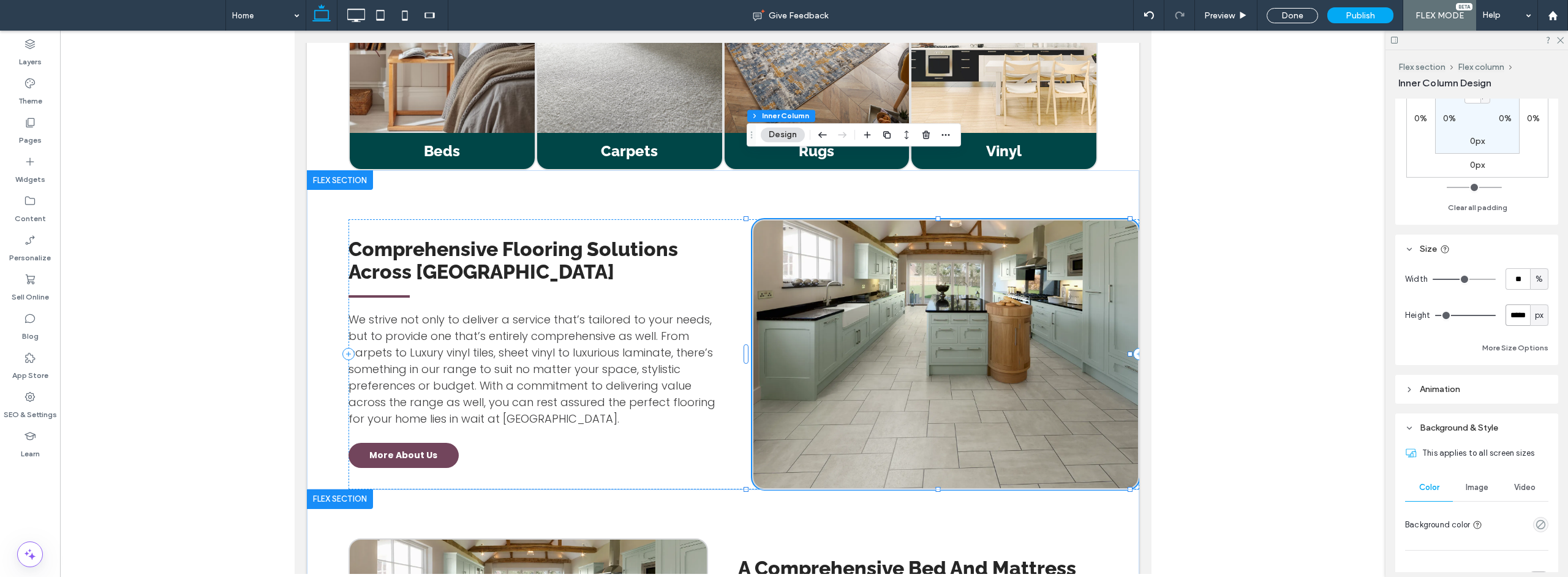
click at [1519, 322] on input "*****" at bounding box center [1518, 314] width 24 height 22
type input "***"
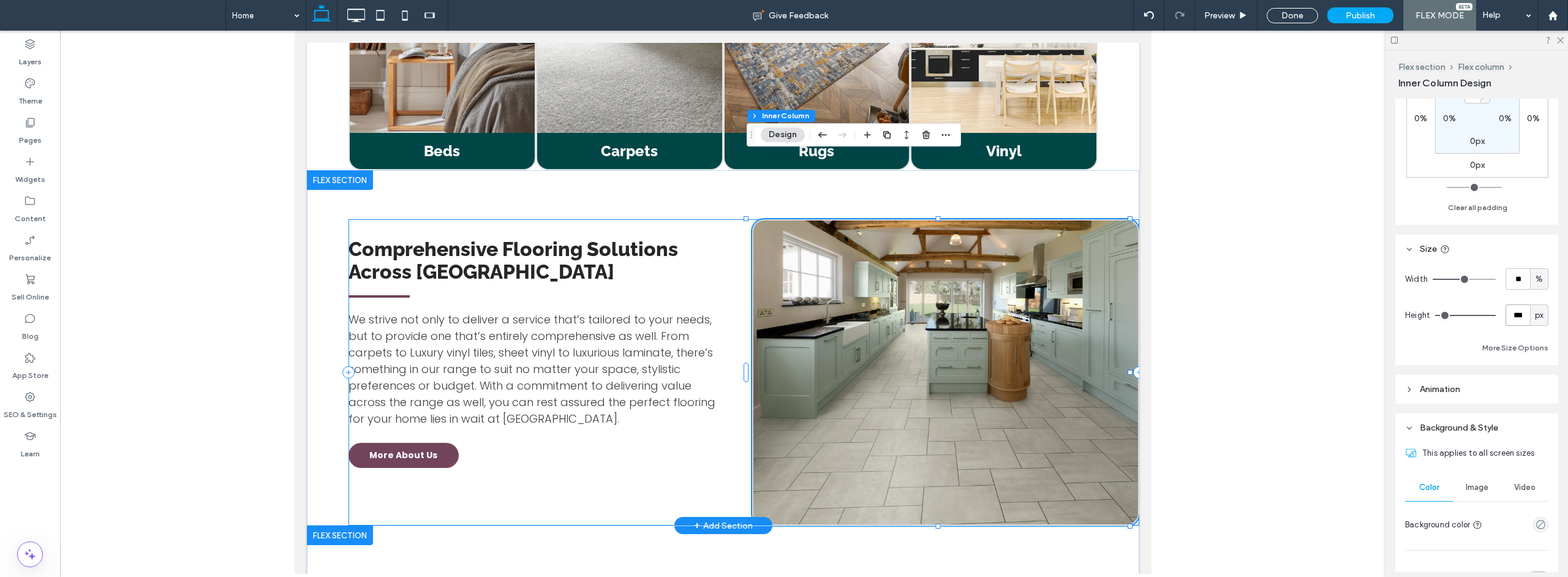
click at [679, 444] on div "Comprehensive Flooring Solutions Across [GEOGRAPHIC_DATA] We strive not only to…" at bounding box center [743, 372] width 791 height 306
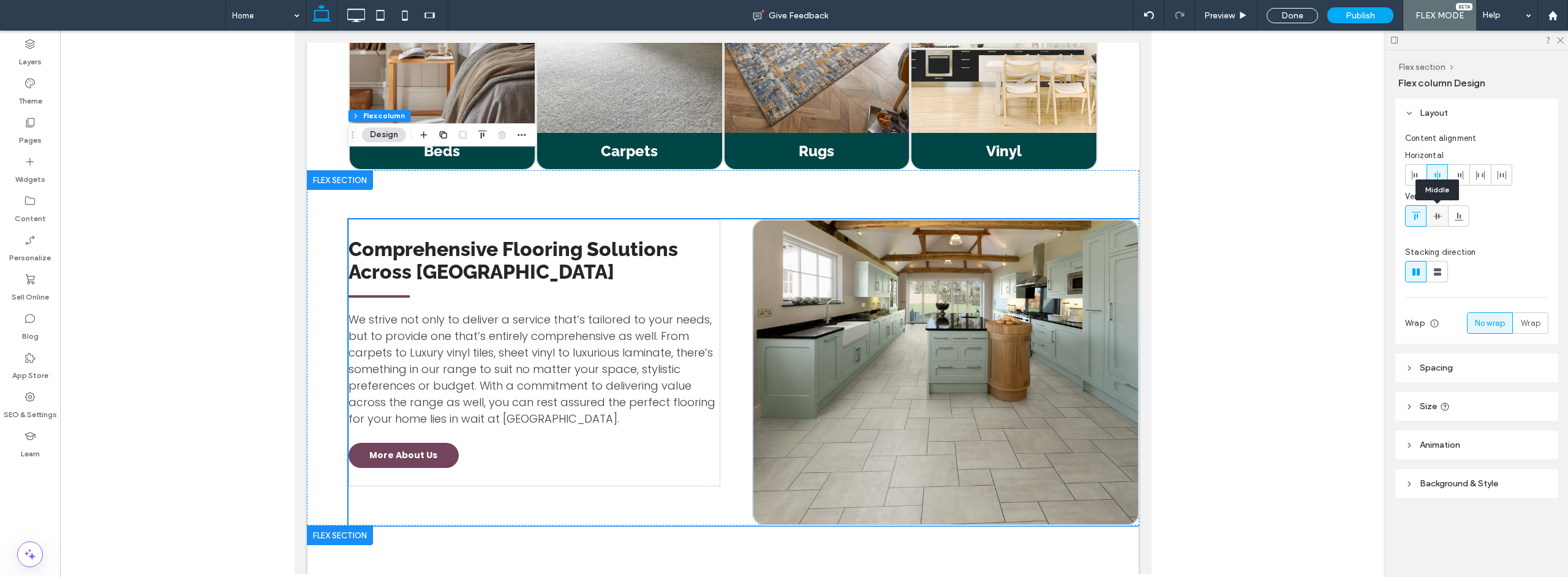
click at [1437, 213] on icon at bounding box center [1437, 216] width 10 height 10
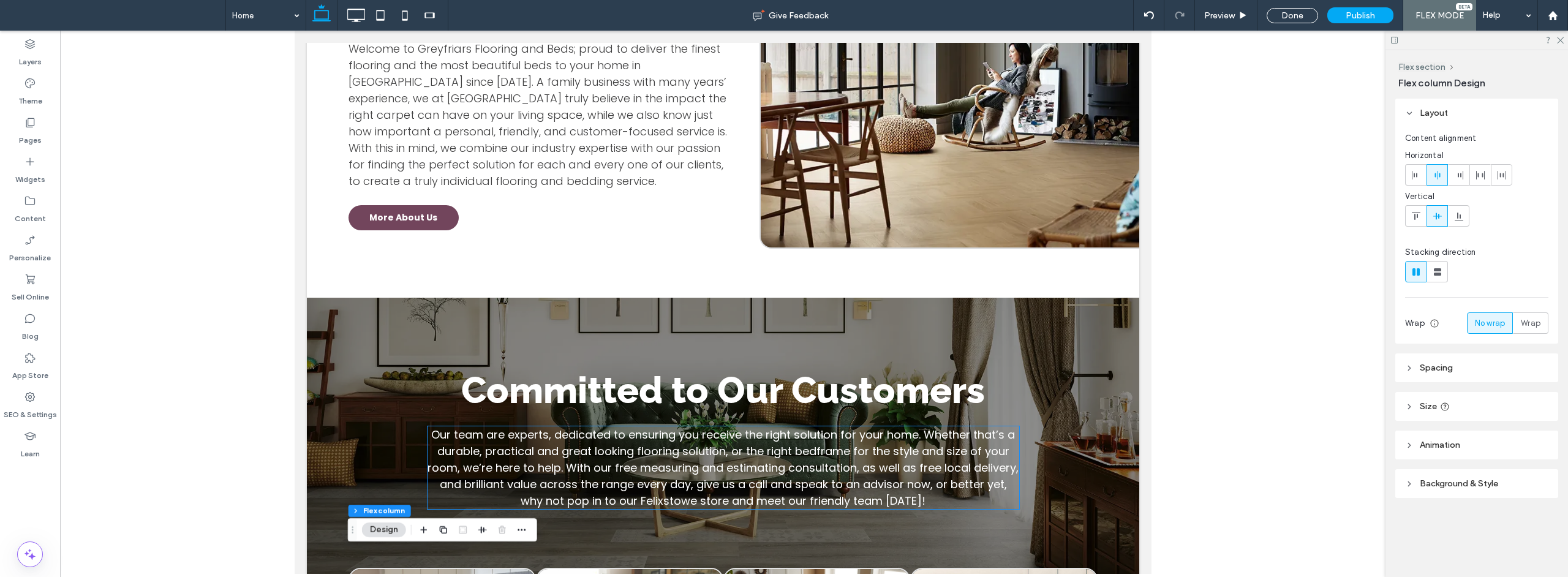
scroll to position [639, 0]
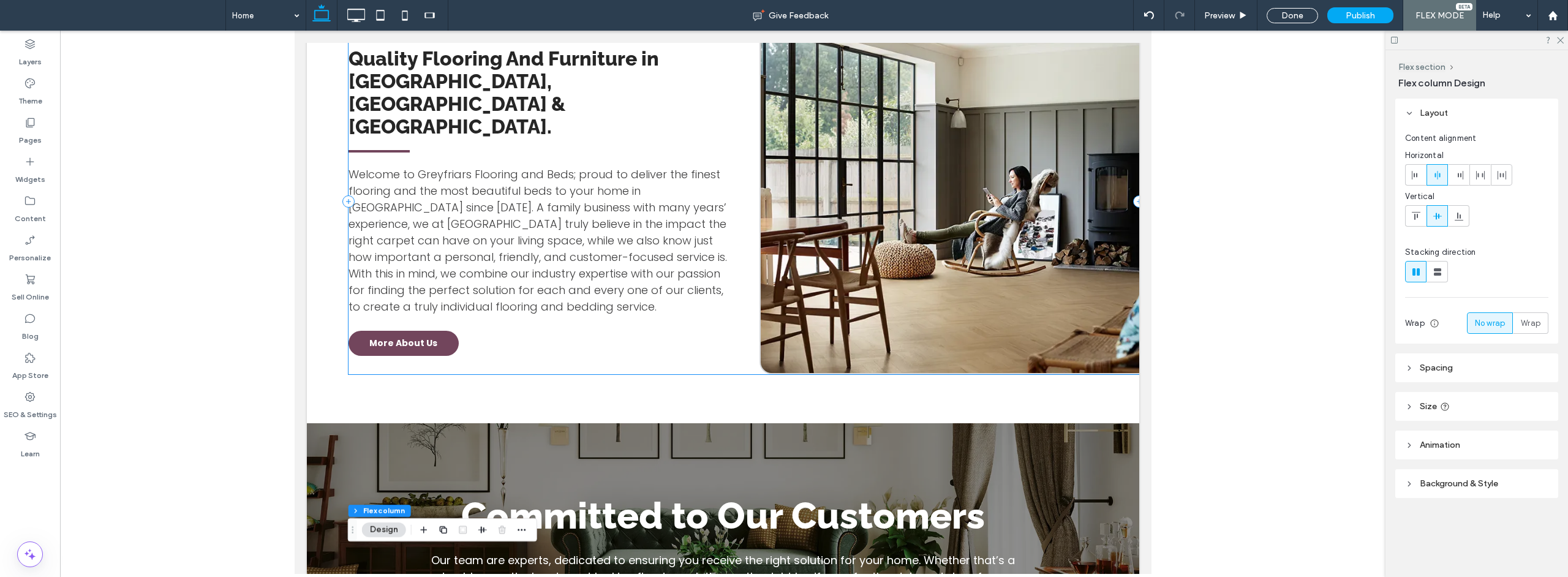
click at [734, 287] on div "Quality Flooring And Furniture in [GEOGRAPHIC_DATA], [GEOGRAPHIC_DATA] & [GEOGR…" at bounding box center [743, 201] width 791 height 346
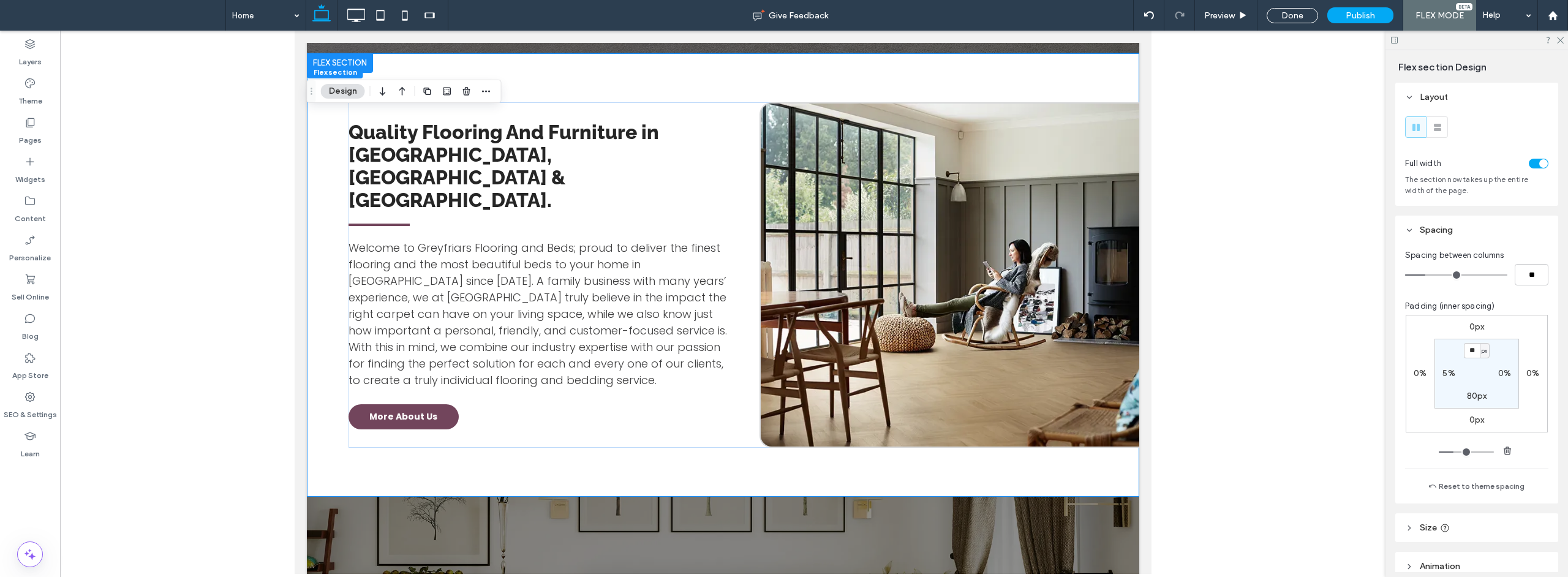
scroll to position [563, 0]
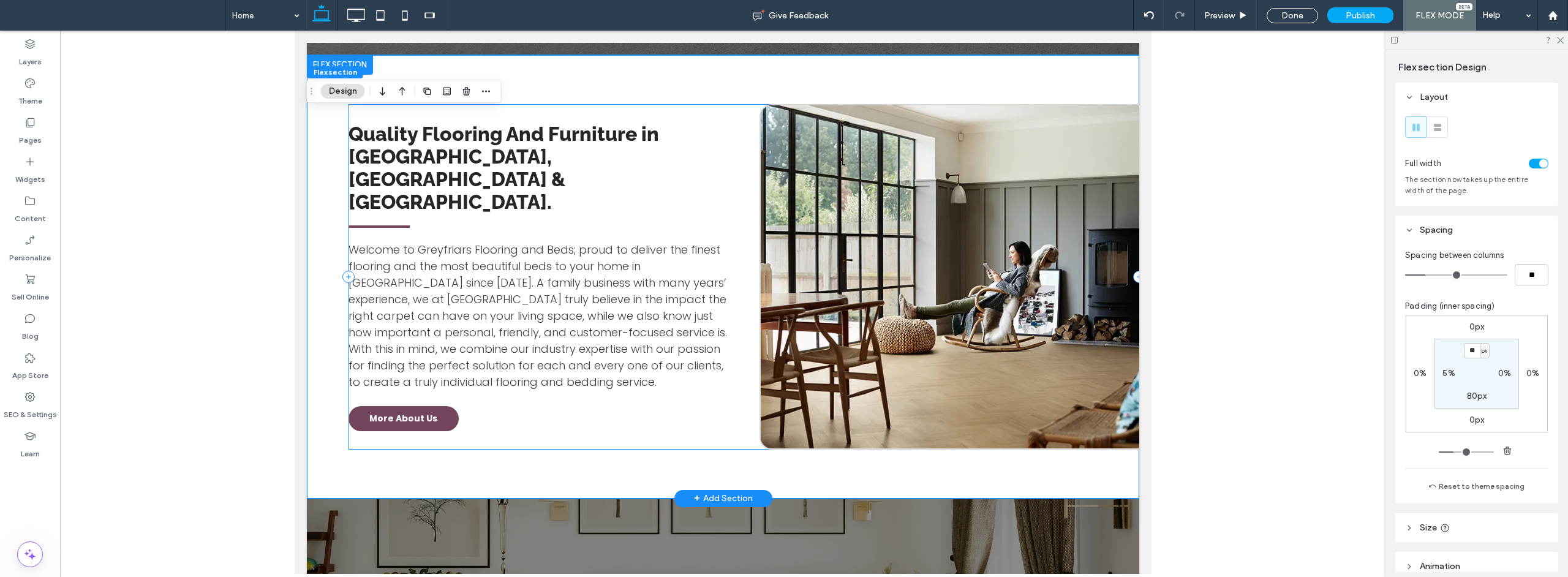
click at [742, 358] on div "Quality Flooring And Furniture in [GEOGRAPHIC_DATA], [GEOGRAPHIC_DATA] & [GEOGR…" at bounding box center [743, 276] width 791 height 346
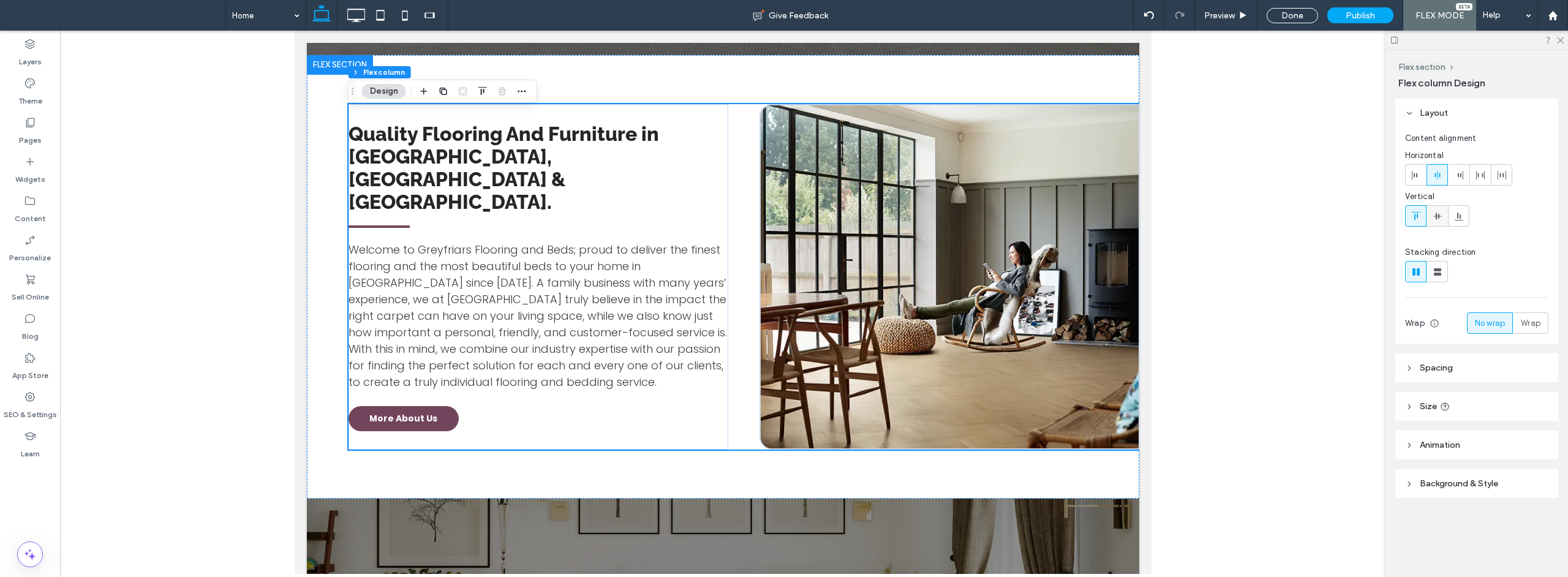
click at [1442, 219] on div at bounding box center [1436, 215] width 20 height 20
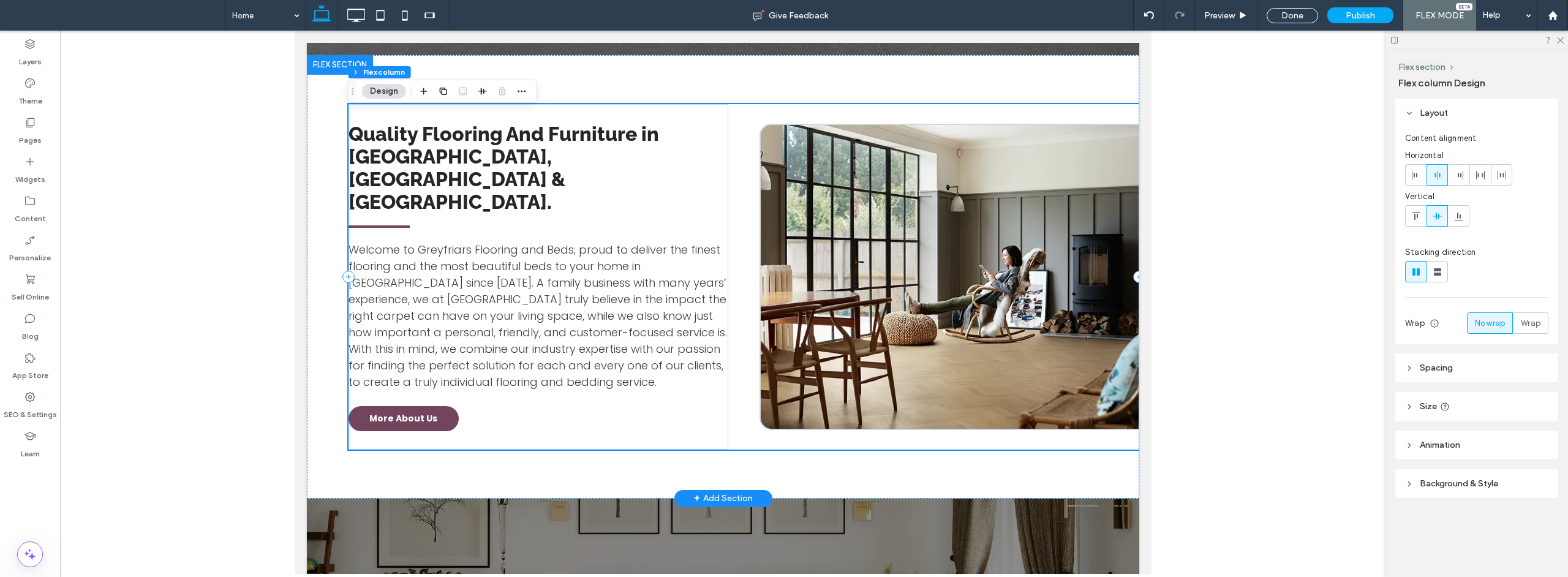
click at [738, 124] on div "Quality Flooring And Furniture in [GEOGRAPHIC_DATA], [GEOGRAPHIC_DATA] & [GEOGR…" at bounding box center [743, 276] width 791 height 346
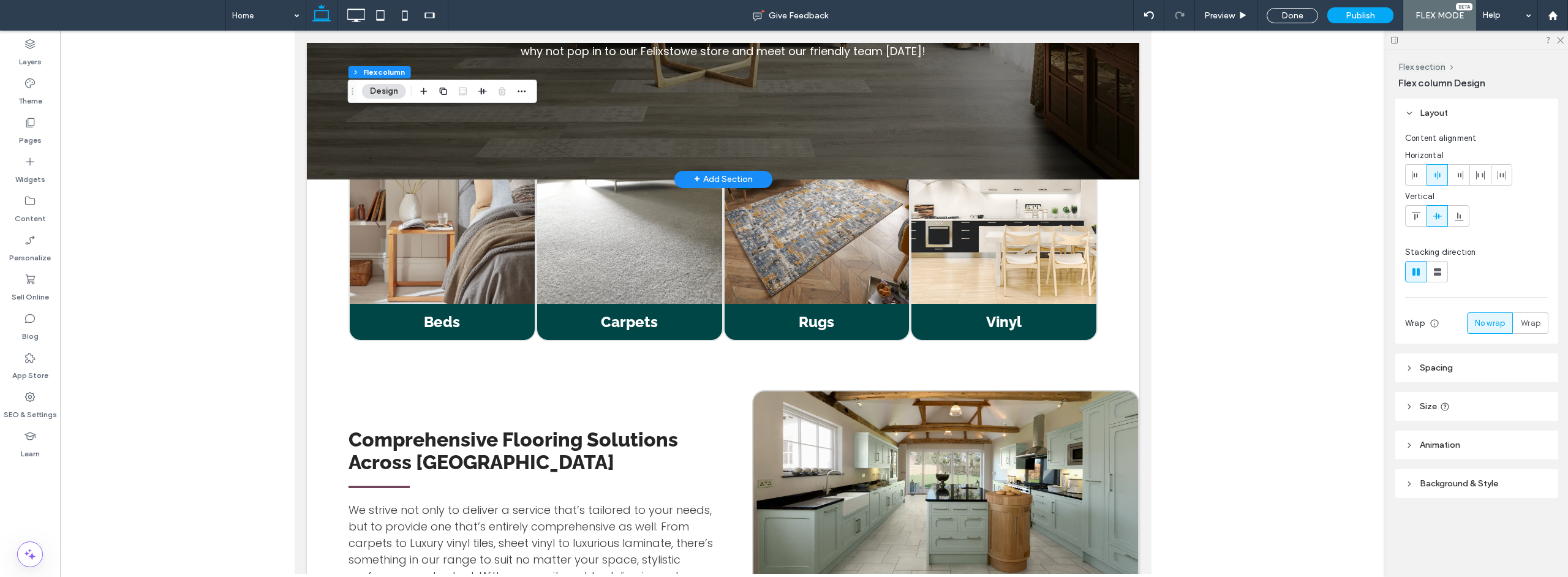
scroll to position [1276, 0]
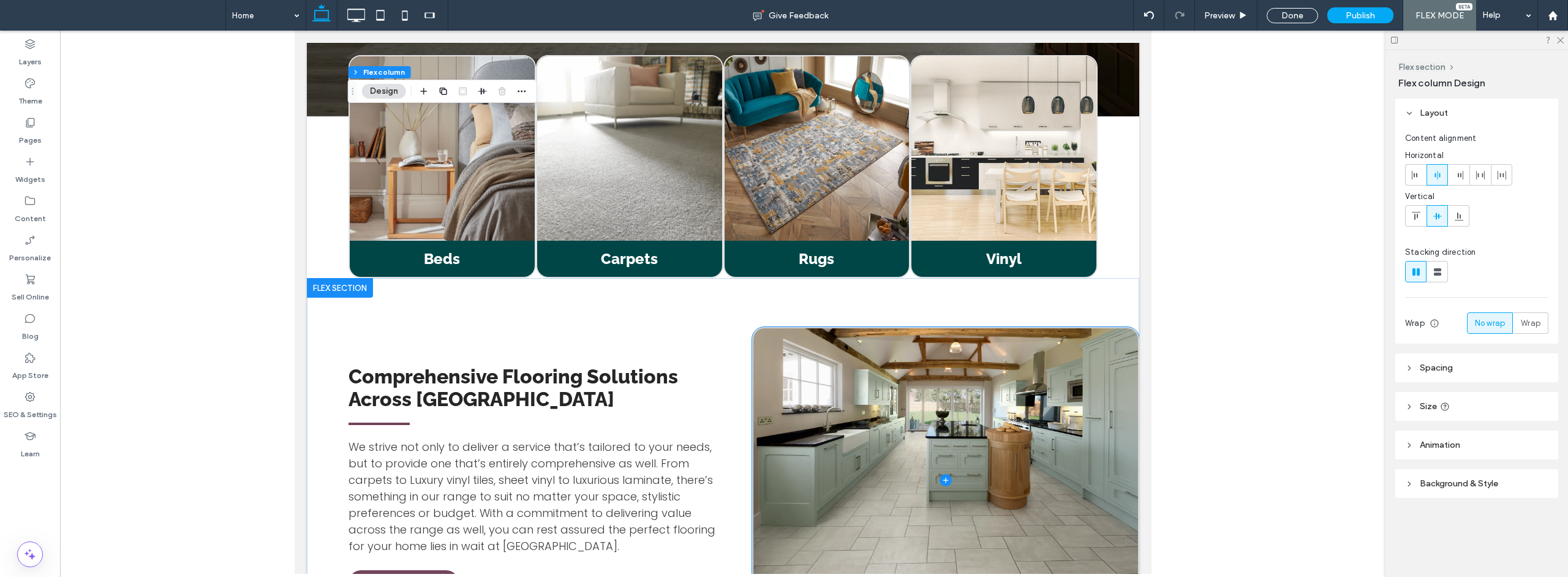
click at [811, 338] on span at bounding box center [945, 480] width 385 height 303
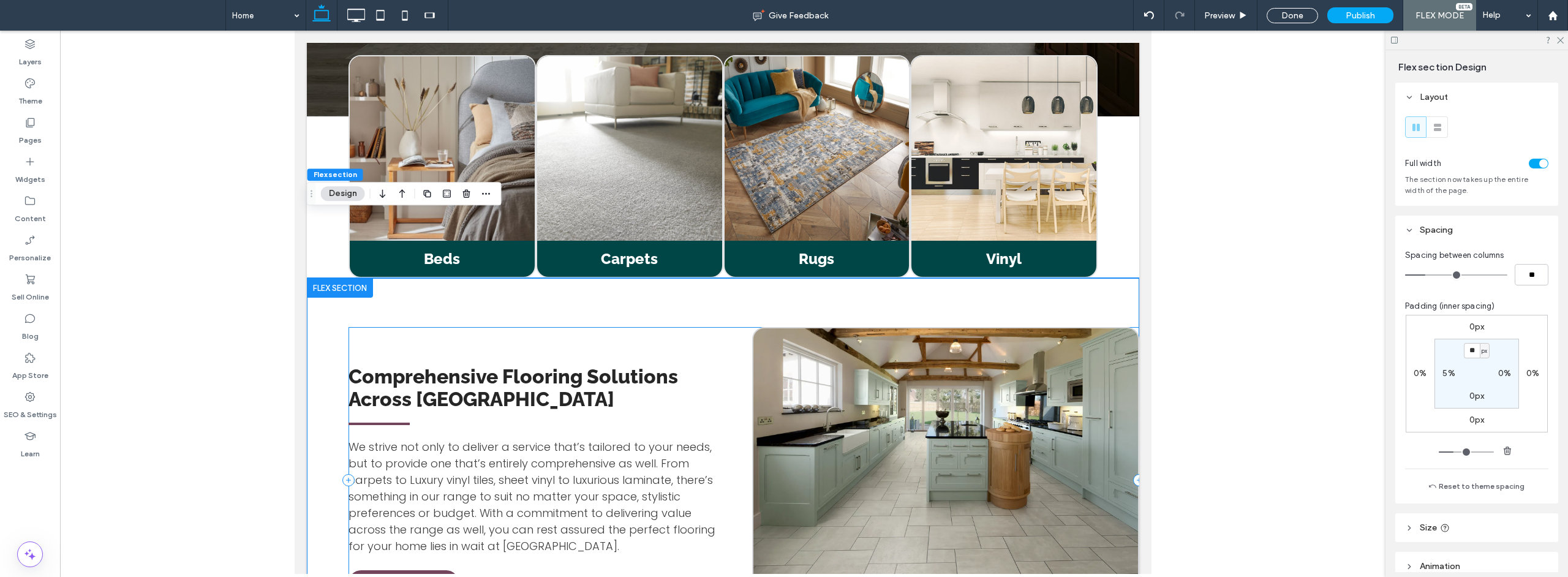
click at [734, 327] on div "Comprehensive Flooring Solutions Across [GEOGRAPHIC_DATA] We strive not only to…" at bounding box center [743, 479] width 791 height 306
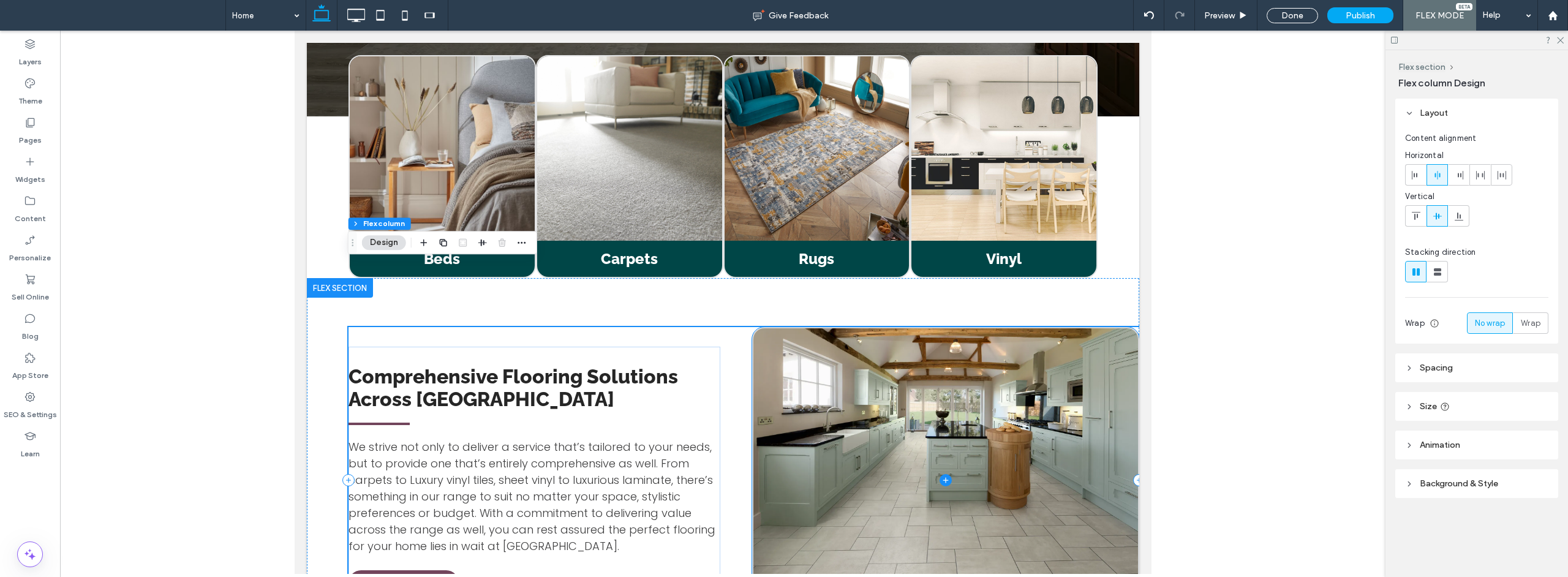
click at [1012, 328] on span at bounding box center [945, 480] width 385 height 303
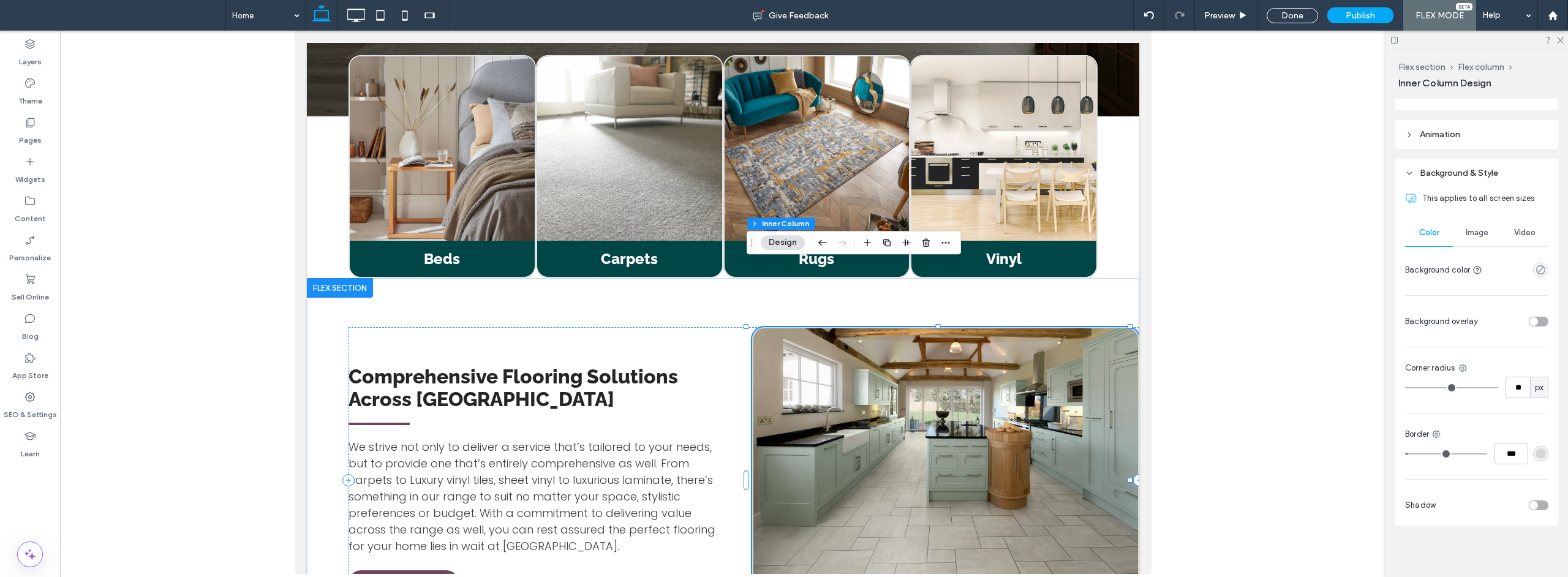
scroll to position [630, 0]
click at [1465, 379] on use at bounding box center [1462, 376] width 8 height 8
click at [1404, 456] on span "Top right" at bounding box center [1399, 454] width 34 height 12
type input "**"
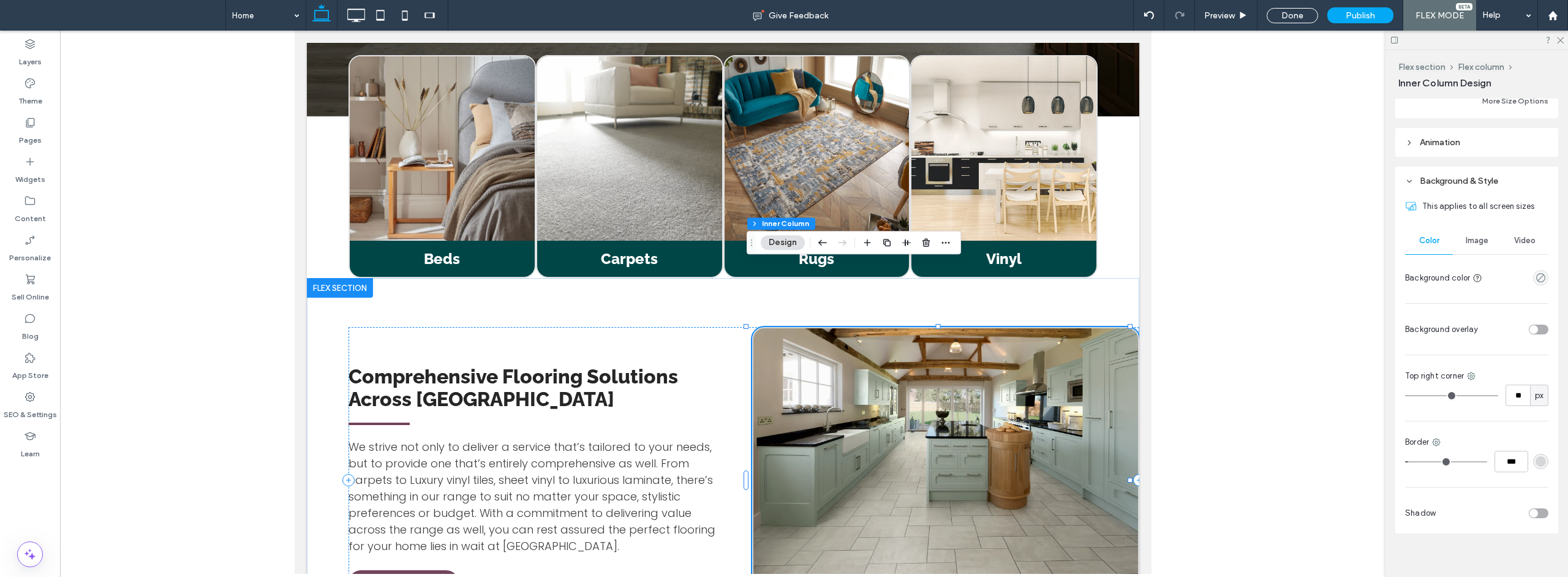
type input "**"
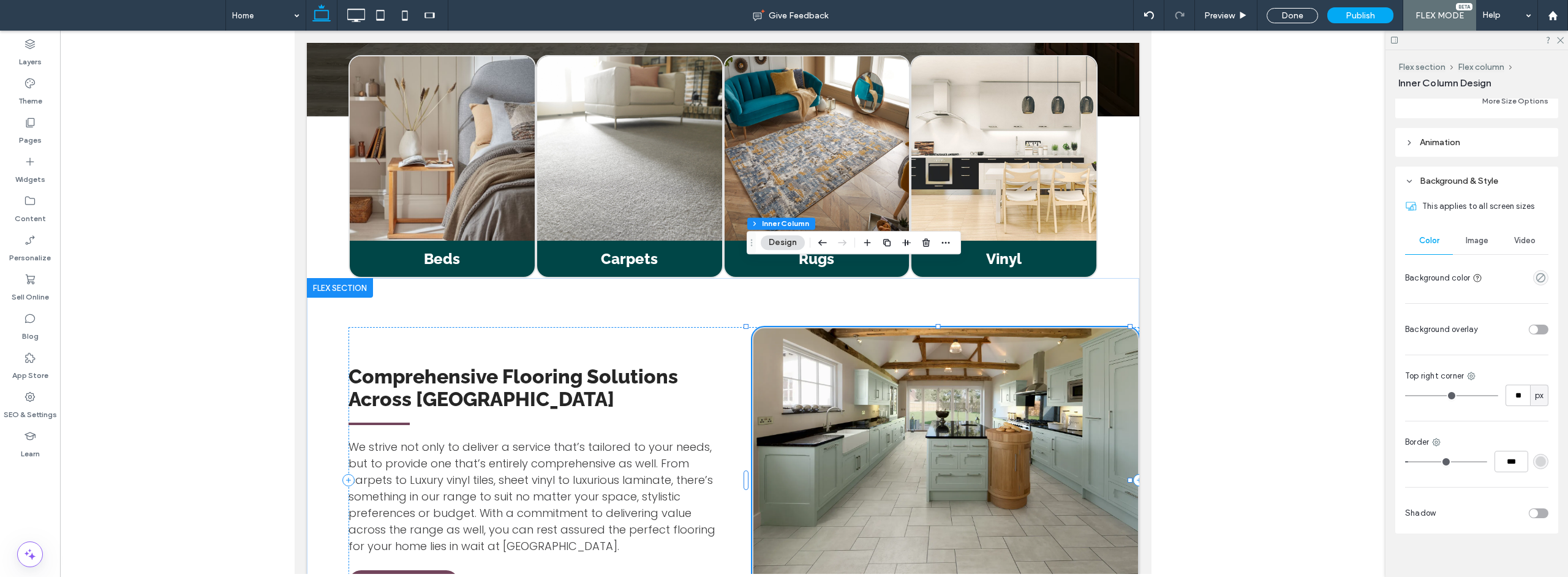
type input "**"
type input "*"
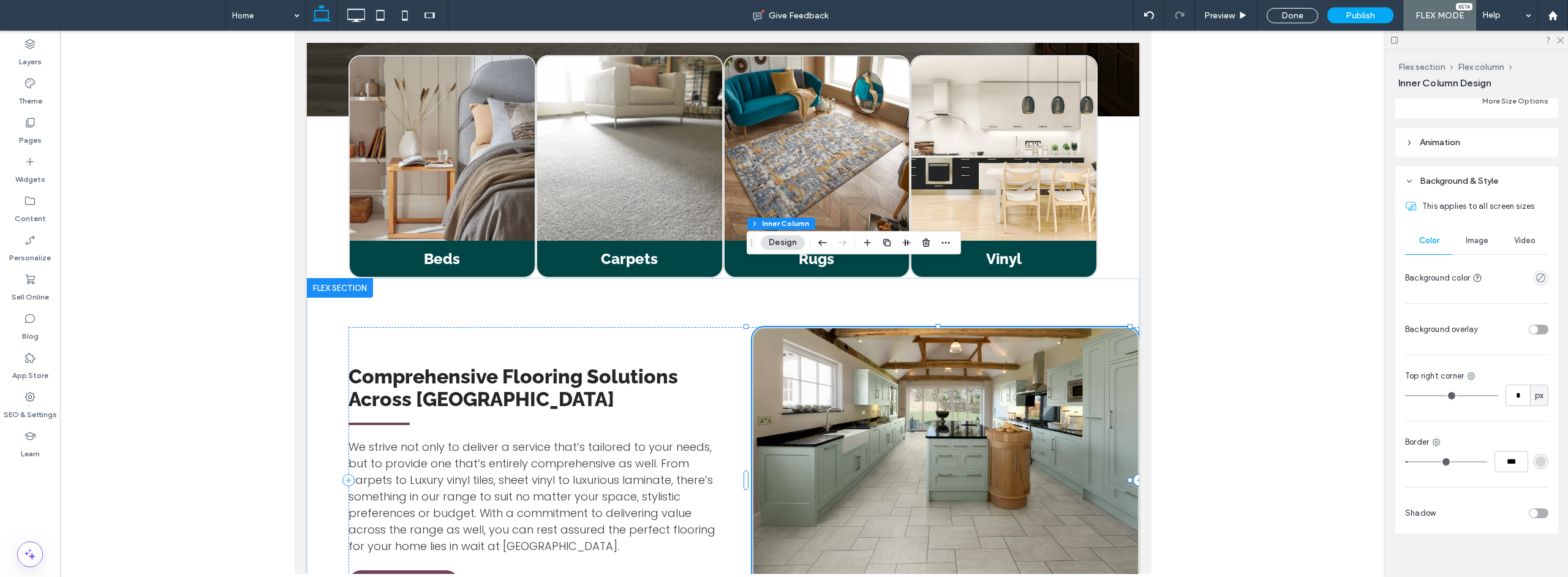
type input "*"
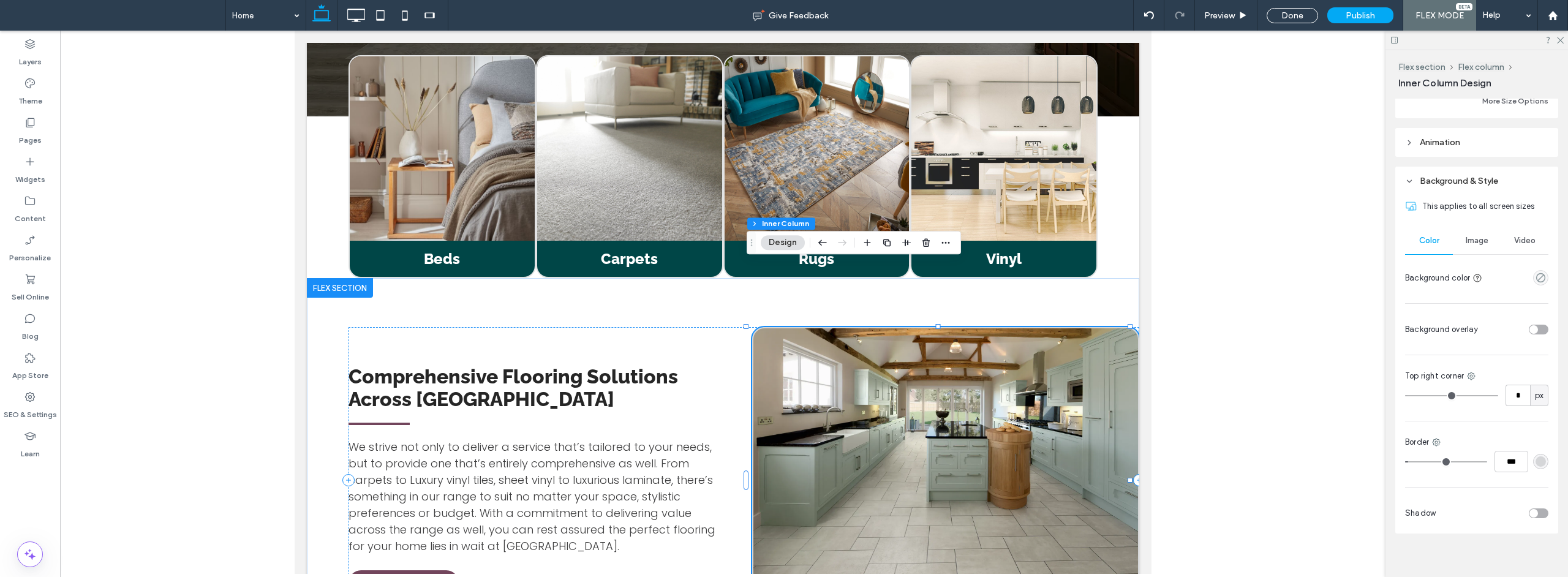
type input "*"
drag, startPoint x: 1426, startPoint y: 402, endPoint x: 1456, endPoint y: 401, distance: 30.0
click at [1405, 396] on input "range" at bounding box center [1451, 395] width 93 height 1
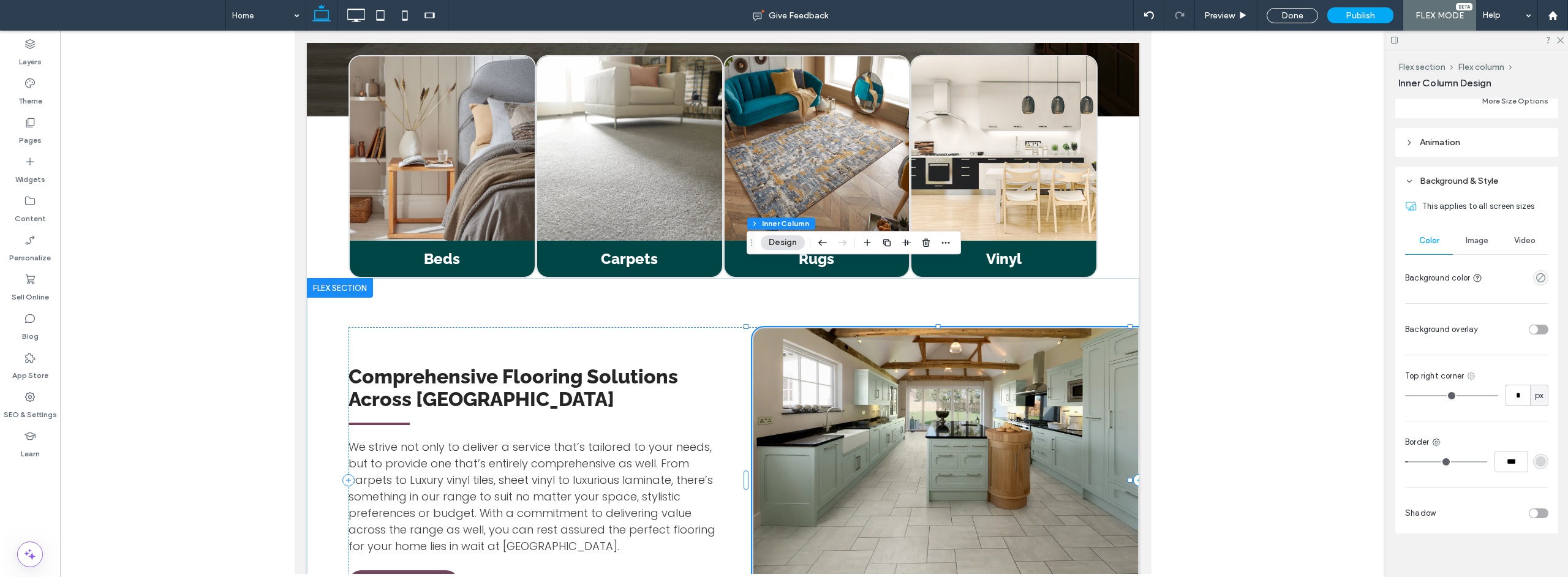
click at [1472, 379] on icon at bounding box center [1471, 375] width 10 height 10
click at [1426, 473] on span "Bottom right" at bounding box center [1415, 477] width 47 height 12
type input "**"
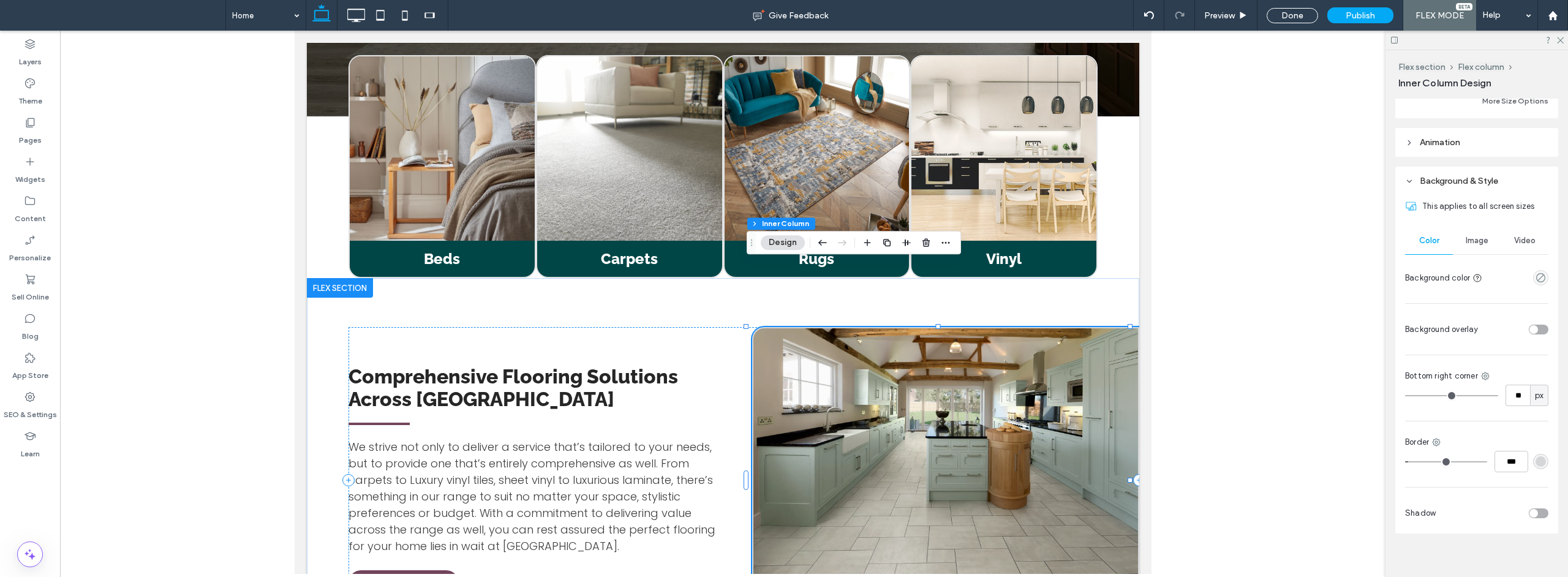
type input "**"
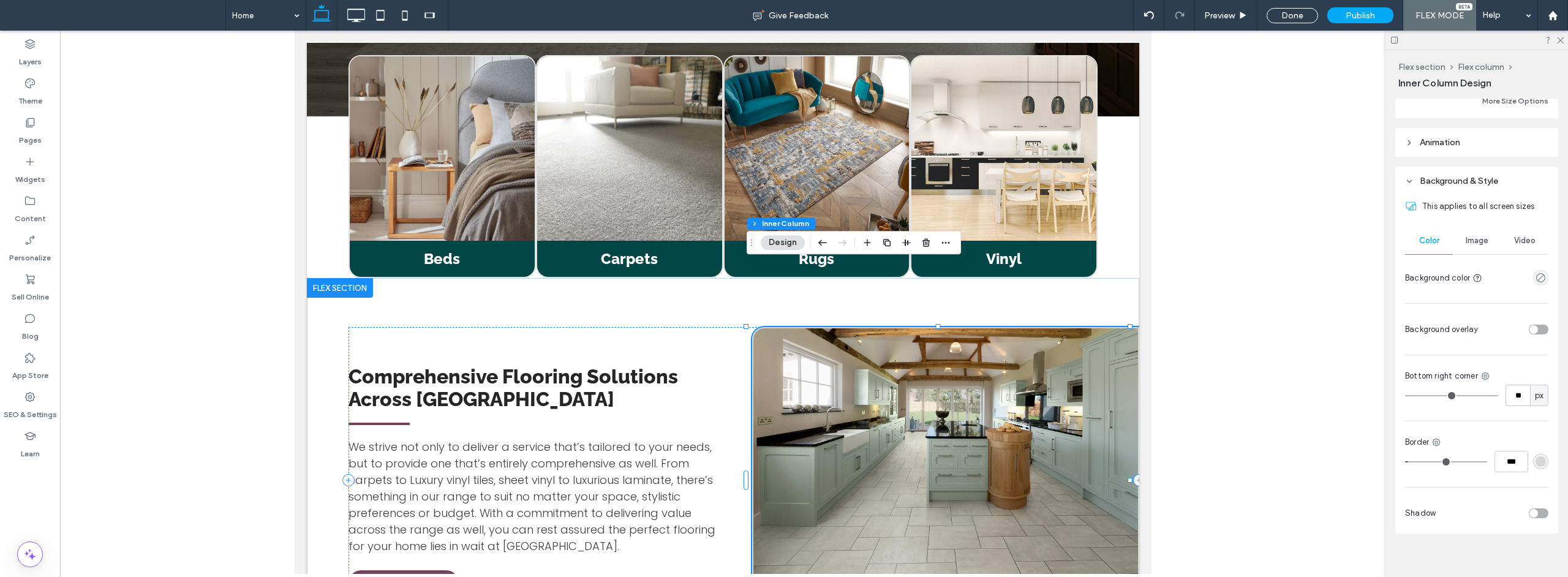
type input "**"
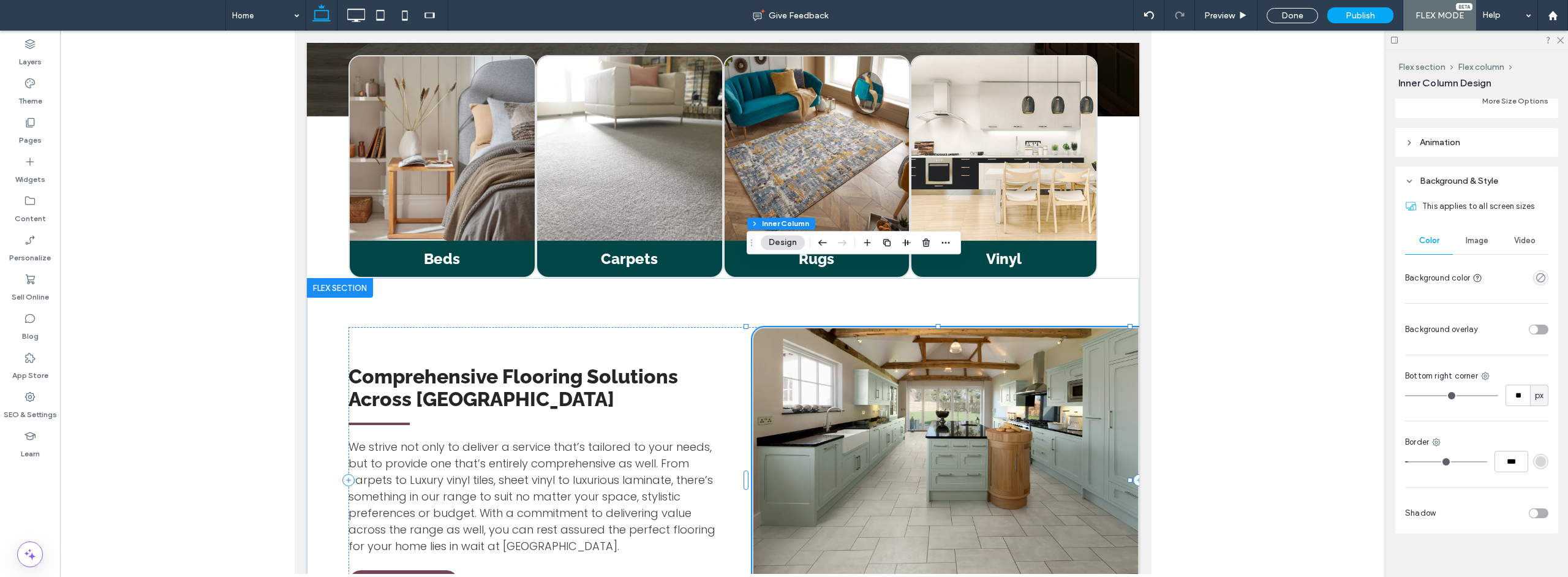
type input "**"
type input "*"
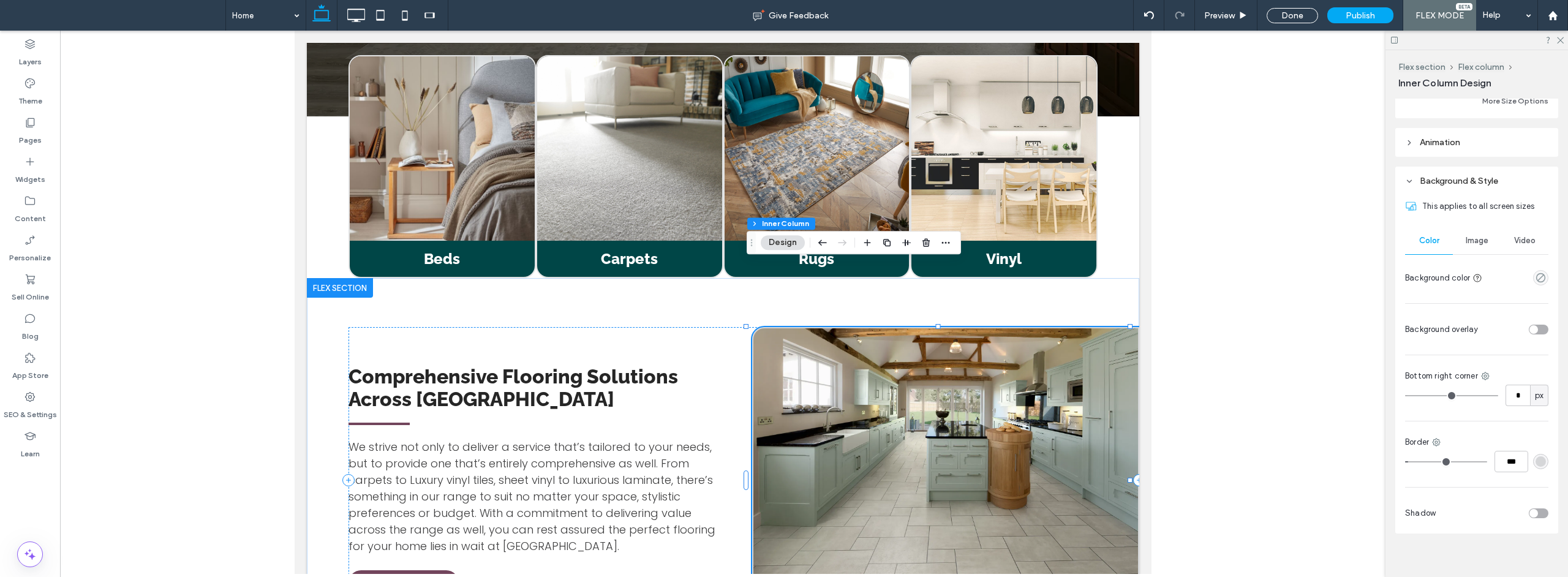
type input "*"
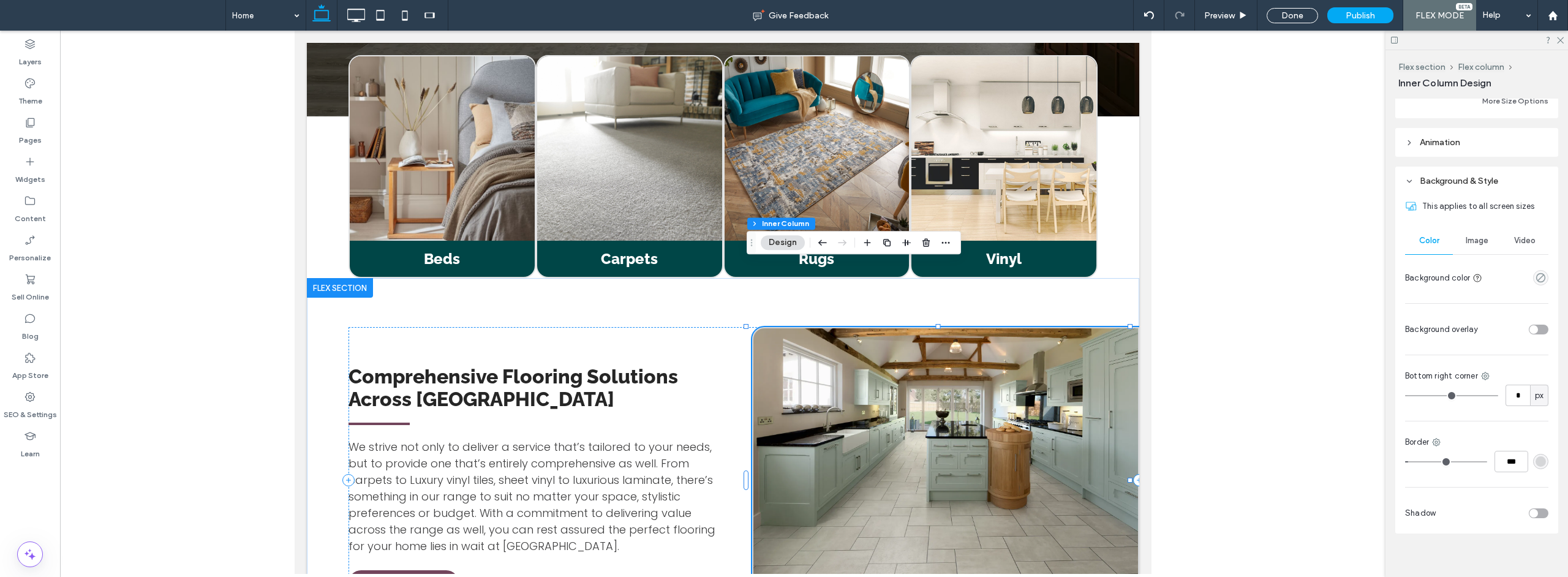
type input "*"
drag, startPoint x: 1427, startPoint y: 404, endPoint x: 1393, endPoint y: 405, distance: 34.0
type input "*"
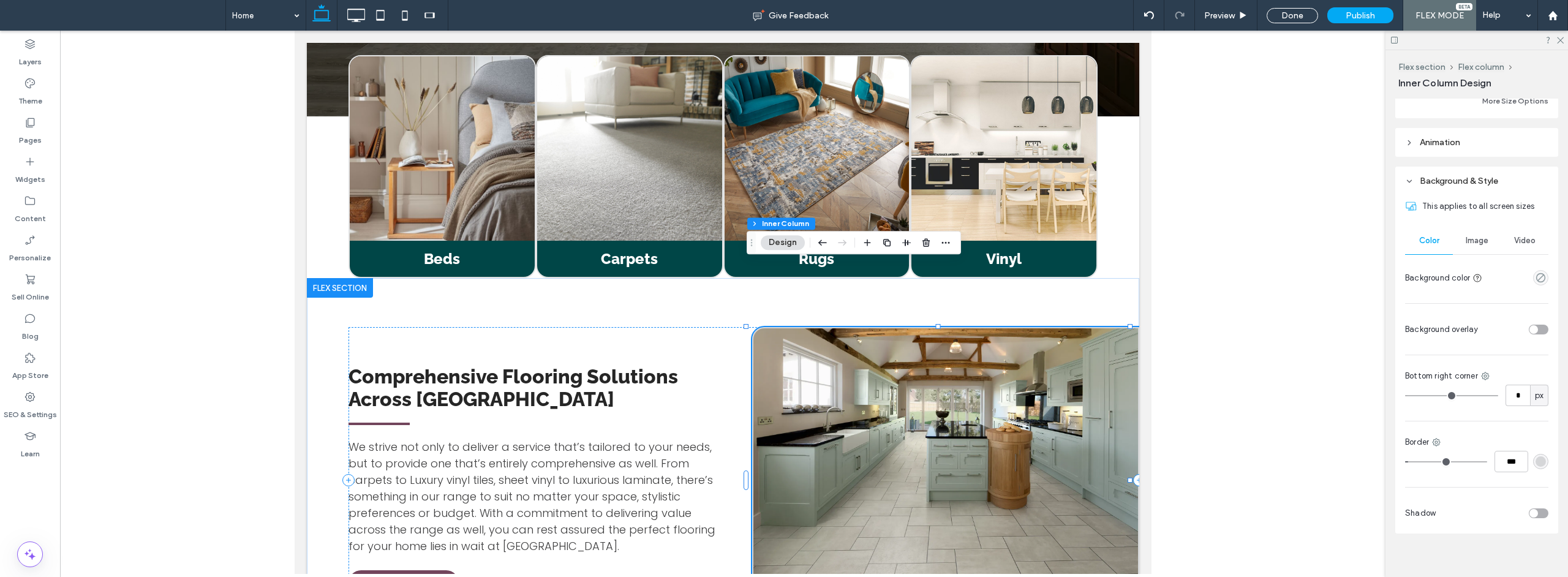
click at [1405, 396] on input "range" at bounding box center [1451, 395] width 93 height 1
click at [1435, 446] on use at bounding box center [1436, 442] width 8 height 8
click at [1468, 402] on span "Right border" at bounding box center [1480, 397] width 47 height 12
type input "*"
type input "***"
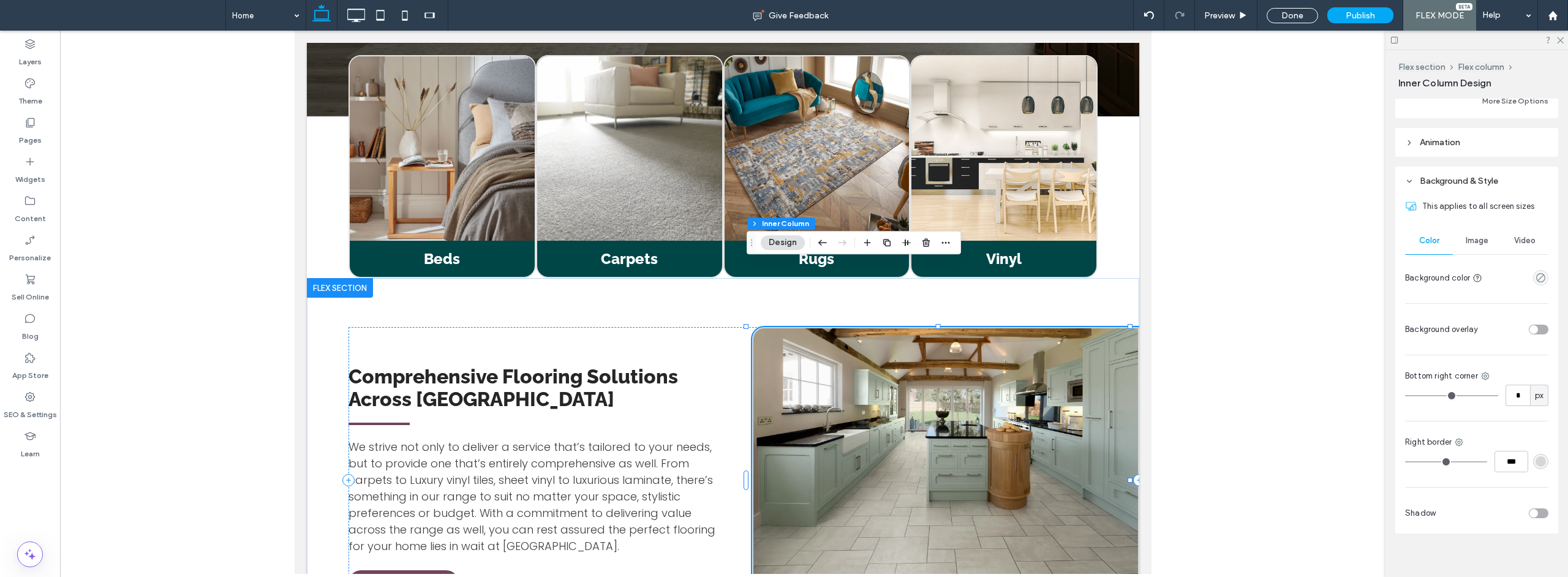
drag, startPoint x: 1411, startPoint y: 464, endPoint x: 1334, endPoint y: 467, distance: 77.1
type input "*"
click at [1405, 463] on input "range" at bounding box center [1446, 461] width 82 height 1
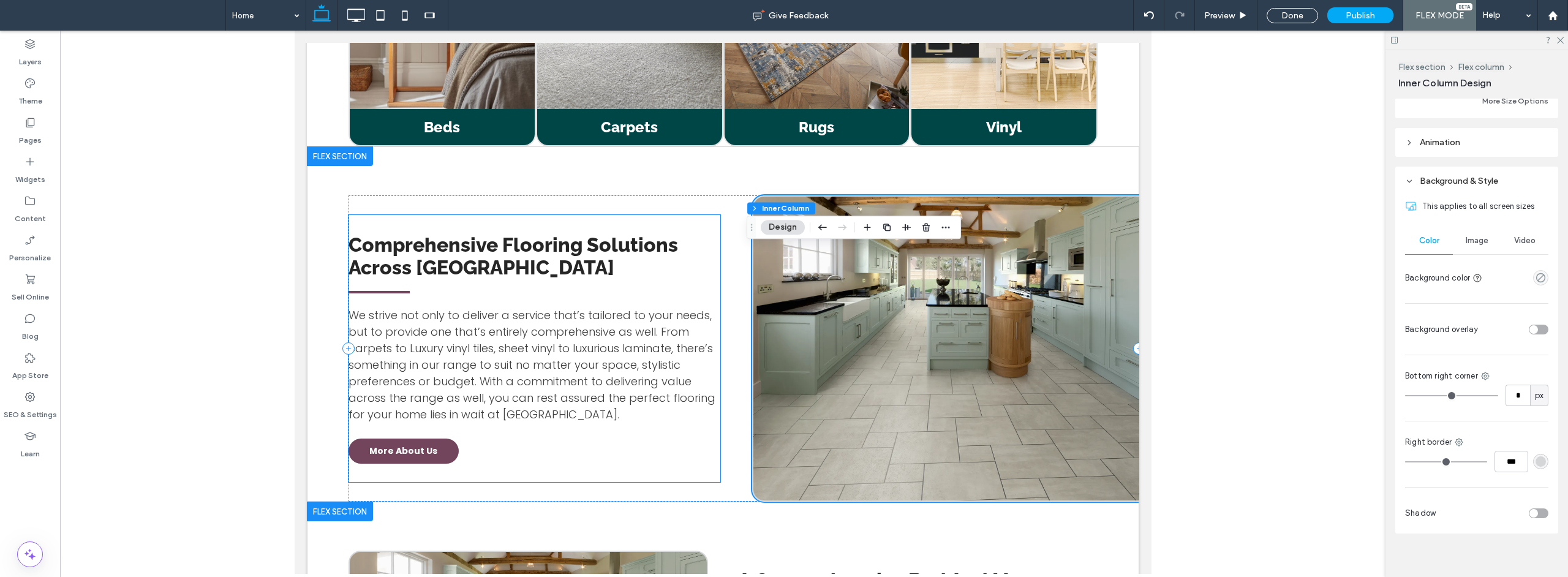
scroll to position [1533, 0]
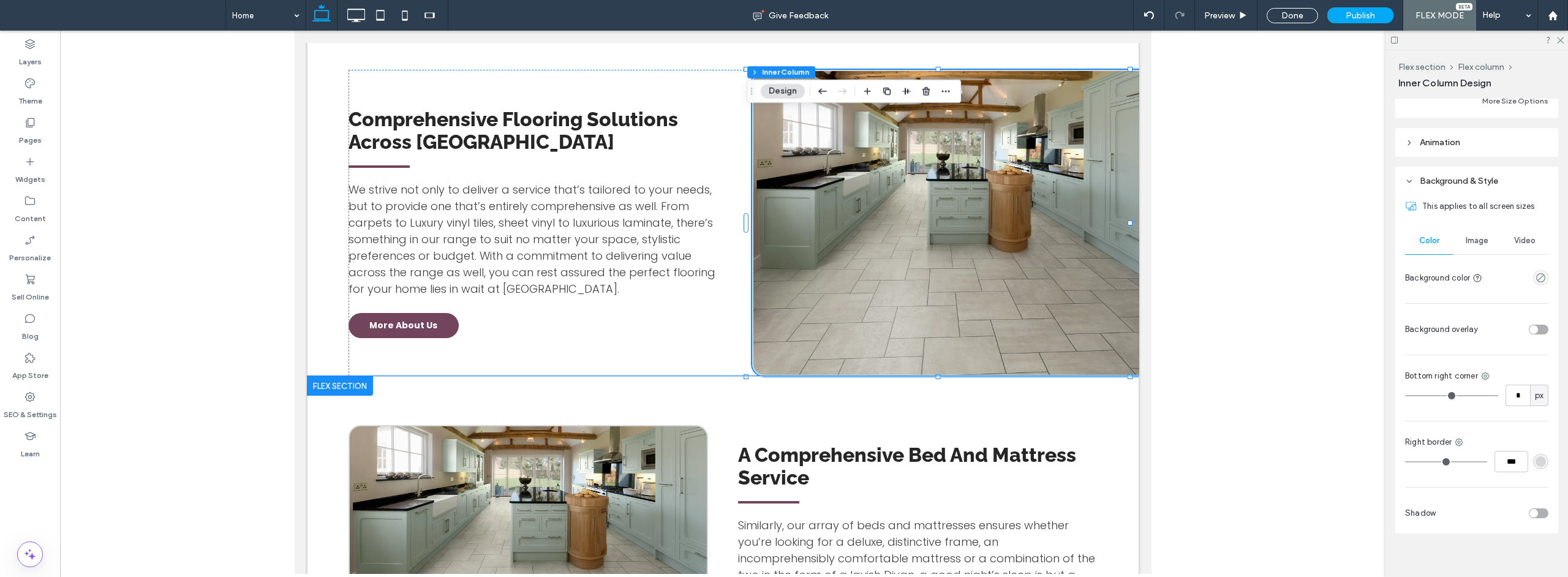
click at [727, 376] on div "A Comprehensive Bed And Mattress Service Similarly, our array of beds and mattr…" at bounding box center [722, 541] width 832 height 332
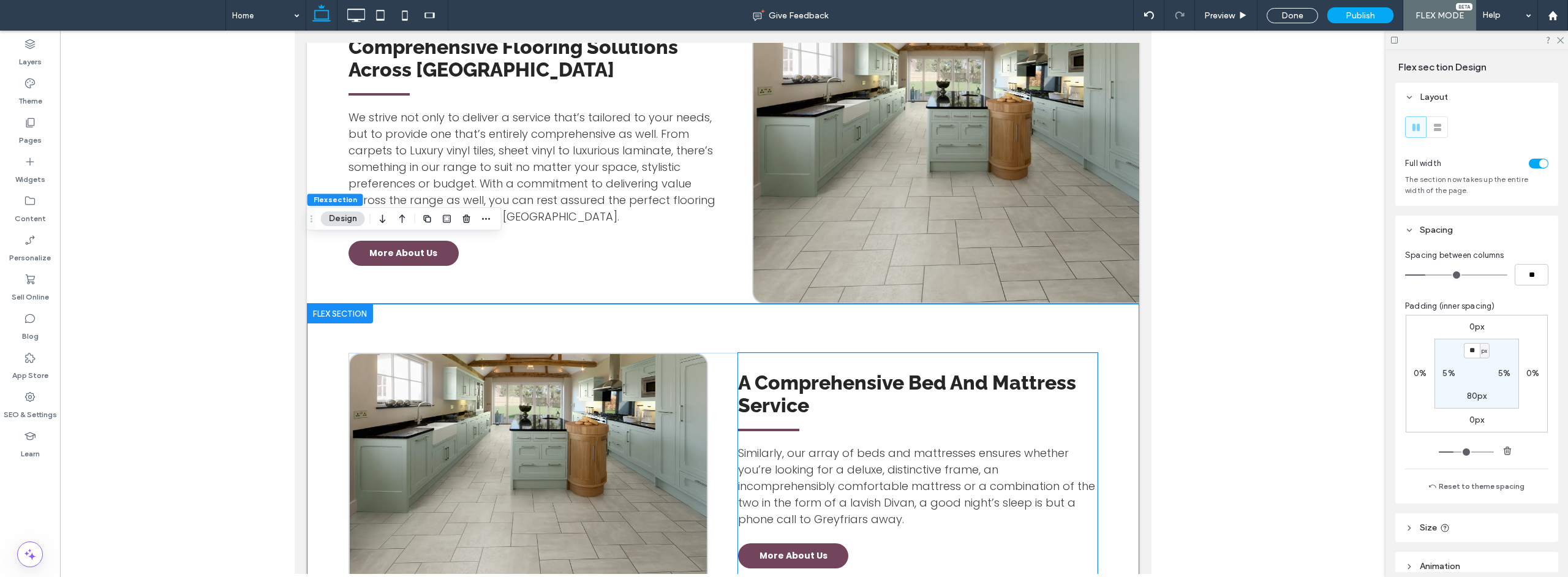
scroll to position [1606, 0]
click at [1442, 377] on label "5%" at bounding box center [1448, 373] width 12 height 10
type input "*"
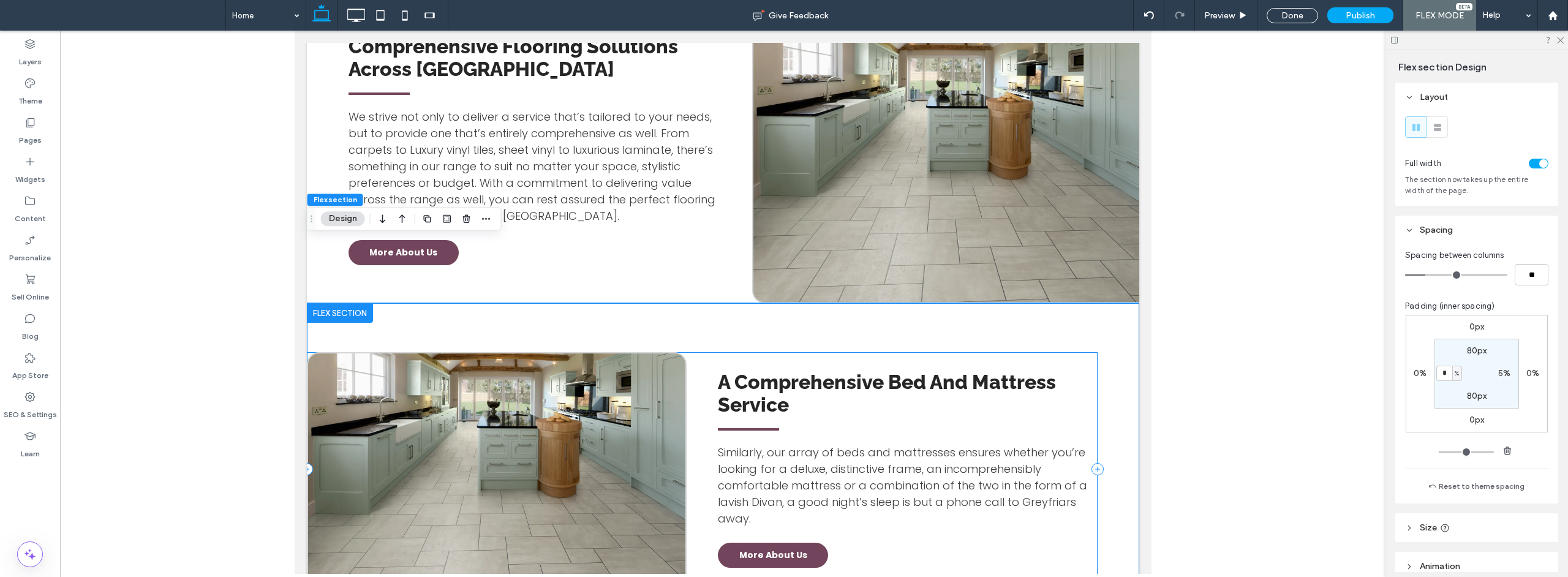
click at [693, 352] on div "A Comprehensive Bed And Mattress Service Similarly, our array of beds and mattr…" at bounding box center [701, 469] width 791 height 234
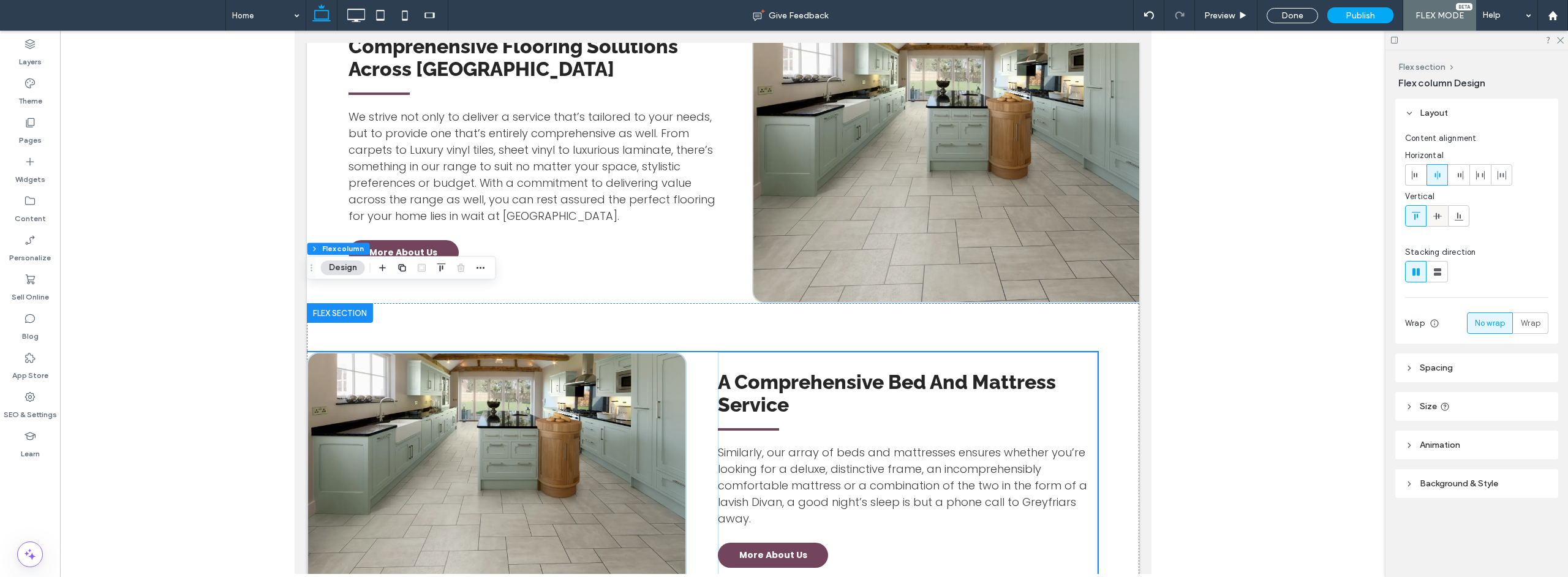
click at [1442, 217] on div at bounding box center [1436, 215] width 20 height 20
click at [634, 358] on span at bounding box center [496, 469] width 377 height 231
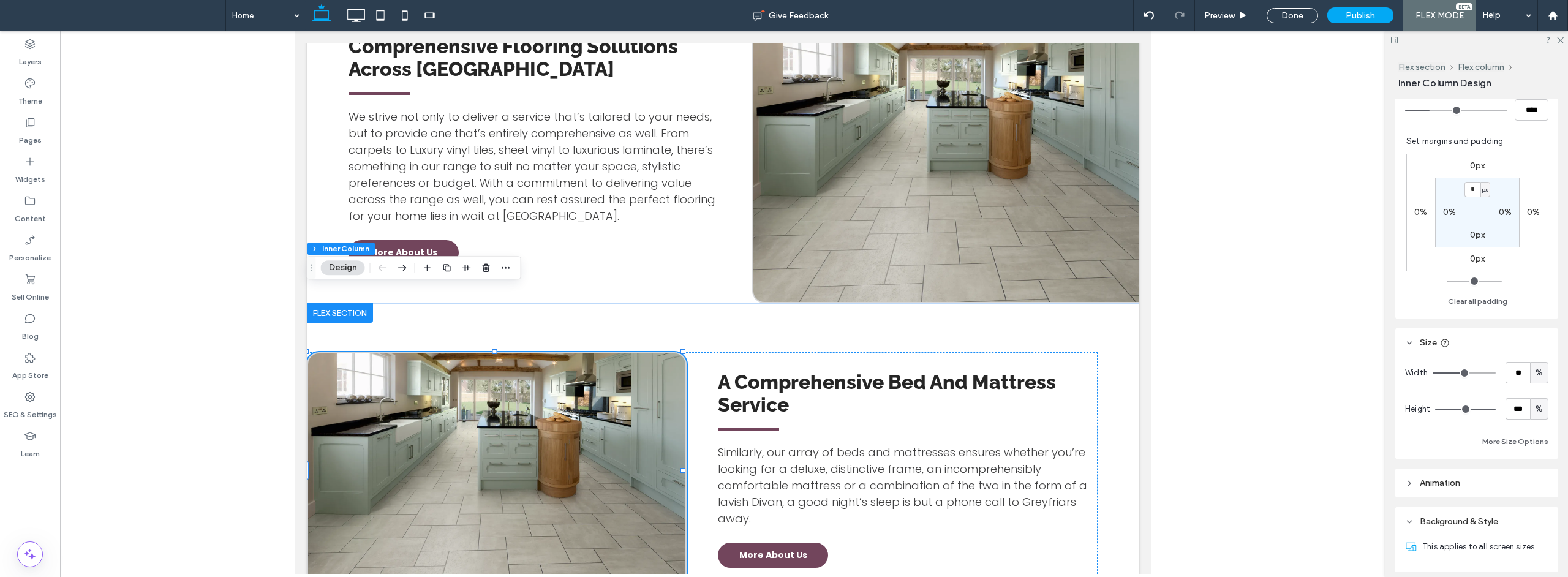
scroll to position [353, 0]
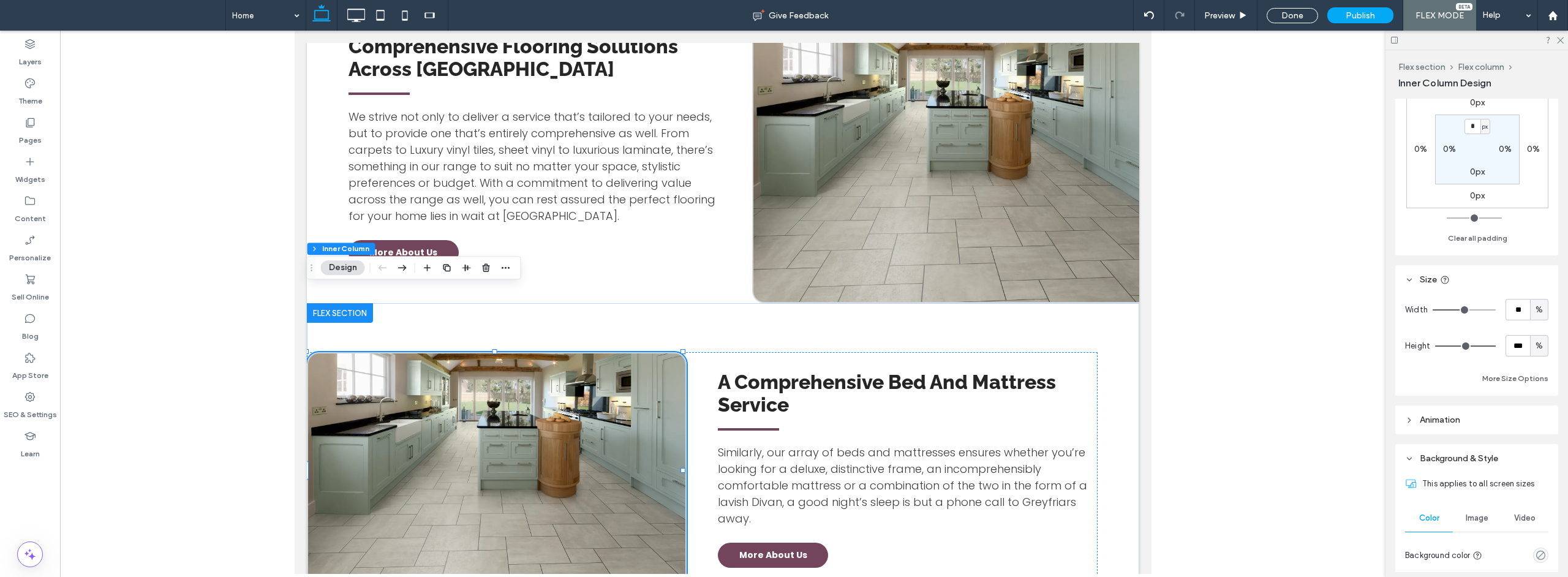
click at [1536, 346] on span "%" at bounding box center [1539, 346] width 7 height 12
click at [1533, 368] on span "px" at bounding box center [1532, 371] width 9 height 12
type input "***"
click at [1518, 341] on input "*****" at bounding box center [1518, 346] width 24 height 22
type input "***"
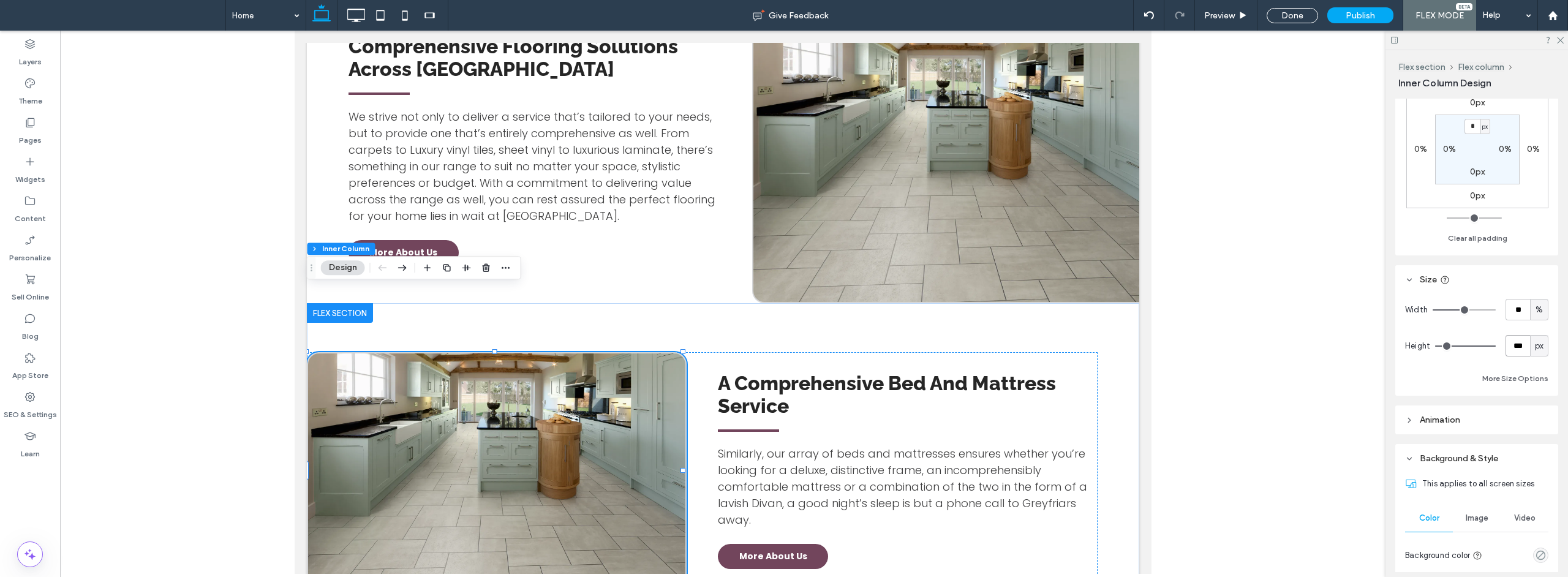
type input "***"
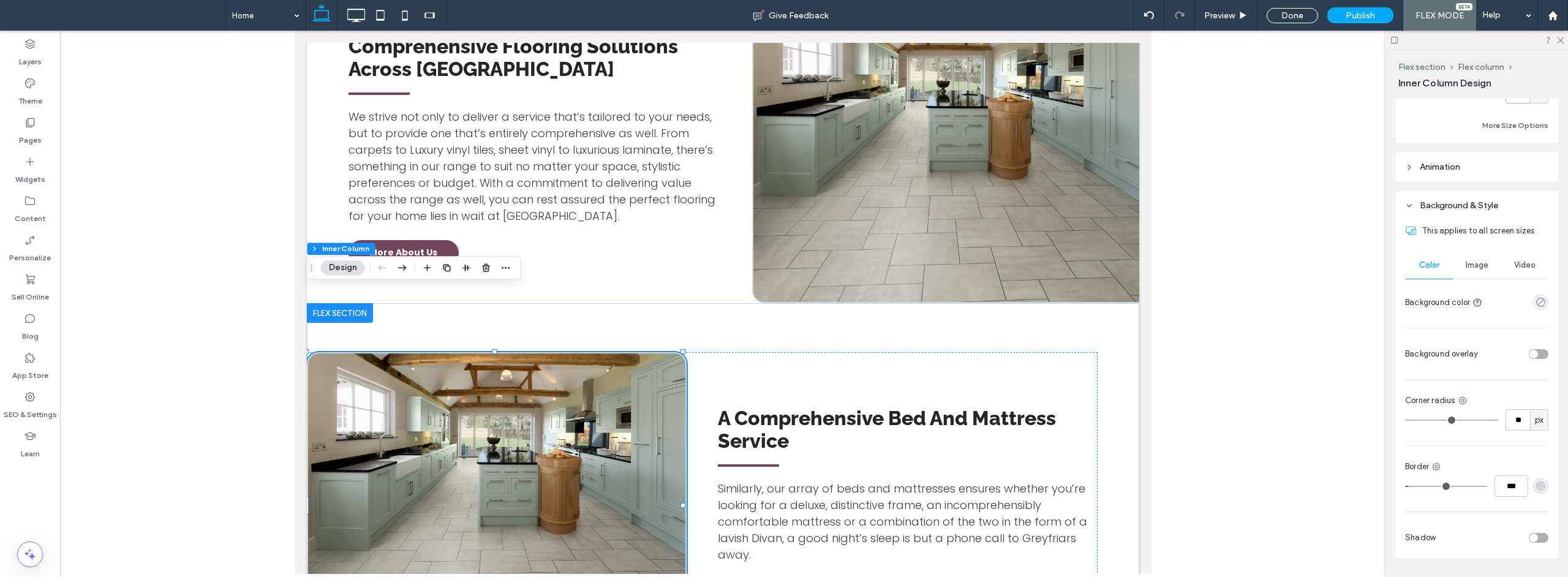
scroll to position [645, 0]
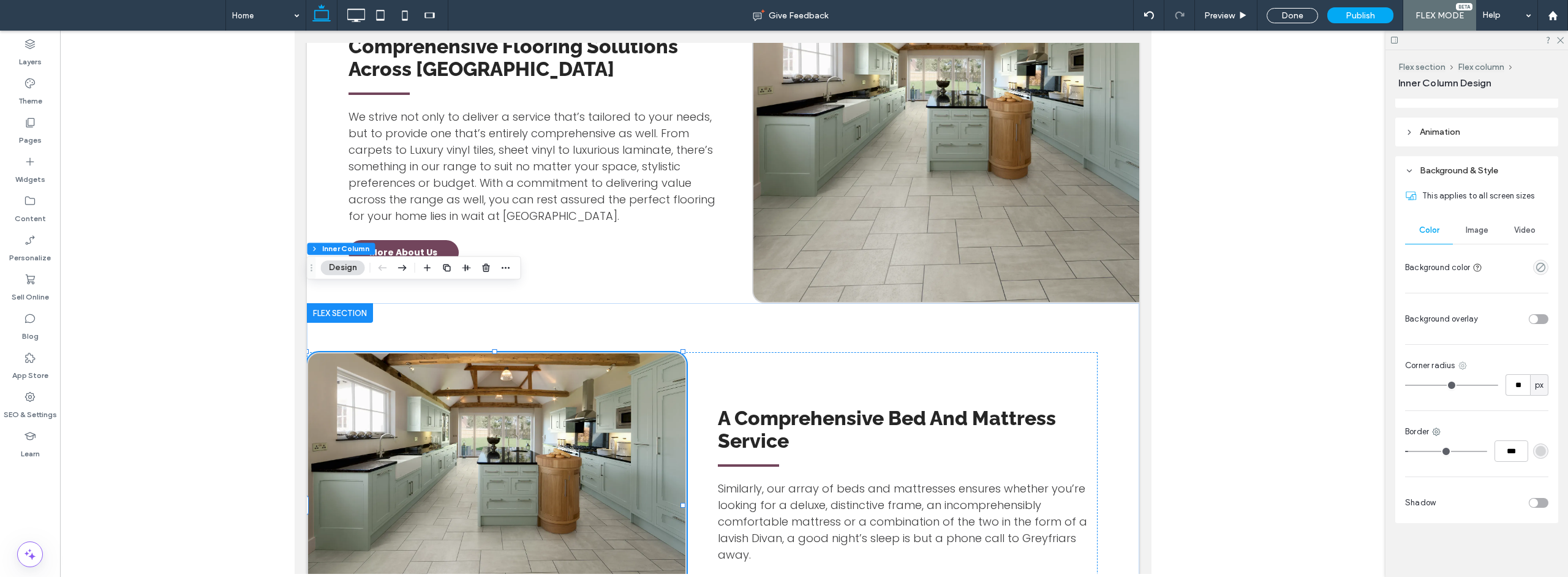
click at [1467, 361] on icon at bounding box center [1462, 365] width 10 height 10
click at [1427, 406] on div "Top left" at bounding box center [1413, 415] width 109 height 23
type input "**"
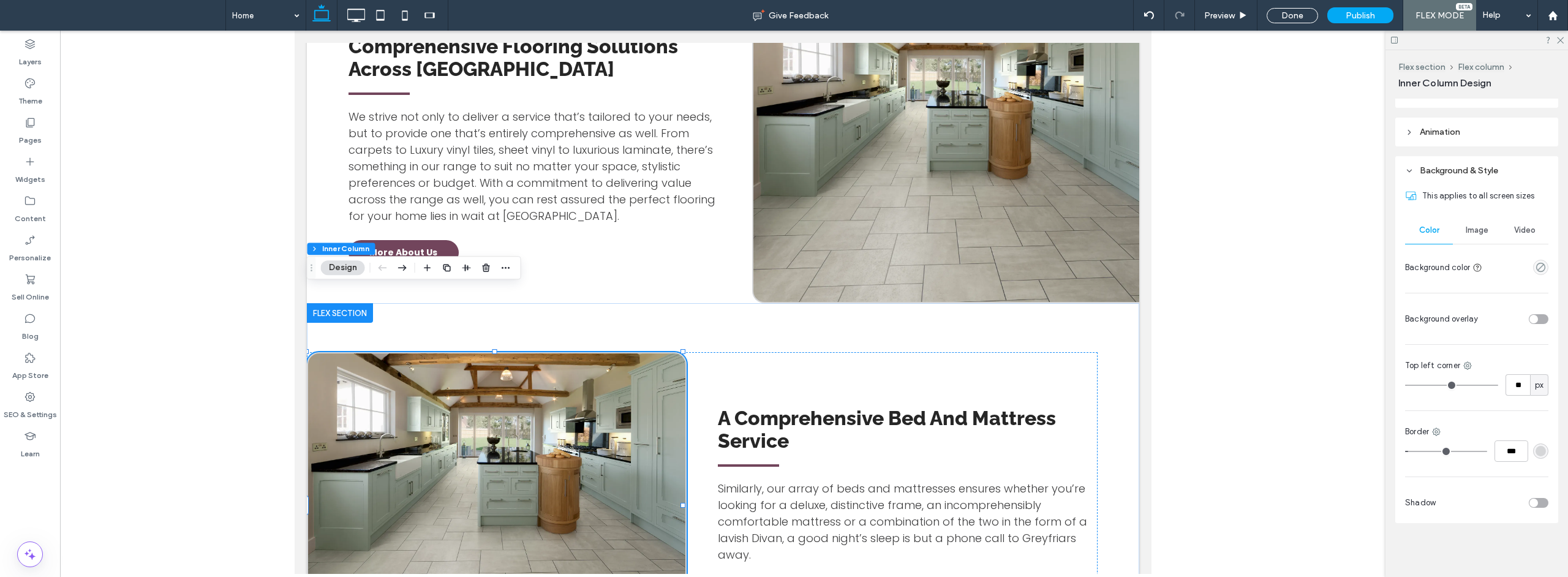
type input "**"
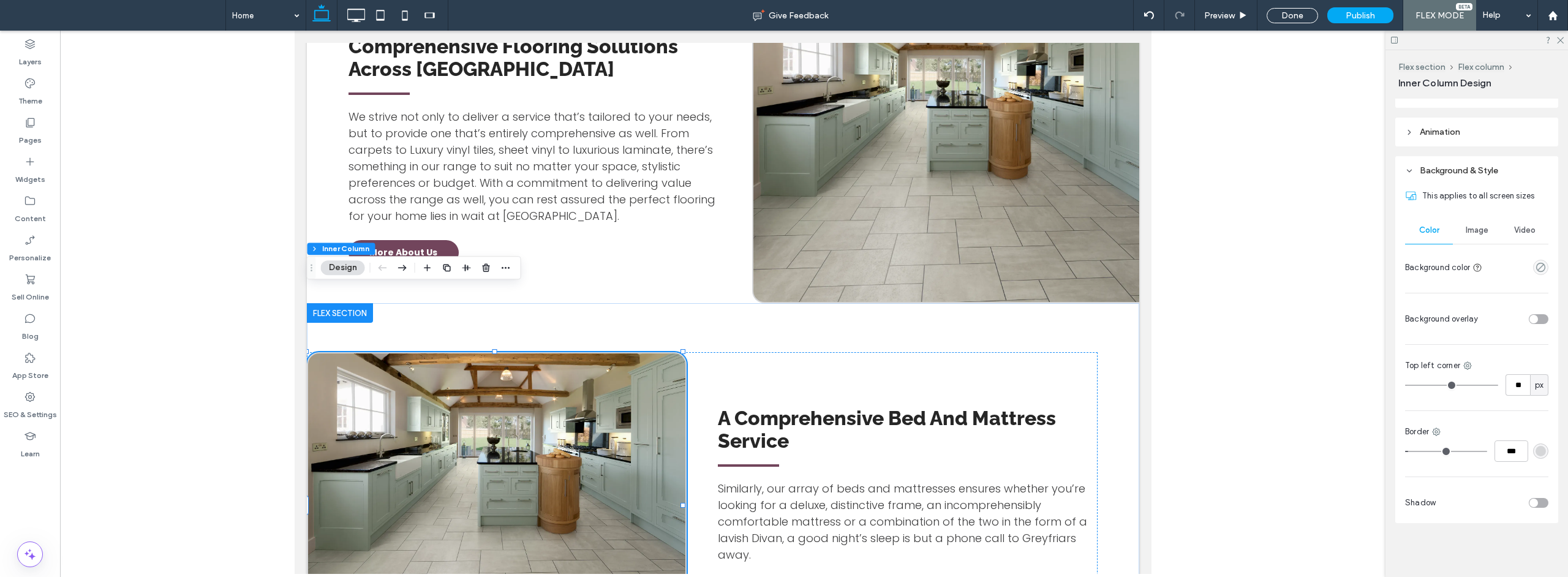
type input "**"
type input "*"
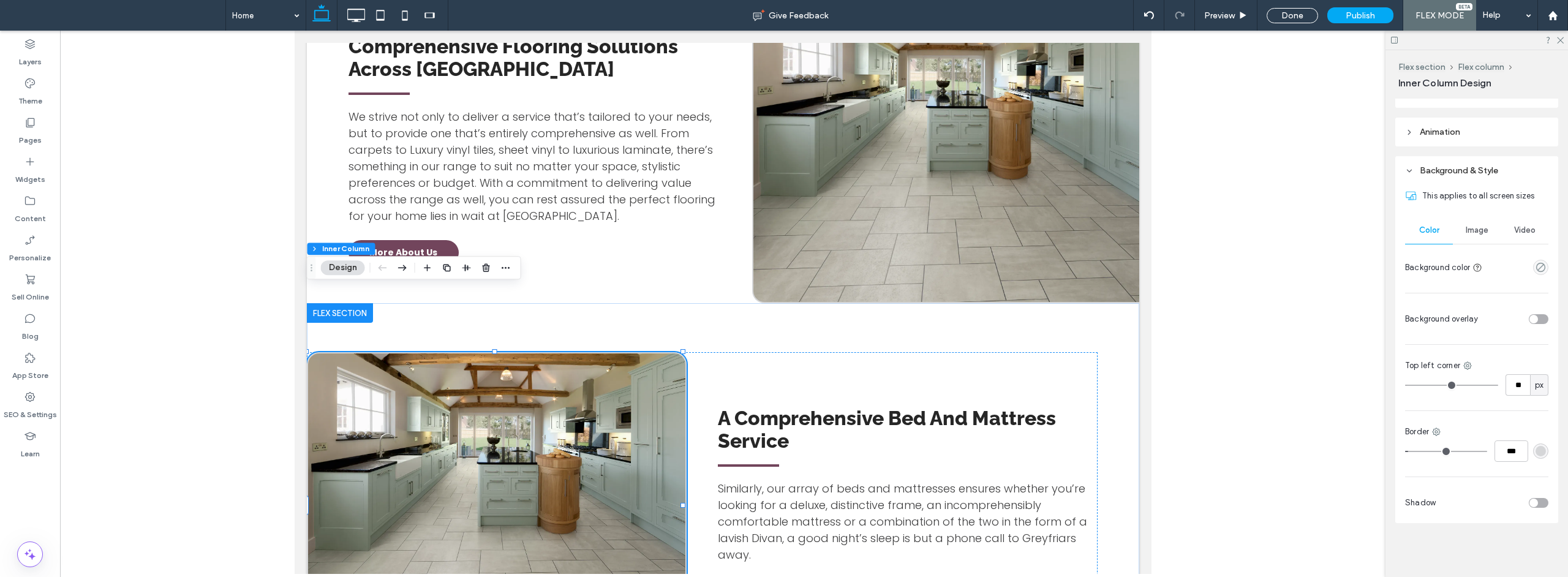
type input "*"
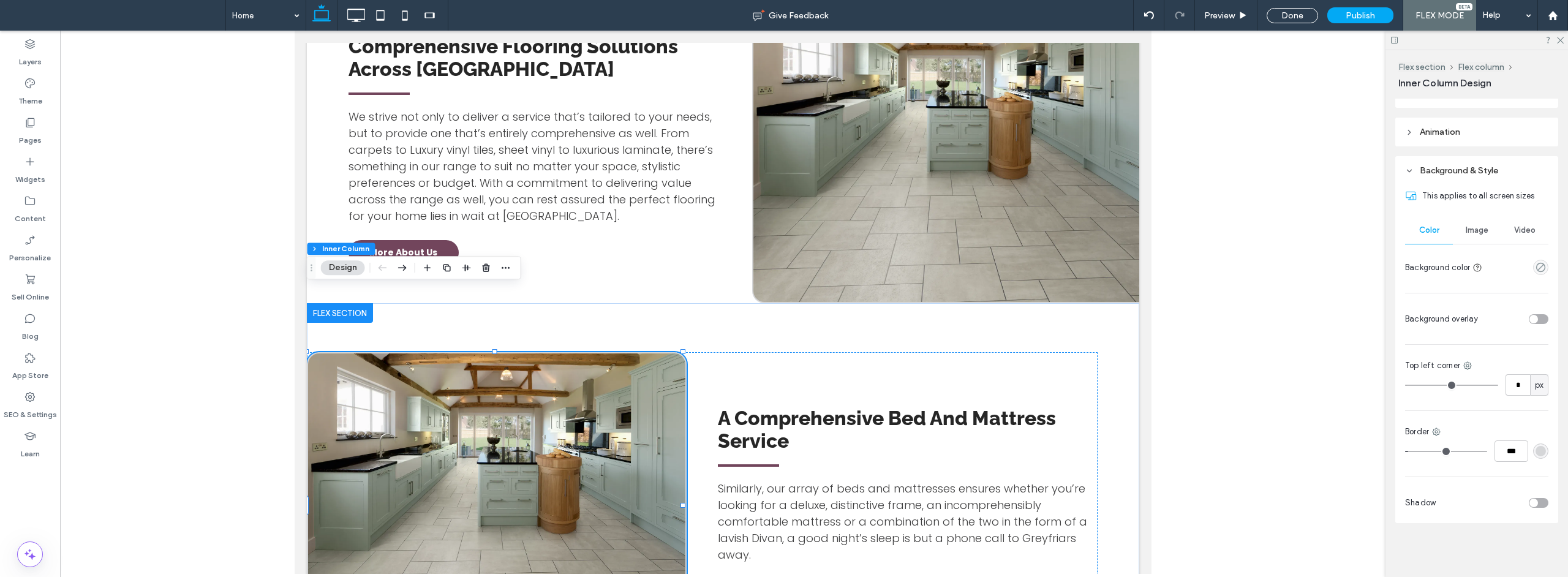
drag, startPoint x: 1427, startPoint y: 384, endPoint x: 1360, endPoint y: 390, distance: 67.3
click at [1405, 386] on input "range" at bounding box center [1451, 385] width 93 height 1
click at [1469, 364] on icon at bounding box center [1467, 365] width 10 height 10
click at [1428, 485] on span "Bottom left" at bounding box center [1409, 485] width 43 height 12
type input "**"
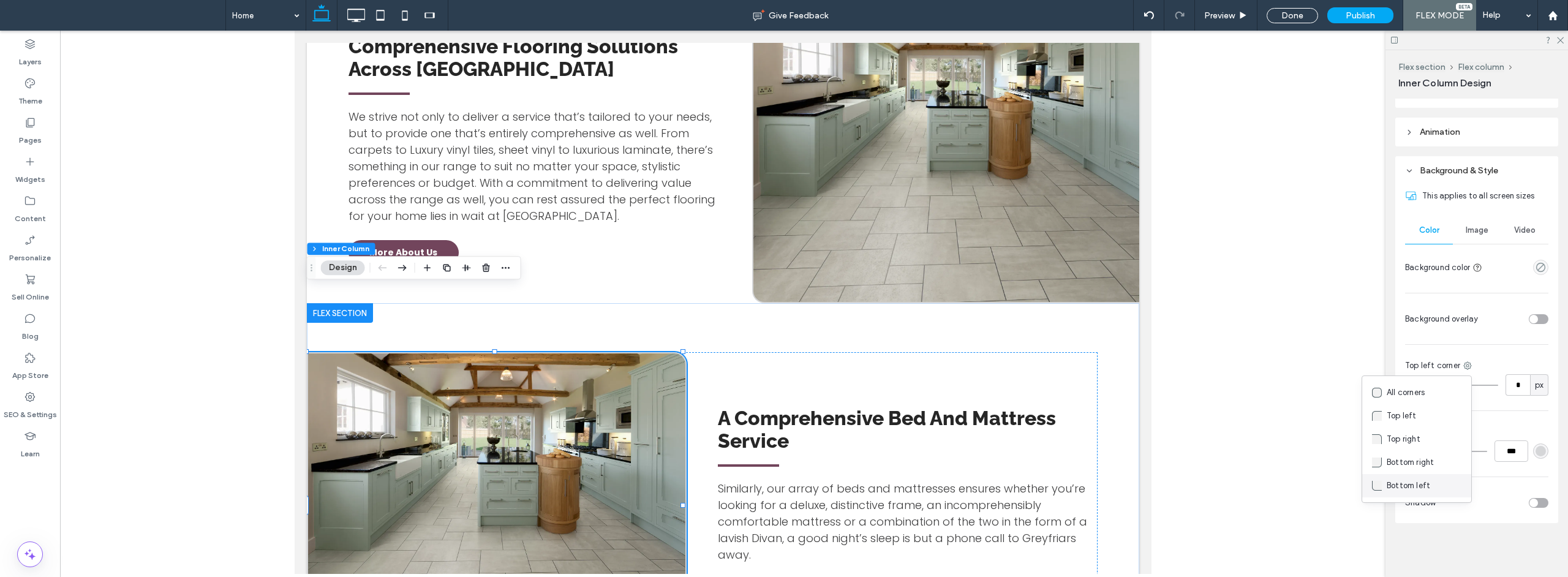
type input "**"
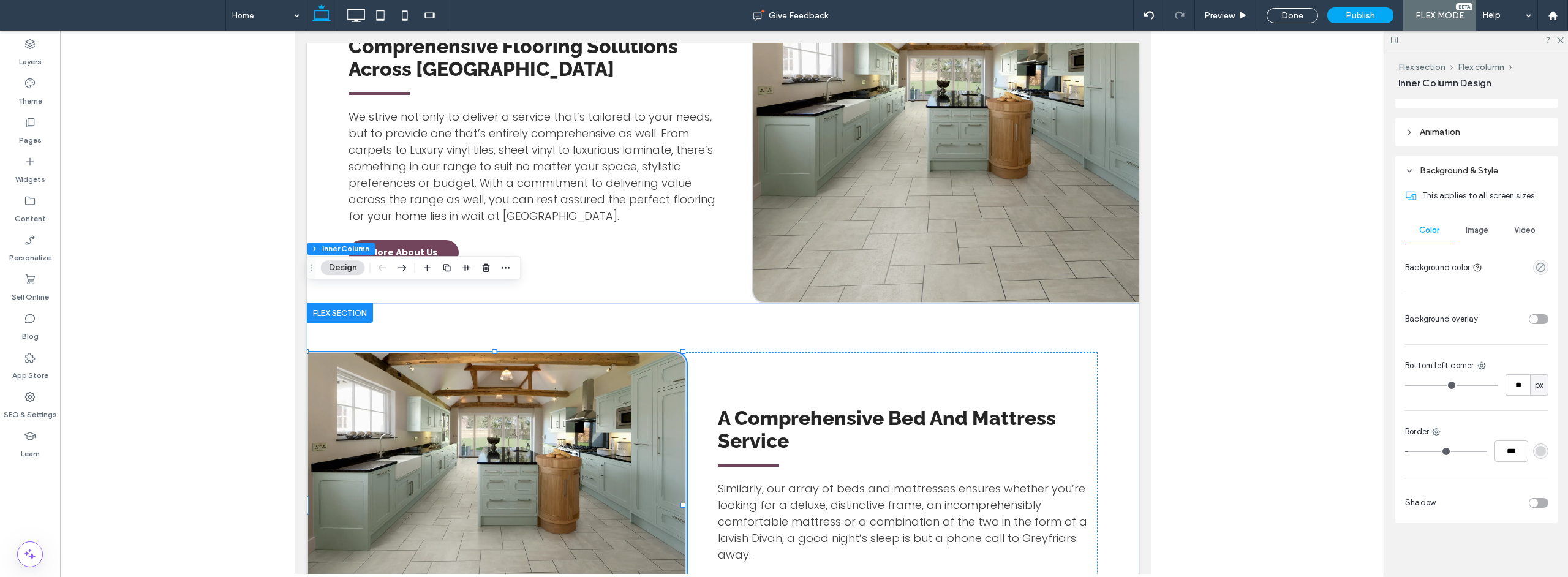
type input "**"
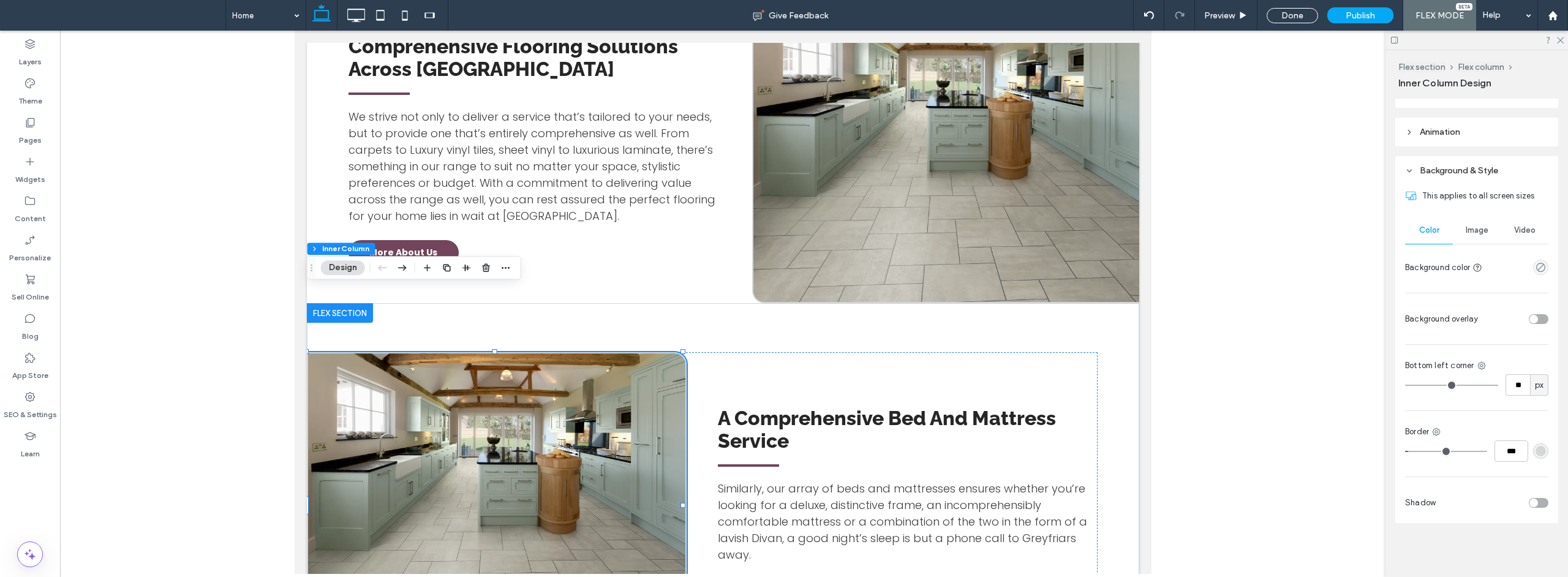
type input "**"
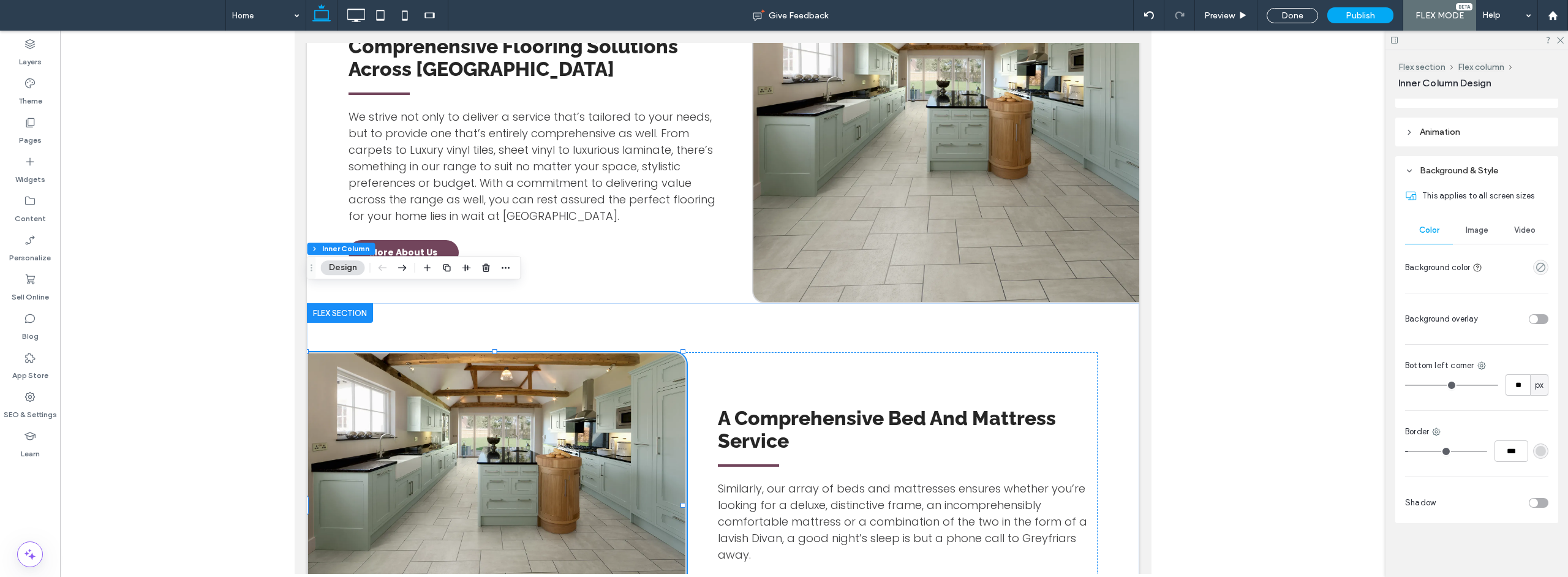
type input "**"
type input "*"
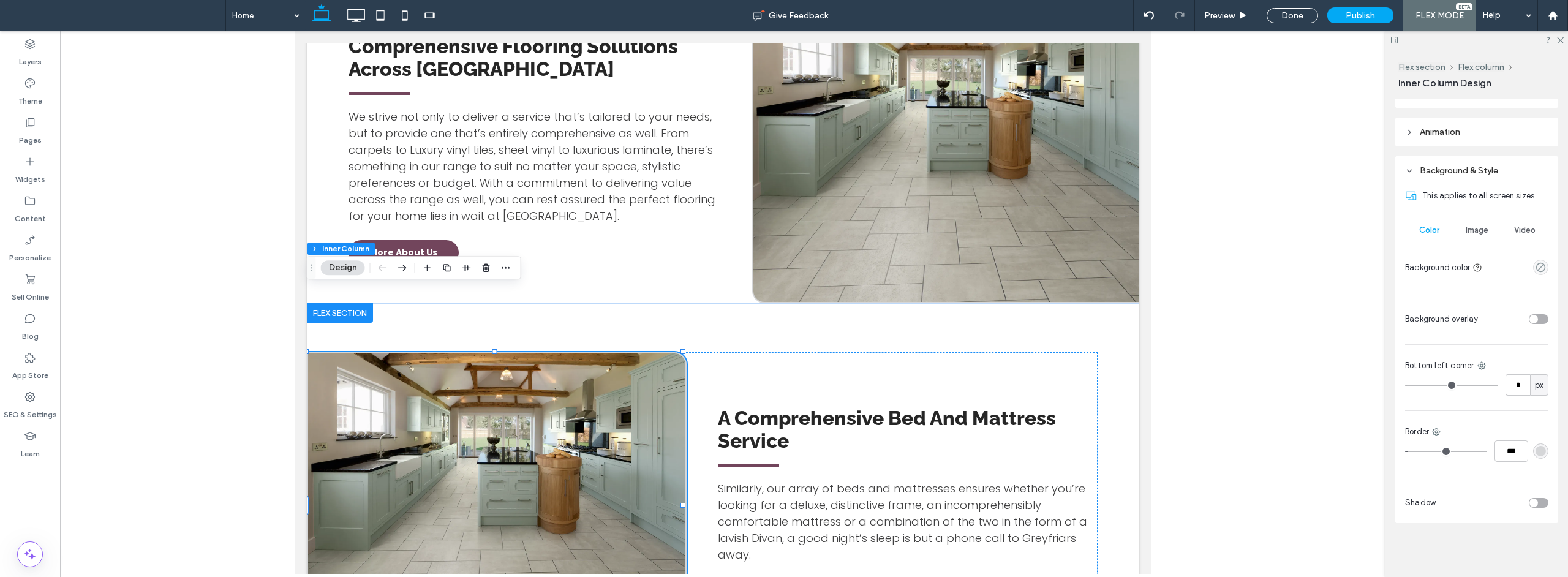
type input "*"
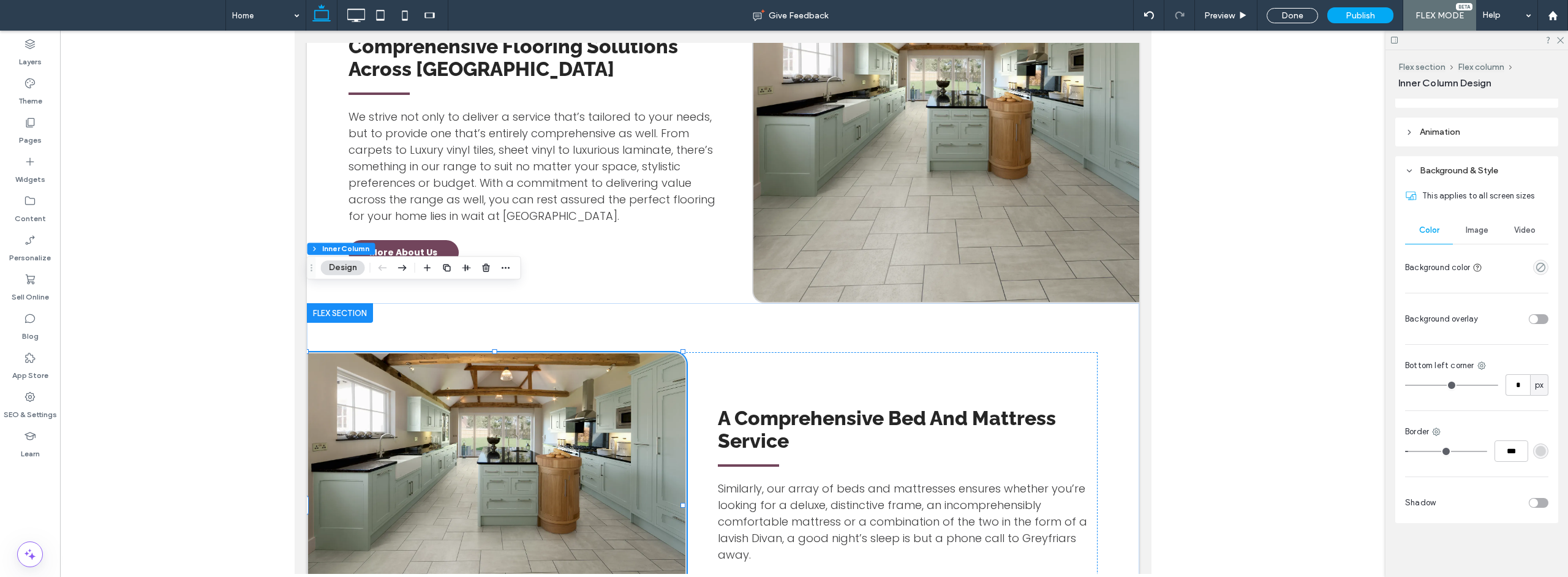
type input "*"
drag, startPoint x: 1428, startPoint y: 383, endPoint x: 1369, endPoint y: 391, distance: 59.5
type input "*"
click at [1405, 386] on input "range" at bounding box center [1451, 385] width 93 height 1
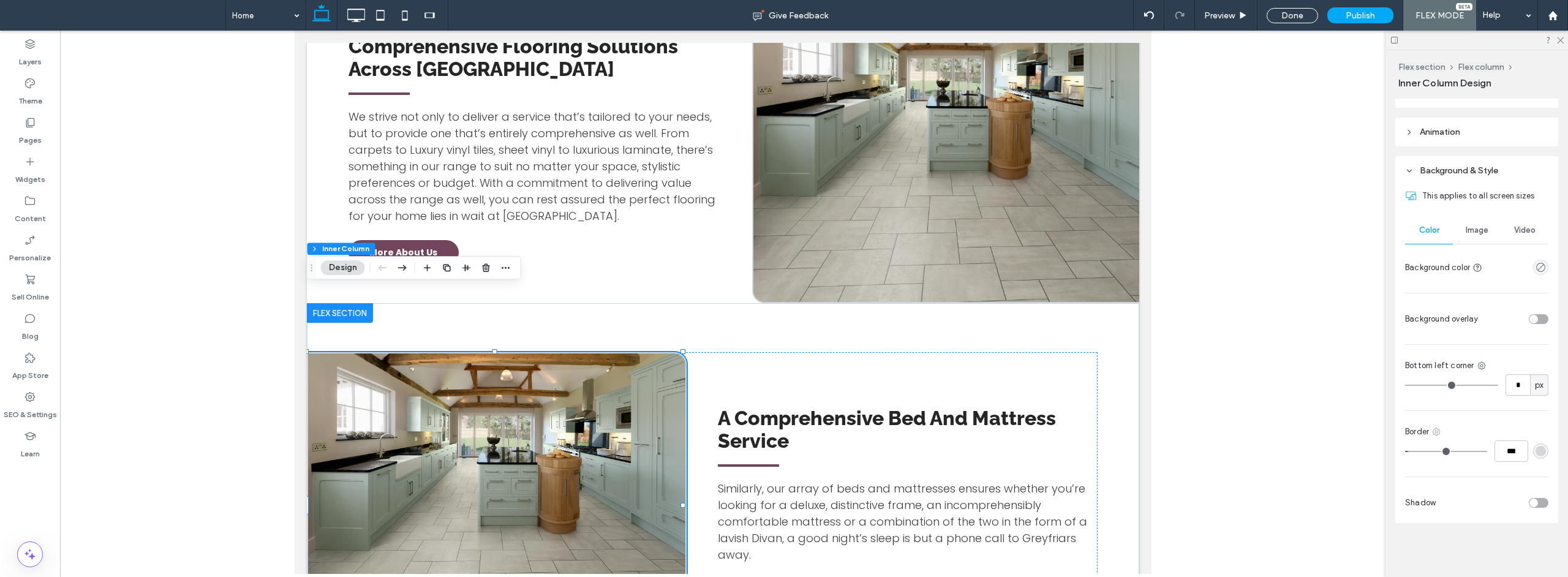
click at [1437, 430] on icon at bounding box center [1435, 431] width 10 height 10
click at [1471, 551] on span "Left border" at bounding box center [1478, 552] width 42 height 12
type input "*"
type input "***"
type input "*"
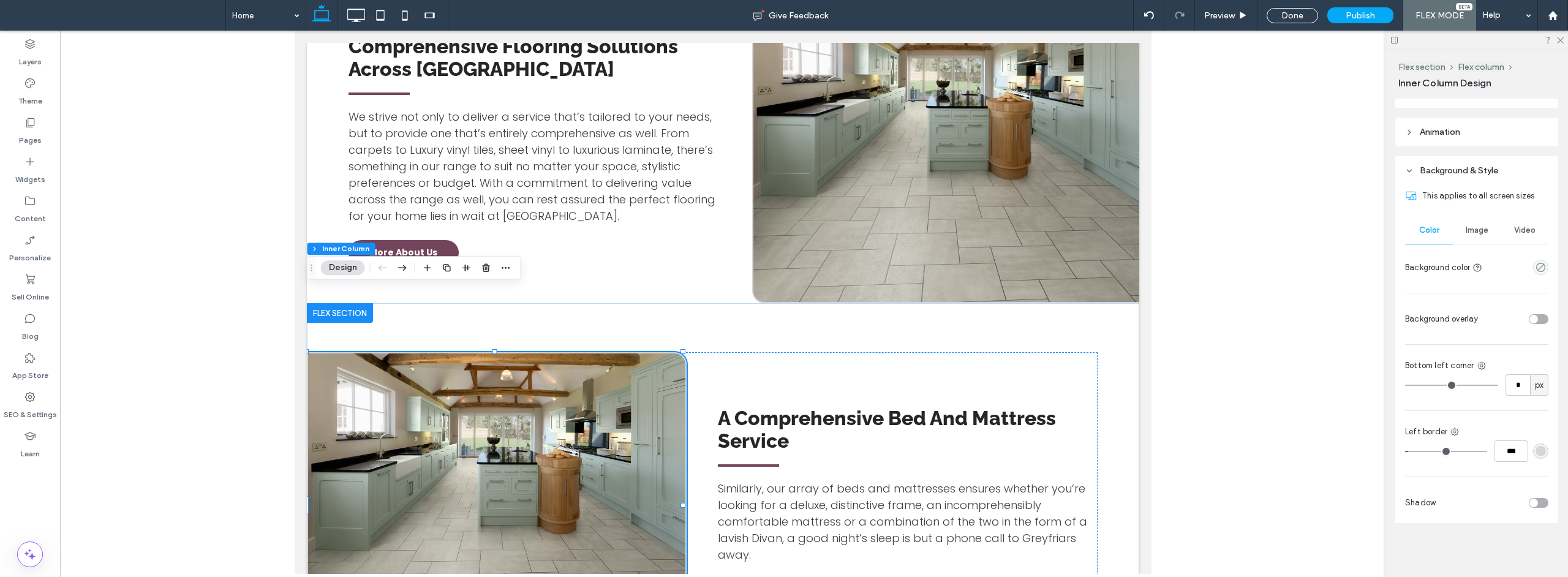
type input "***"
drag, startPoint x: 1413, startPoint y: 450, endPoint x: 1370, endPoint y: 457, distance: 43.6
type input "*"
click at [1405, 452] on input "range" at bounding box center [1446, 451] width 82 height 1
click at [606, 353] on span at bounding box center [495, 505] width 379 height 303
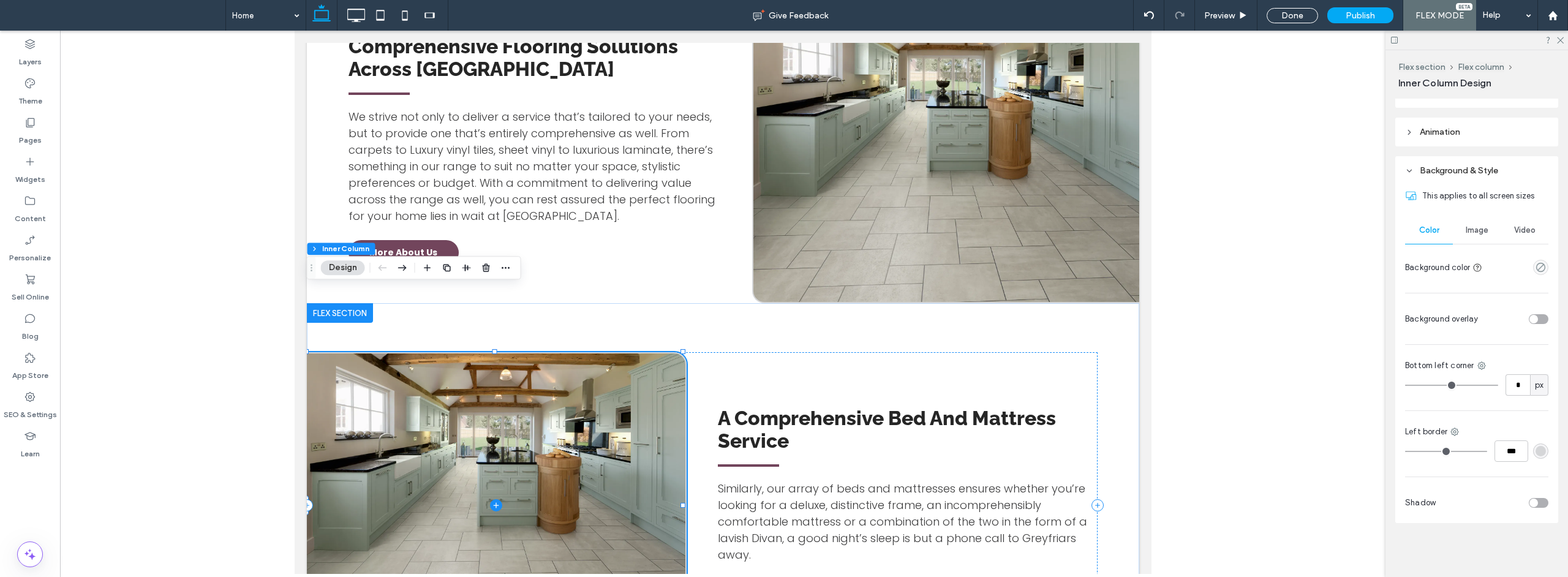
click at [373, 353] on span at bounding box center [495, 505] width 379 height 303
click at [1471, 229] on span "Image" at bounding box center [1477, 230] width 23 height 10
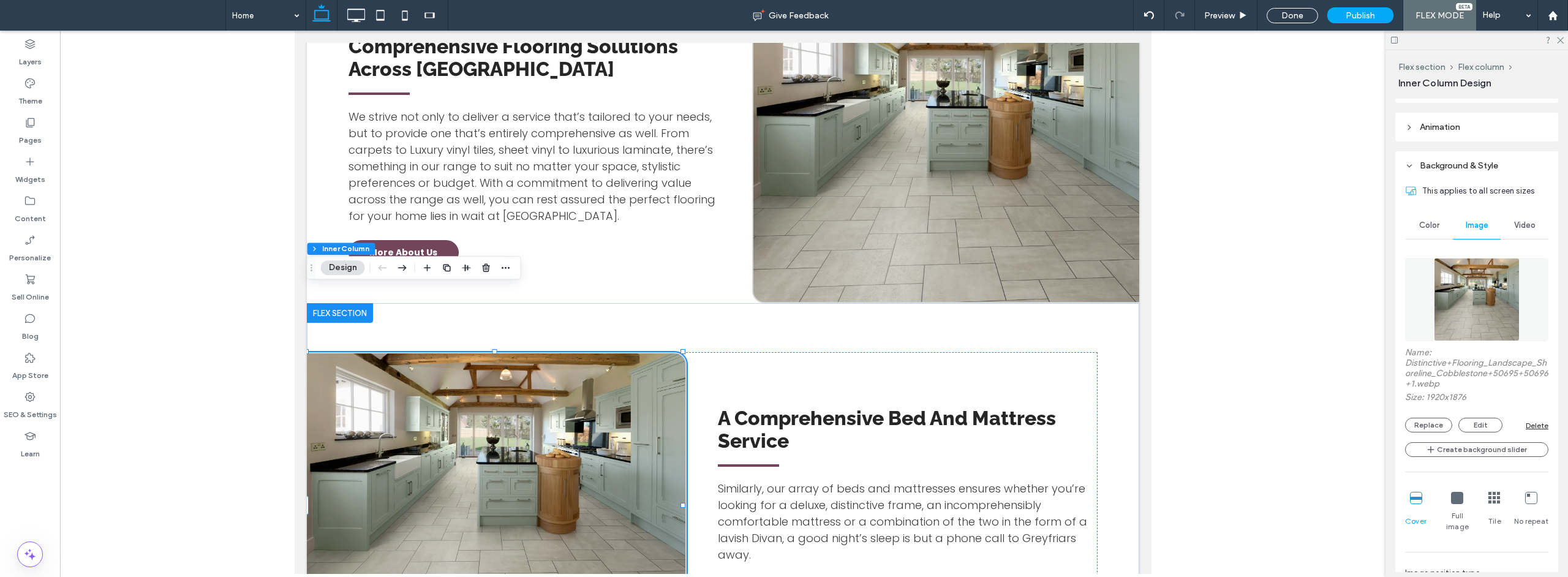
click at [1462, 287] on img at bounding box center [1476, 299] width 85 height 83
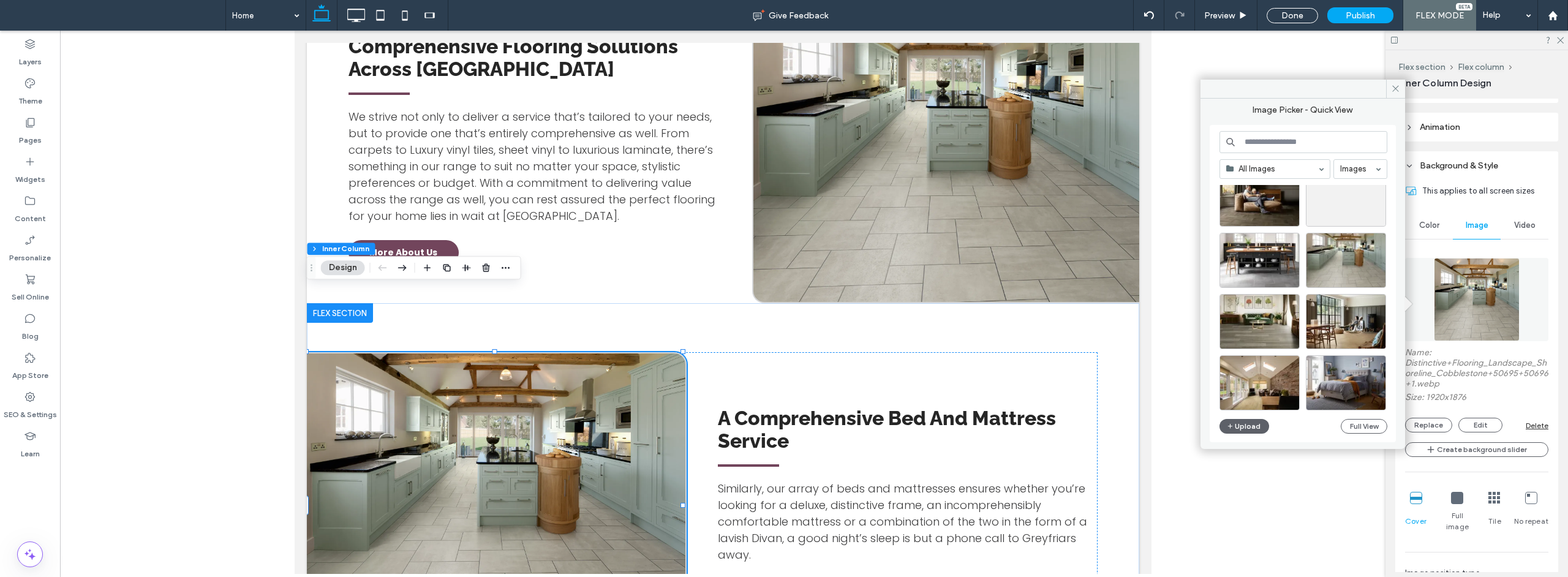
scroll to position [55, 0]
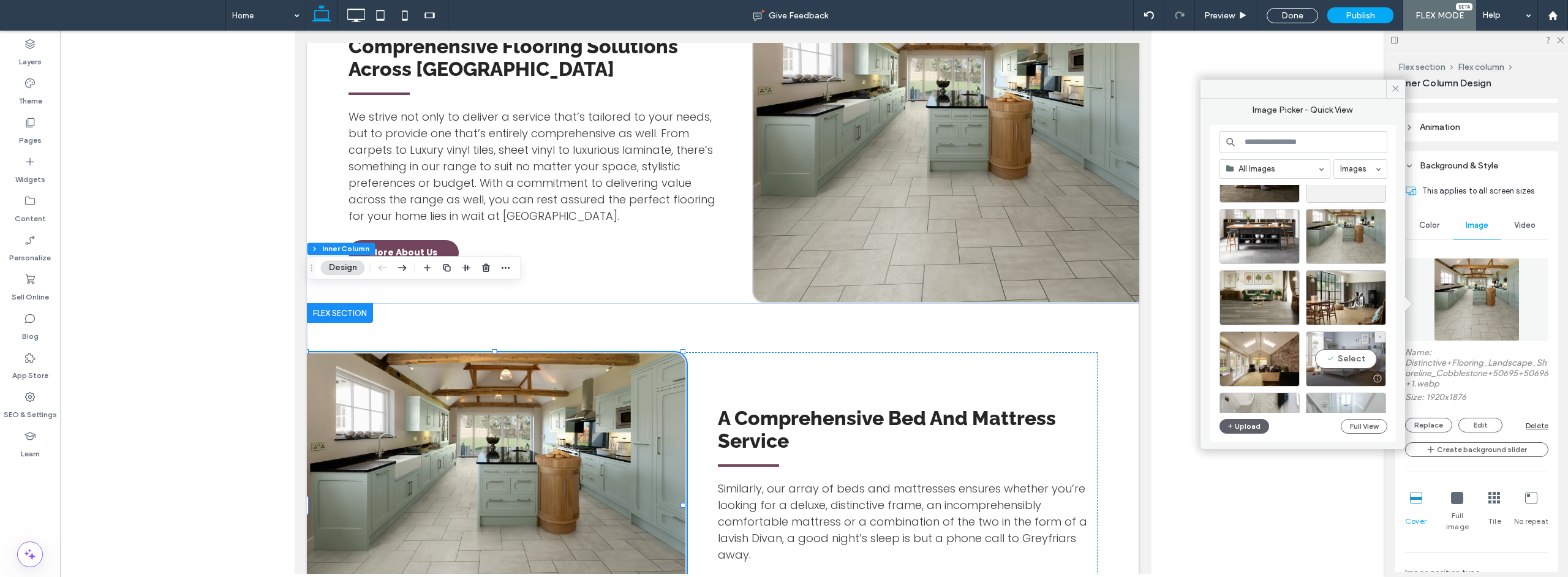
click at [1334, 355] on div "Select" at bounding box center [1346, 359] width 81 height 55
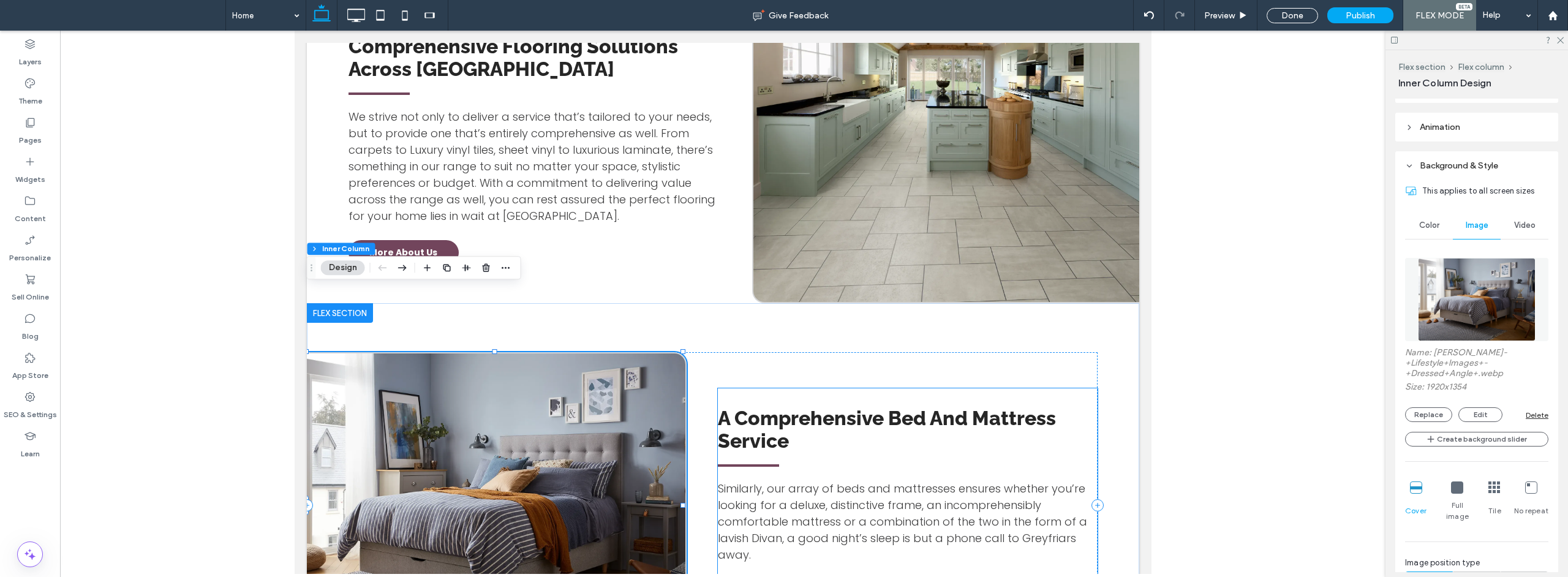
click at [890, 406] on span "A Comprehensive Bed And Mattress Service" at bounding box center [886, 429] width 338 height 45
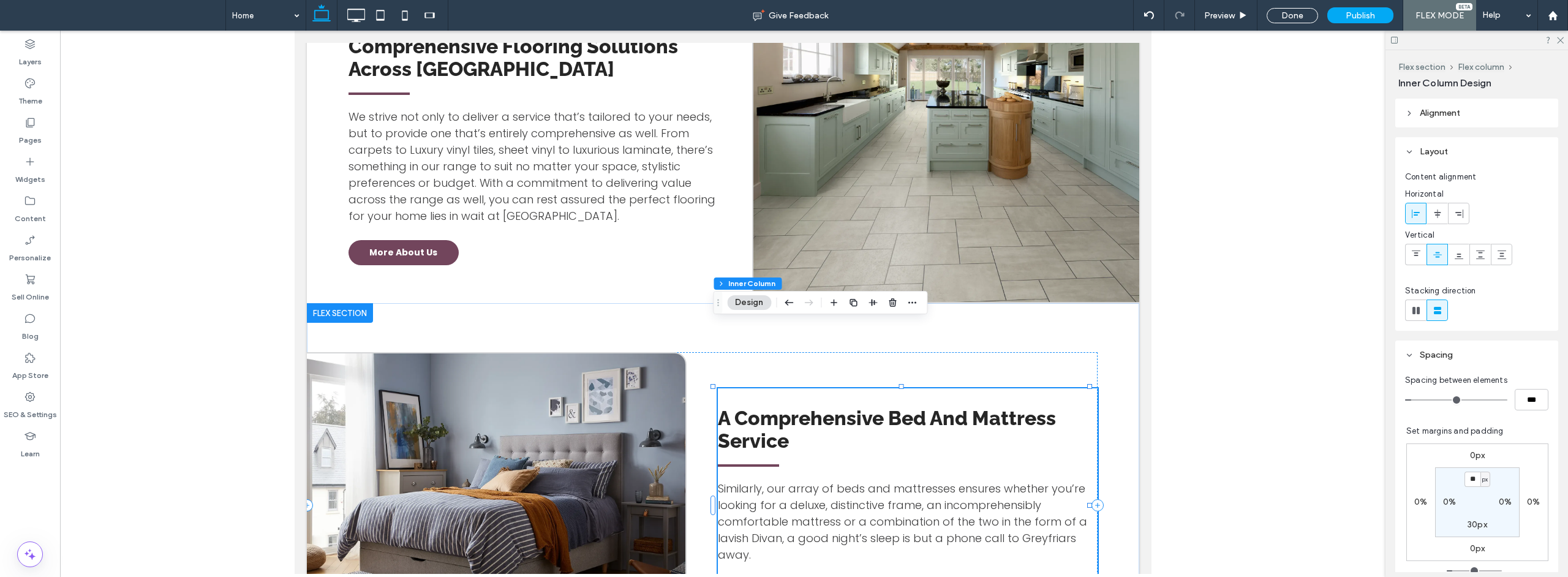
click at [939, 406] on span "A Comprehensive Bed And Mattress Service" at bounding box center [886, 429] width 338 height 45
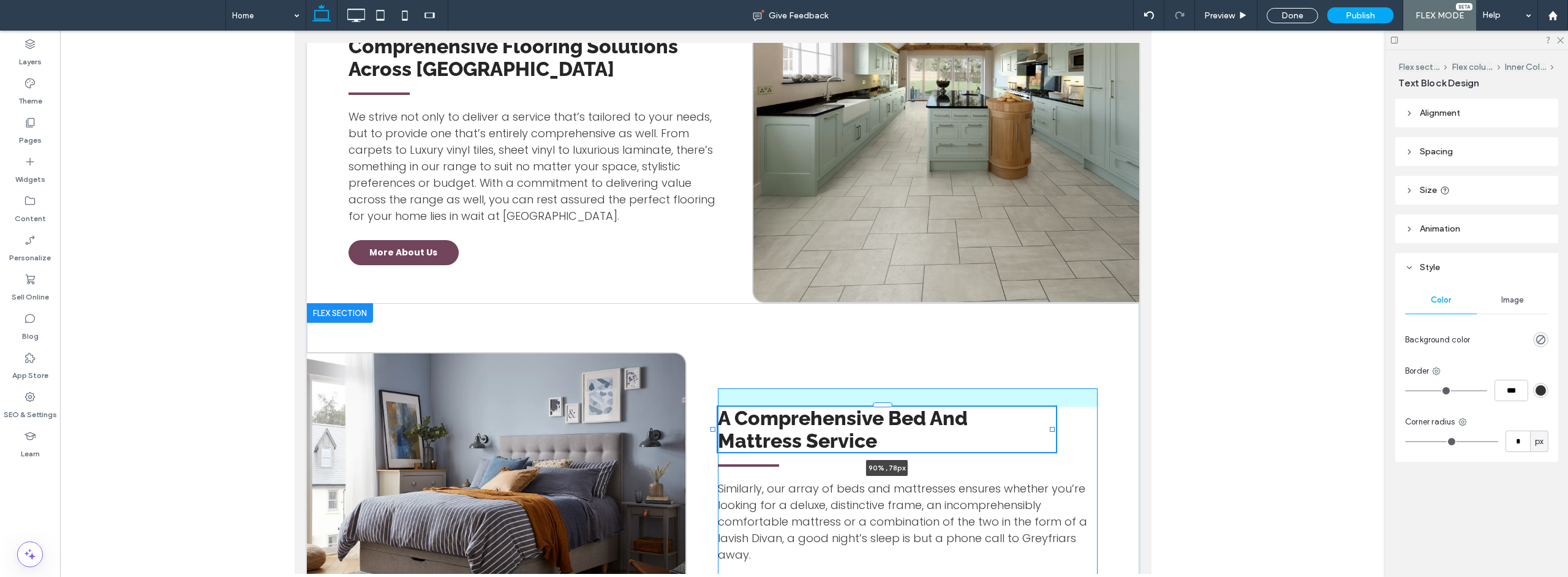
drag, startPoint x: 1089, startPoint y: 364, endPoint x: 1051, endPoint y: 361, distance: 38.1
click at [1051, 361] on div "A Comprehensive Bed And Mattress Service 90% , 78px Similarly, our array of bed…" at bounding box center [722, 505] width 832 height 404
type input "**"
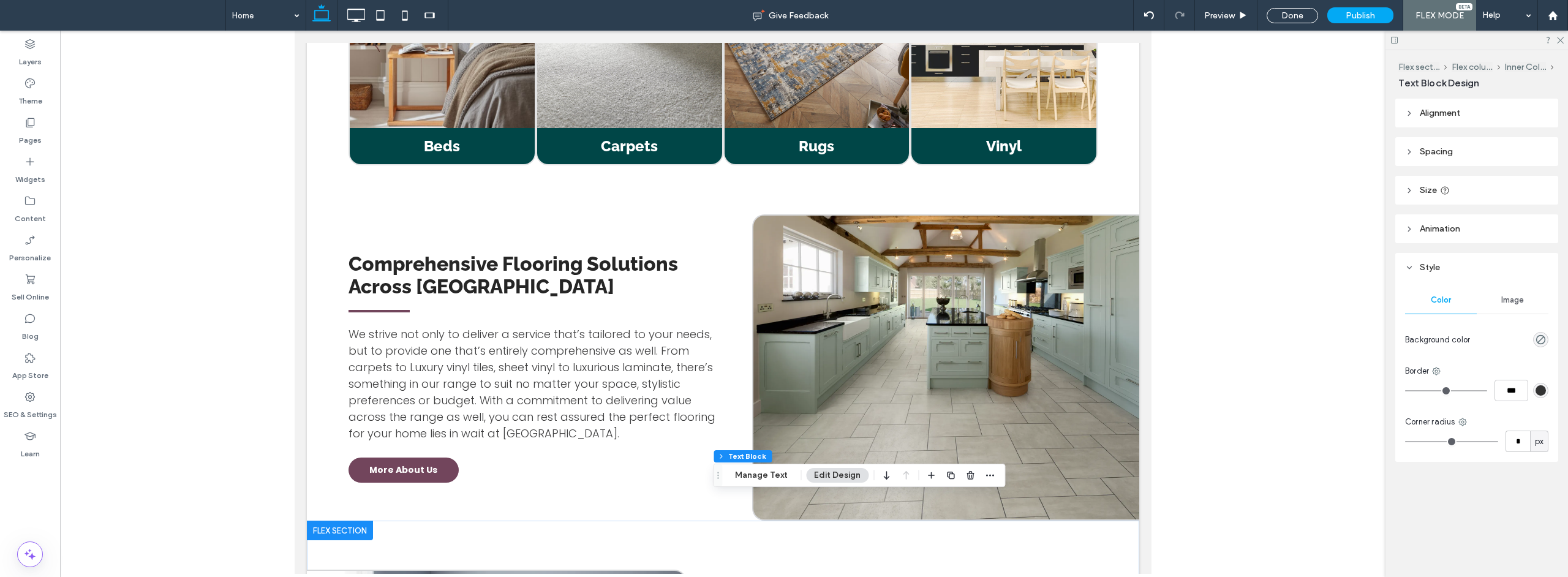
scroll to position [1326, 0]
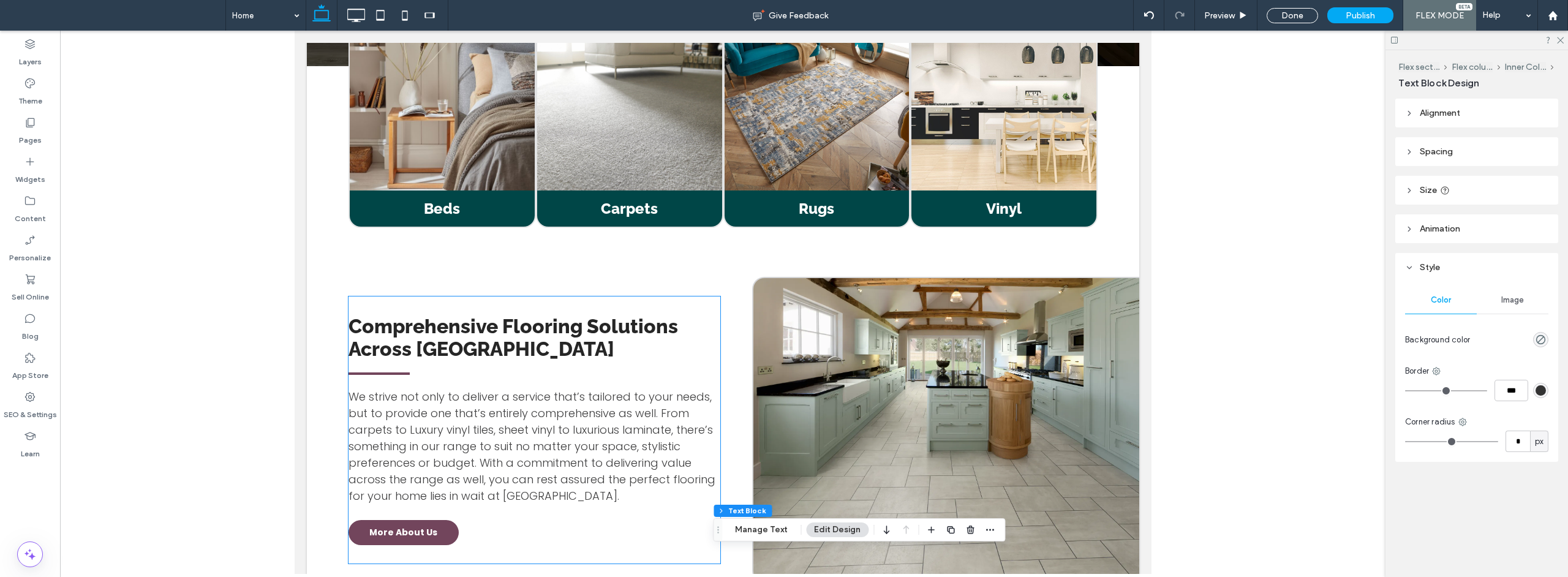
click at [641, 314] on h2 "Comprehensive Flooring Solutions Across [GEOGRAPHIC_DATA]" at bounding box center [533, 337] width 372 height 45
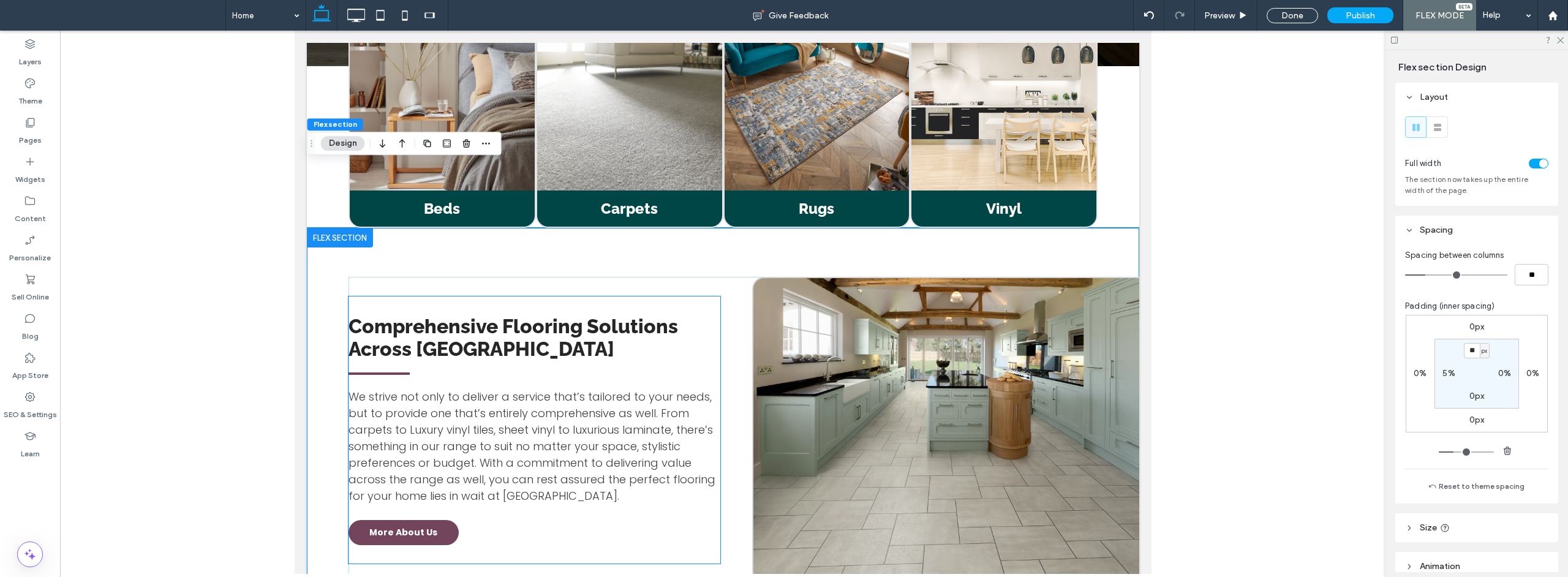
click at [646, 314] on span "Comprehensive Flooring Solutions Across [GEOGRAPHIC_DATA]" at bounding box center [512, 337] width 329 height 45
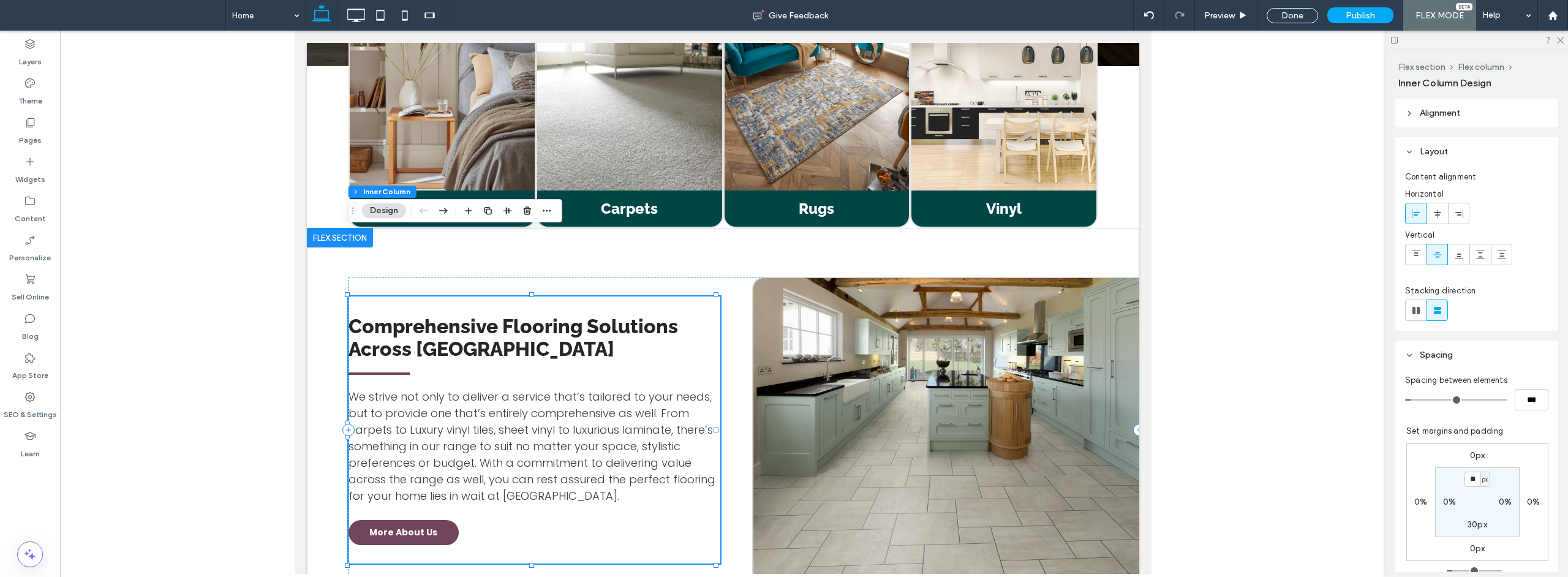
click at [646, 314] on span "Comprehensive Flooring Solutions Across [GEOGRAPHIC_DATA]" at bounding box center [512, 337] width 329 height 45
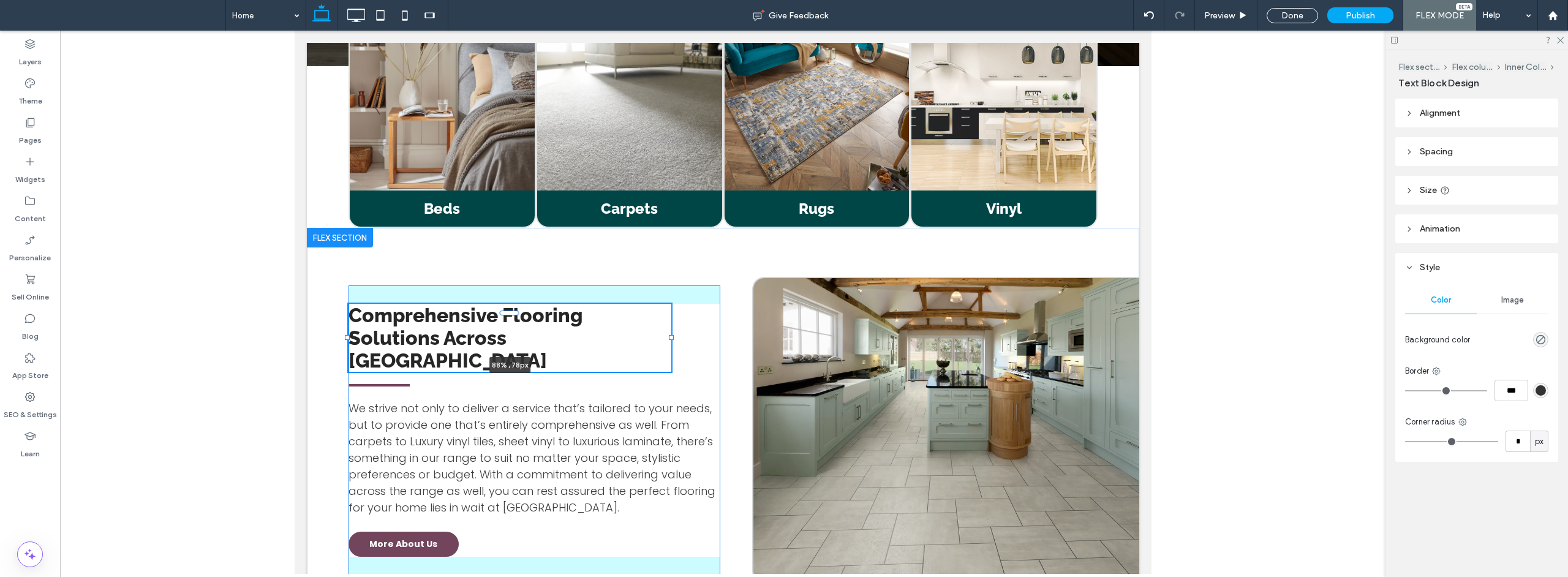
drag, startPoint x: 716, startPoint y: 272, endPoint x: 671, endPoint y: 267, distance: 45.3
click at [671, 267] on div "Comprehensive Flooring Solutions Across [GEOGRAPHIC_DATA] 88% , 78px We strive …" at bounding box center [722, 405] width 832 height 355
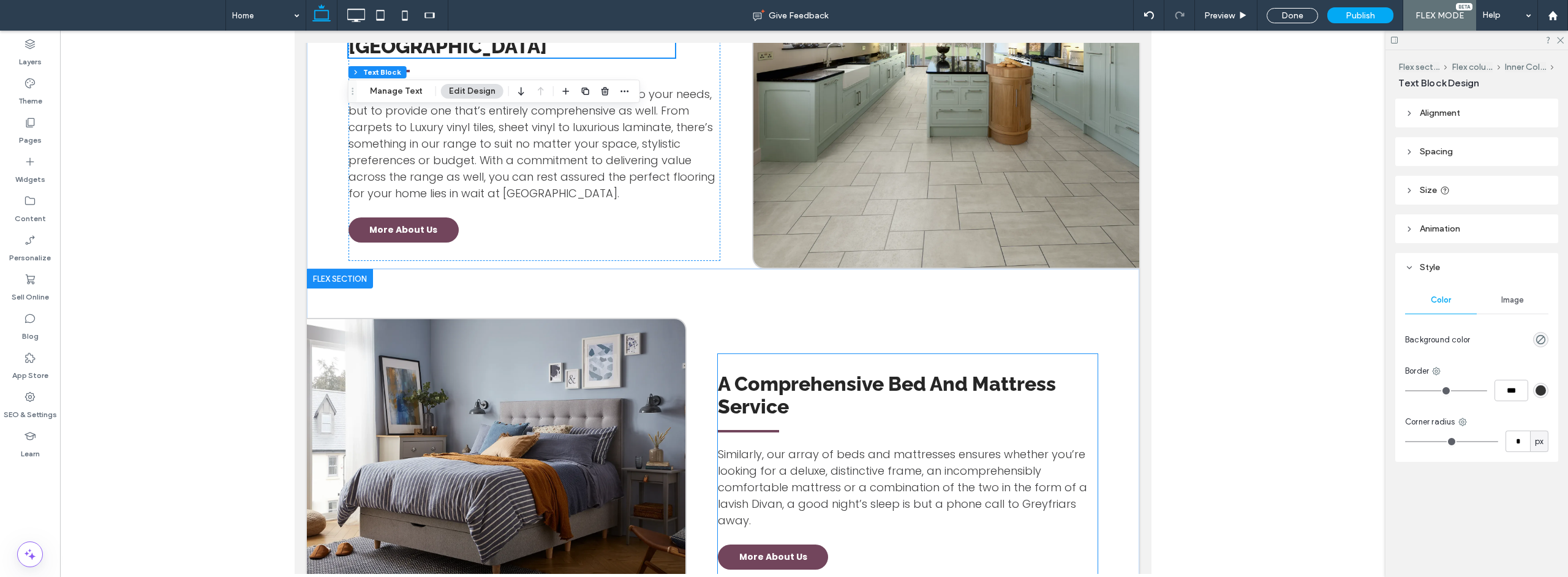
scroll to position [1765, 0]
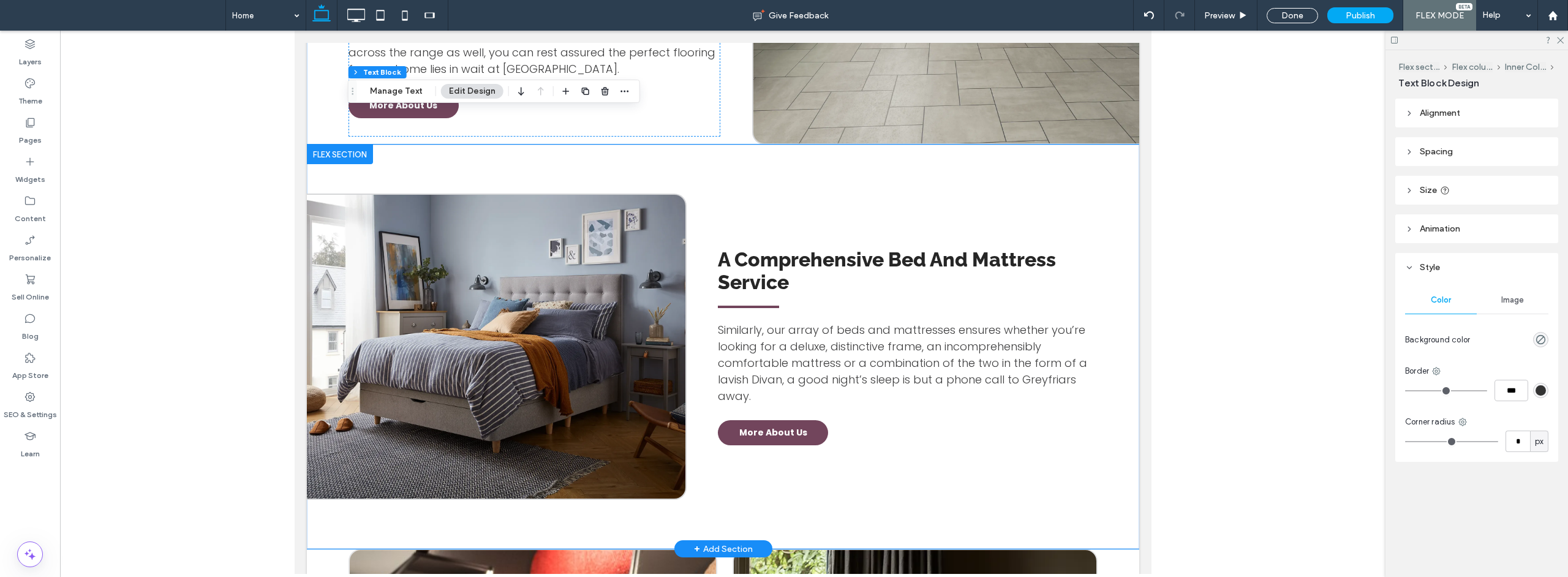
click at [828, 145] on div "A Comprehensive Bed And Mattress Service Similarly, our array of beds and mattr…" at bounding box center [722, 347] width 832 height 404
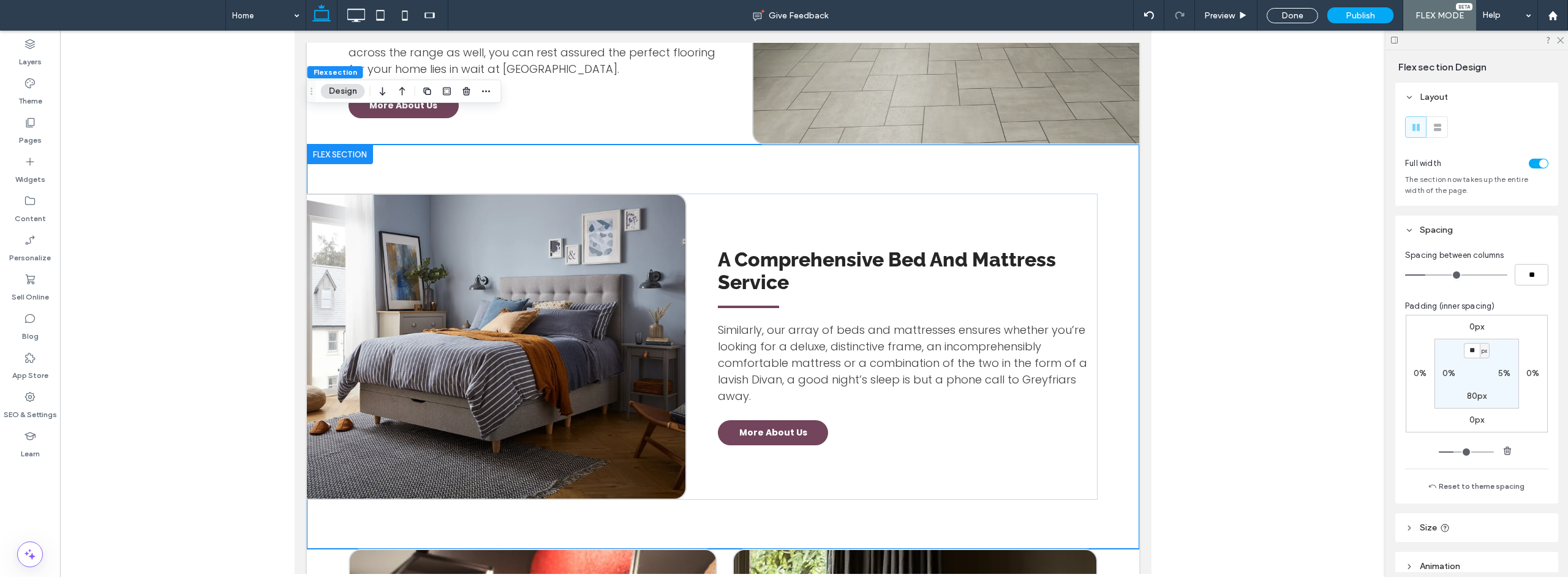
scroll to position [101, 0]
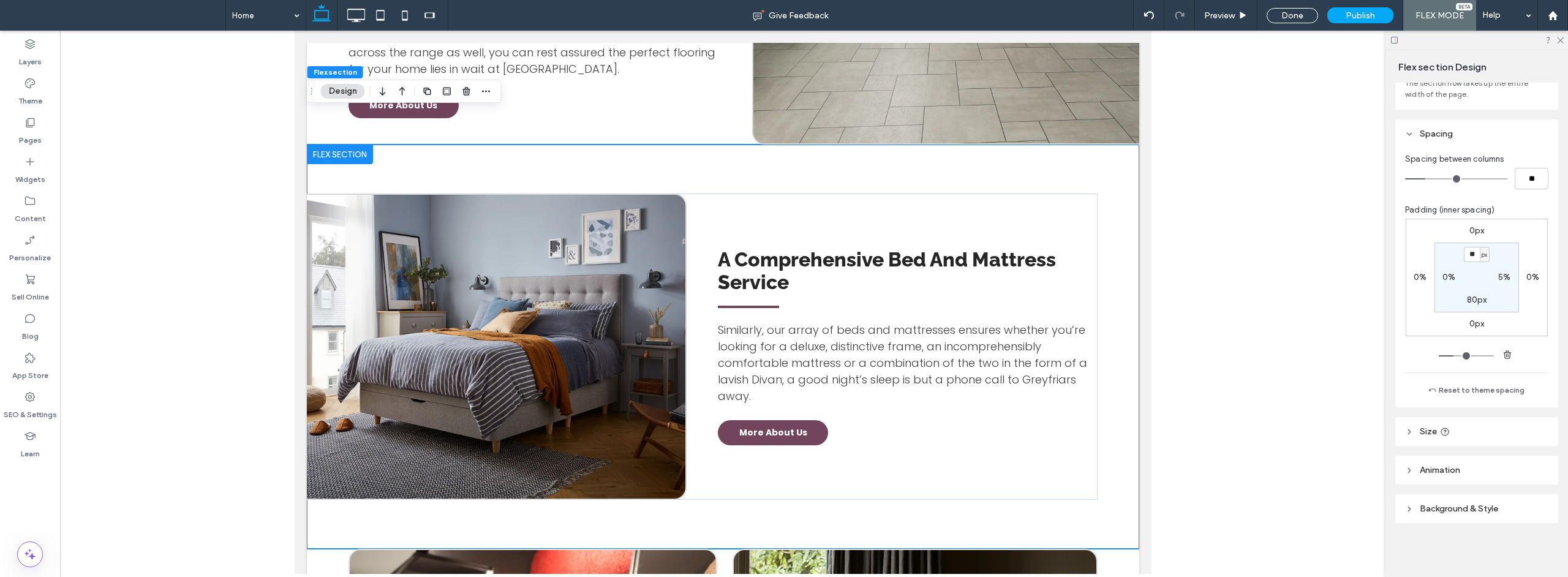
click at [1504, 512] on header "Background & Style" at bounding box center [1477, 508] width 163 height 29
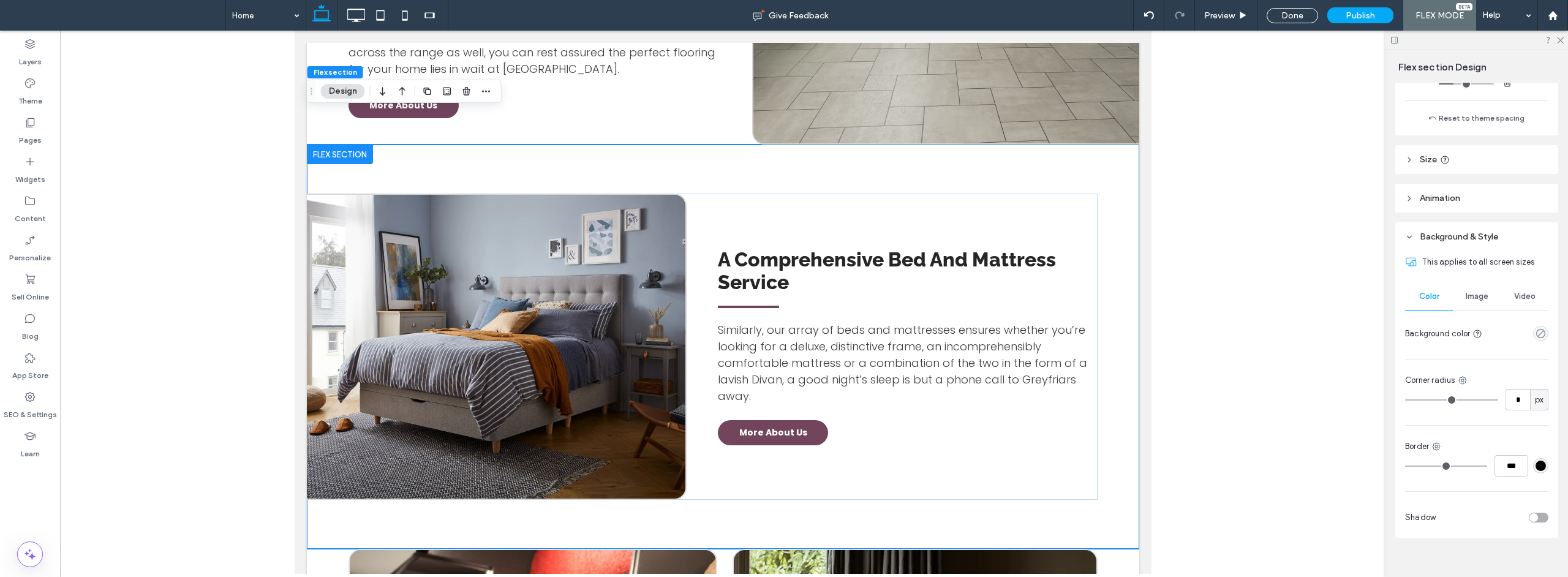
scroll to position [388, 0]
click at [1474, 282] on span "Image" at bounding box center [1477, 281] width 23 height 10
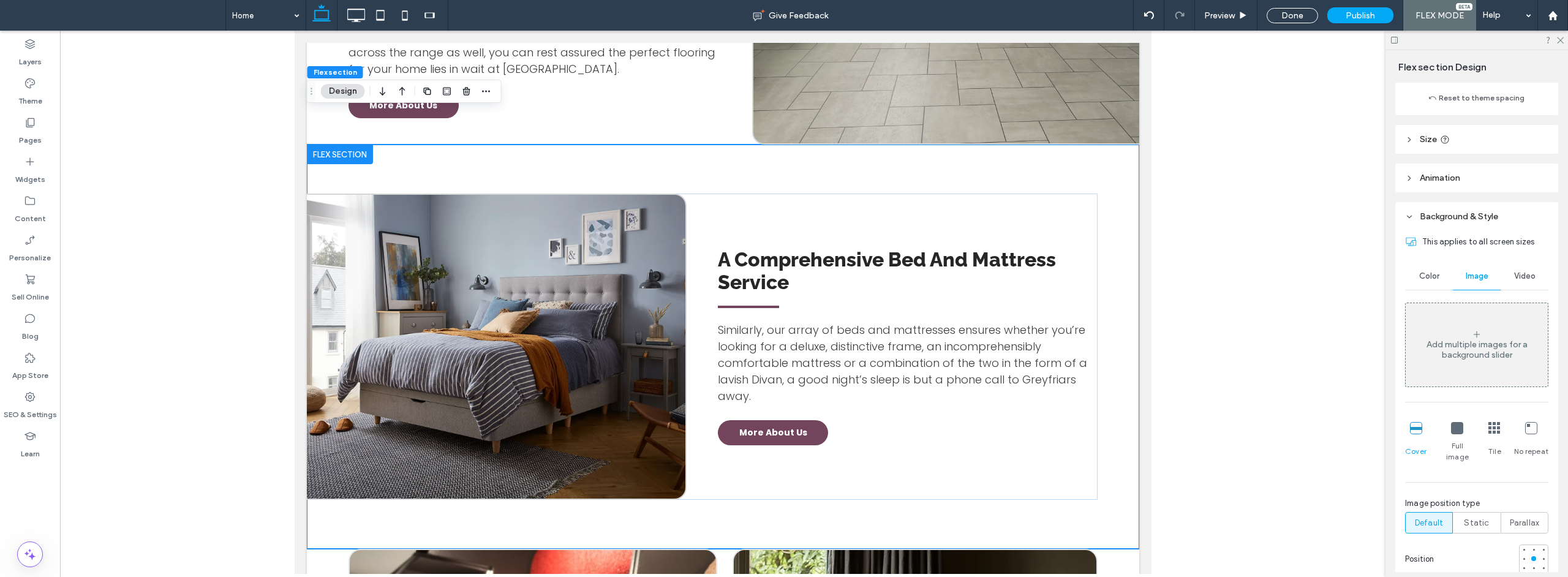
click at [1497, 343] on div "Add multiple images for a background slider" at bounding box center [1477, 344] width 142 height 81
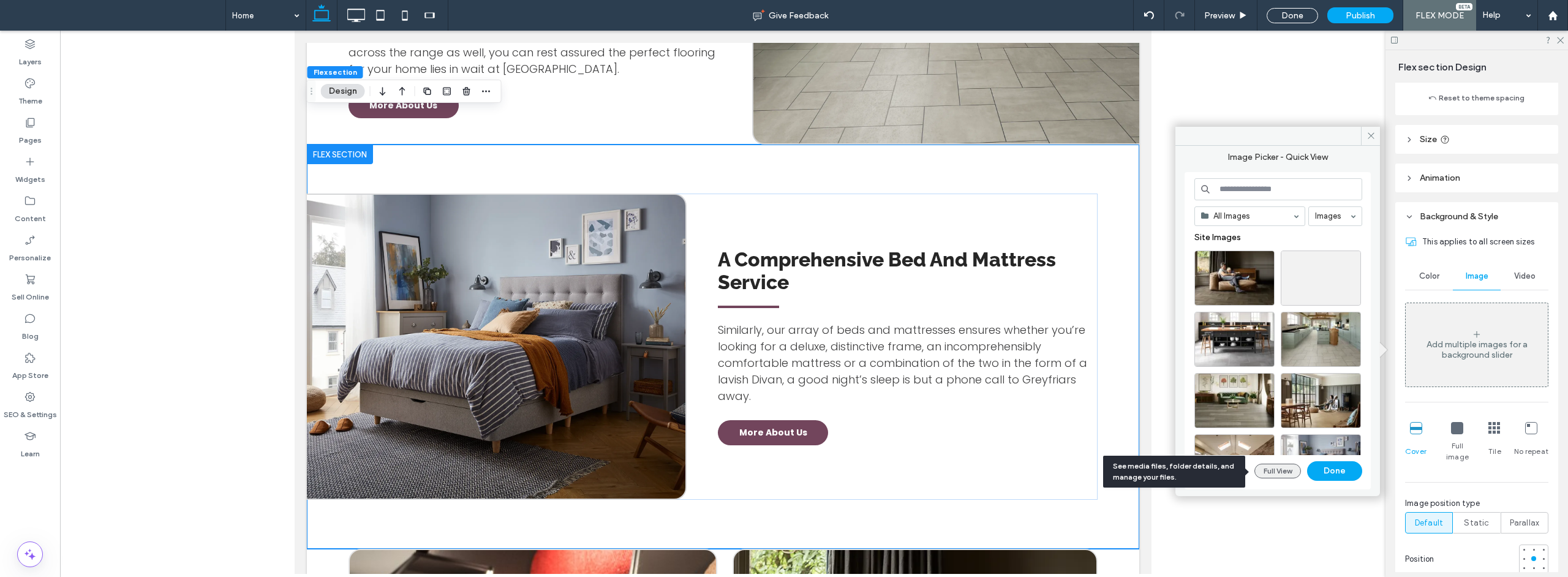
click at [1285, 475] on button "Full View" at bounding box center [1278, 470] width 47 height 15
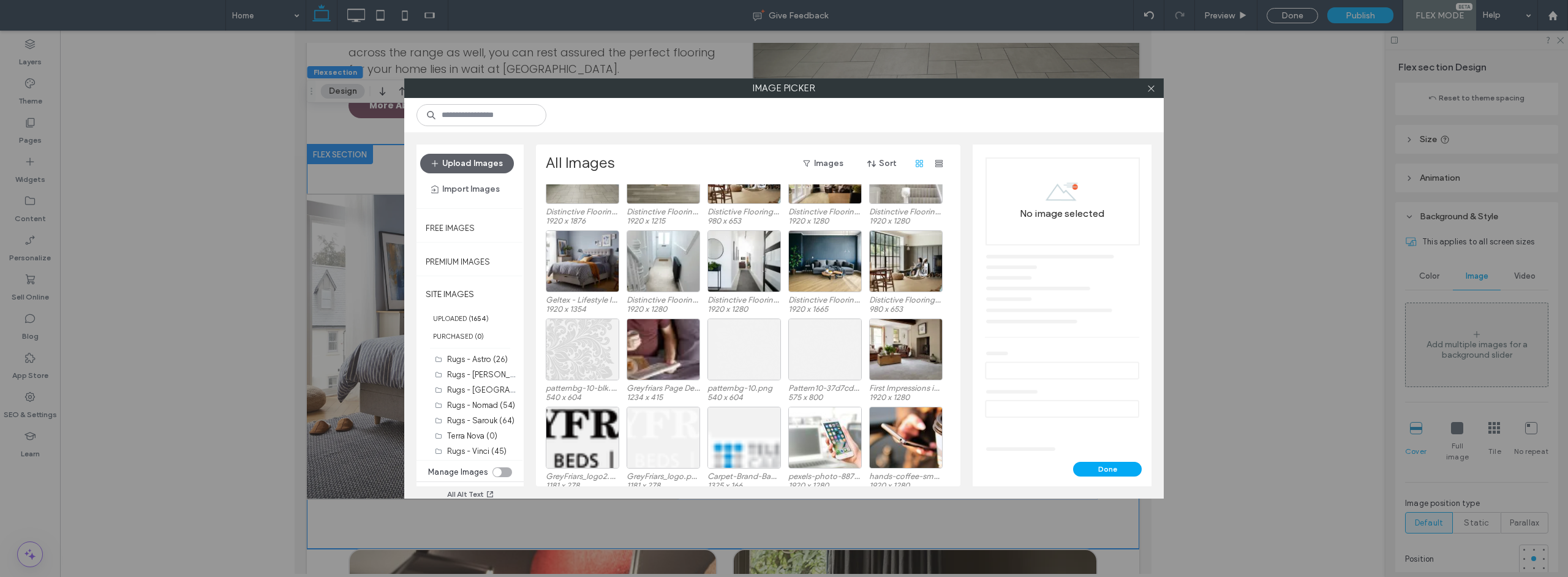
scroll to position [231, 0]
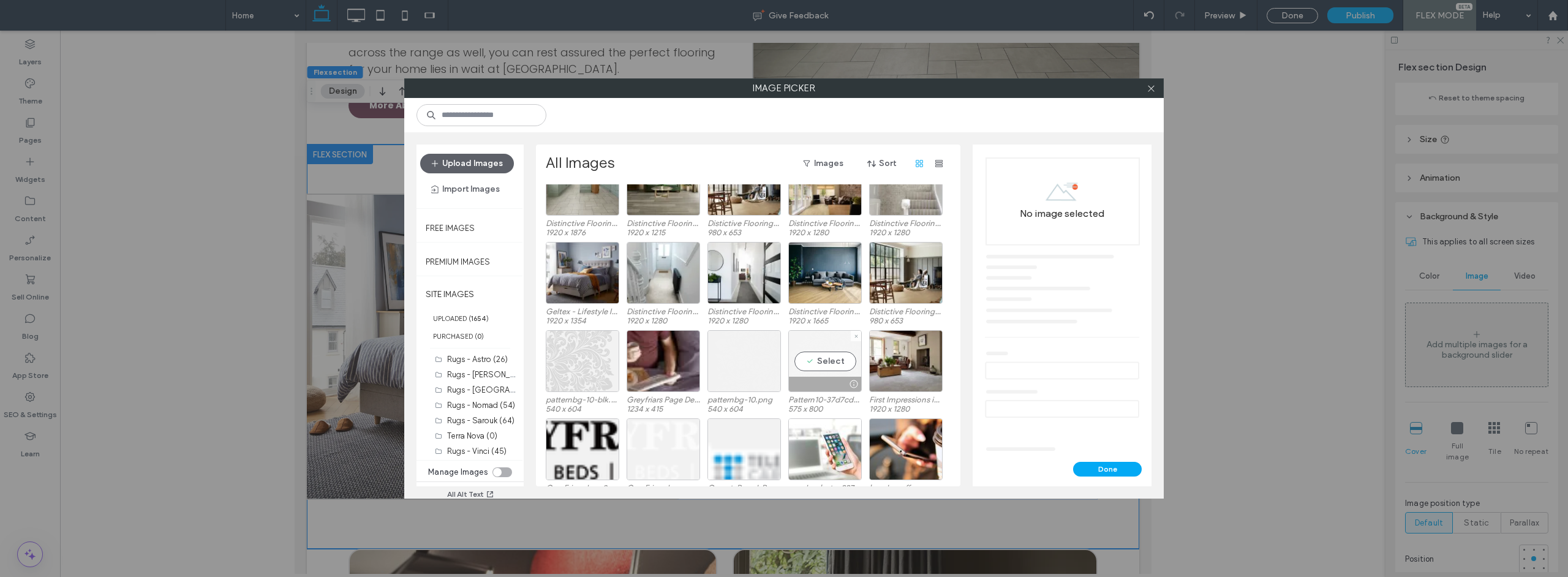
click at [815, 358] on div "Select" at bounding box center [824, 360] width 74 height 62
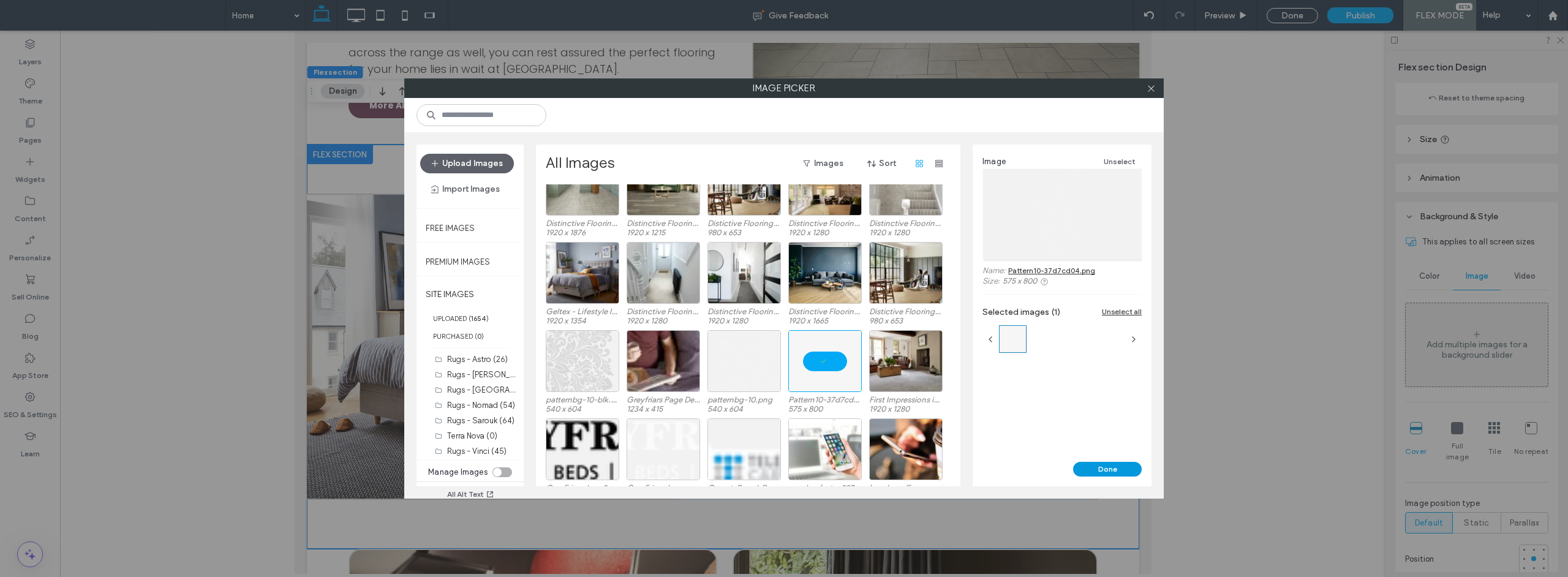
click at [1127, 469] on button "Done" at bounding box center [1107, 469] width 68 height 15
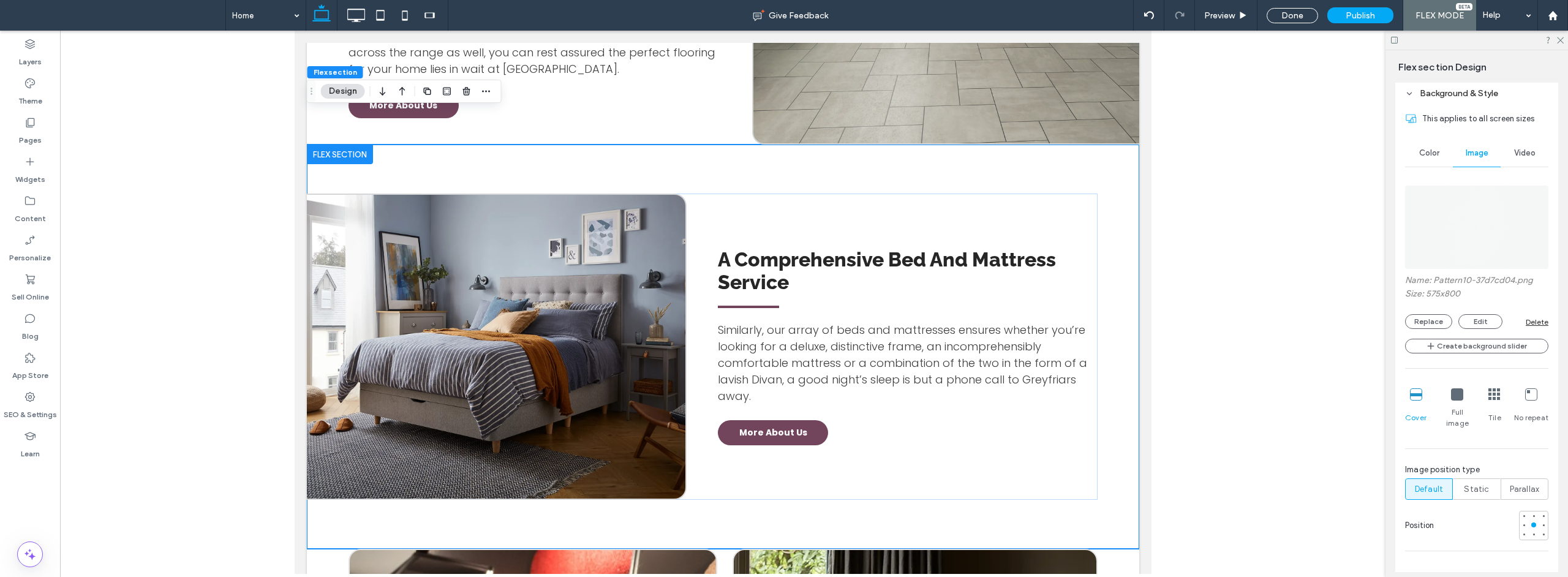
scroll to position [516, 0]
click at [1526, 395] on icon at bounding box center [1532, 389] width 12 height 12
click at [1541, 517] on div at bounding box center [1544, 520] width 5 height 5
click at [1434, 153] on span "Color" at bounding box center [1428, 147] width 20 height 10
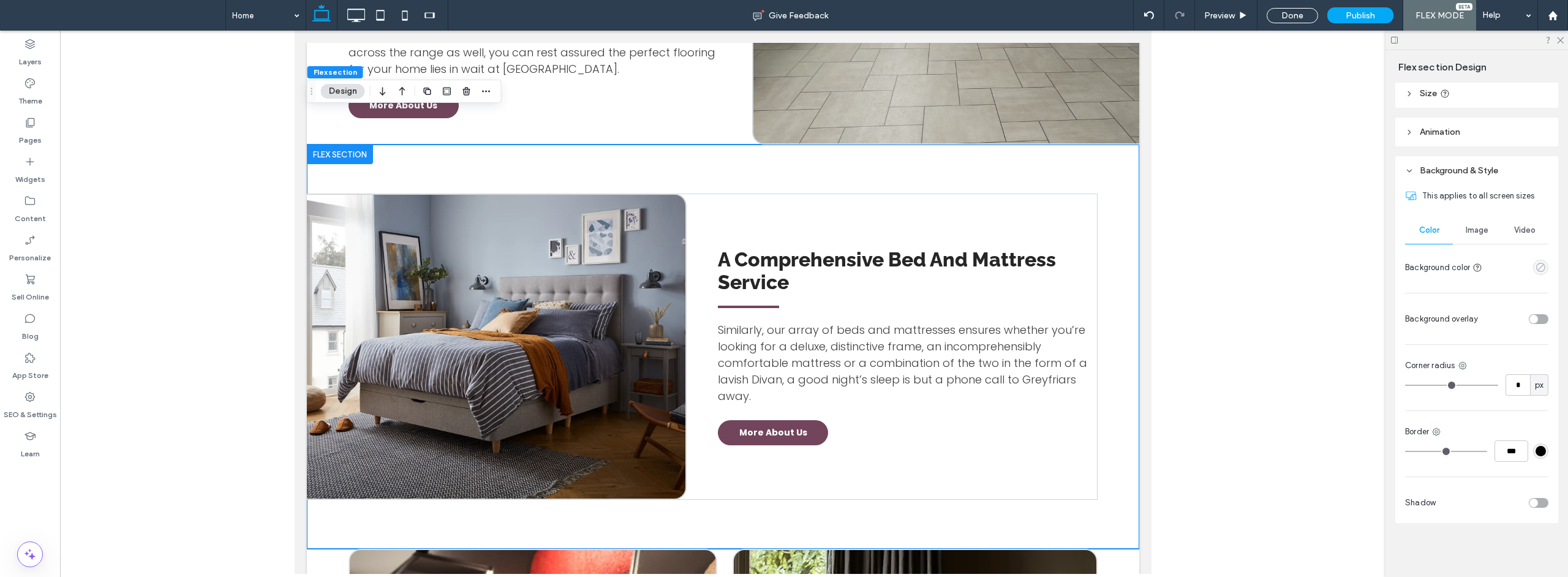
click at [1536, 264] on icon "empty color" at bounding box center [1541, 267] width 10 height 10
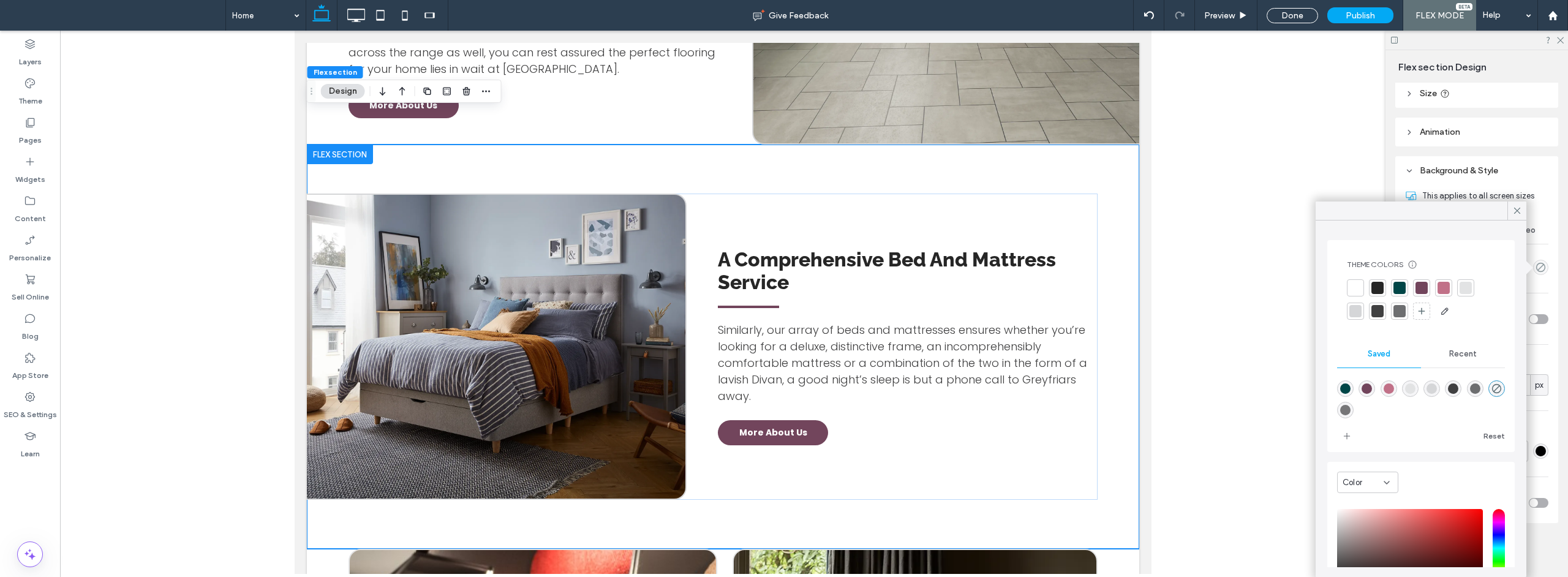
click at [1396, 289] on div at bounding box center [1400, 288] width 12 height 12
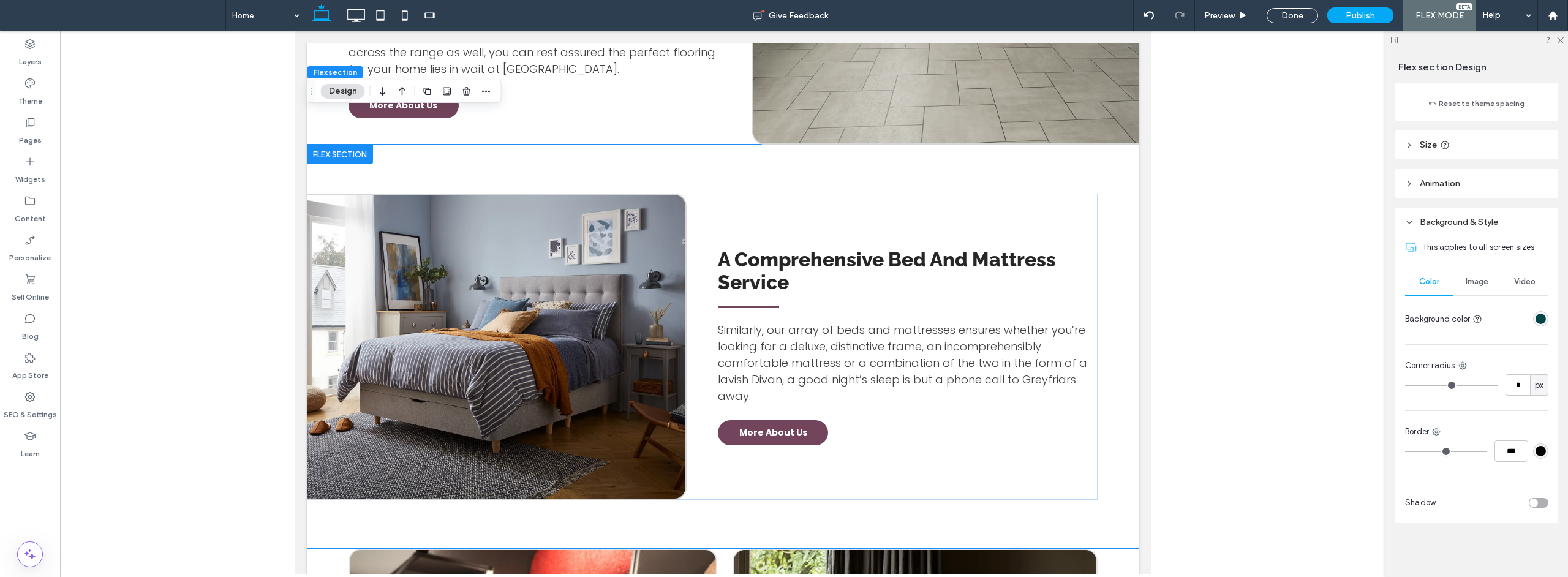
scroll to position [388, 0]
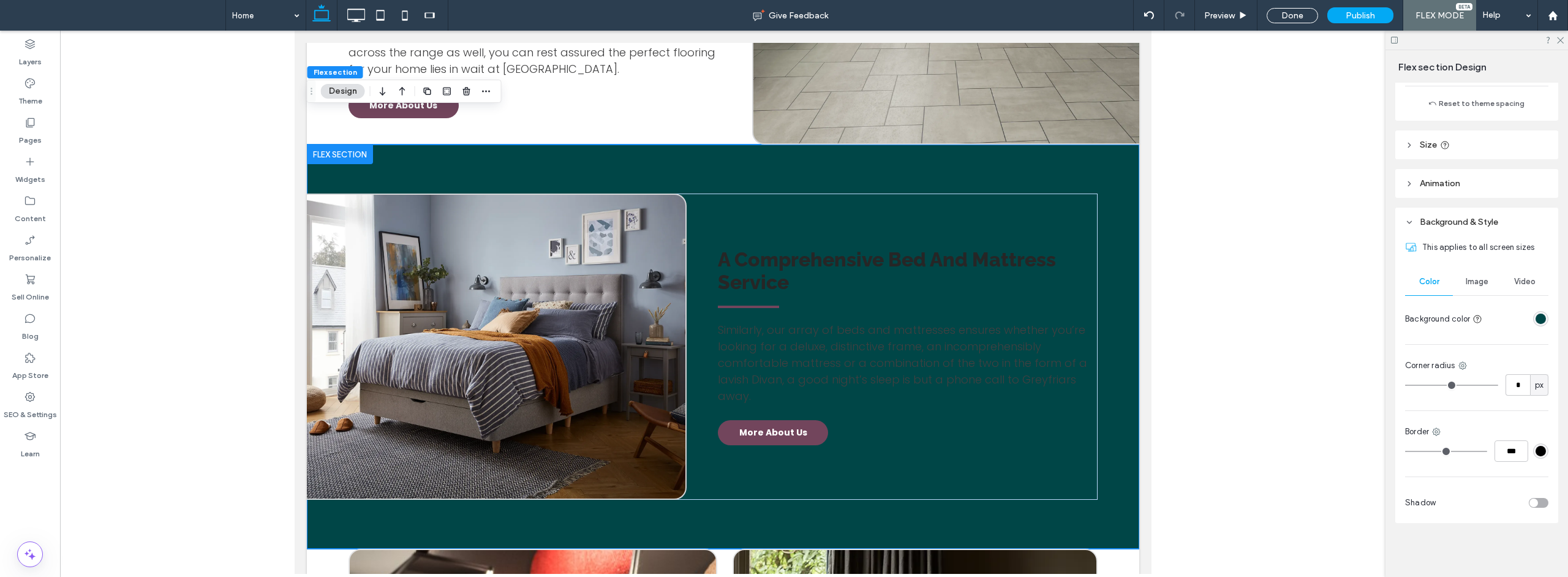
click at [1536, 321] on div "rgba(0, 70, 71, 1)" at bounding box center [1541, 319] width 10 height 10
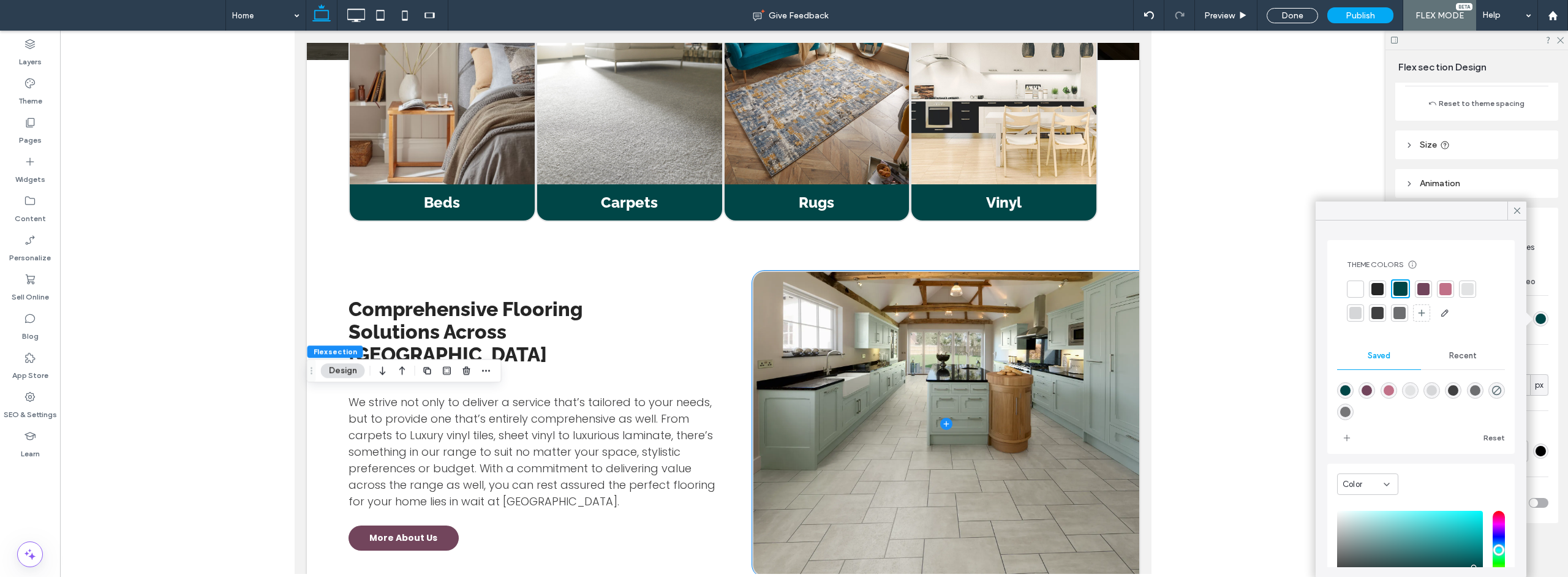
scroll to position [1332, 0]
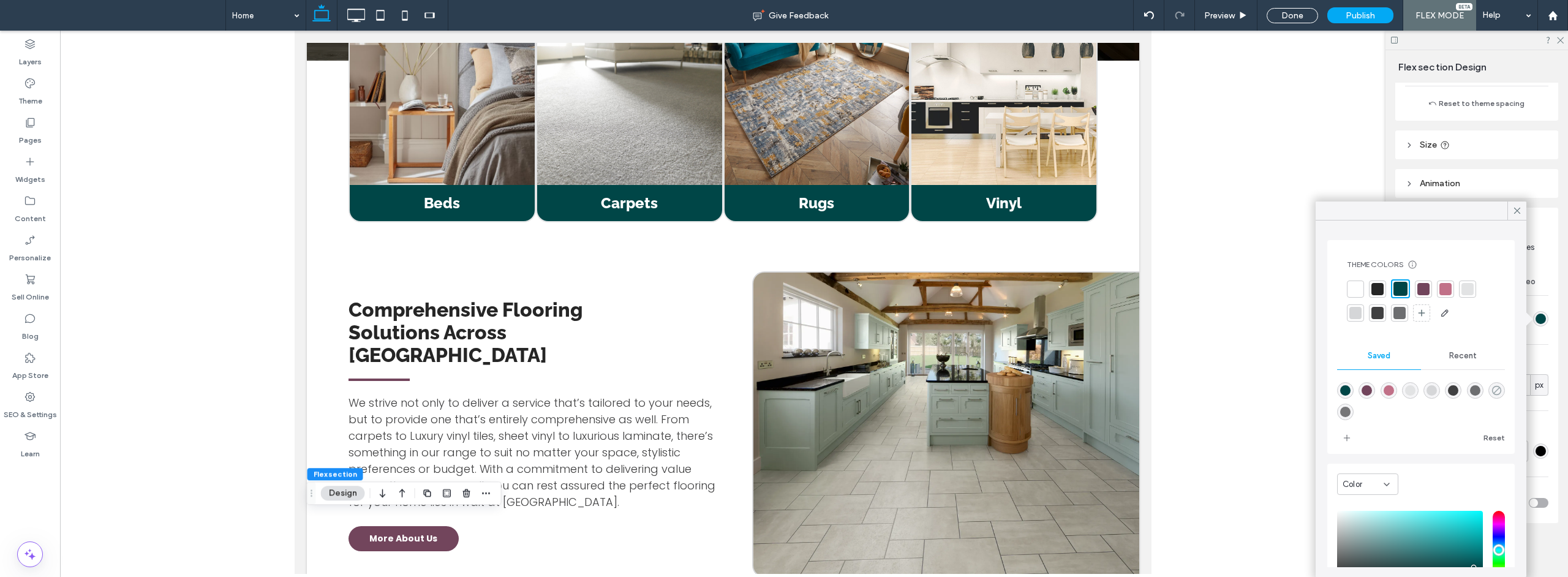
click at [1492, 395] on icon "rgba(0,0,0,0)" at bounding box center [1497, 390] width 10 height 10
click at [1517, 210] on use at bounding box center [1517, 211] width 6 height 6
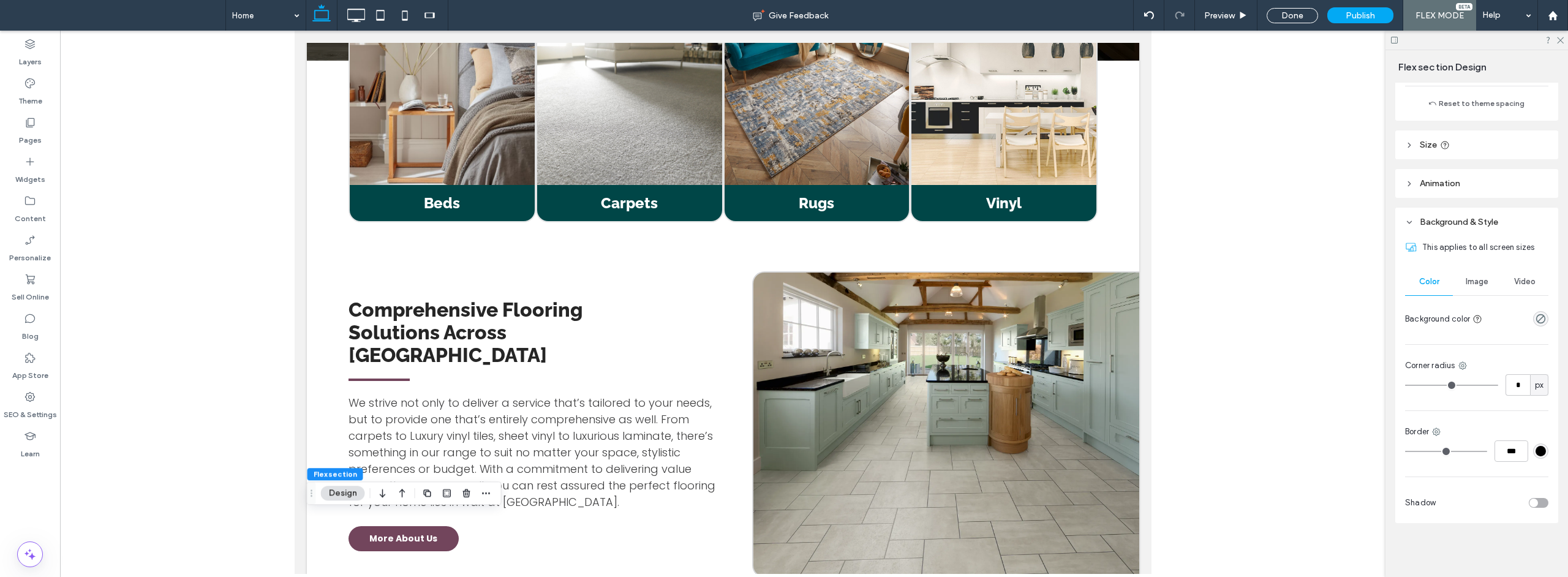
click at [1473, 282] on span "Image" at bounding box center [1477, 281] width 23 height 10
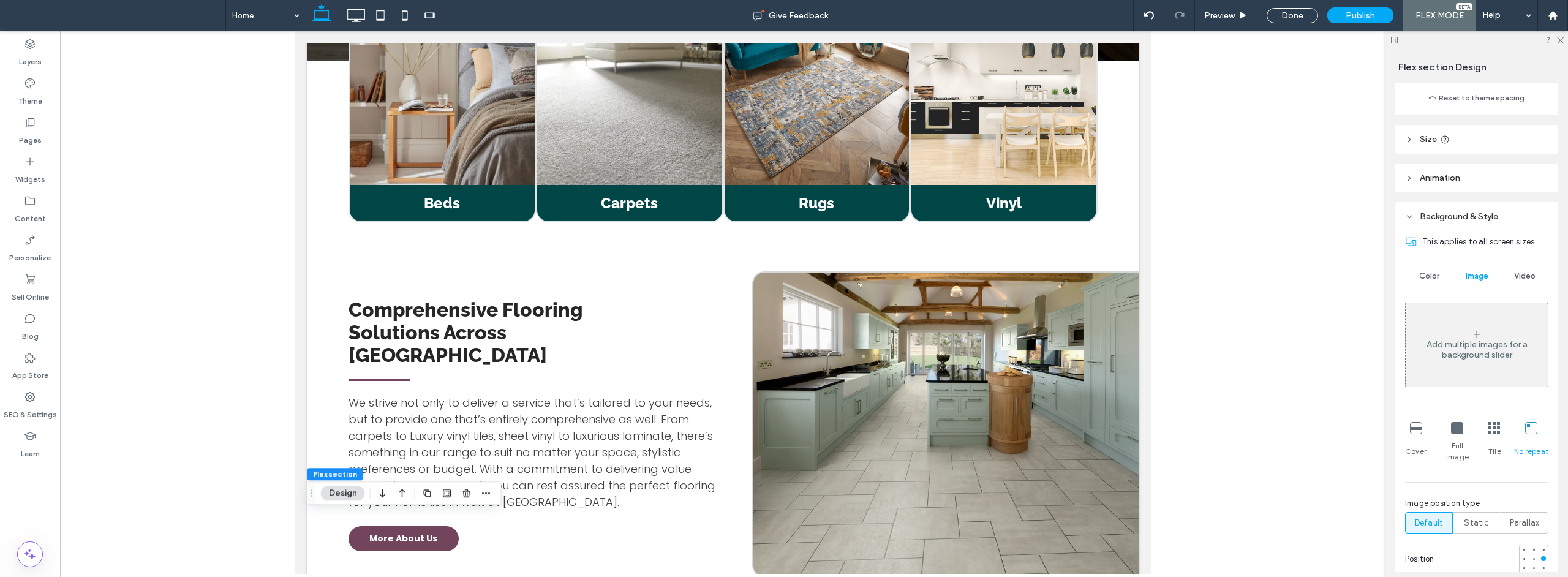
click at [1479, 348] on div "Add multiple images for a background slider" at bounding box center [1477, 349] width 142 height 21
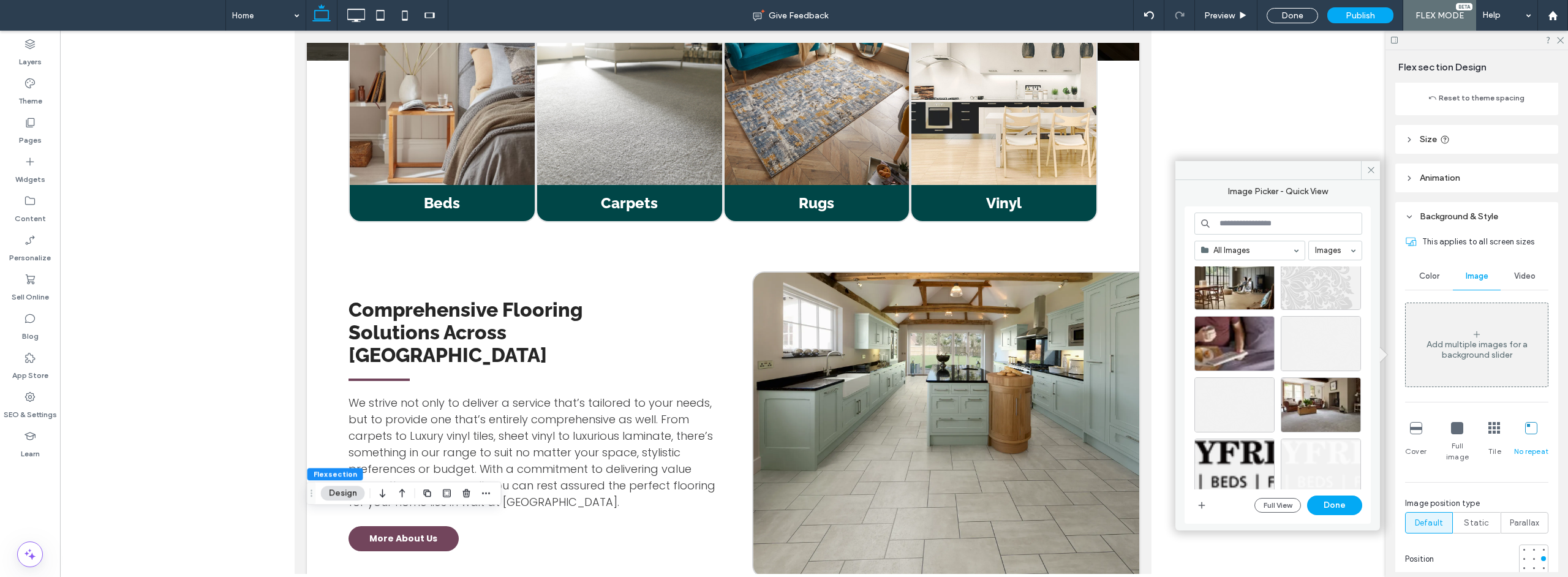
scroll to position [399, 0]
click at [1331, 342] on div "Select" at bounding box center [1321, 342] width 81 height 55
click at [1340, 507] on button "Done" at bounding box center [1335, 505] width 55 height 20
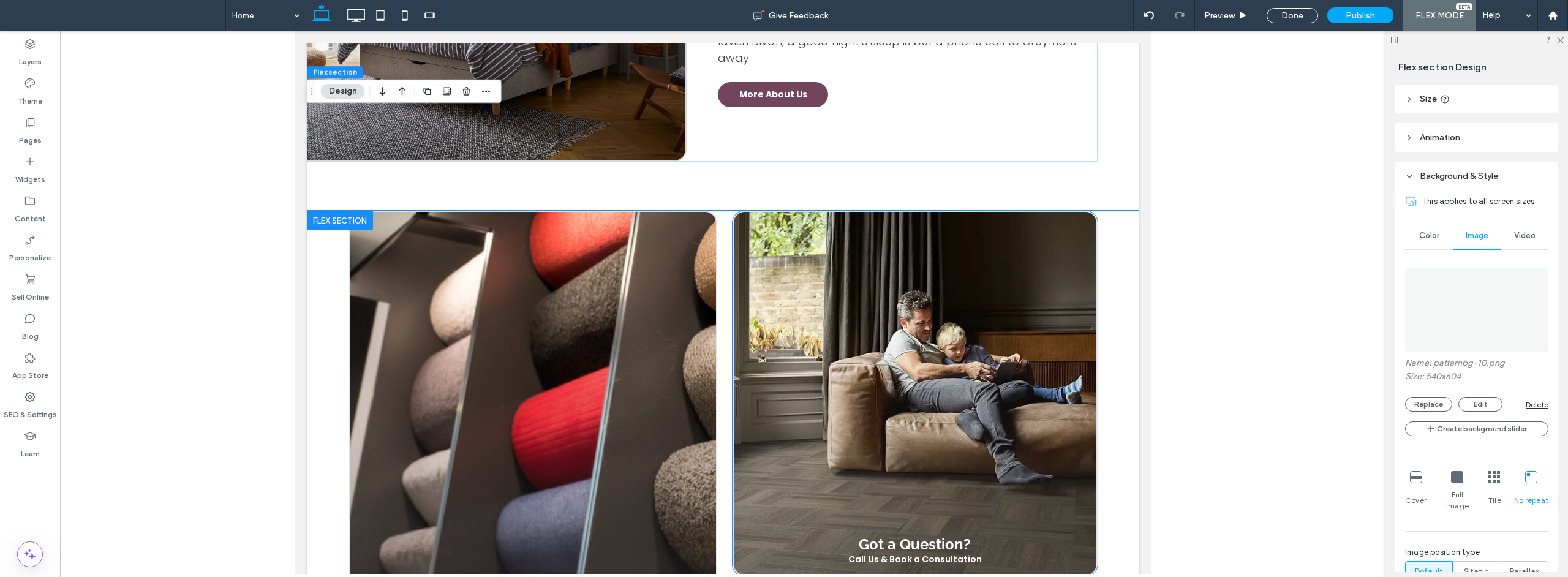
scroll to position [2634, 0]
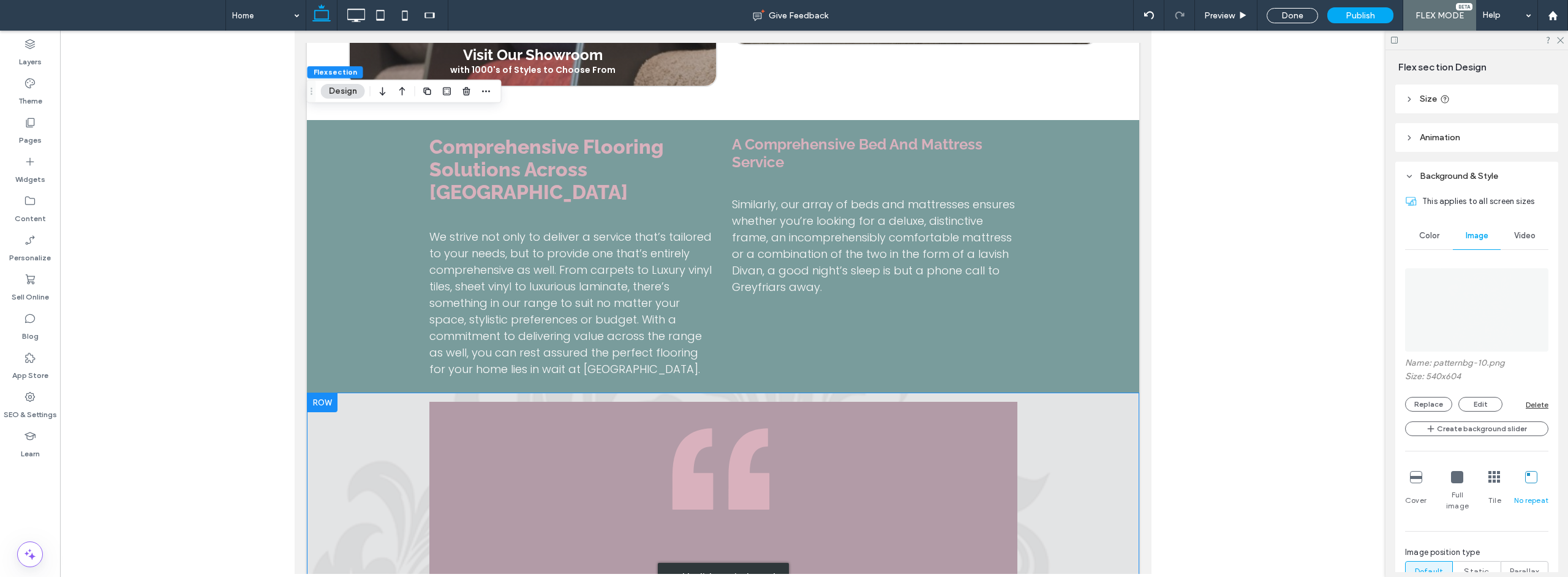
click at [334, 392] on div "Double click to exit Flex Mode" at bounding box center [722, 576] width 832 height 367
click at [356, 392] on div "Double click to exit Flex Mode" at bounding box center [722, 576] width 832 height 367
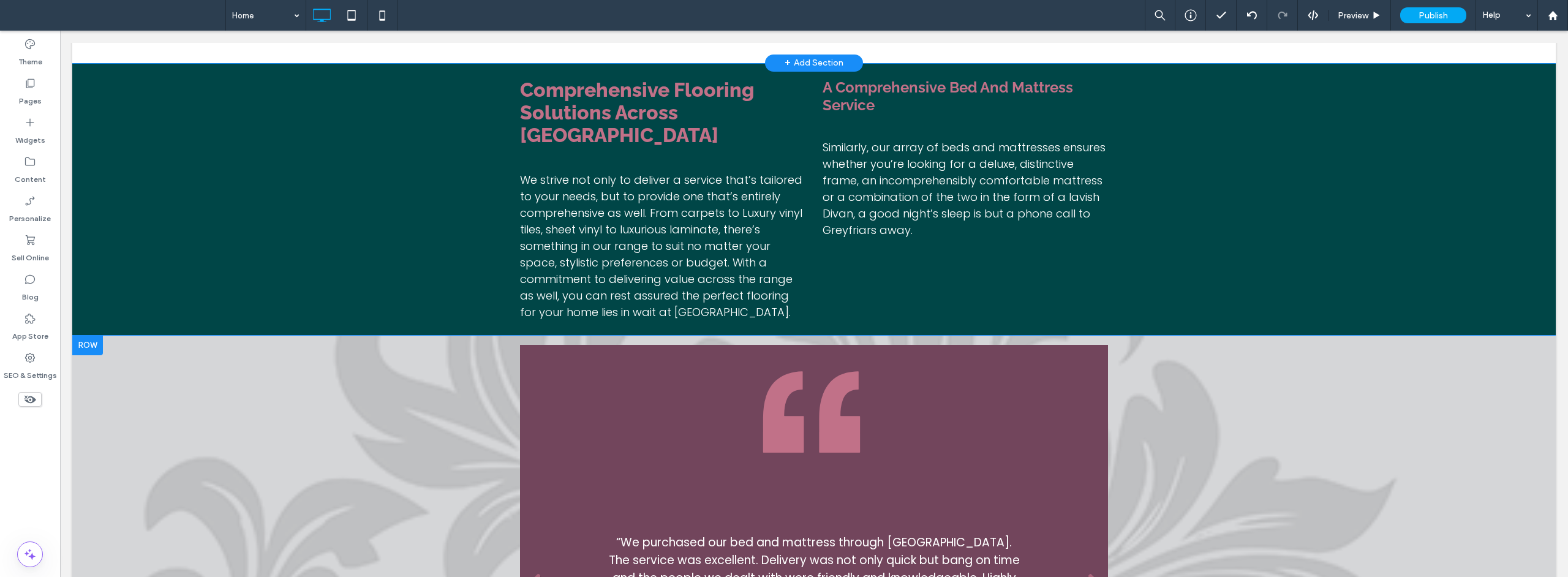
scroll to position [3178, 0]
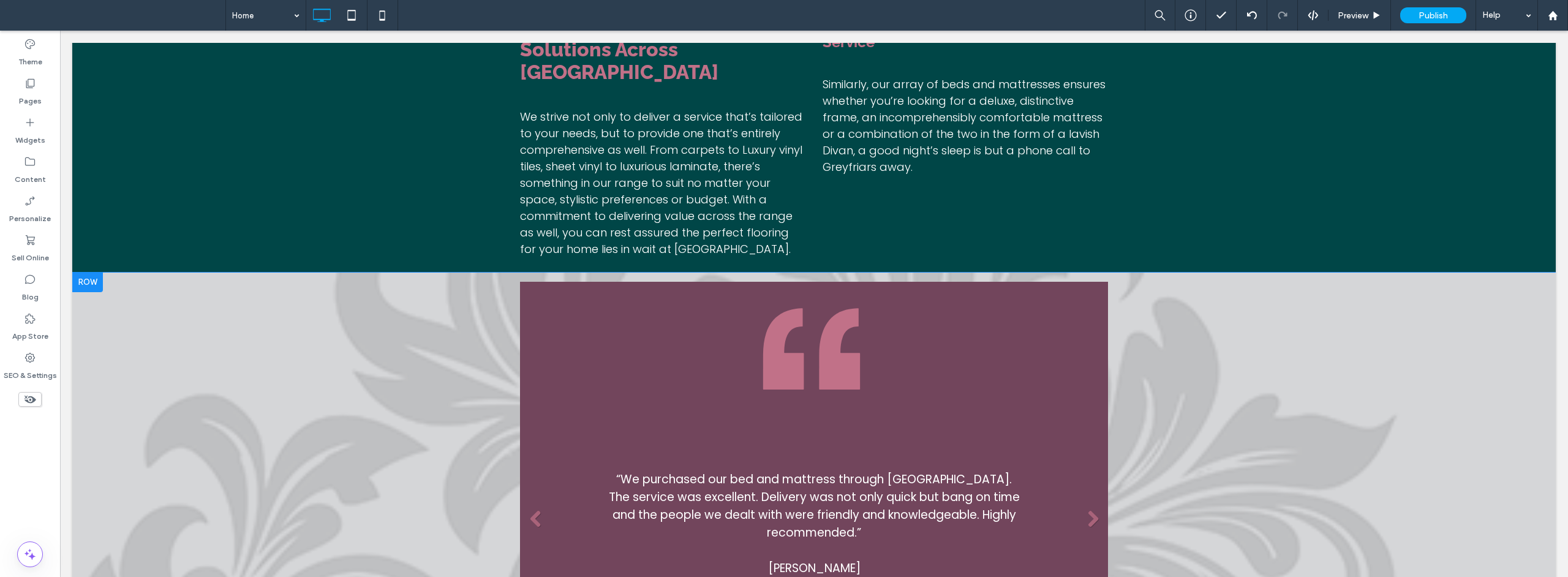
click at [358, 334] on div "quotesArtboard 1 copy 2 Slide title “We purchased our bed and mattress through …" at bounding box center [813, 456] width 1483 height 367
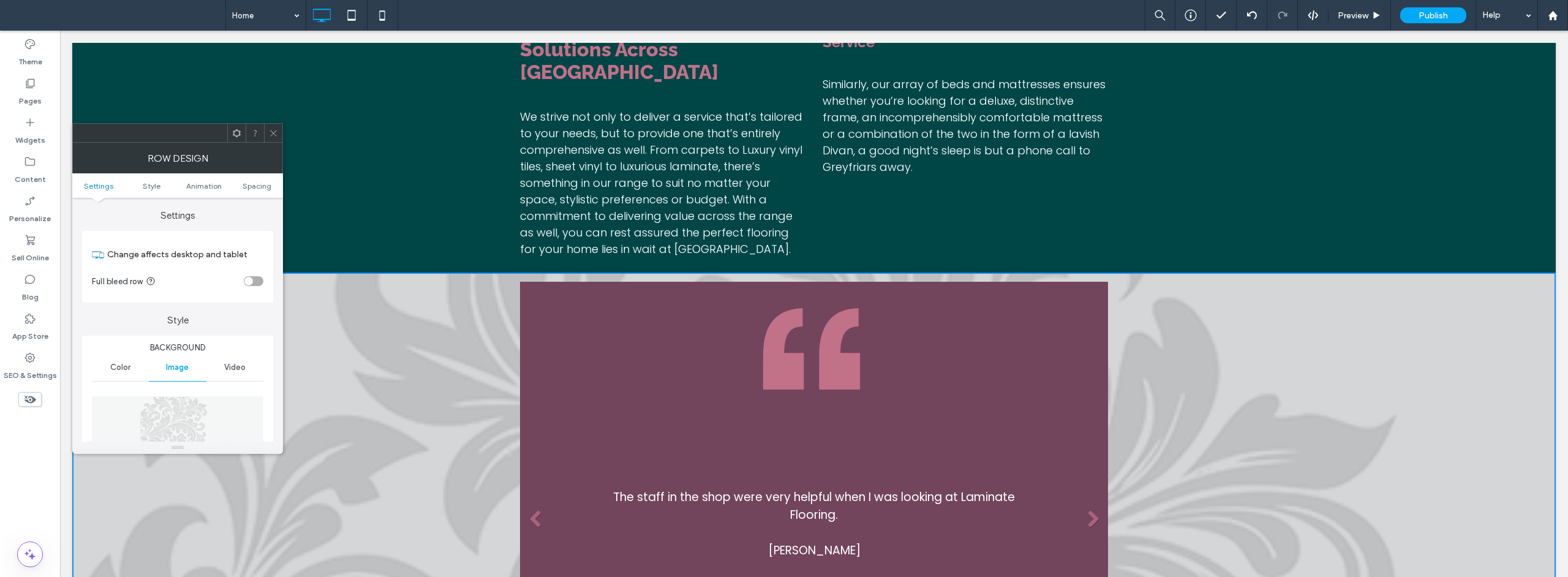
click at [272, 133] on use at bounding box center [273, 133] width 6 height 6
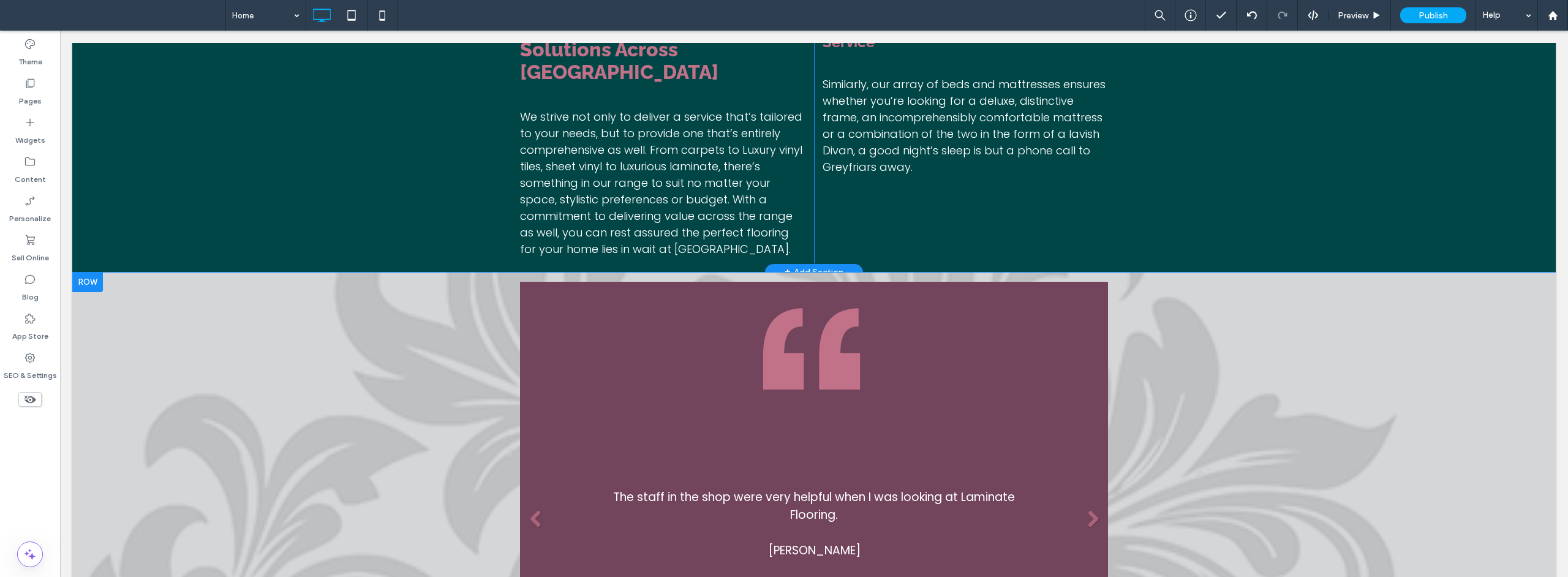
click at [414, 180] on div "Comprehensive Flooring Solutions Across [GEOGRAPHIC_DATA] We strive not only to…" at bounding box center [813, 136] width 1483 height 272
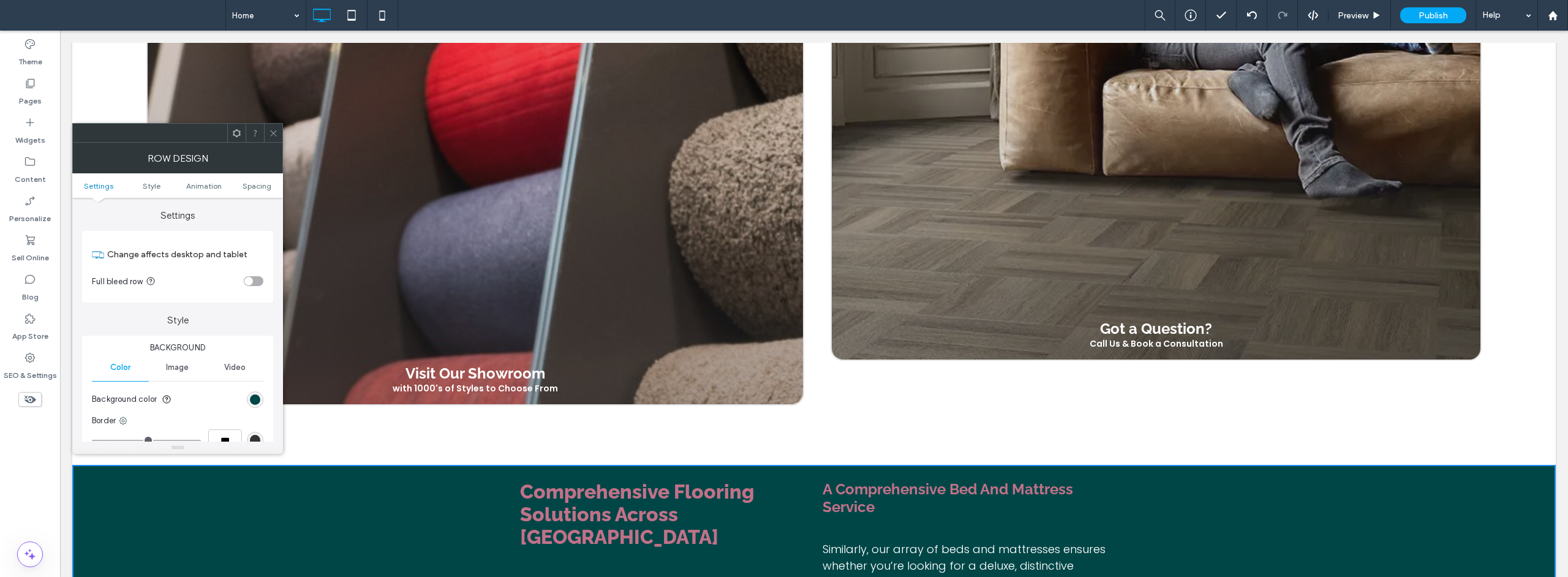
click at [414, 180] on div "Click to edit in Flex Mode" at bounding box center [813, 88] width 1483 height 755
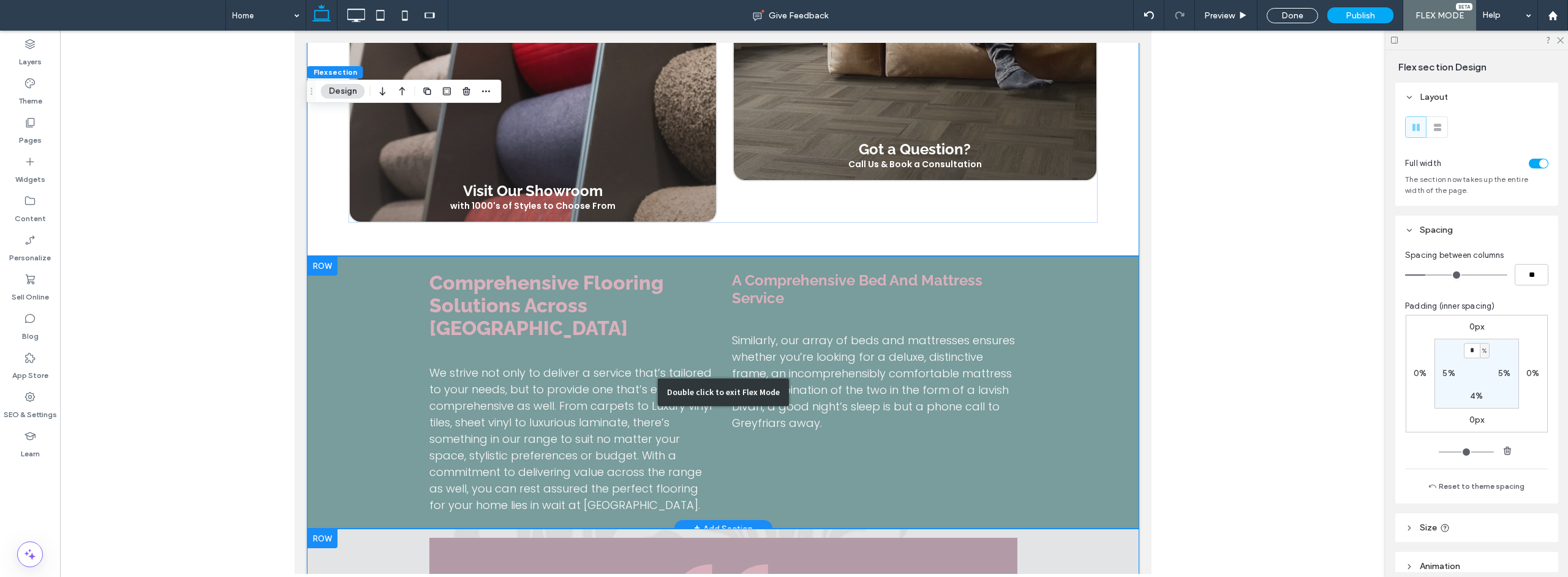
scroll to position [2246, 0]
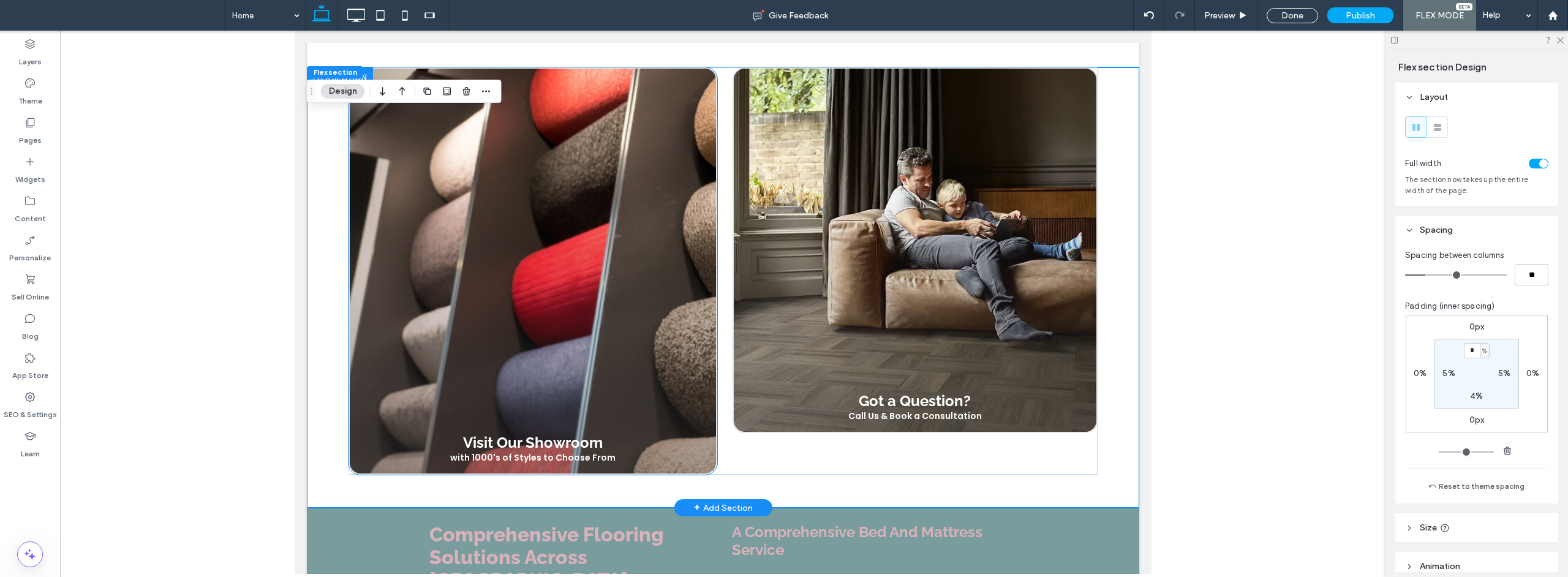
drag, startPoint x: 648, startPoint y: 180, endPoint x: 414, endPoint y: 180, distance: 234.0
click at [414, 180] on link at bounding box center [532, 289] width 367 height 366
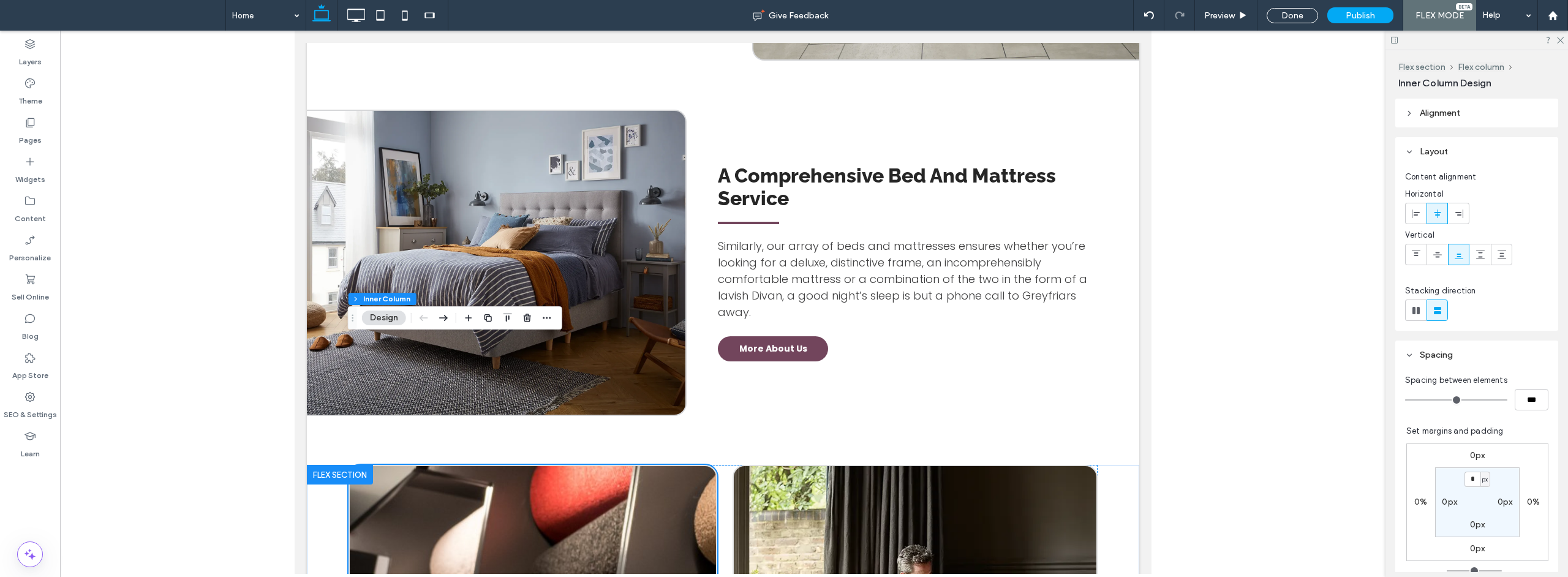
scroll to position [1786, 0]
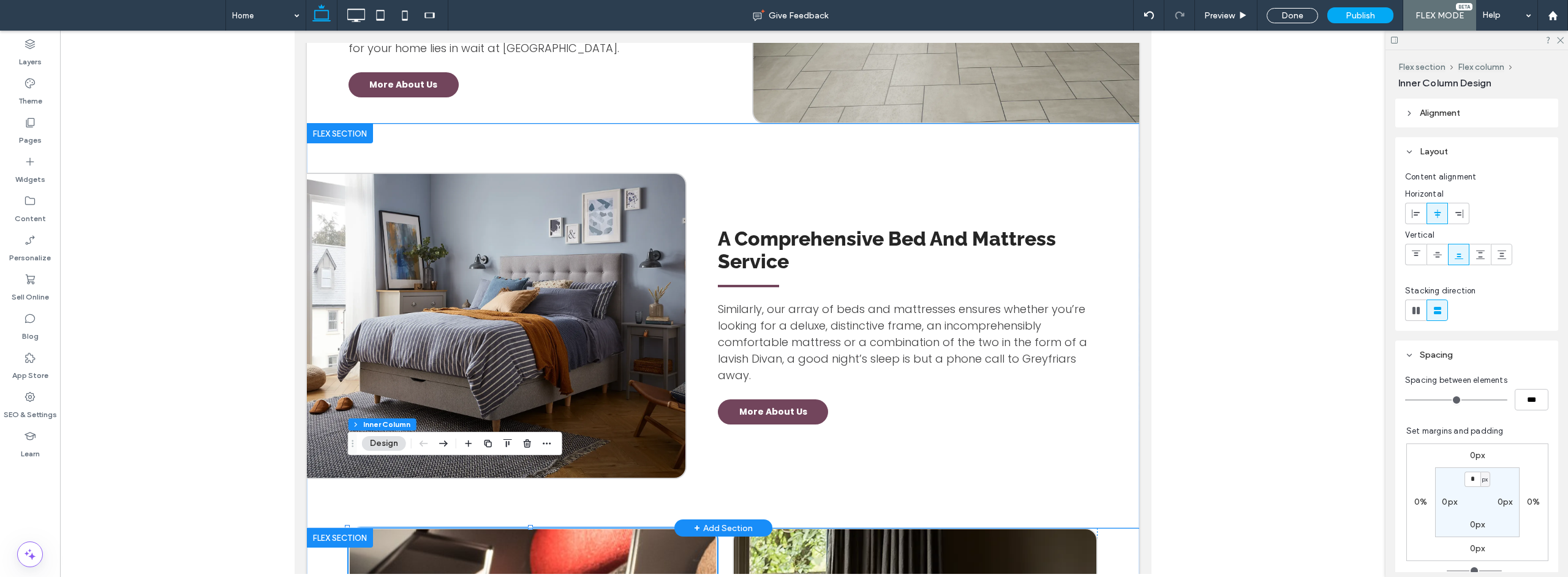
click at [834, 124] on div "A Comprehensive Bed And Mattress Service Similarly, our array of beds and mattr…" at bounding box center [722, 326] width 832 height 404
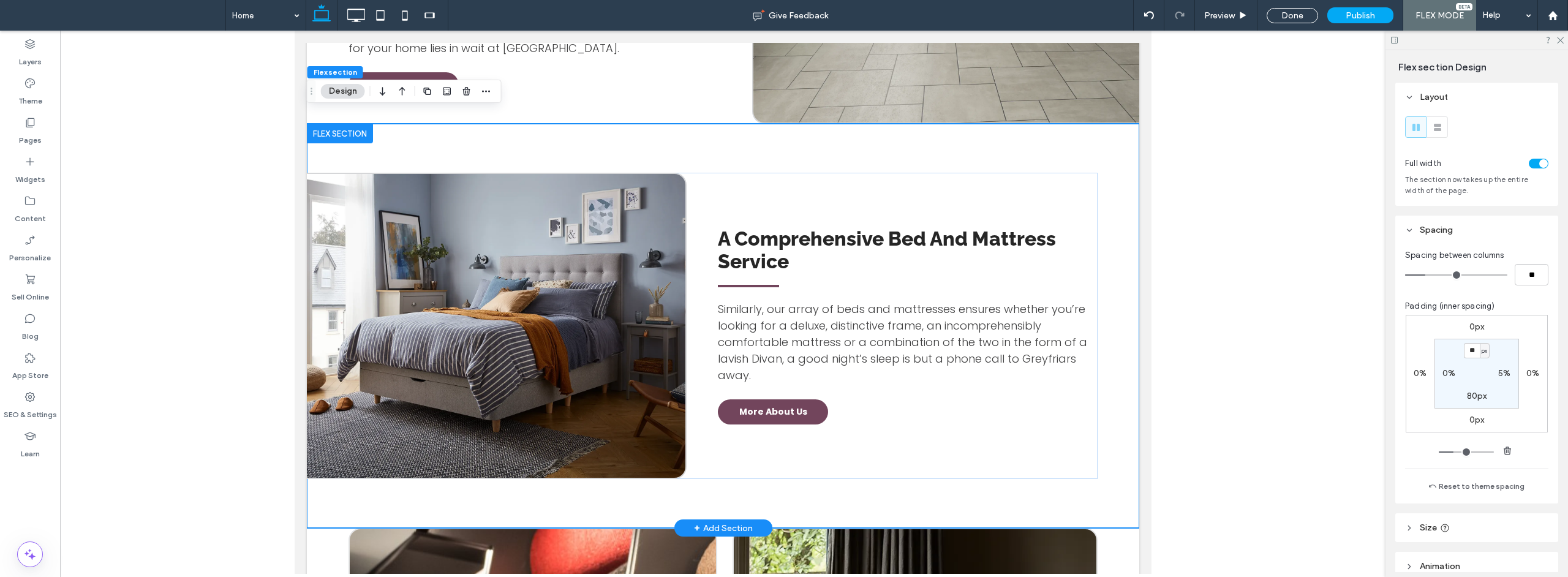
click at [699, 124] on div "A Comprehensive Bed And Mattress Service Similarly, our array of beds and mattr…" at bounding box center [722, 326] width 832 height 404
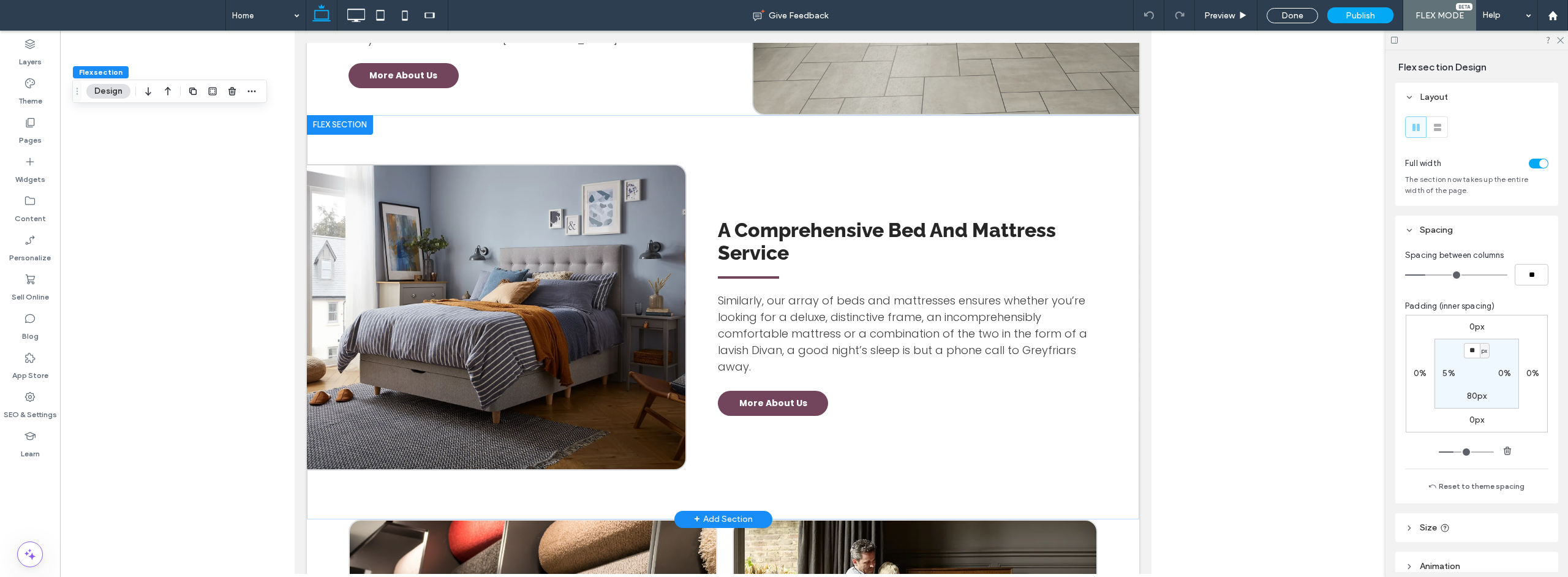
click at [340, 115] on div at bounding box center [339, 125] width 66 height 20
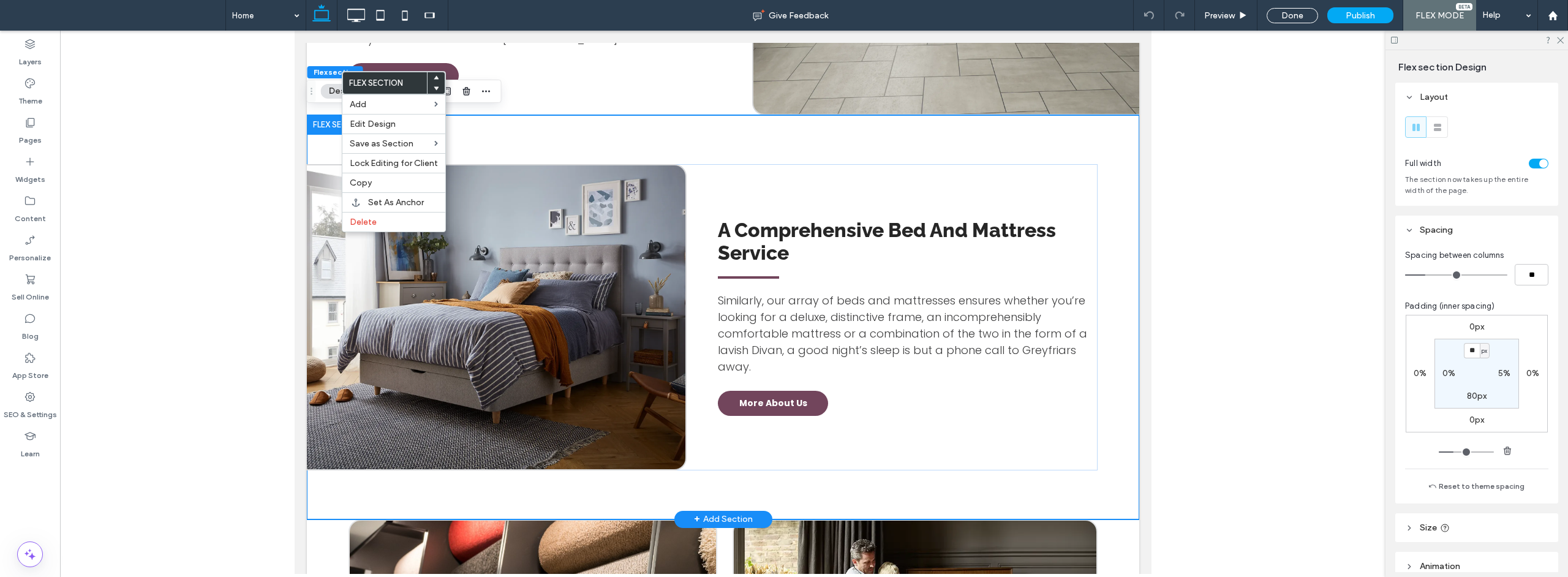
click at [452, 115] on div "A Comprehensive Bed And Mattress Service Similarly, our array of beds and mattr…" at bounding box center [722, 317] width 832 height 404
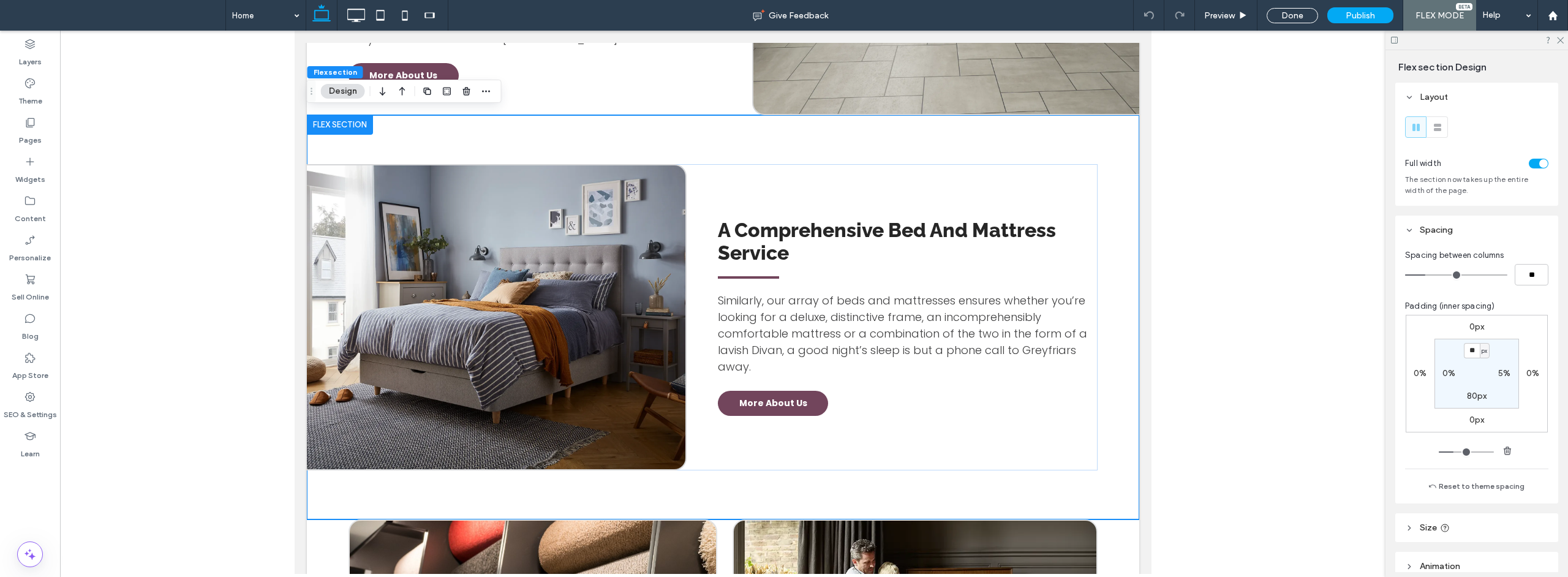
scroll to position [439, 0]
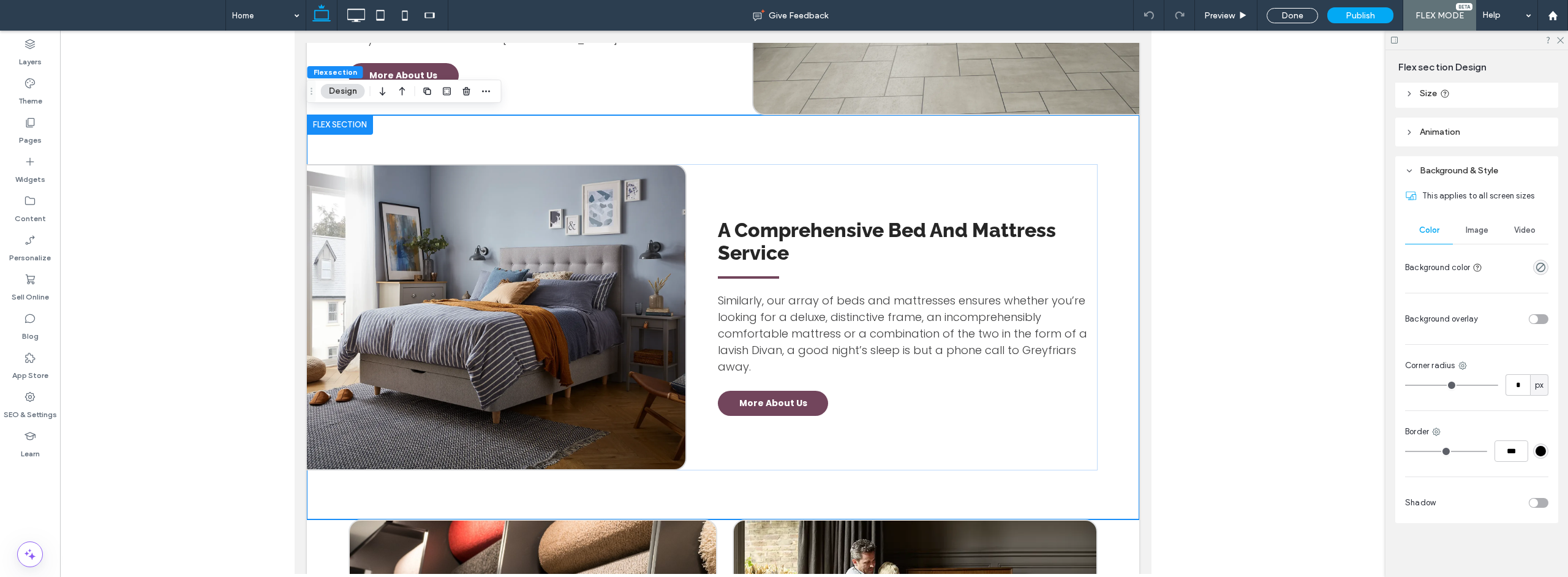
click at [1473, 230] on span "Image" at bounding box center [1477, 230] width 23 height 10
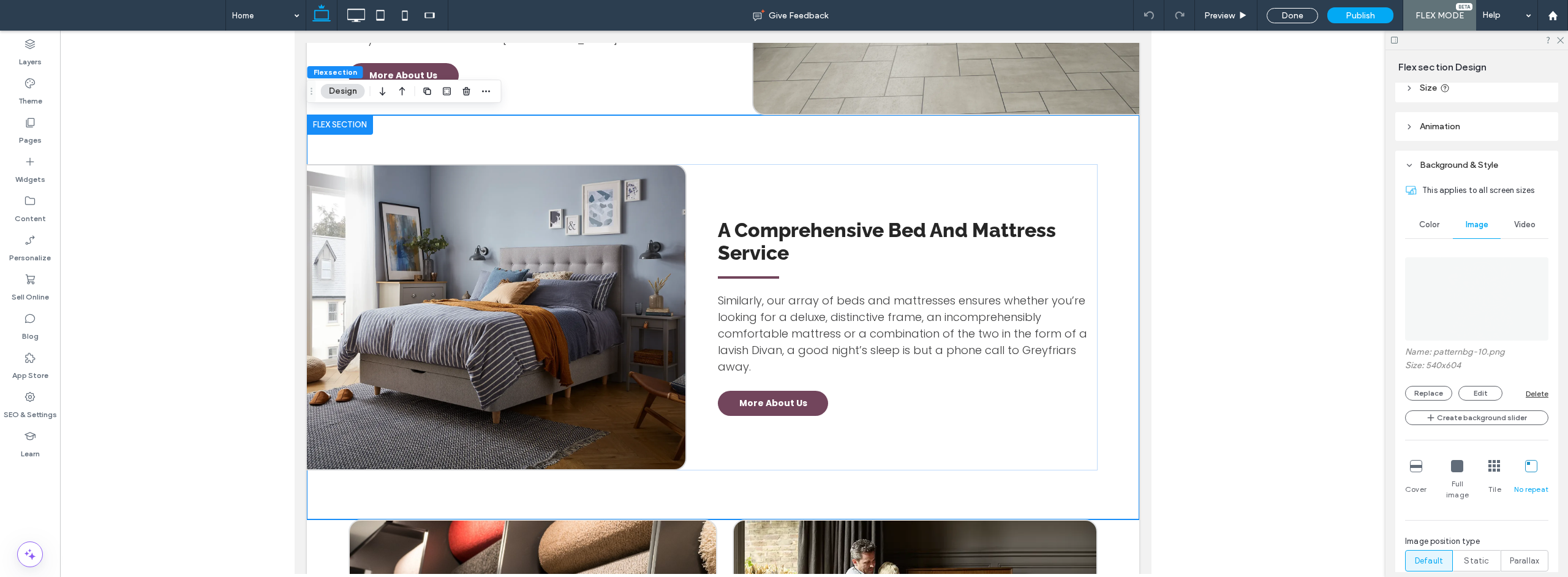
click at [1475, 310] on img at bounding box center [1477, 299] width 75 height 83
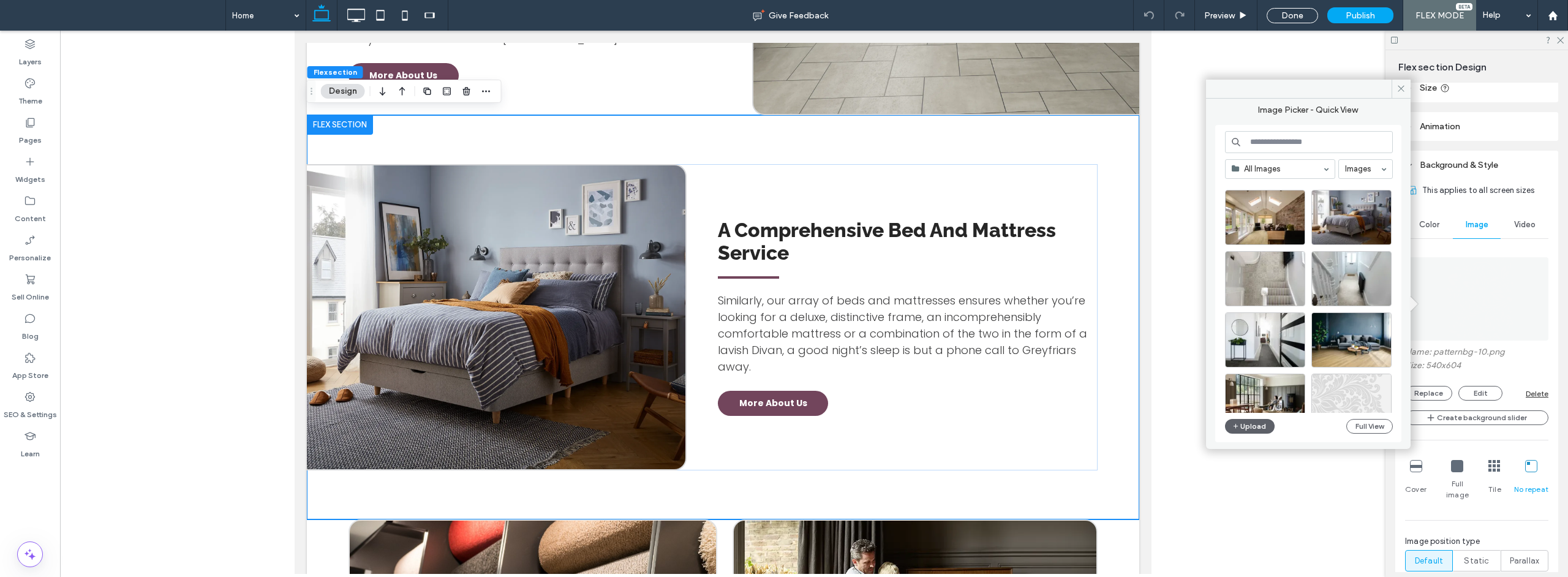
scroll to position [260, 0]
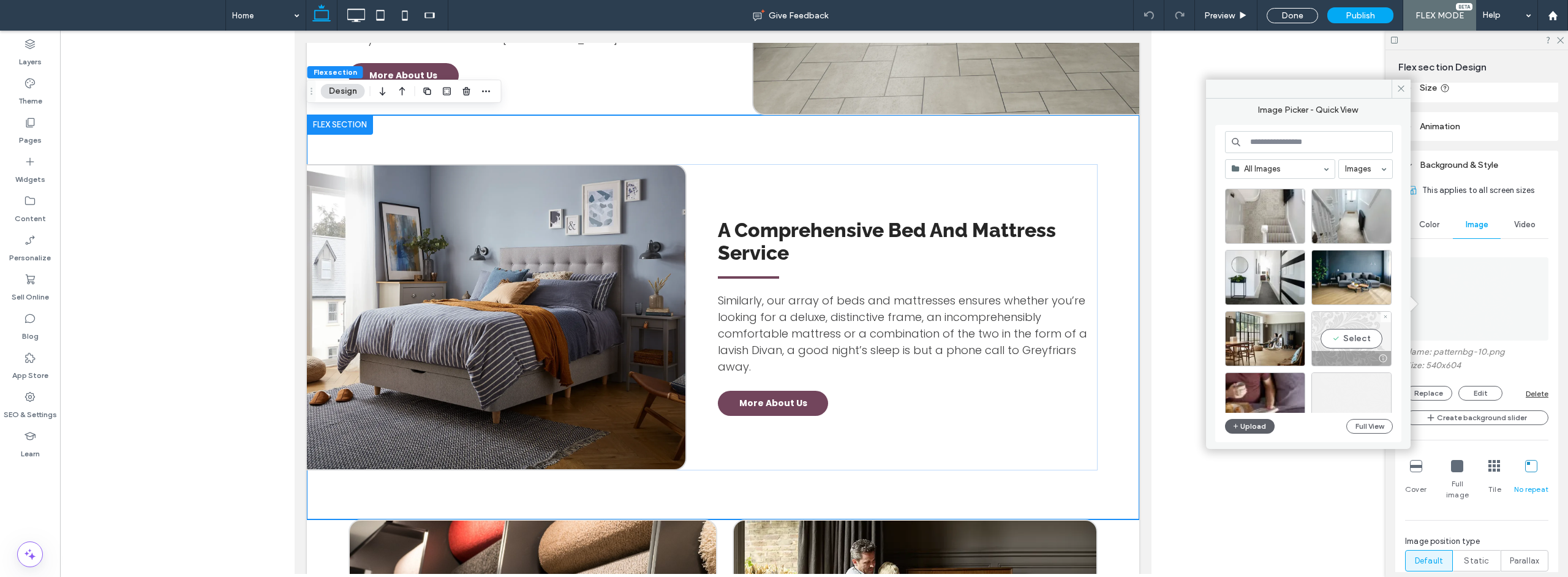
click at [1364, 342] on div "Select" at bounding box center [1351, 339] width 81 height 55
